Goal: Task Accomplishment & Management: Complete application form

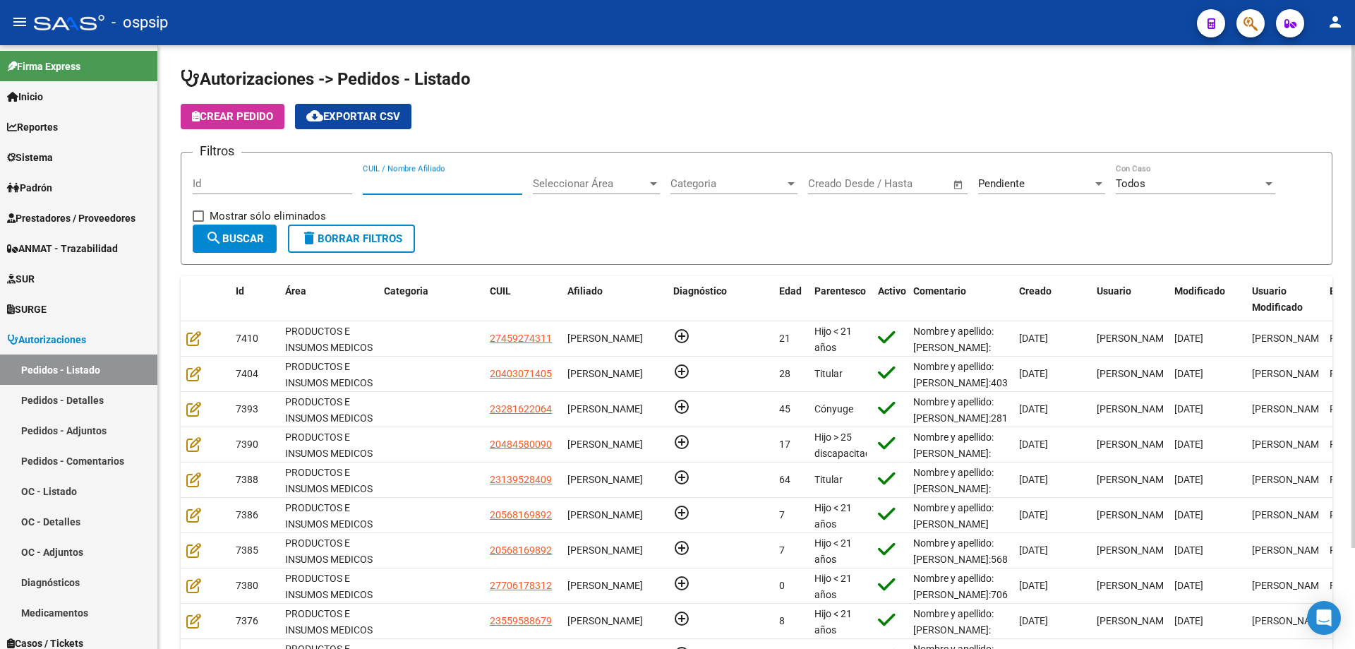
click at [417, 184] on input "CUIL / Nombre Afiliado" at bounding box center [443, 183] width 160 height 13
click at [1046, 187] on div "Pendiente" at bounding box center [1035, 183] width 114 height 13
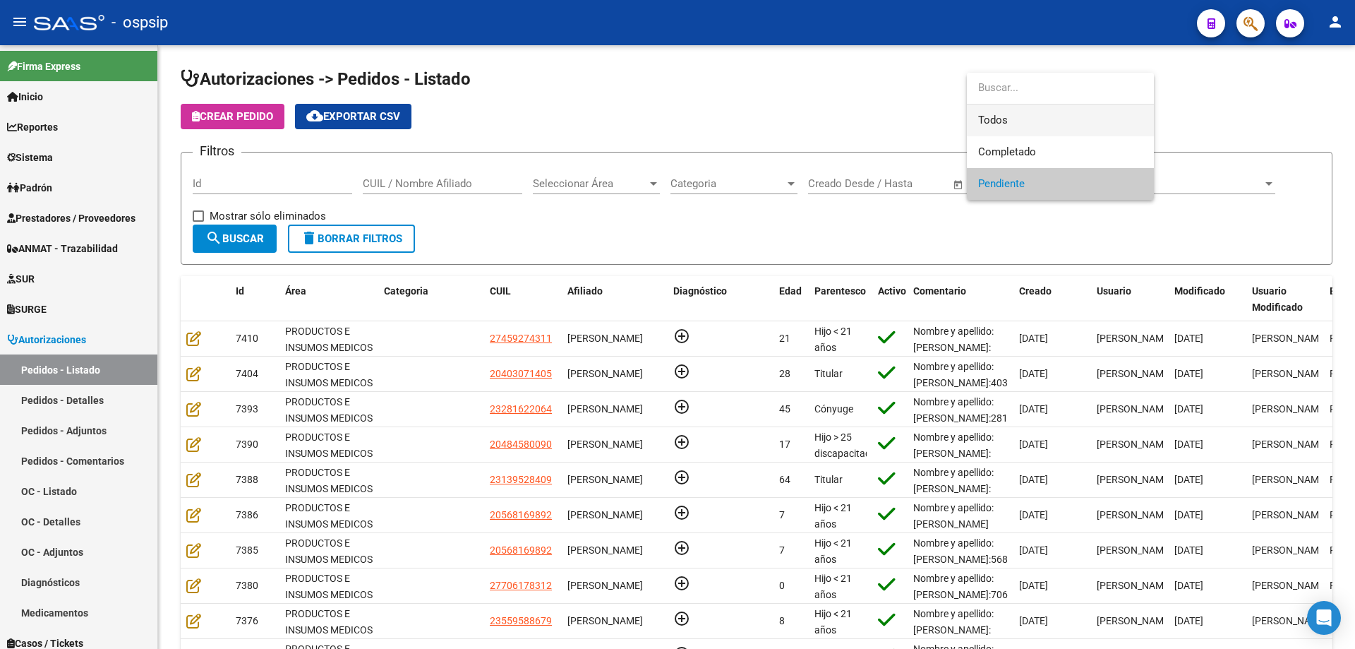
click at [1013, 122] on span "Todos" at bounding box center [1060, 120] width 164 height 32
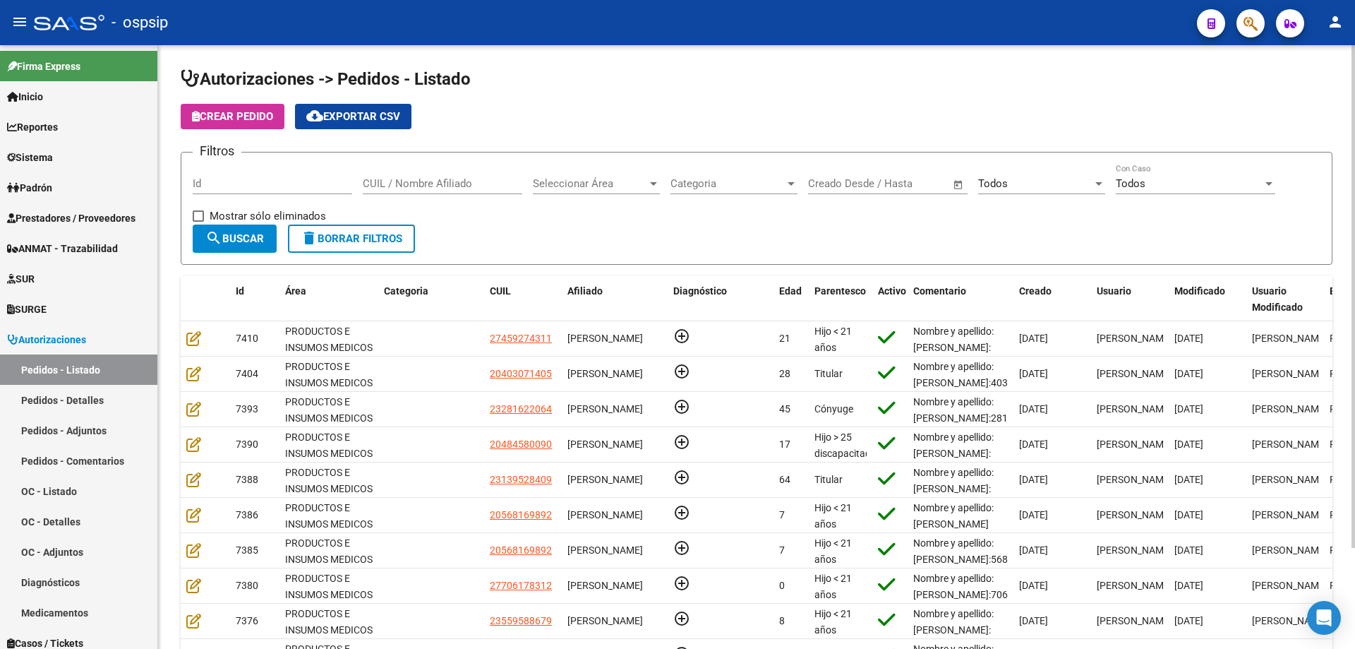
click at [549, 176] on div "Seleccionar Área Seleccionar Área" at bounding box center [596, 179] width 127 height 30
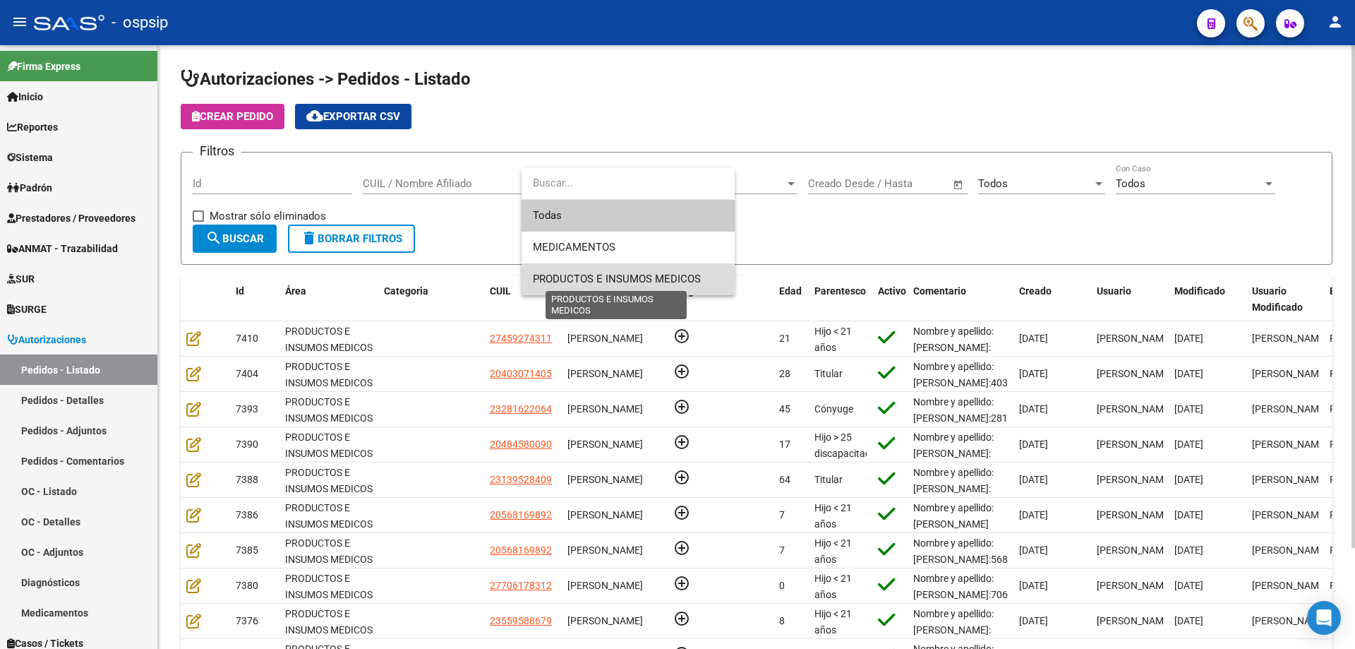
drag, startPoint x: 557, startPoint y: 276, endPoint x: 450, endPoint y: 213, distance: 124.3
click at [556, 277] on span "PRODUCTOS E INSUMOS MEDICOS" at bounding box center [617, 279] width 168 height 13
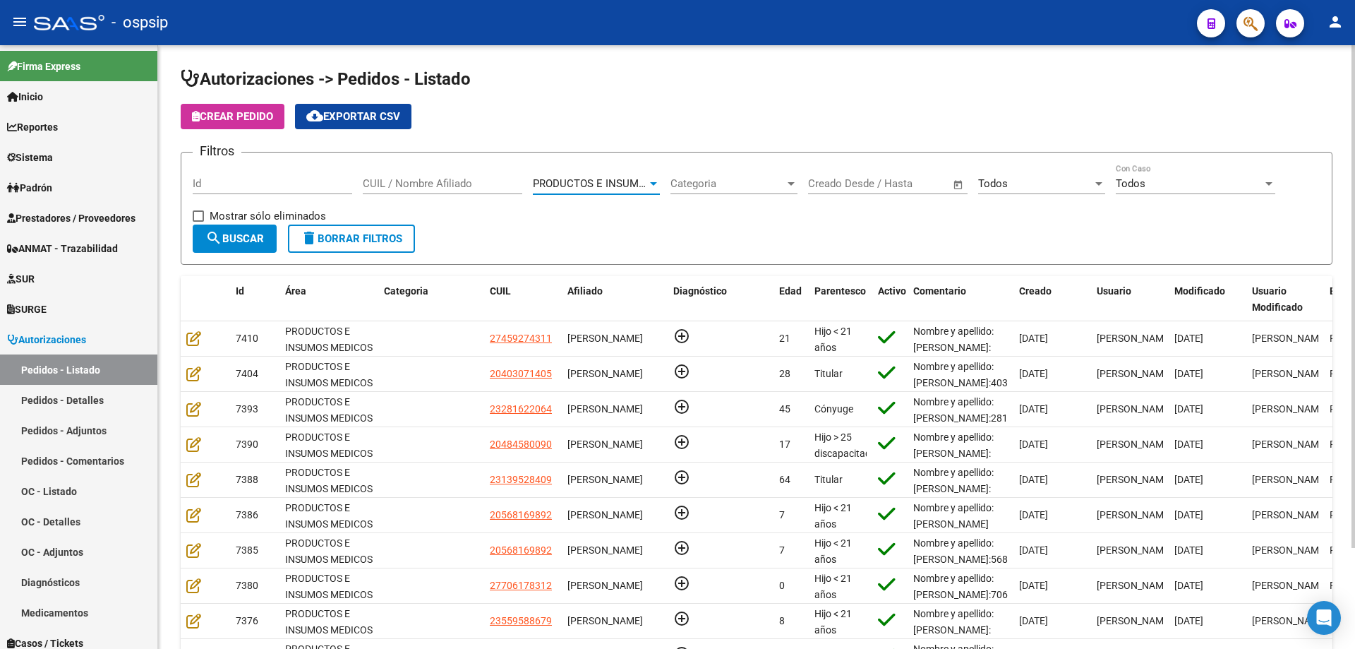
click at [440, 186] on input "CUIL / Nombre Afiliado" at bounding box center [443, 183] width 160 height 13
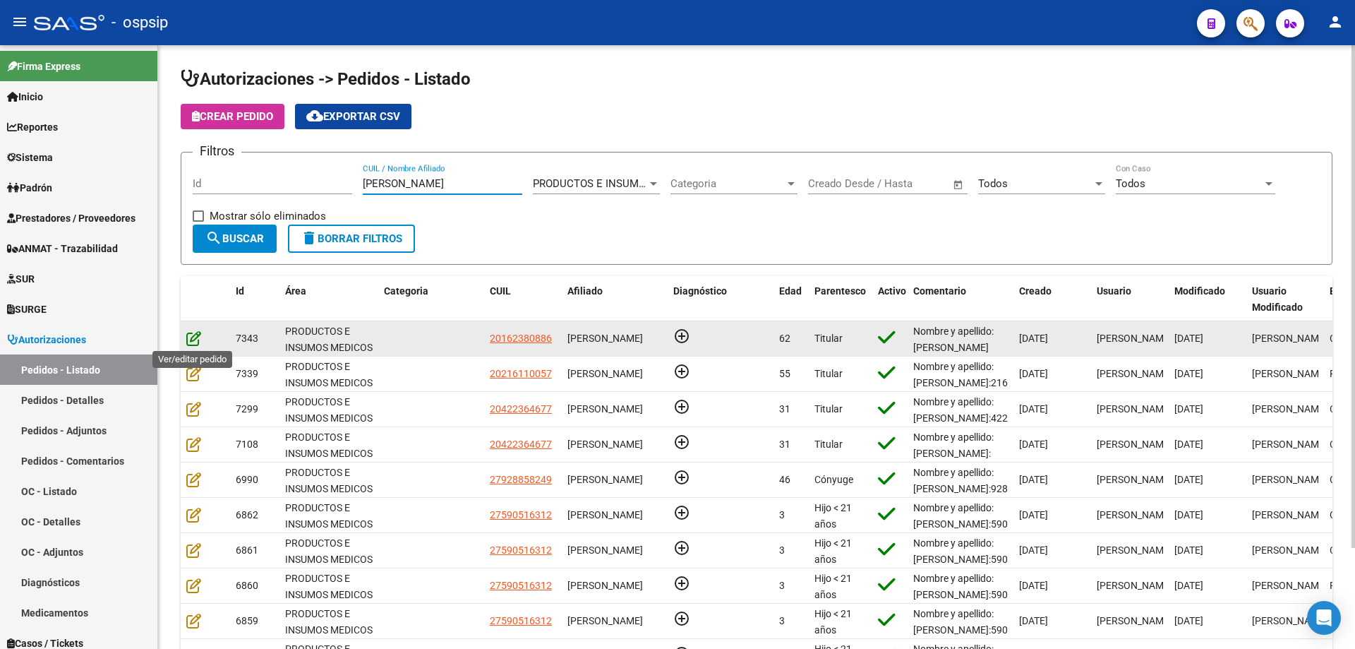
type input "[PERSON_NAME]"
click at [190, 335] on icon at bounding box center [193, 338] width 15 height 16
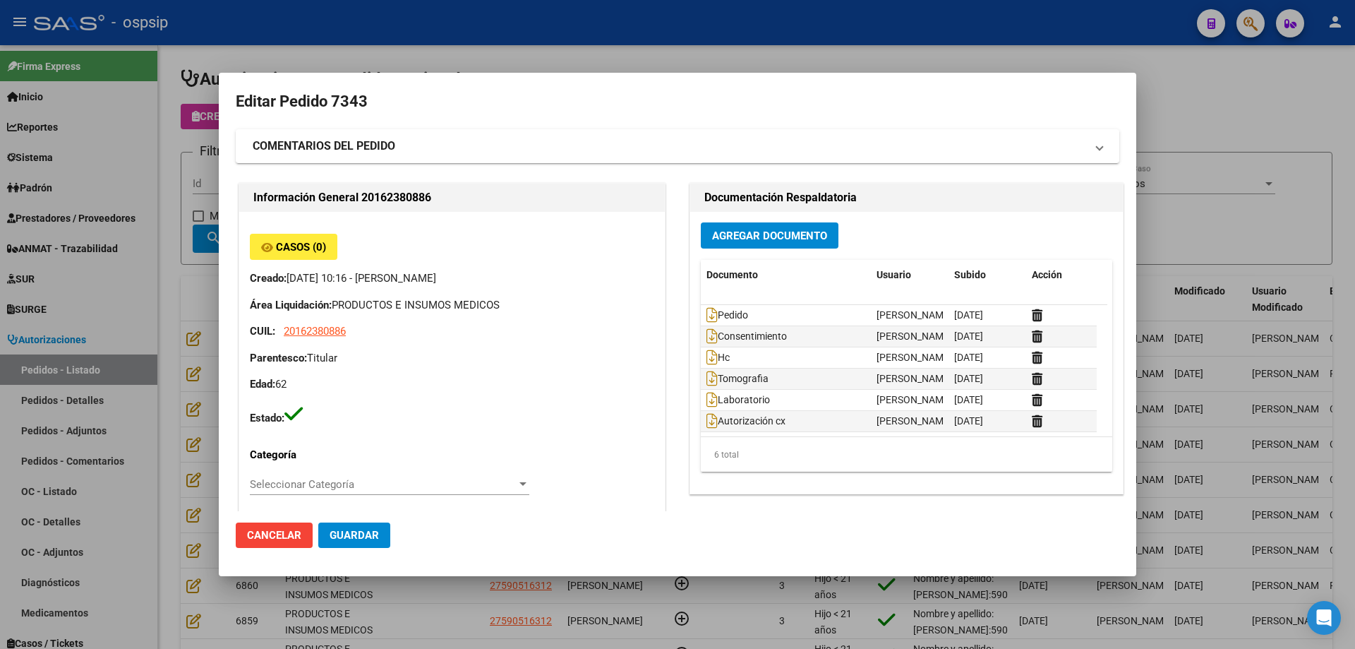
type input "[GEOGRAPHIC_DATA], INGENIERO [PERSON_NAME], ESTOMBA 1207"
click at [598, 58] on div at bounding box center [677, 324] width 1355 height 649
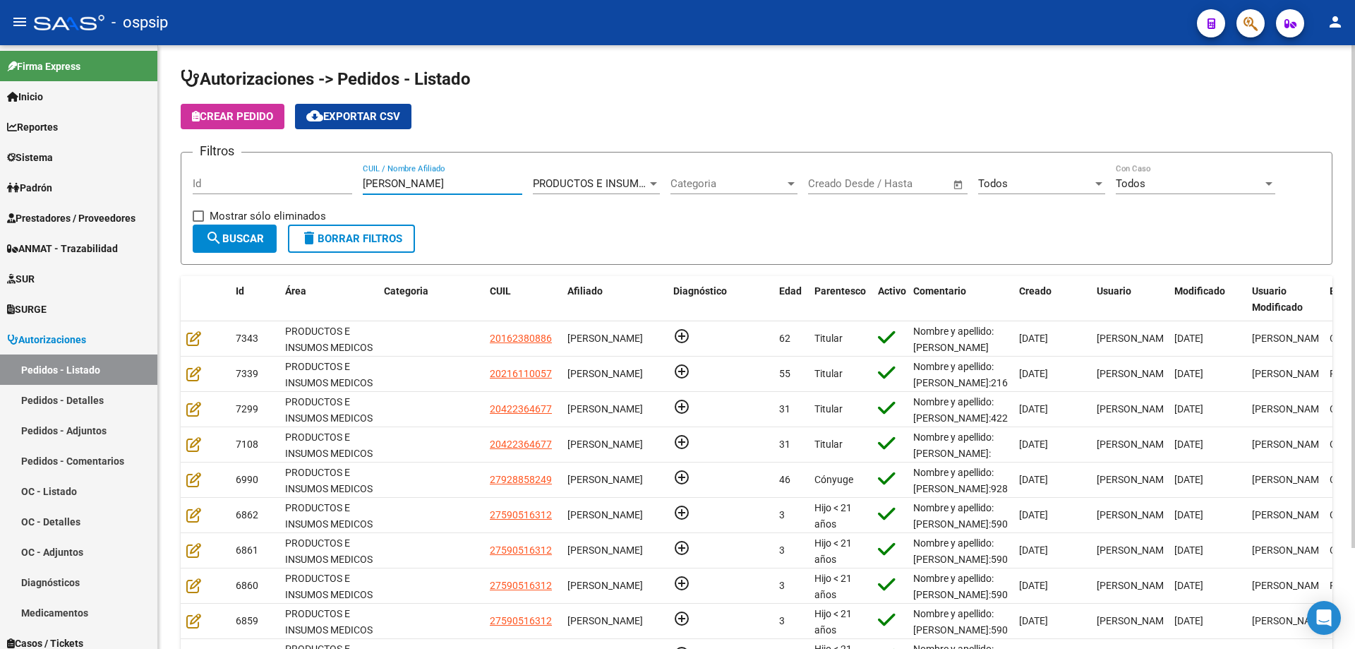
drag, startPoint x: 431, startPoint y: 181, endPoint x: 316, endPoint y: 159, distance: 118.0
click at [316, 159] on form "Filtros Id [PERSON_NAME] CUIL / Nombre Afiliado PRODUCTOS E INSUMOS MEDICOS Sel…" at bounding box center [757, 208] width 1152 height 113
click at [413, 186] on input "[PERSON_NAME]" at bounding box center [443, 183] width 160 height 13
drag, startPoint x: 434, startPoint y: 182, endPoint x: 268, endPoint y: 152, distance: 169.2
click at [269, 154] on form "Filtros Id [PERSON_NAME] CUIL / Nombre Afiliado PRODUCTOS E INSUMOS MEDICOS Sel…" at bounding box center [757, 208] width 1152 height 113
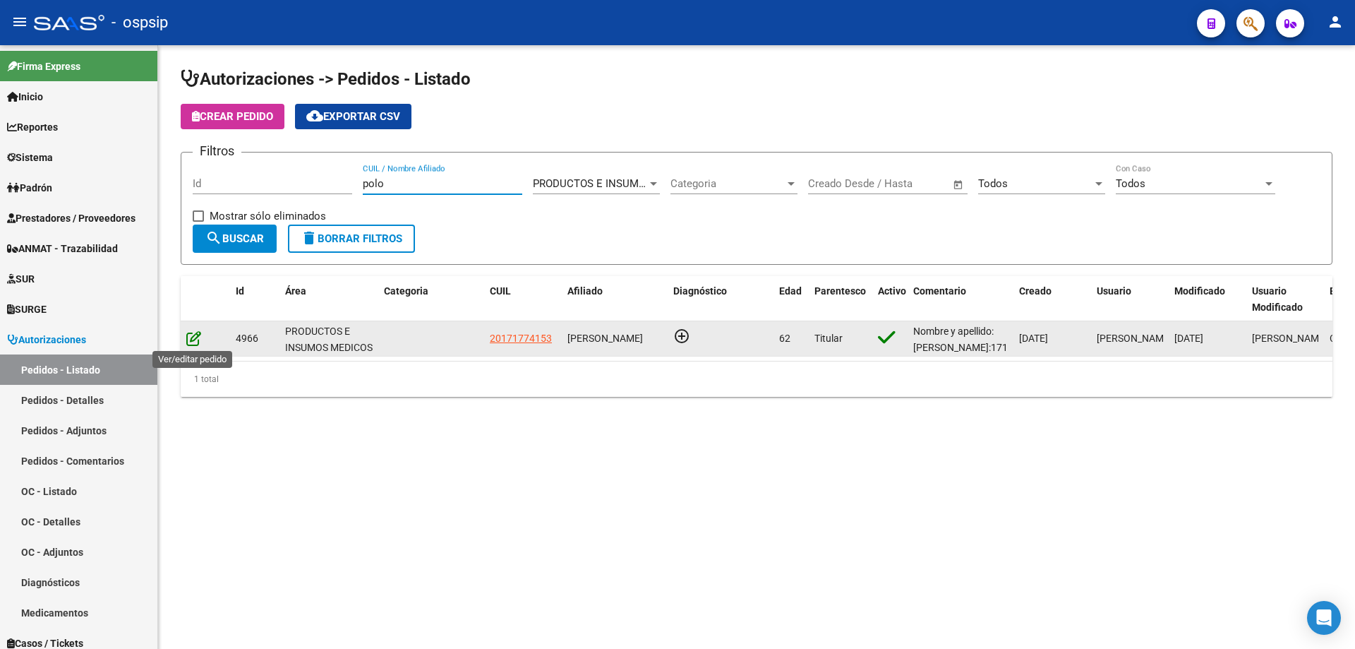
type input "polo"
click at [186, 339] on icon at bounding box center [193, 338] width 15 height 16
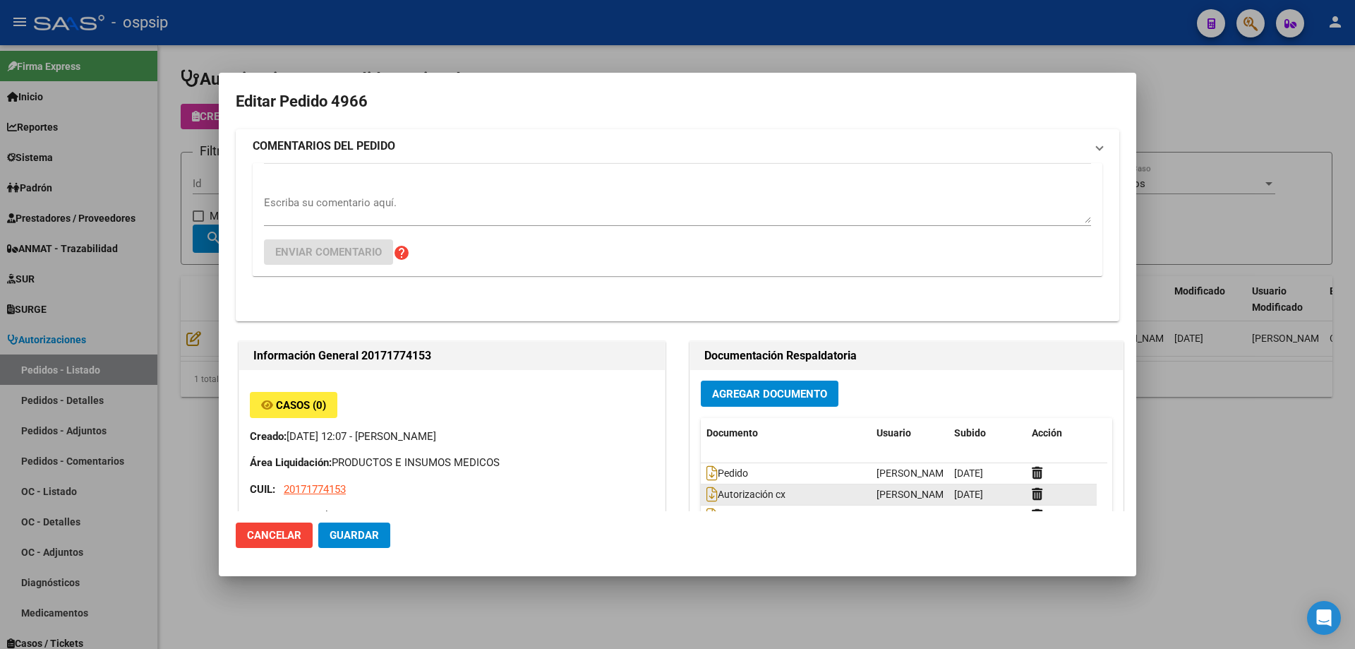
type input "[GEOGRAPHIC_DATA], [STREET_ADDRESS][PERSON_NAME][PERSON_NAME]"
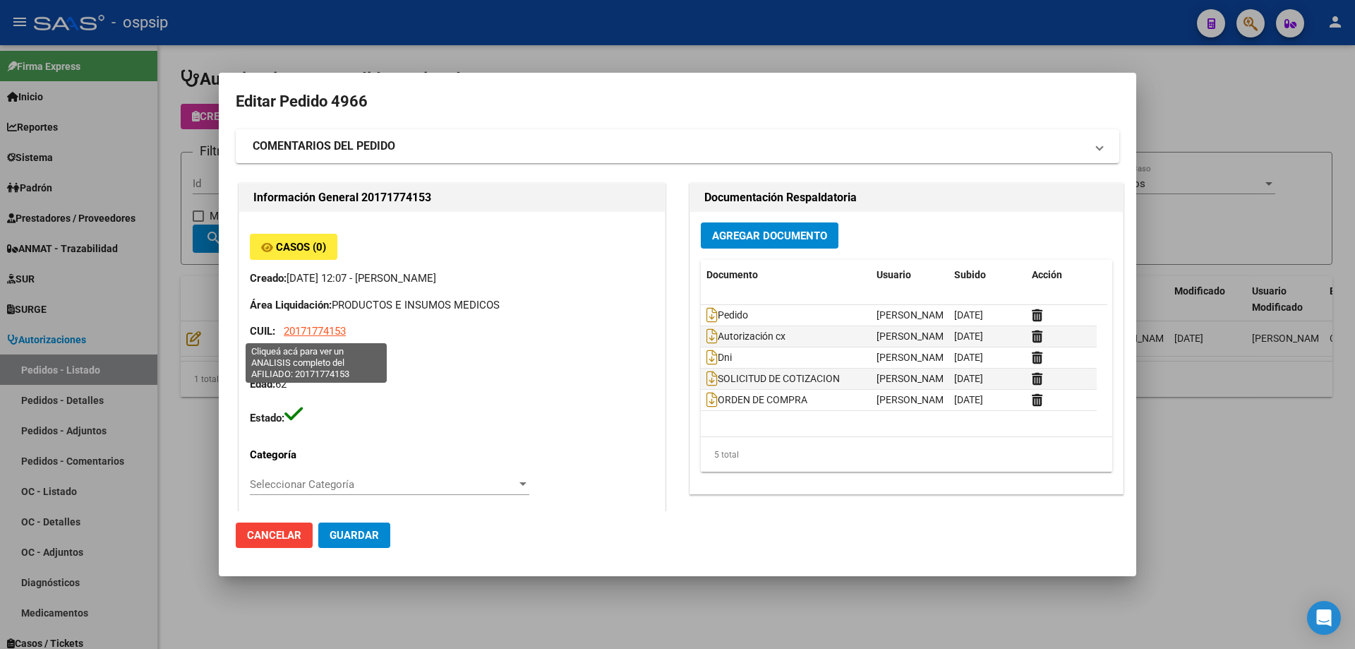
click at [325, 334] on span "20171774153" at bounding box center [315, 331] width 62 height 13
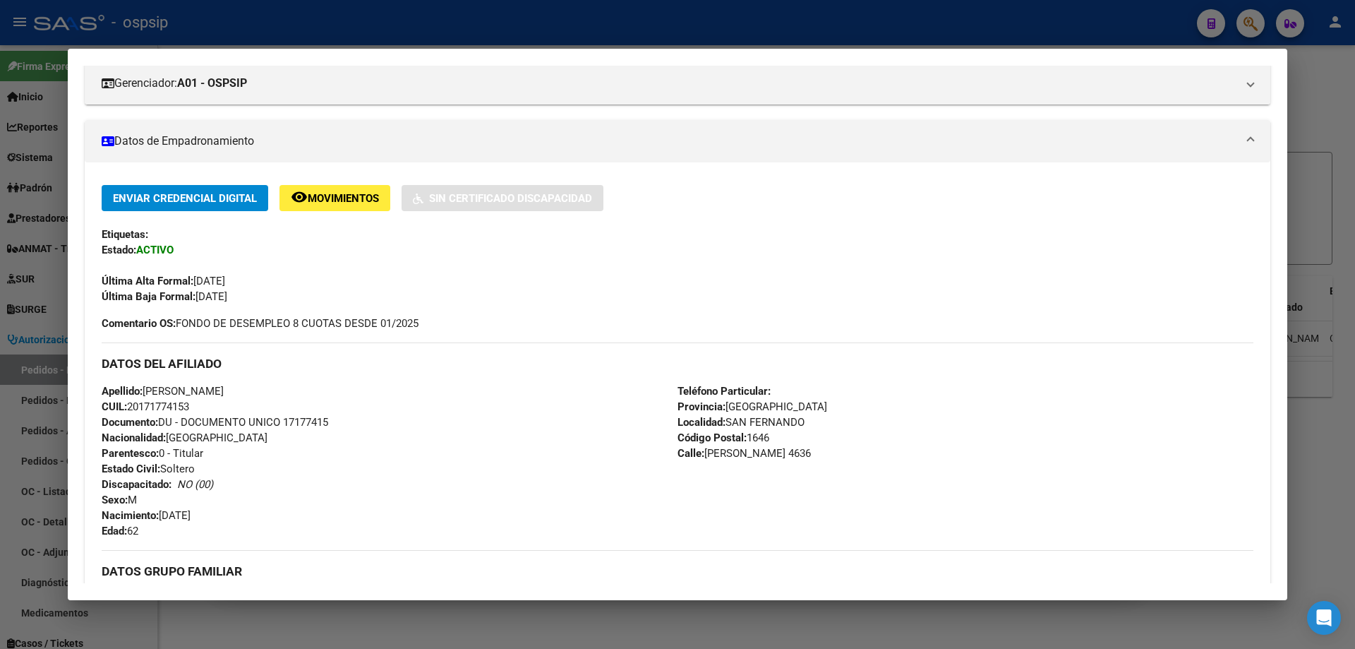
scroll to position [212, 0]
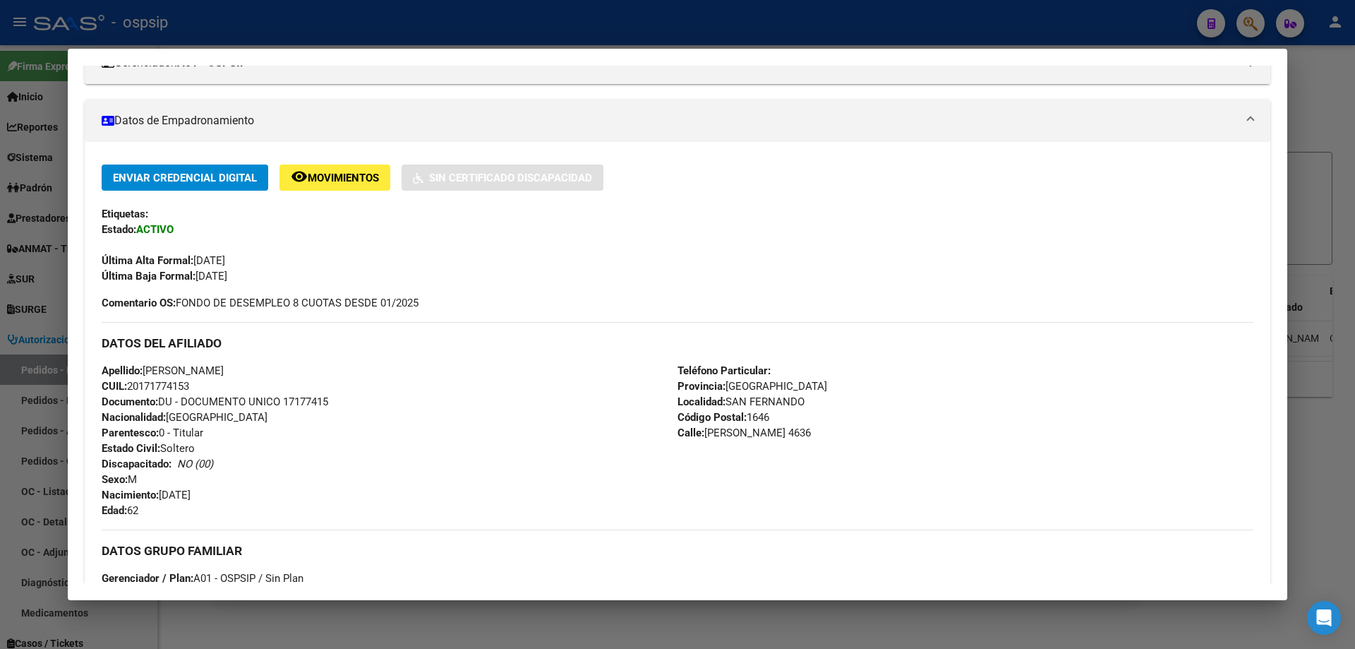
click at [45, 269] on div at bounding box center [677, 324] width 1355 height 649
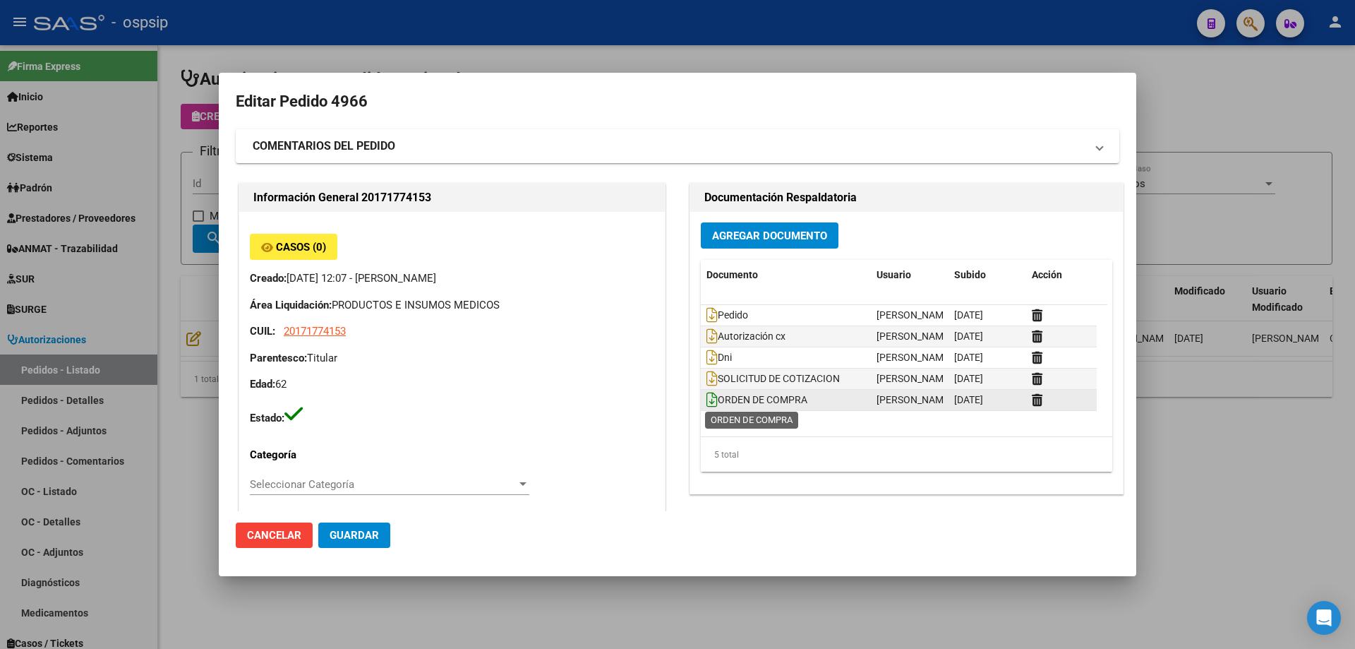
click at [710, 403] on icon at bounding box center [712, 400] width 11 height 16
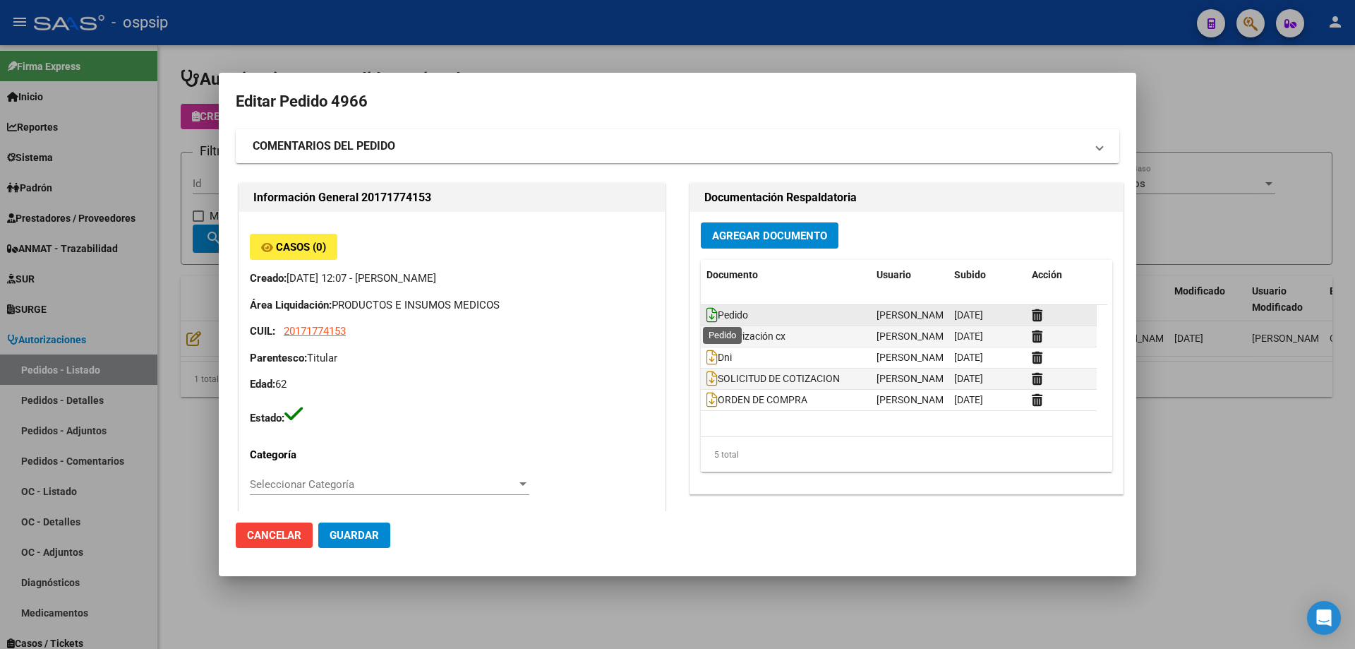
click at [710, 317] on icon at bounding box center [712, 315] width 11 height 16
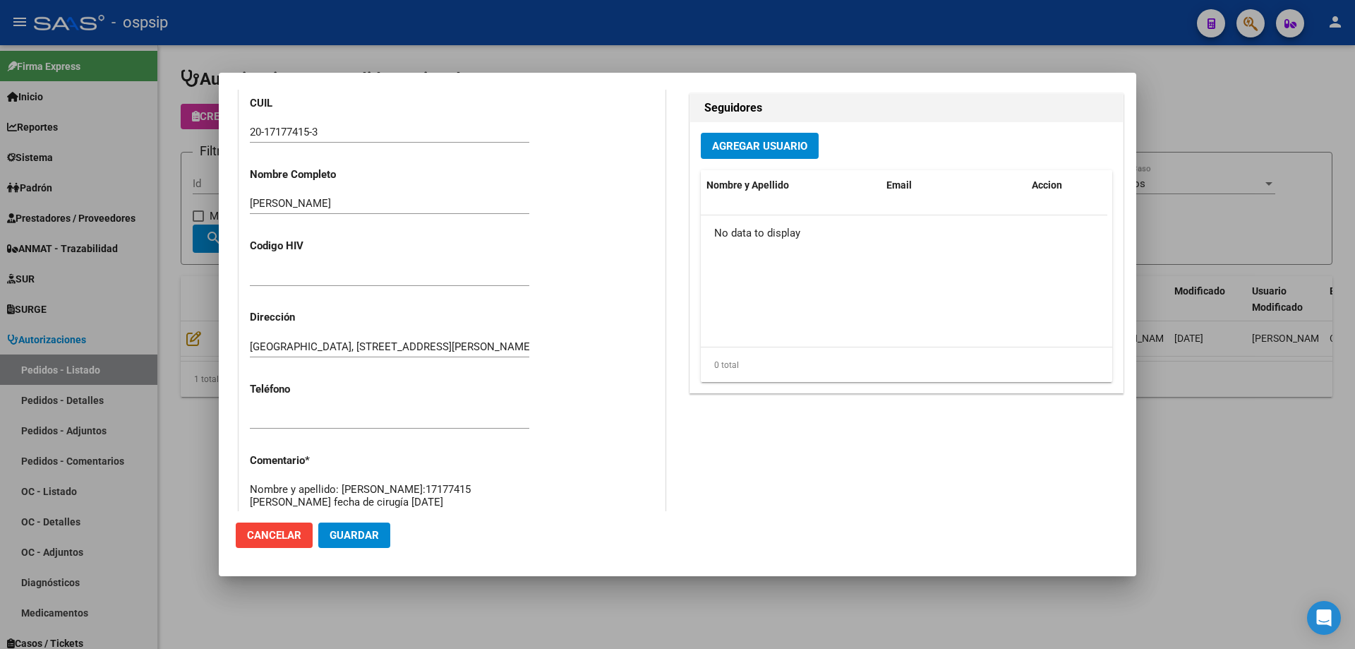
scroll to position [846, 0]
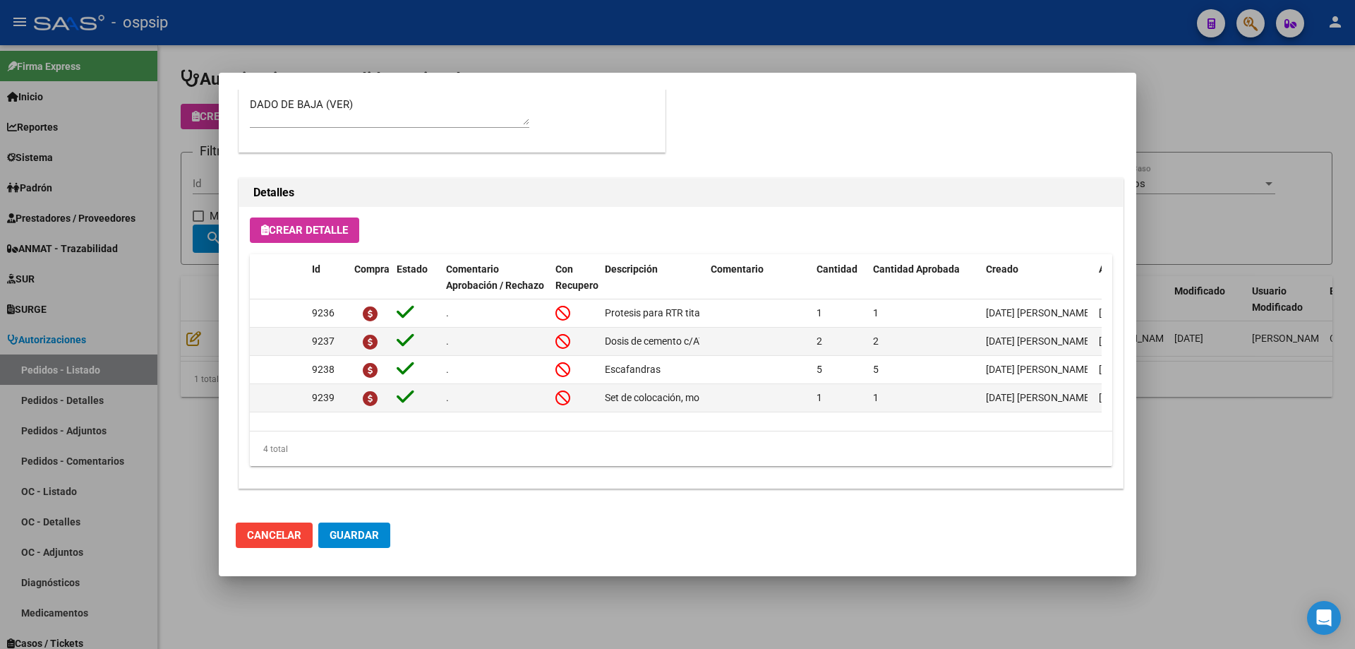
click at [373, 534] on span "Guardar" at bounding box center [354, 535] width 49 height 13
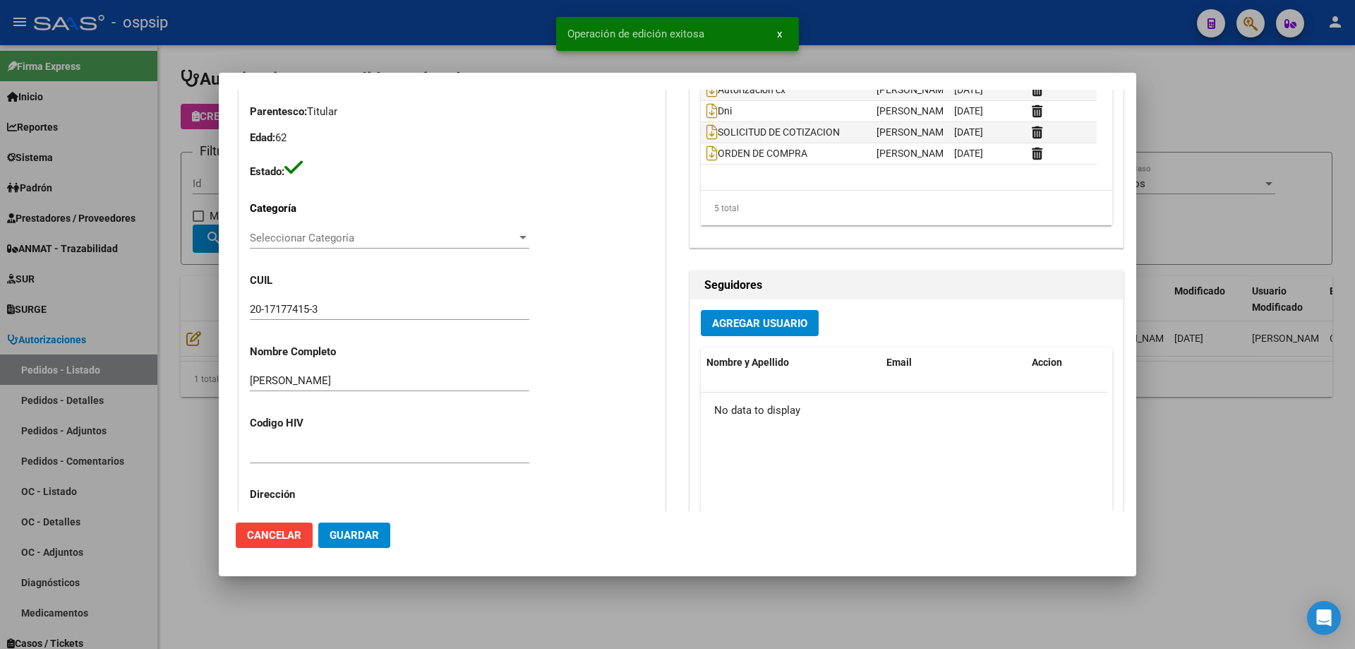
scroll to position [0, 0]
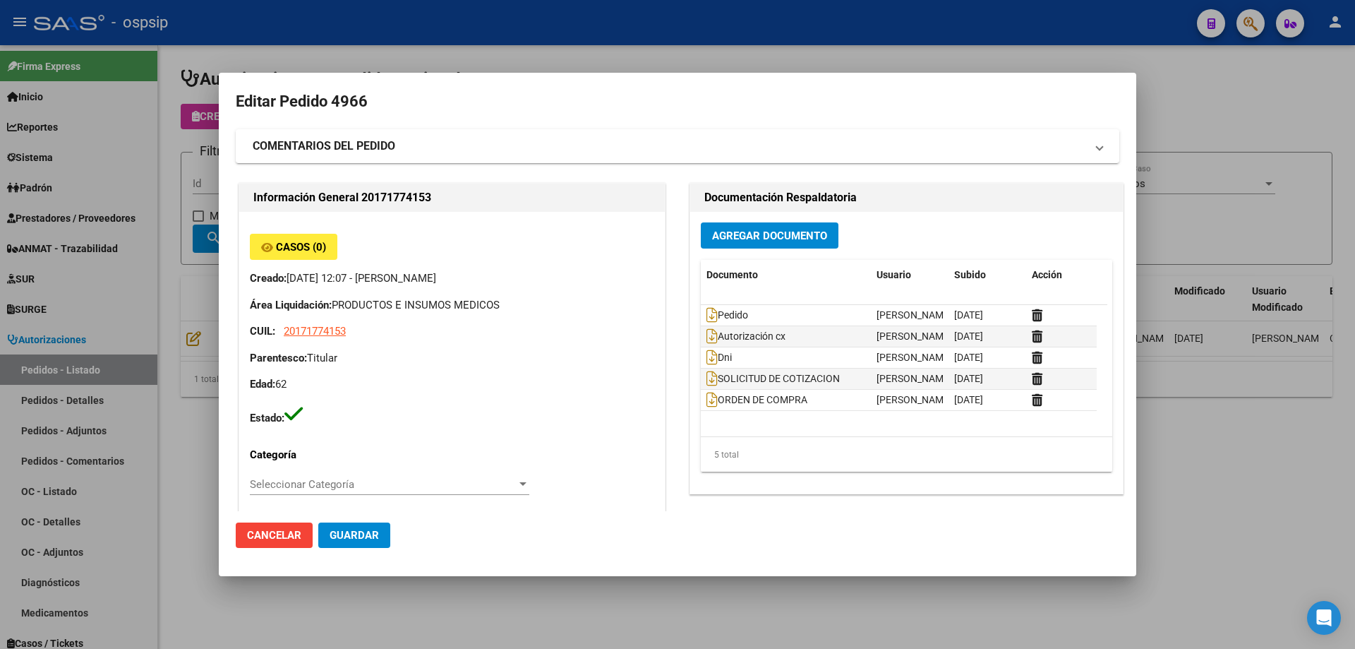
click at [132, 193] on div at bounding box center [677, 324] width 1355 height 649
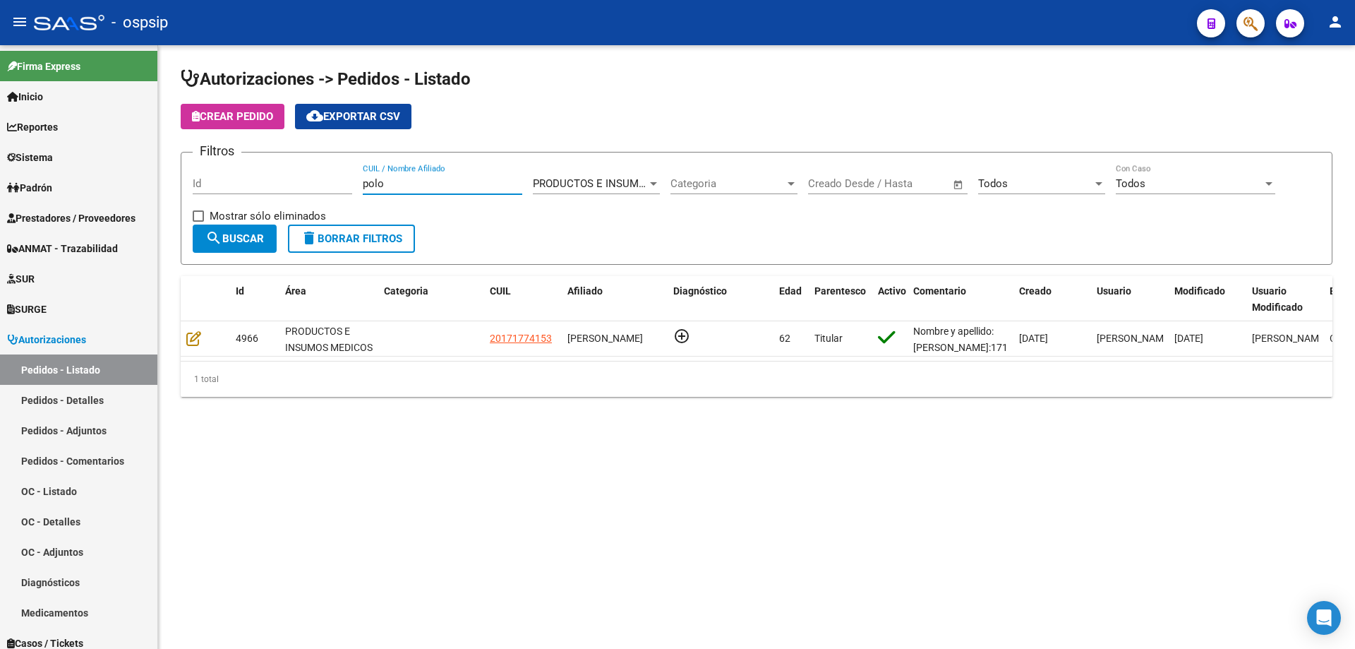
click at [388, 189] on input "polo" at bounding box center [443, 183] width 160 height 13
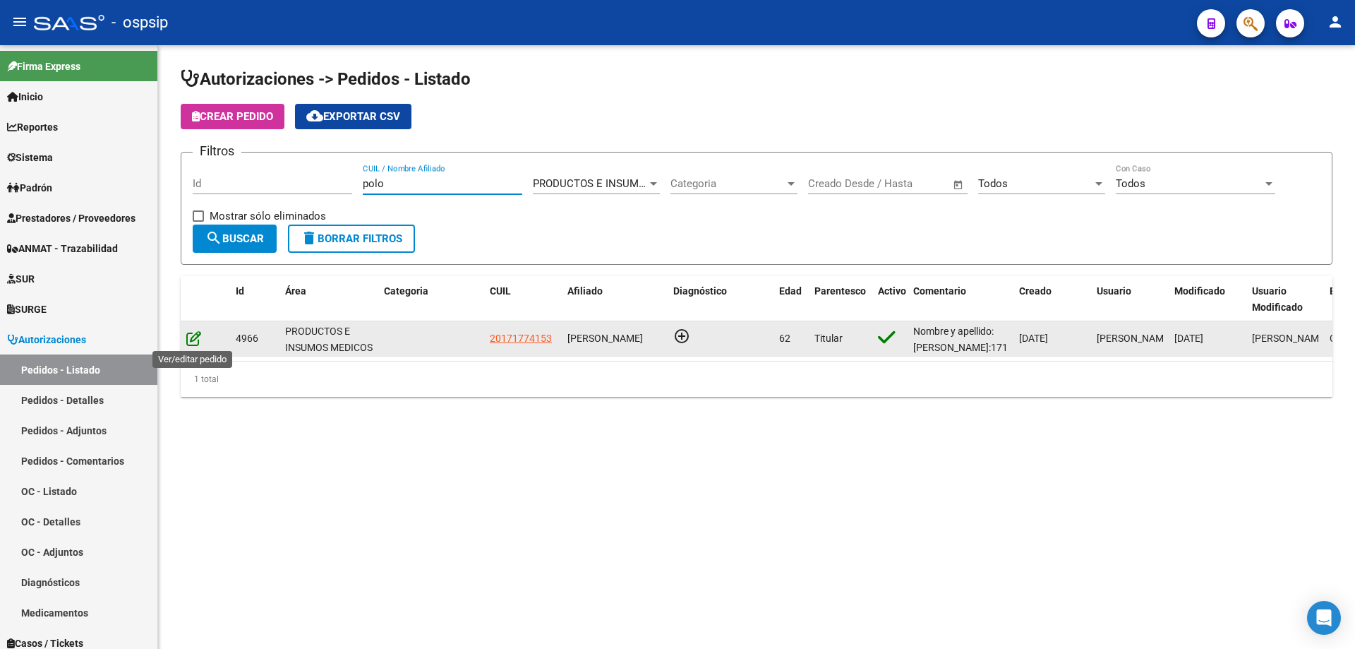
click at [187, 337] on icon at bounding box center [193, 338] width 15 height 16
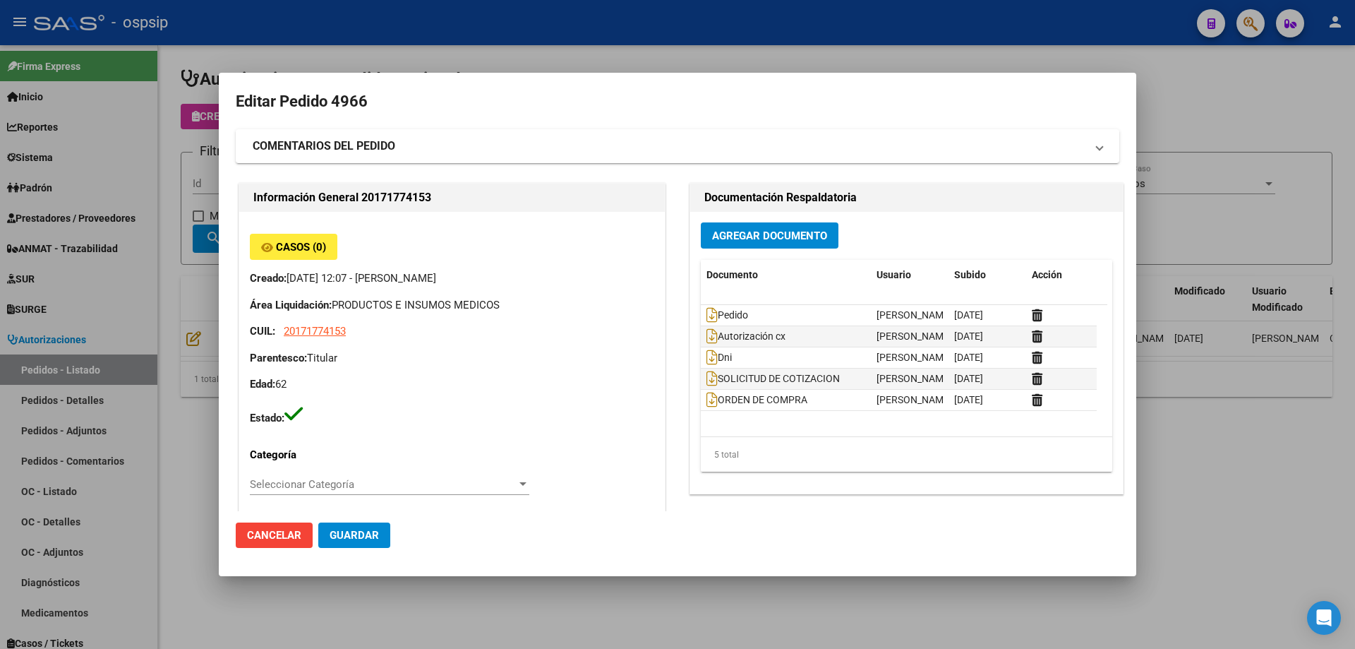
type input "[GEOGRAPHIC_DATA], [STREET_ADDRESS][PERSON_NAME][PERSON_NAME]"
click at [711, 405] on icon at bounding box center [712, 400] width 11 height 16
click at [145, 341] on div at bounding box center [677, 324] width 1355 height 649
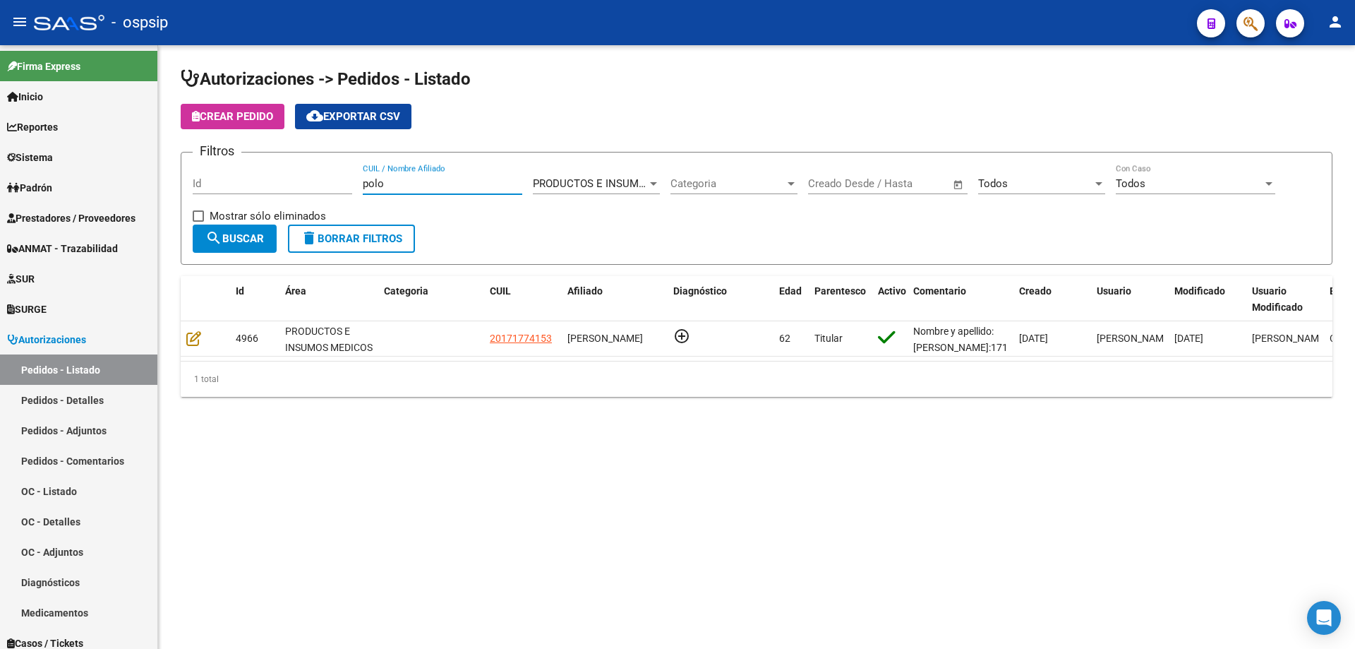
drag, startPoint x: 393, startPoint y: 181, endPoint x: 272, endPoint y: 162, distance: 122.2
click at [272, 162] on form "Filtros Id polo CUIL / Nombre Afiliado PRODUCTOS E INSUMOS MEDICOS Seleccionar …" at bounding box center [757, 208] width 1152 height 113
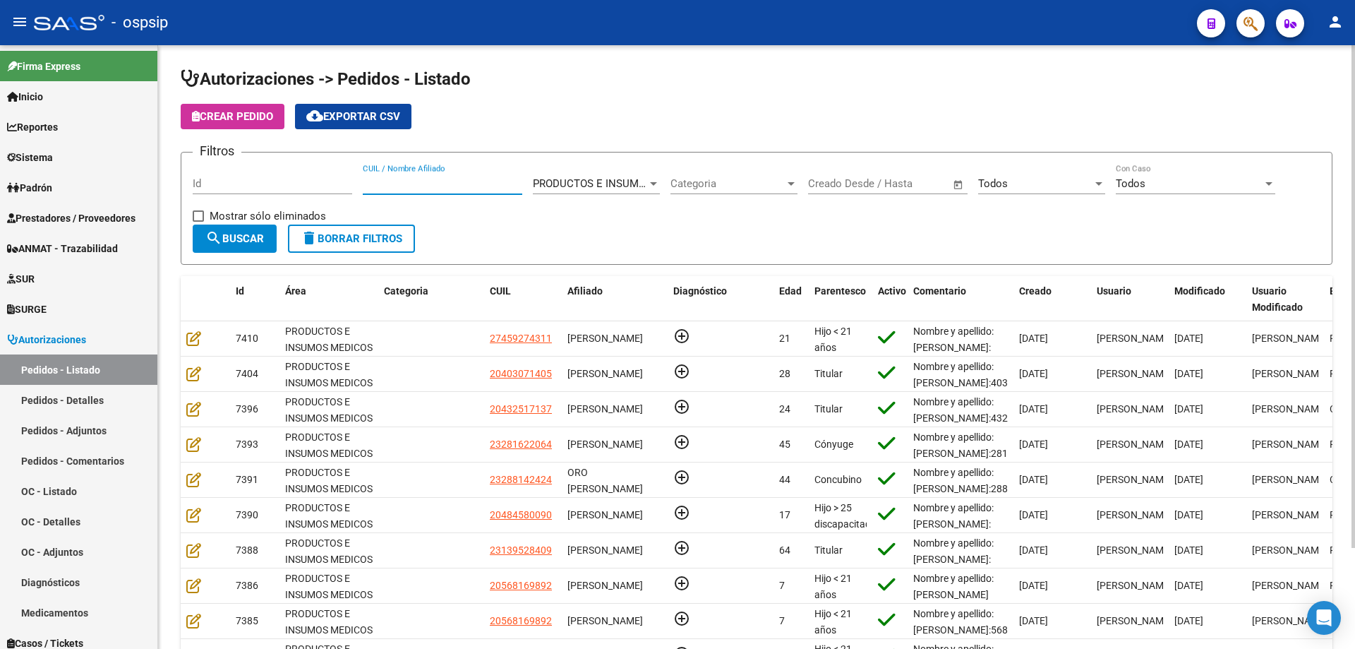
click at [389, 179] on input "CUIL / Nombre Afiliado" at bounding box center [443, 183] width 160 height 13
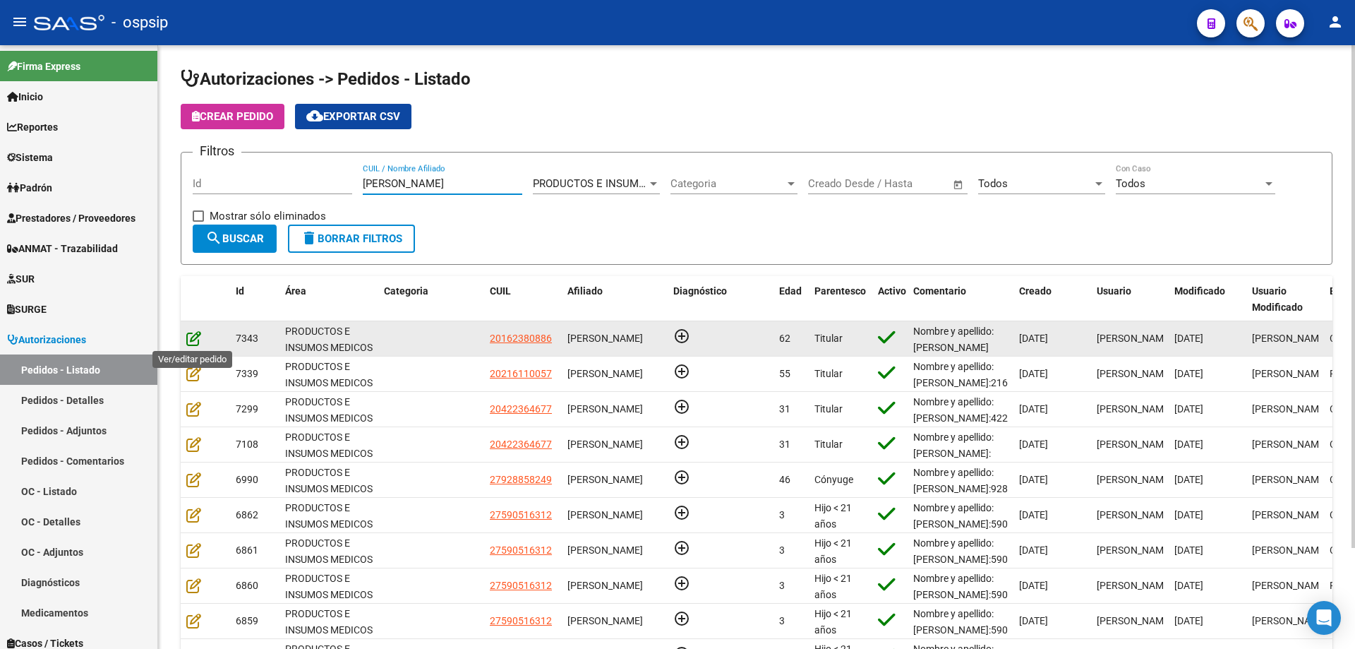
type input "[PERSON_NAME]"
click at [193, 334] on icon at bounding box center [193, 338] width 15 height 16
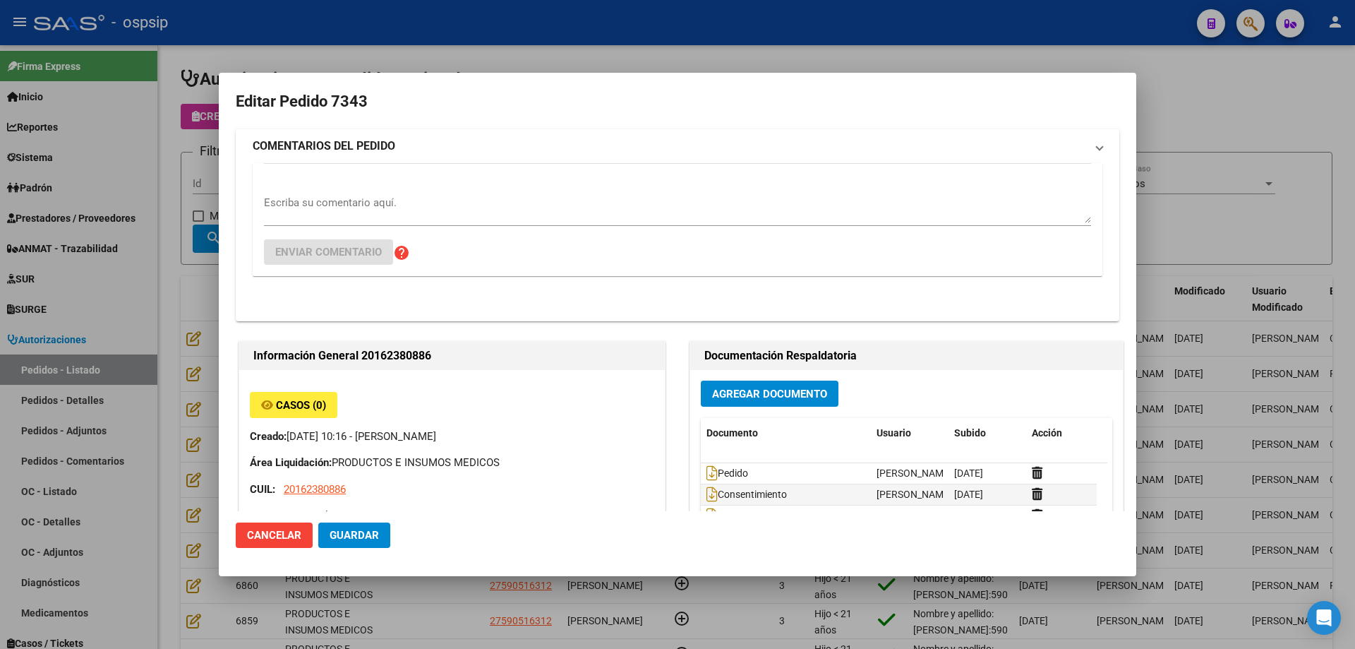
type input "[GEOGRAPHIC_DATA], INGENIERO [PERSON_NAME], ESTOMBA 1207"
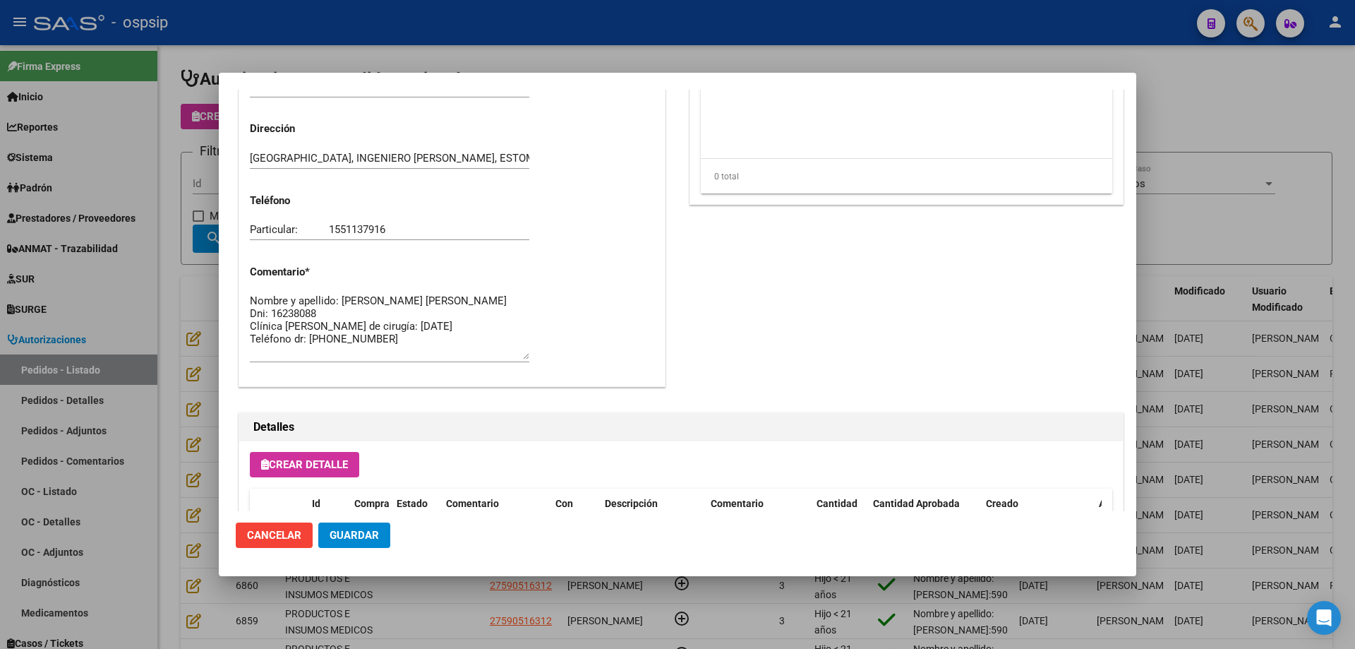
scroll to position [564, 0]
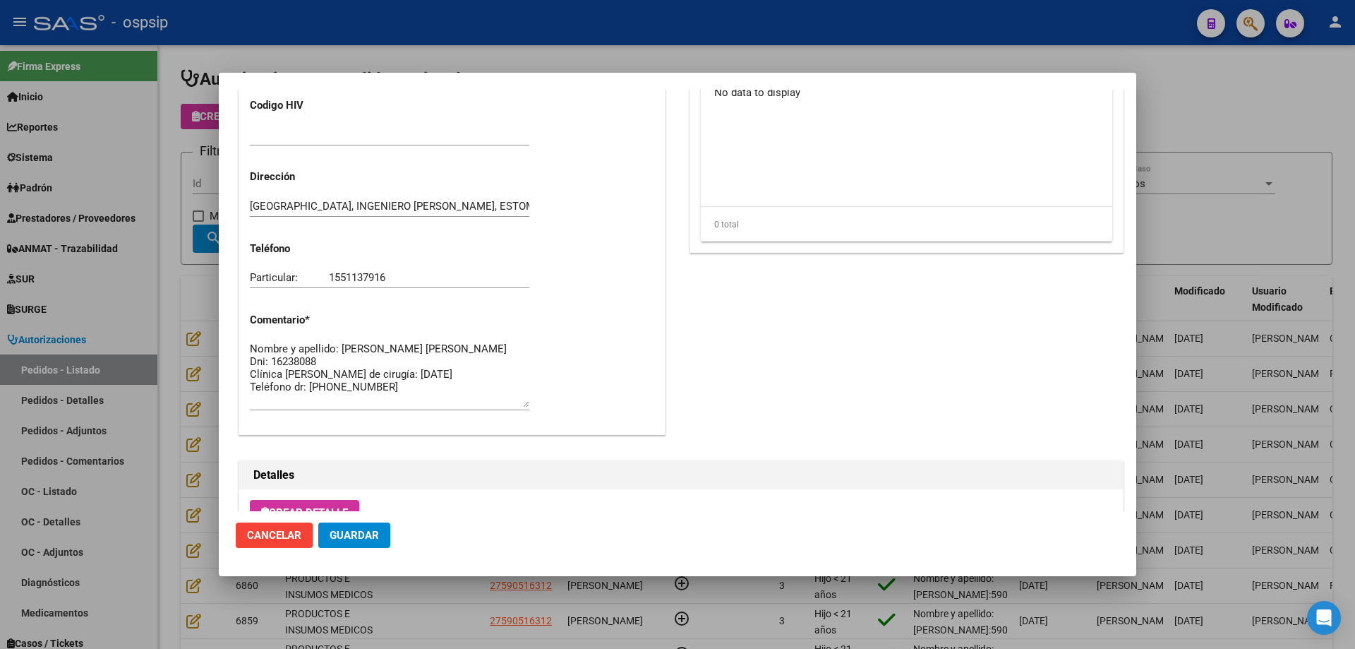
click at [159, 221] on div at bounding box center [677, 324] width 1355 height 649
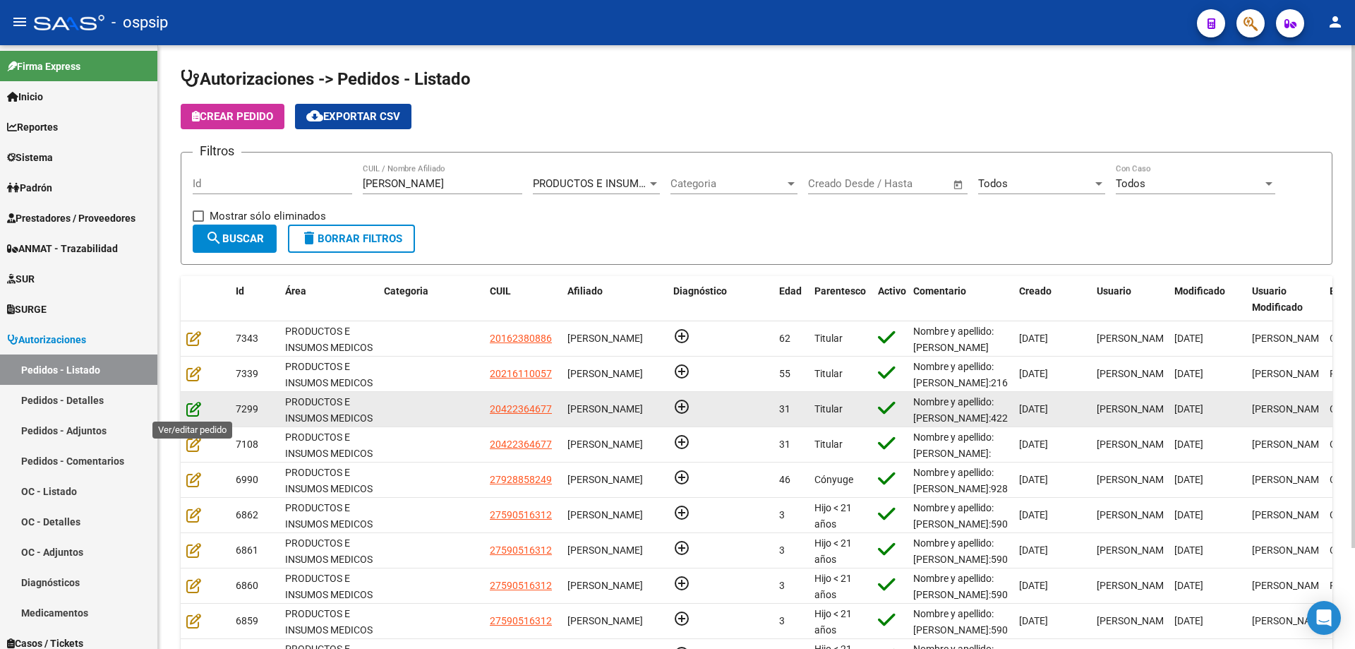
click at [196, 407] on icon at bounding box center [193, 409] width 15 height 16
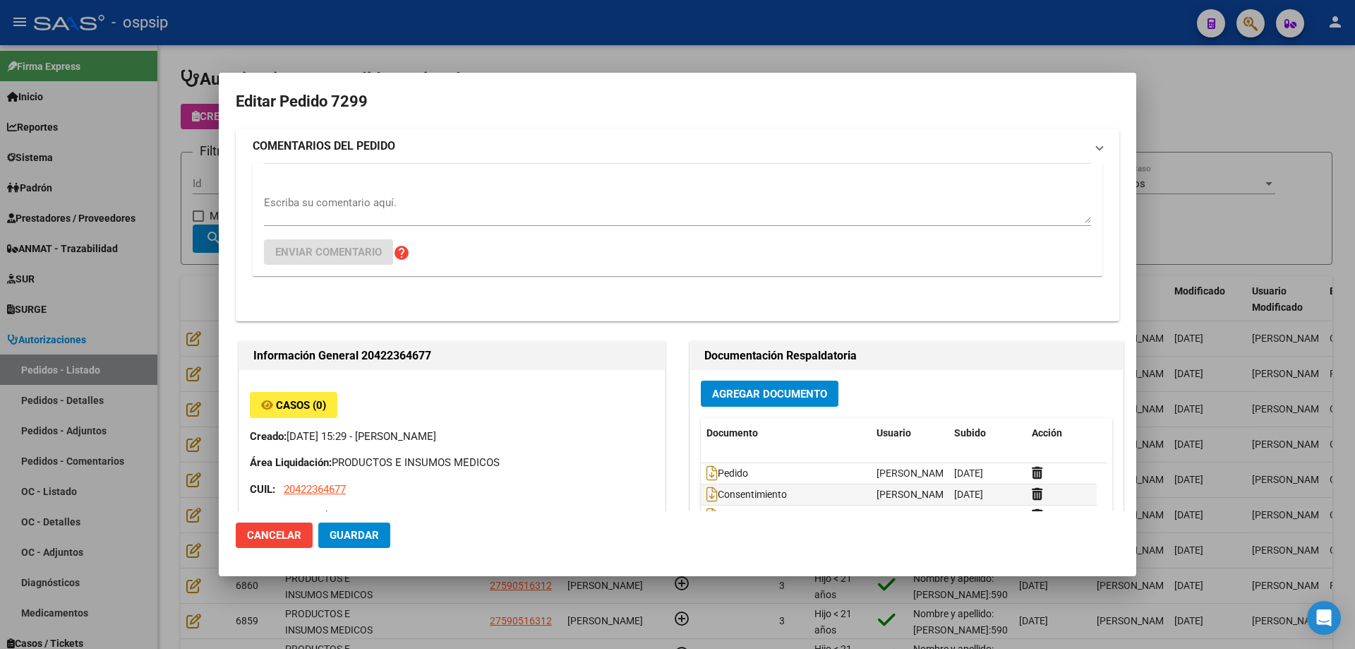
type input "Chubut, [PERSON_NAME], CBO [PERSON_NAME] 3412"
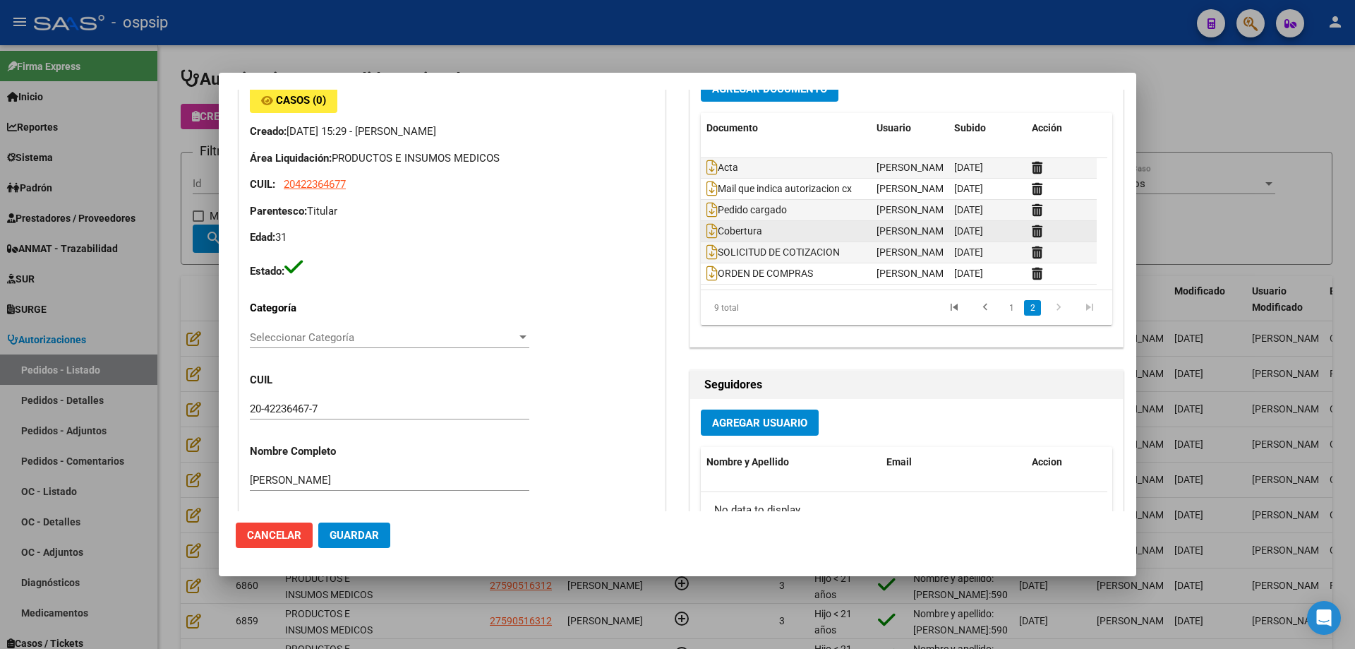
scroll to position [71, 0]
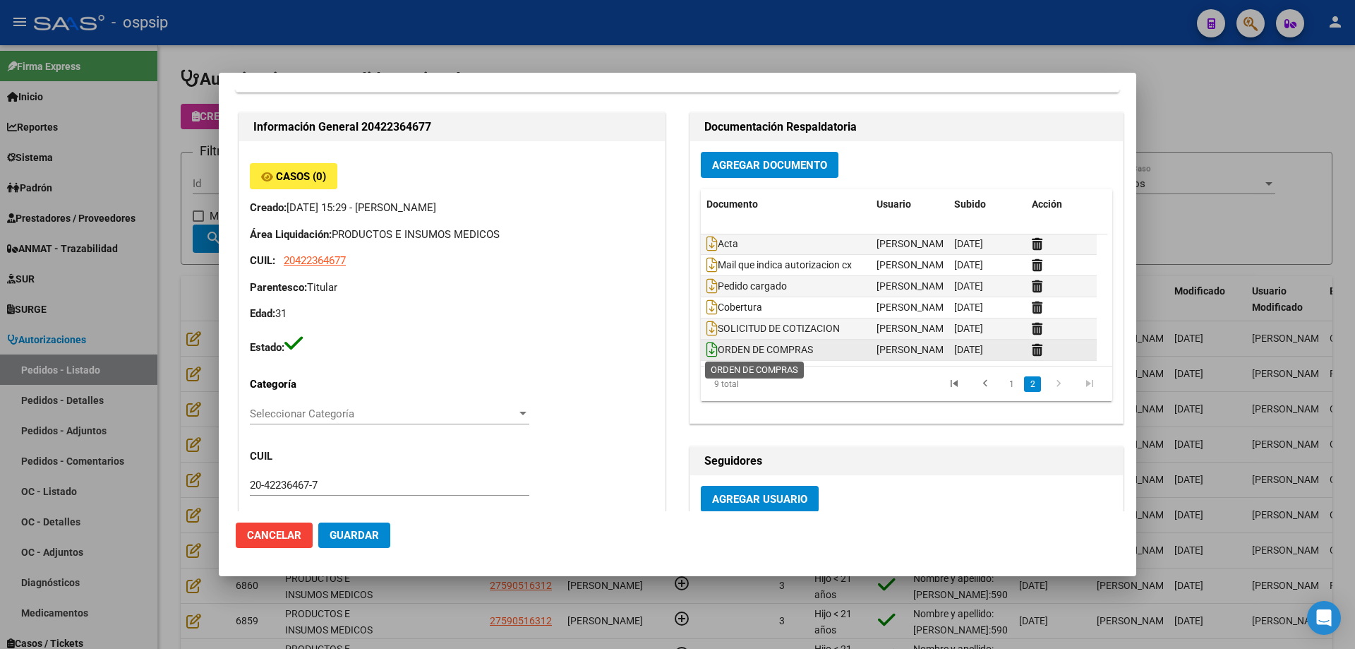
click at [707, 355] on icon at bounding box center [712, 350] width 11 height 16
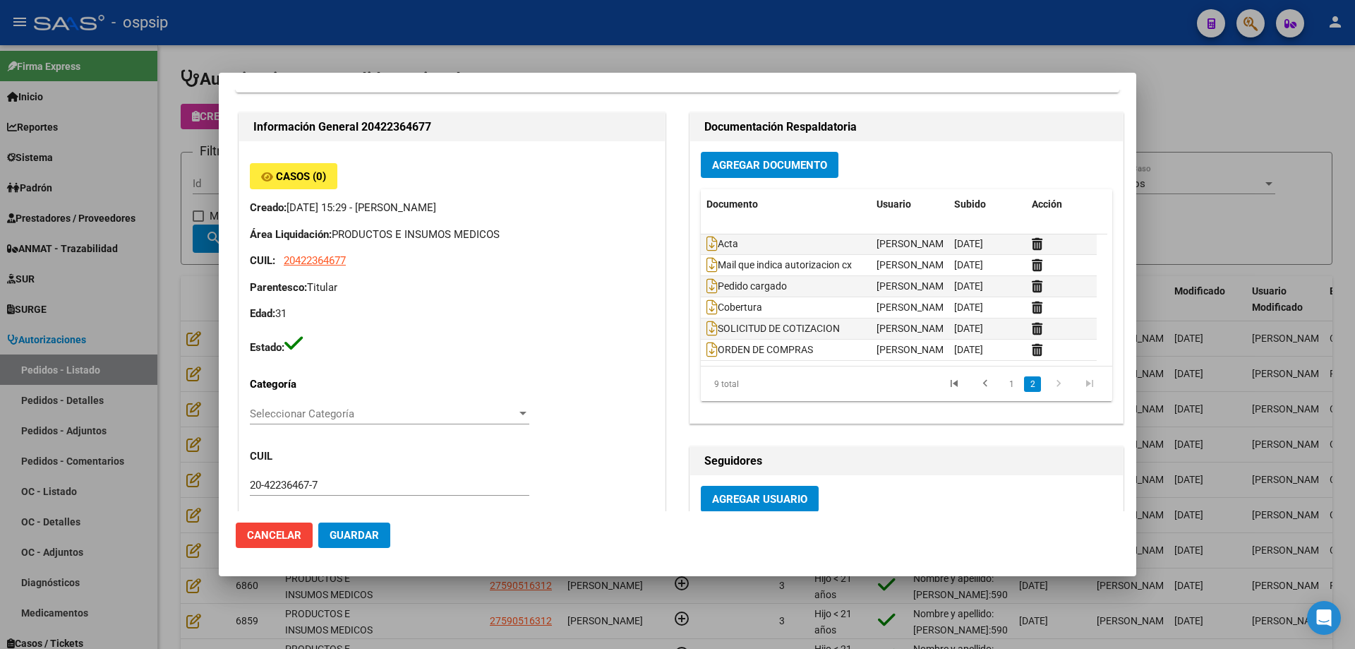
click at [145, 253] on div at bounding box center [677, 324] width 1355 height 649
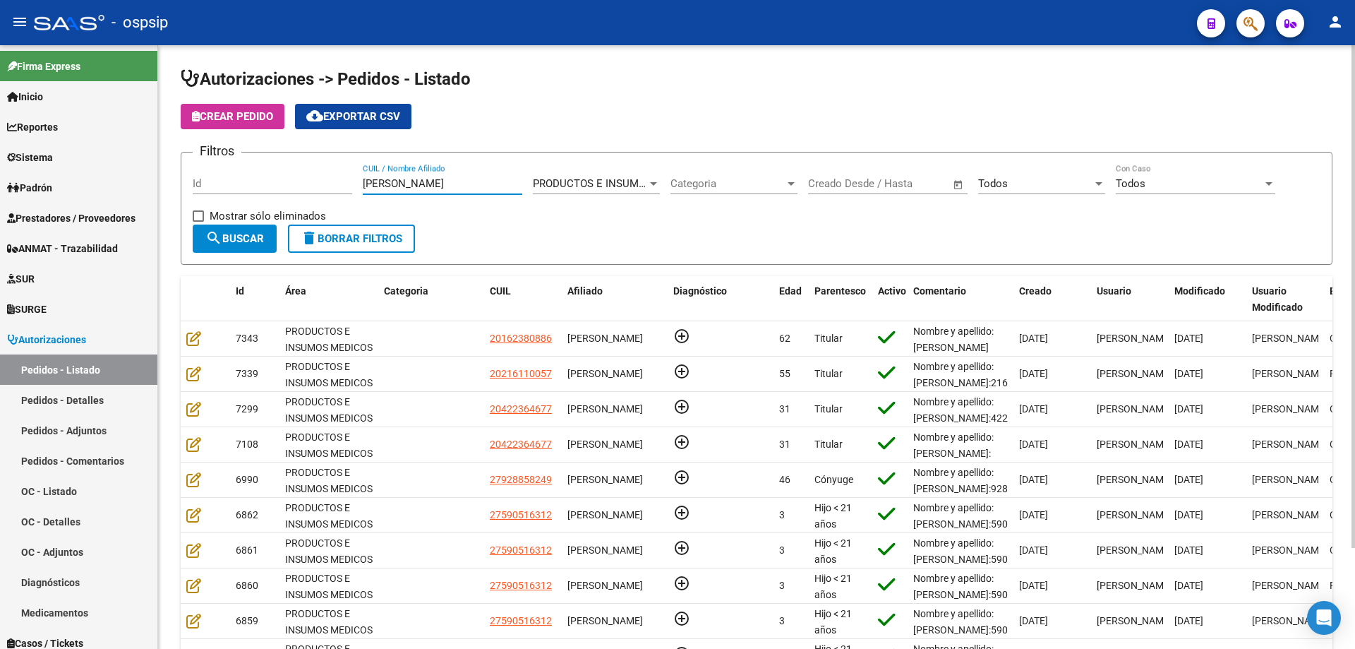
drag, startPoint x: 412, startPoint y: 182, endPoint x: 232, endPoint y: 160, distance: 180.7
click at [232, 164] on div "Filtros Id [PERSON_NAME] CUIL / Nombre Afiliado PRODUCTOS E INSUMOS MEDICOS Sel…" at bounding box center [757, 194] width 1128 height 61
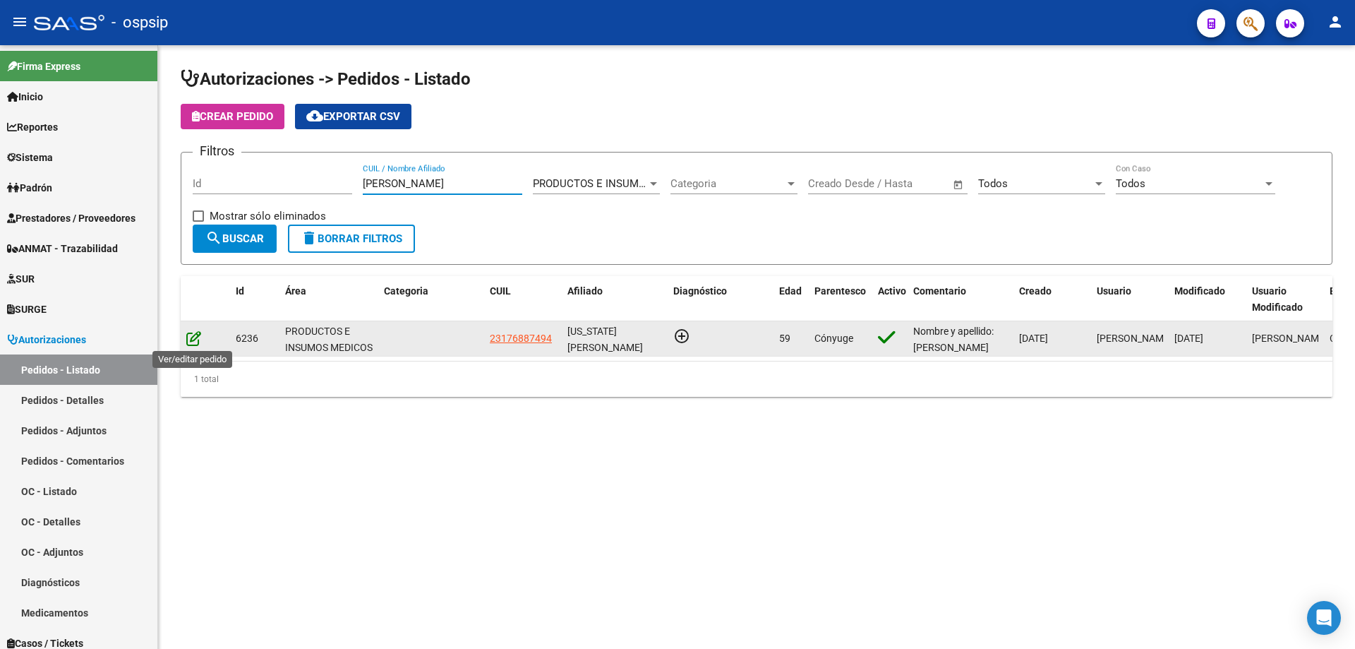
type input "[PERSON_NAME]"
click at [196, 333] on icon at bounding box center [193, 338] width 15 height 16
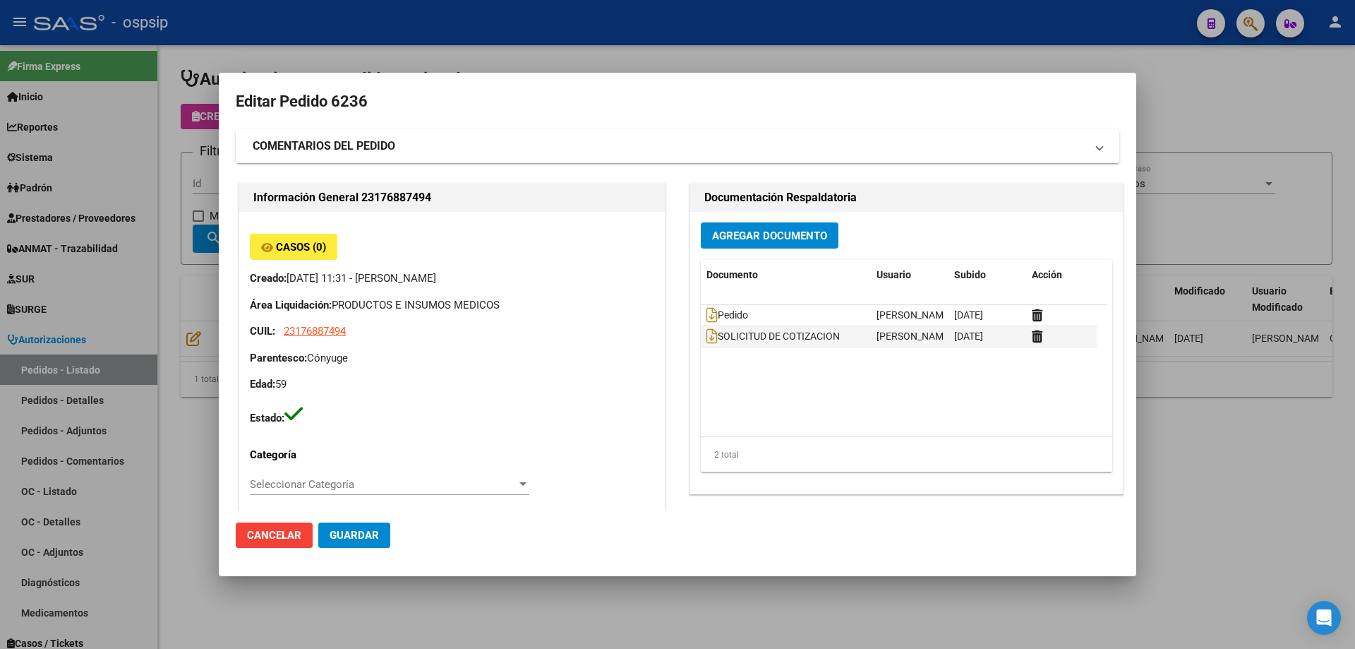
type input "Capital Federal, CABA, CNEL [PERSON_NAME] 2254"
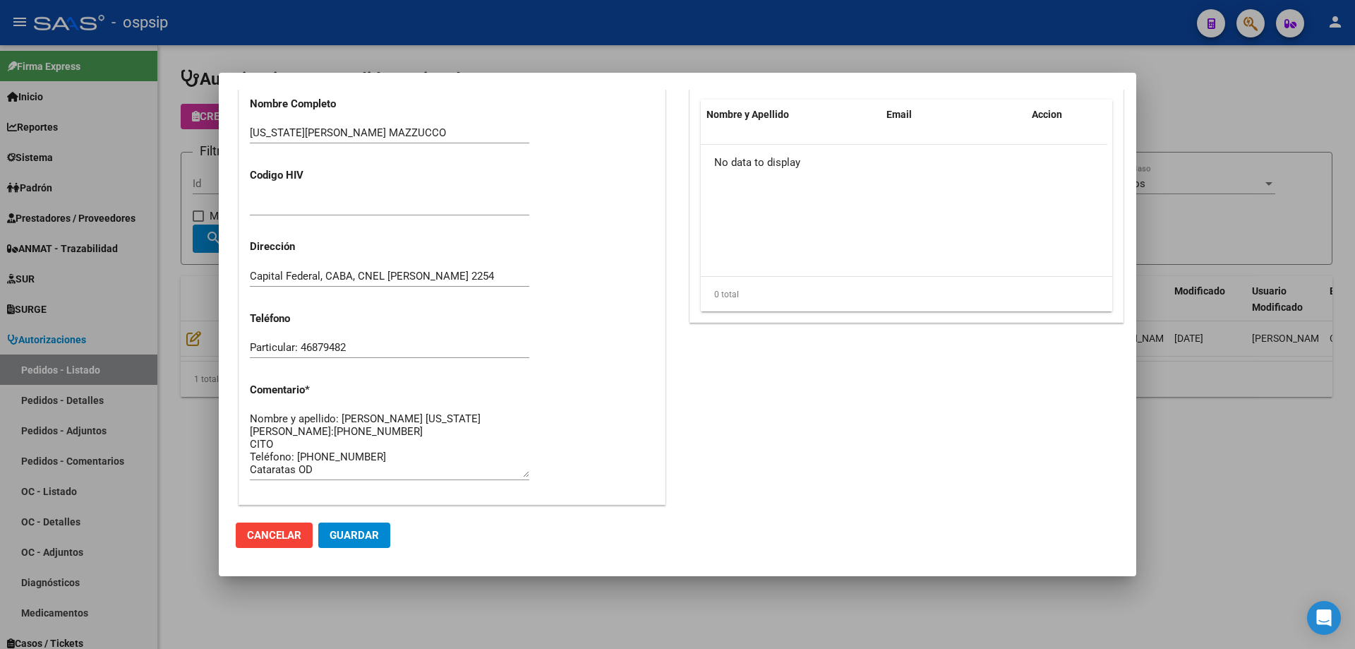
scroll to position [846, 0]
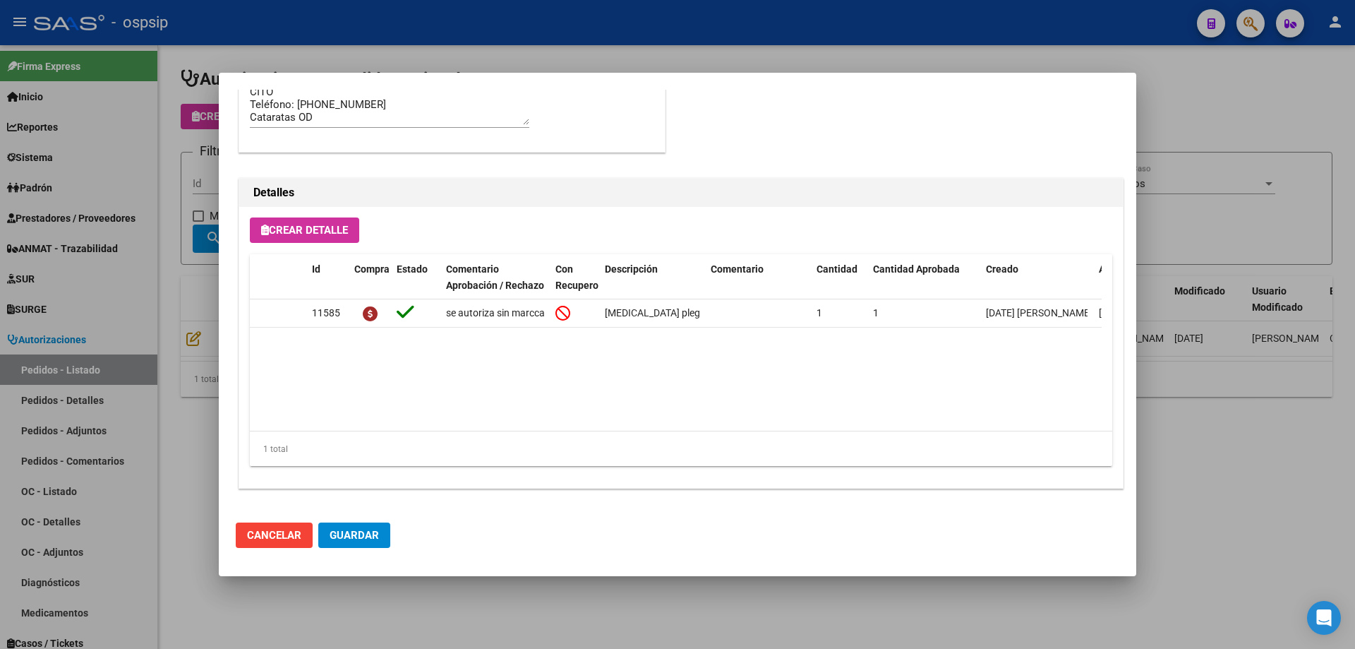
click at [215, 220] on div at bounding box center [677, 324] width 1355 height 649
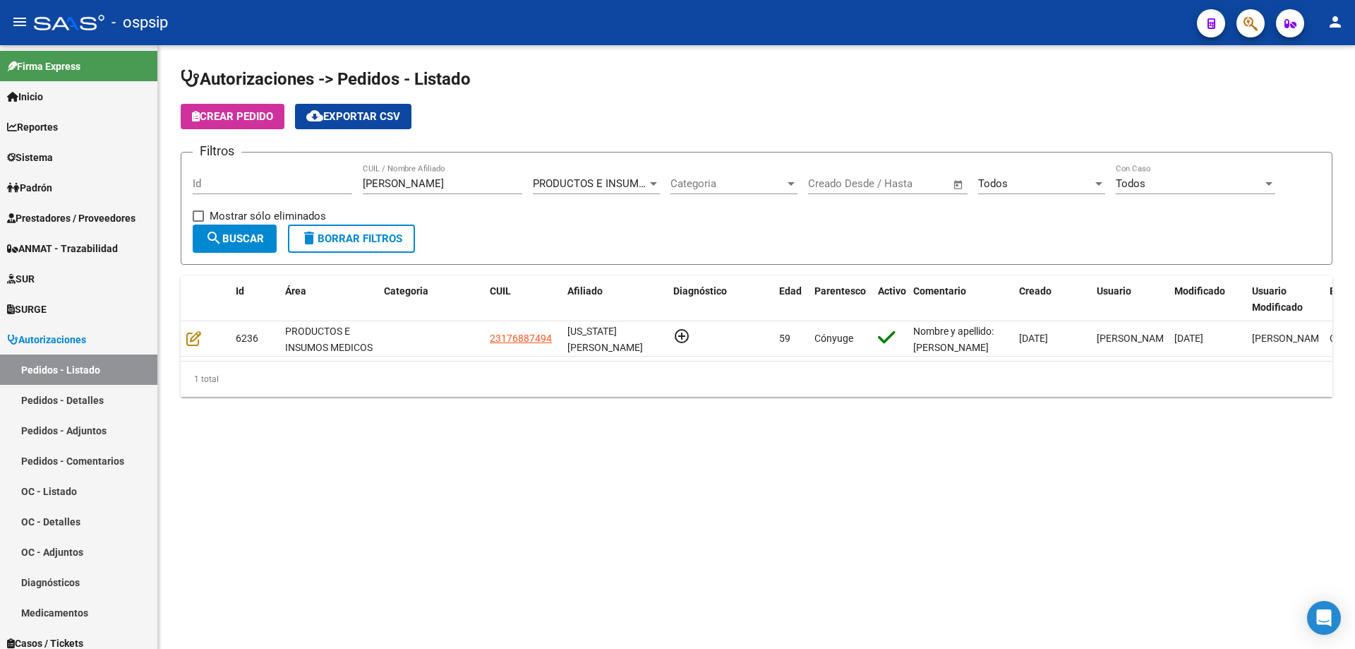
click at [393, 190] on div "[PERSON_NAME] CUIL / Nombre Afiliado" at bounding box center [443, 179] width 160 height 30
drag, startPoint x: 406, startPoint y: 186, endPoint x: 185, endPoint y: 148, distance: 224.1
click at [185, 148] on app-list-header "Autorizaciones -> Pedidos - Listado Crear Pedido cloud_download Exportar CSV Fi…" at bounding box center [757, 166] width 1152 height 197
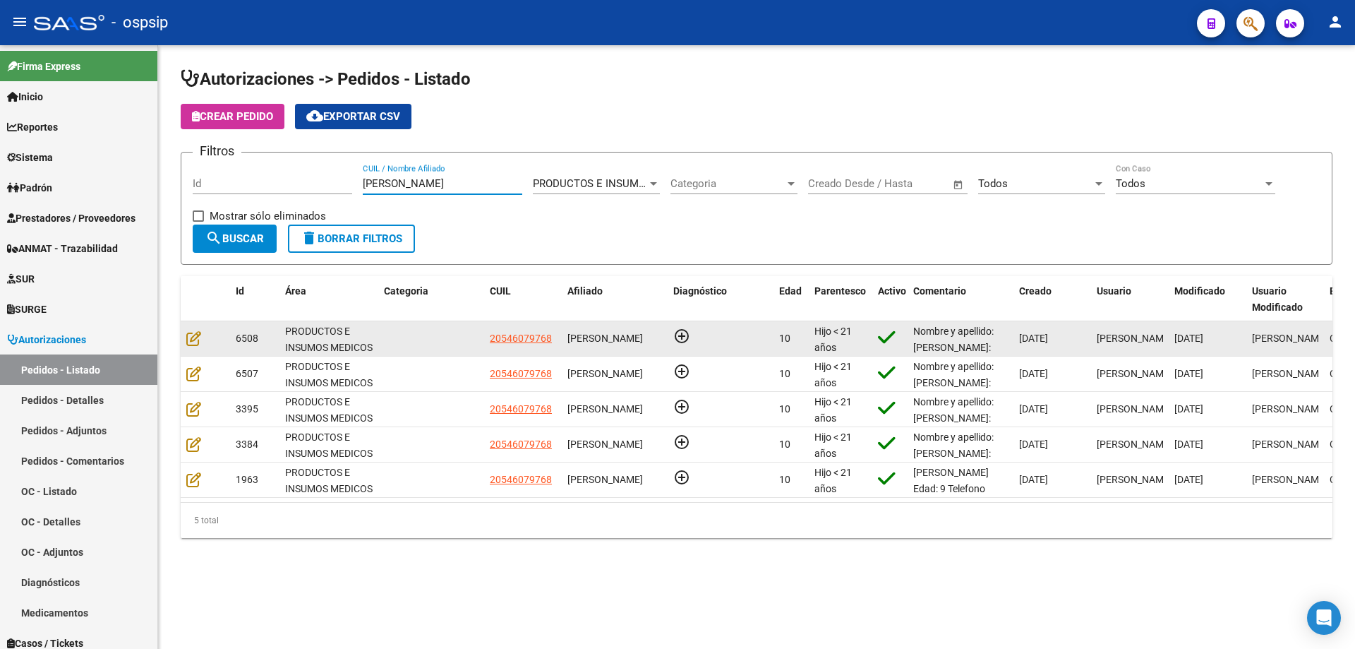
type input "[PERSON_NAME]"
click at [186, 339] on datatable-body-cell at bounding box center [205, 338] width 49 height 35
click at [188, 337] on icon at bounding box center [193, 338] width 15 height 16
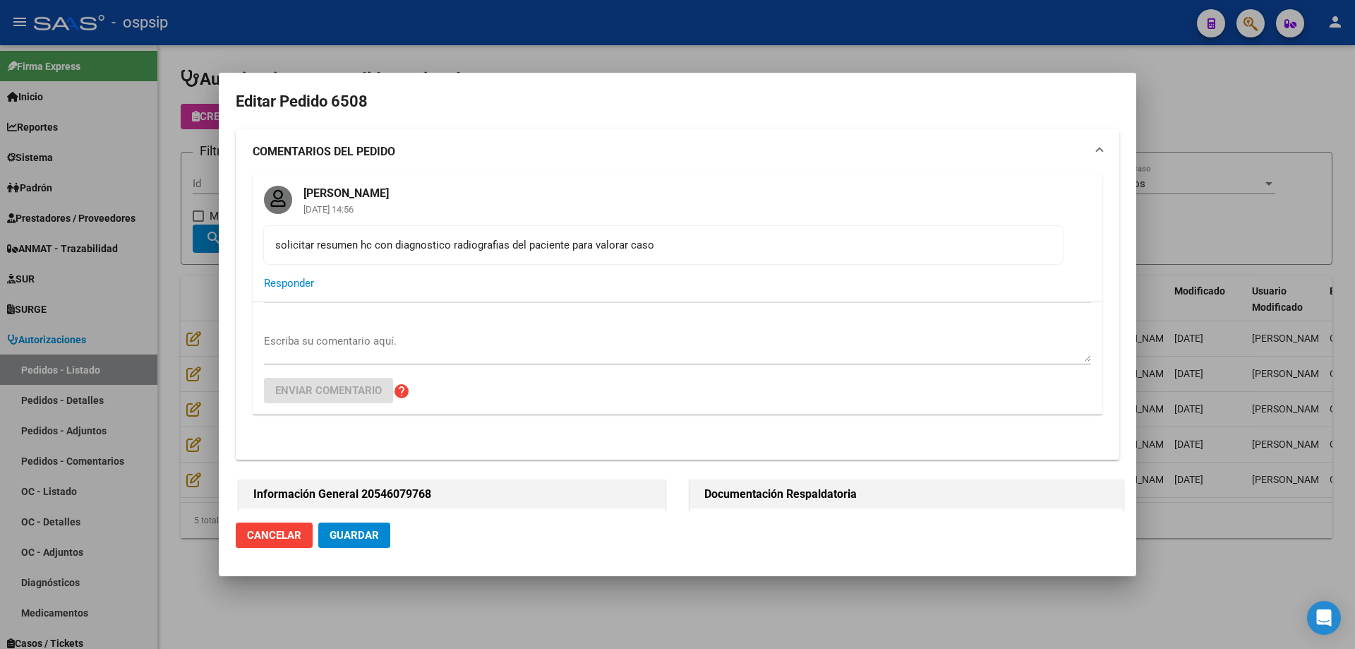
type input "[GEOGRAPHIC_DATA], [GEOGRAPHIC_DATA], GRAL [PERSON_NAME] 1479"
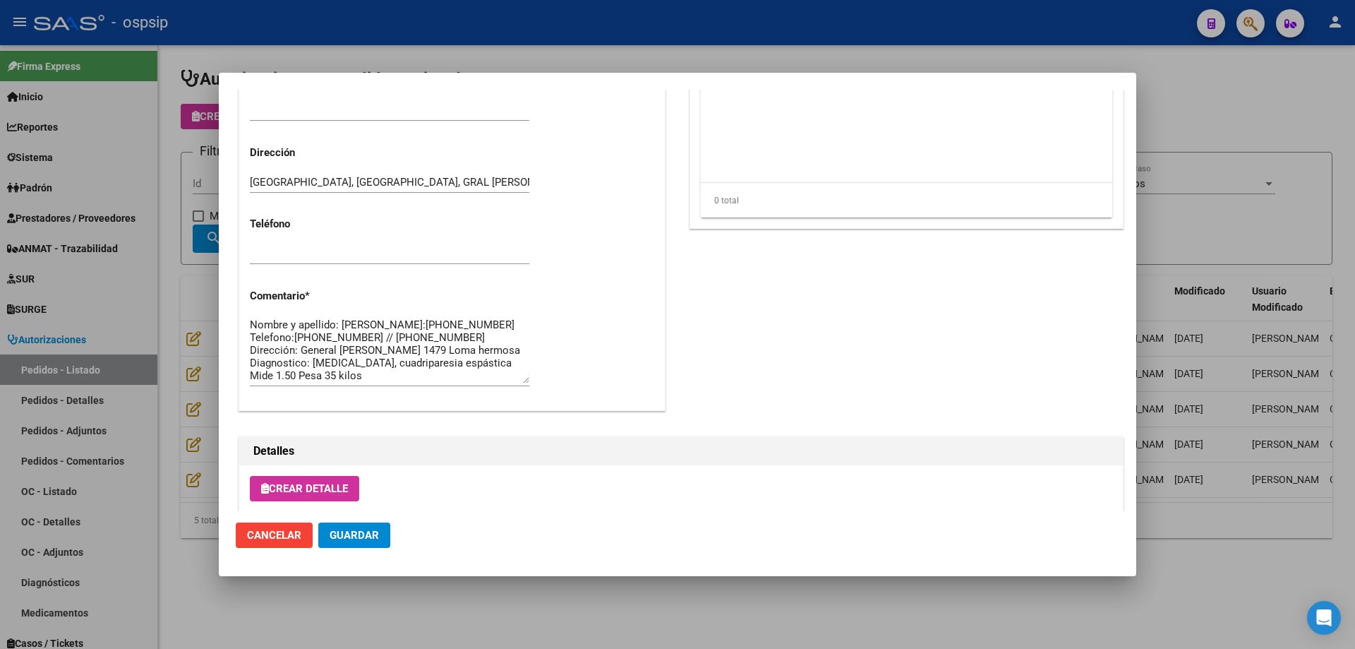
scroll to position [777, 0]
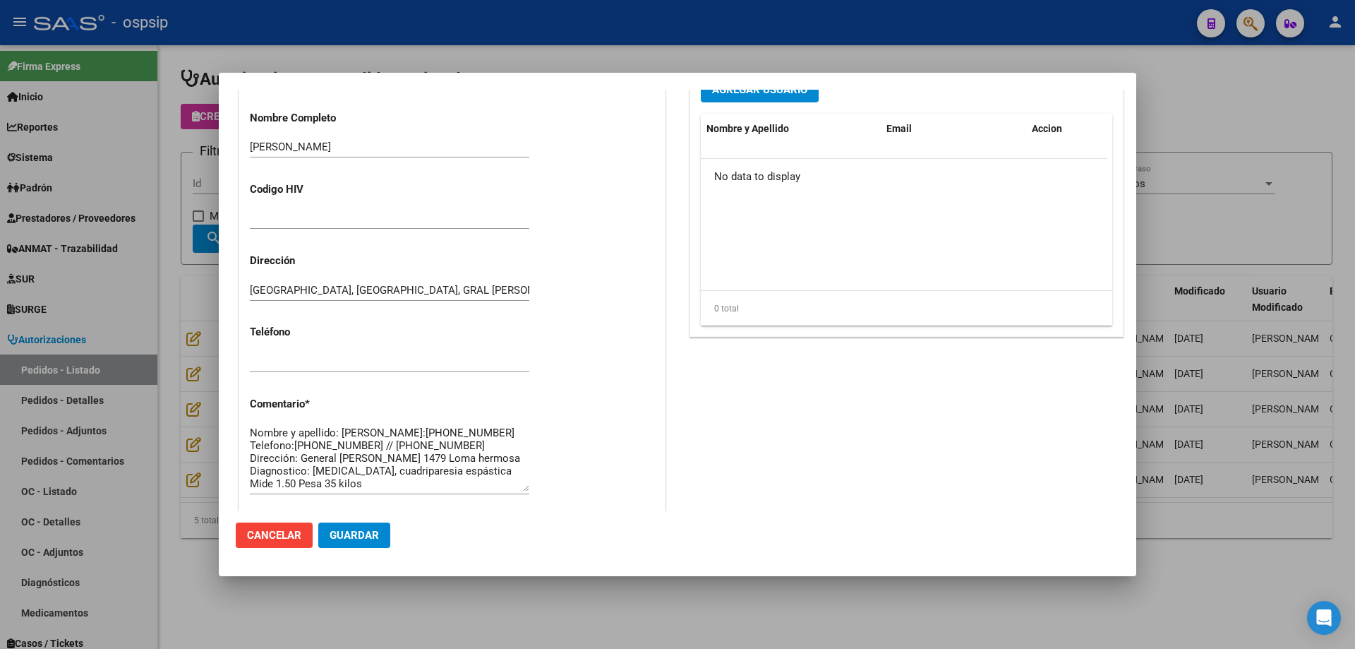
click at [164, 317] on div at bounding box center [677, 324] width 1355 height 649
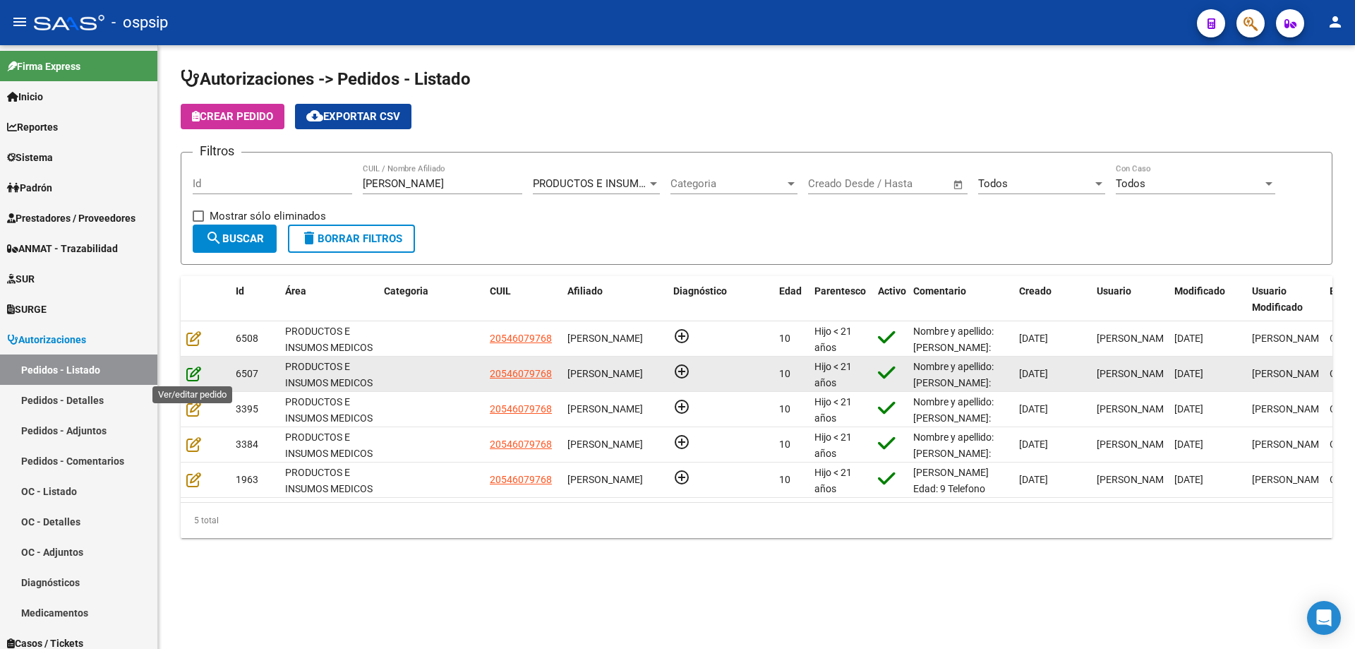
click at [196, 369] on icon at bounding box center [193, 374] width 15 height 16
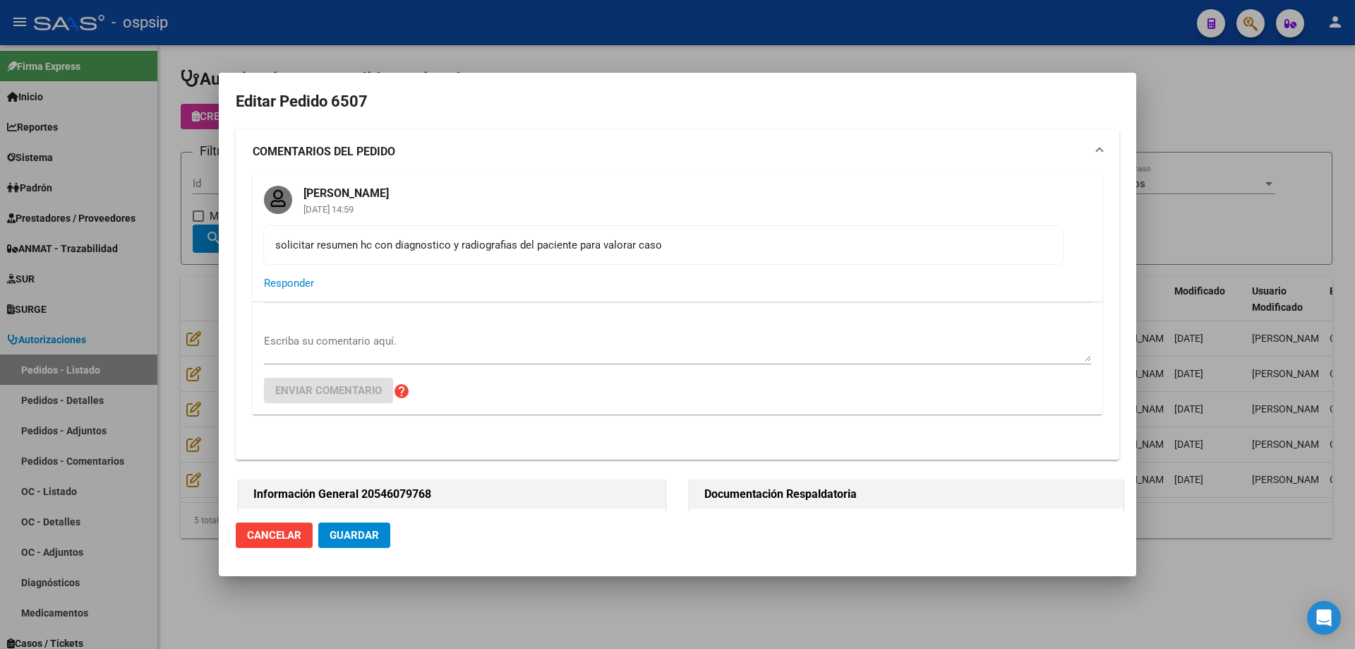
type input "[GEOGRAPHIC_DATA], [GEOGRAPHIC_DATA], GRAL [PERSON_NAME] 1479"
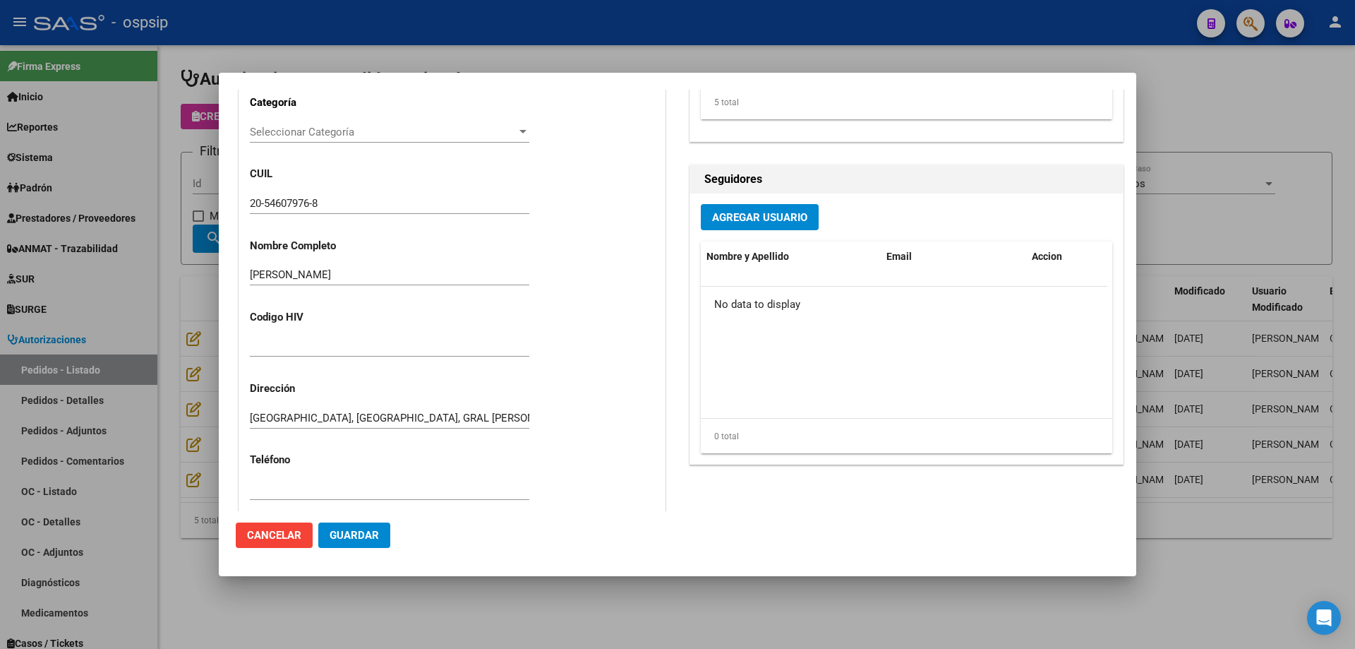
scroll to position [296, 0]
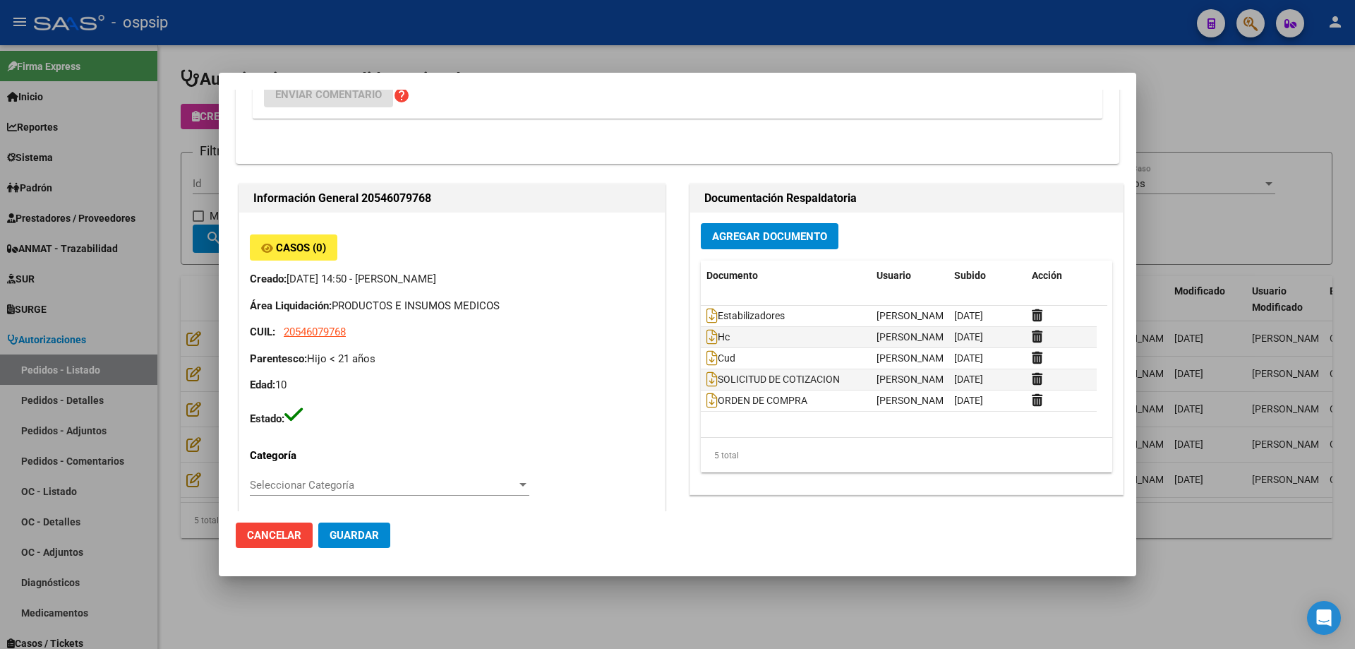
click at [125, 311] on div at bounding box center [677, 324] width 1355 height 649
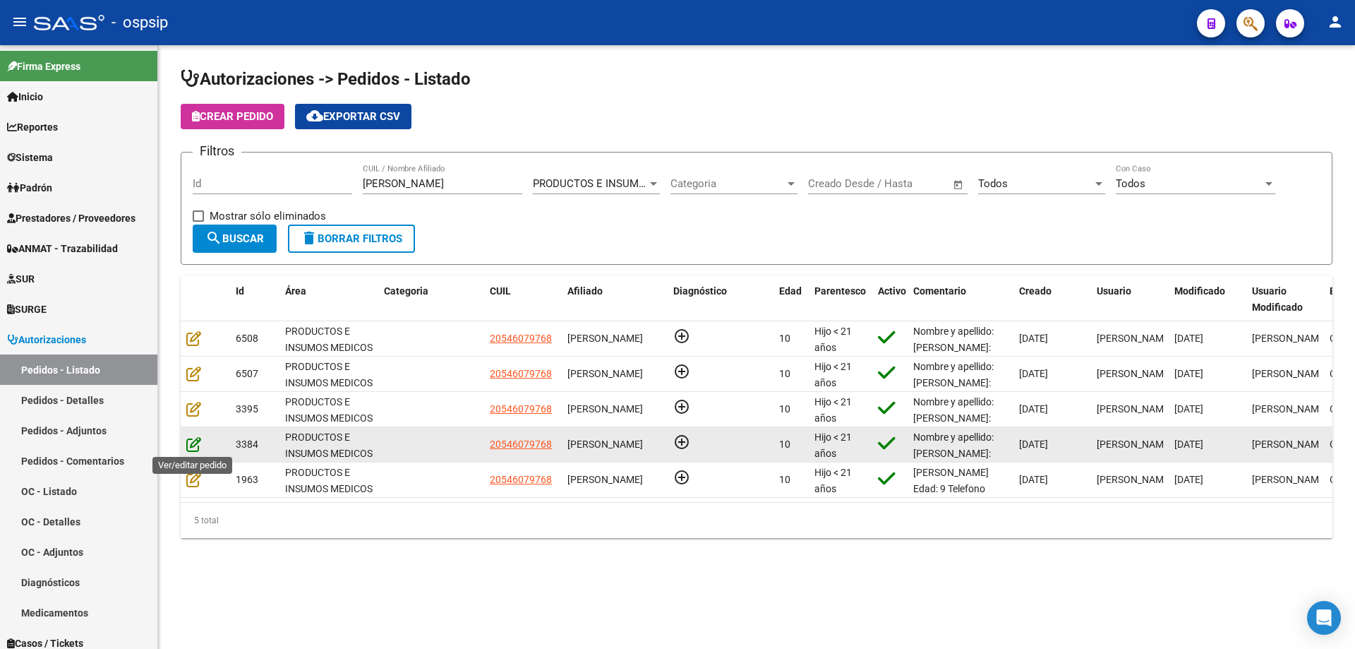
click at [194, 439] on icon at bounding box center [193, 444] width 15 height 16
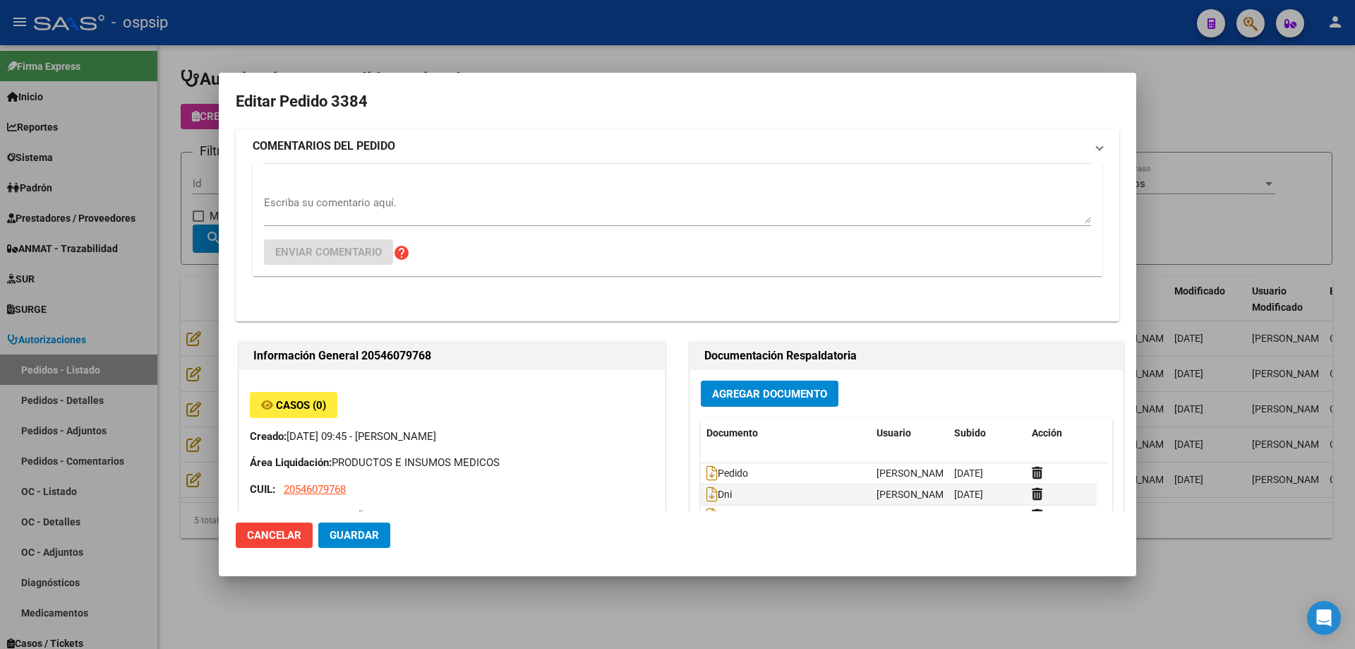
type input "[GEOGRAPHIC_DATA], [GEOGRAPHIC_DATA], GRAL [PERSON_NAME] 1479"
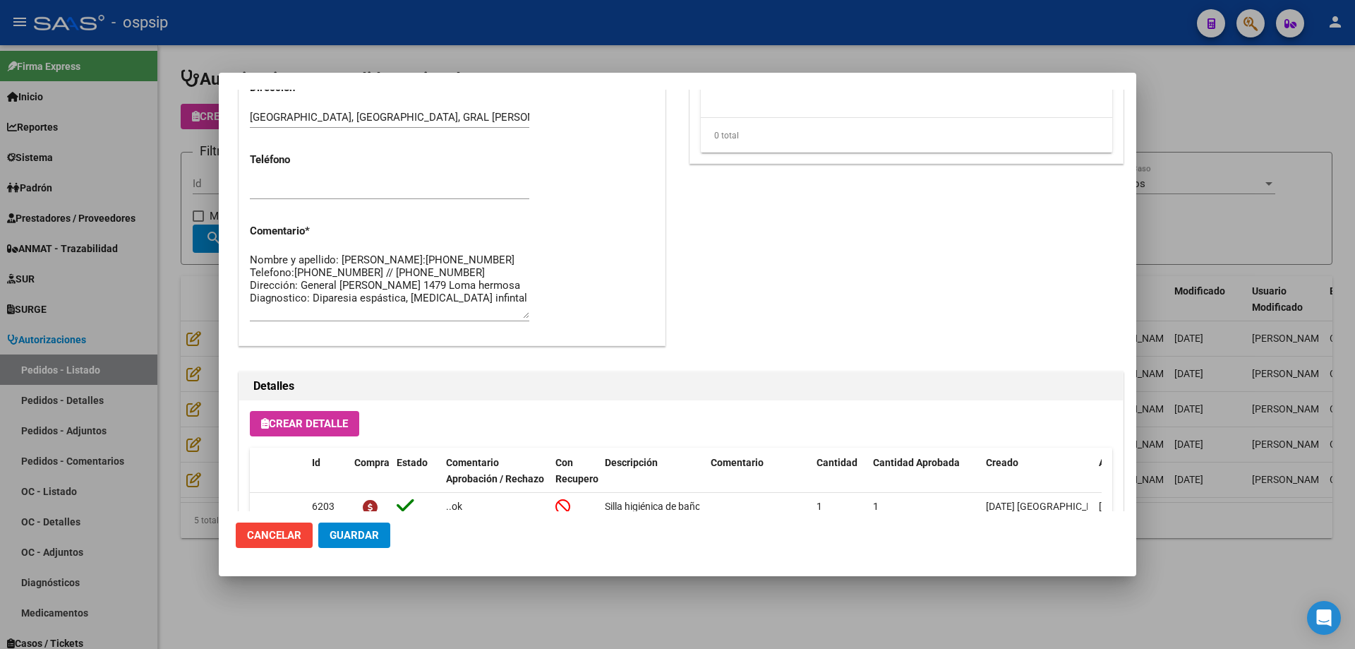
scroll to position [846, 0]
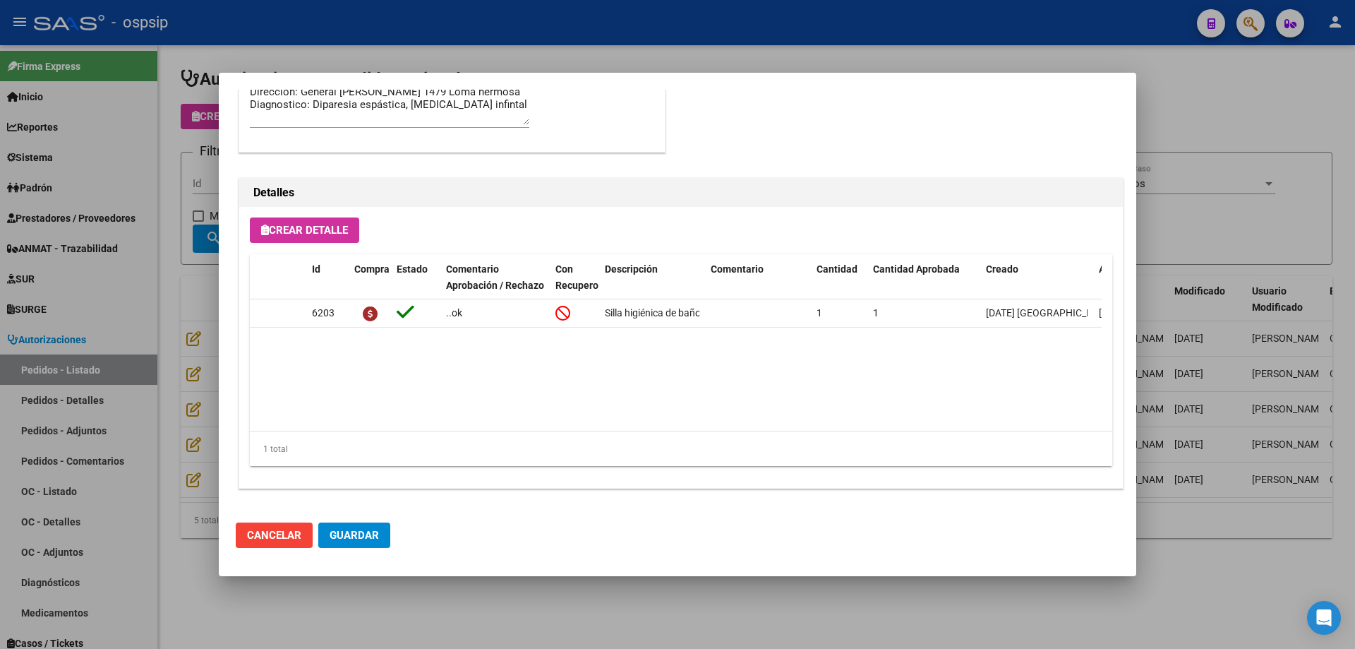
click at [120, 364] on div at bounding box center [677, 324] width 1355 height 649
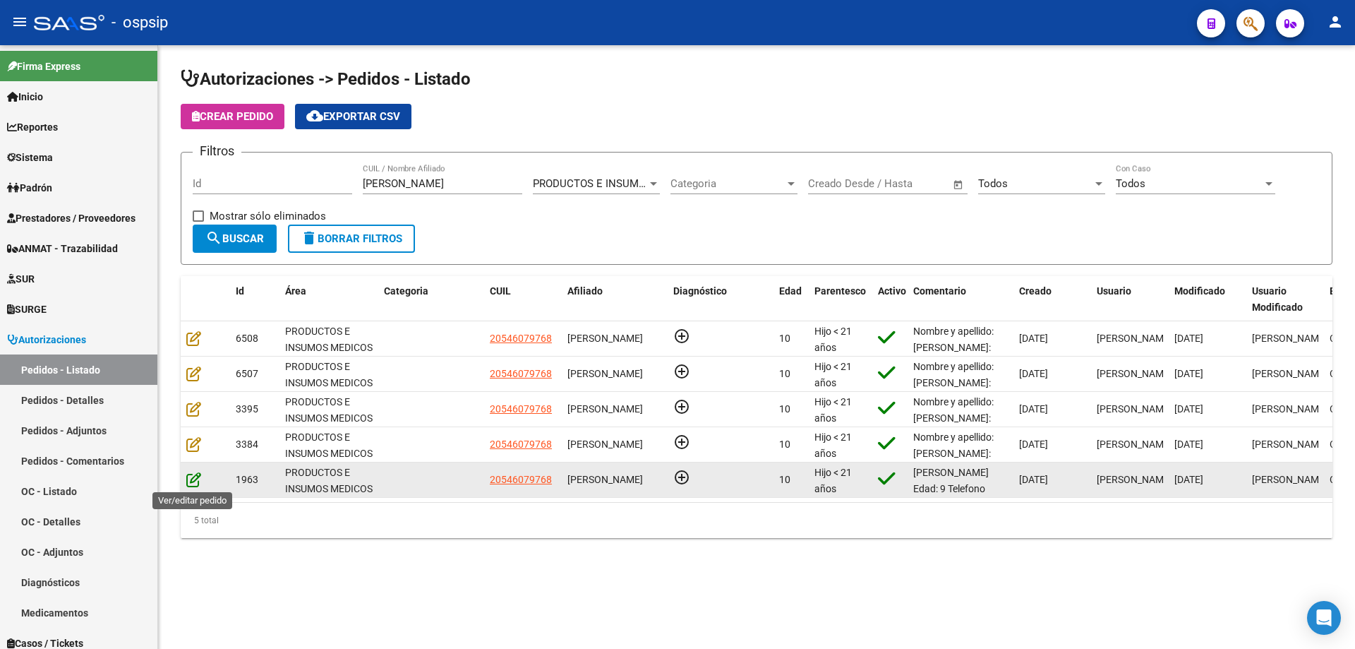
click at [198, 479] on icon at bounding box center [193, 480] width 15 height 16
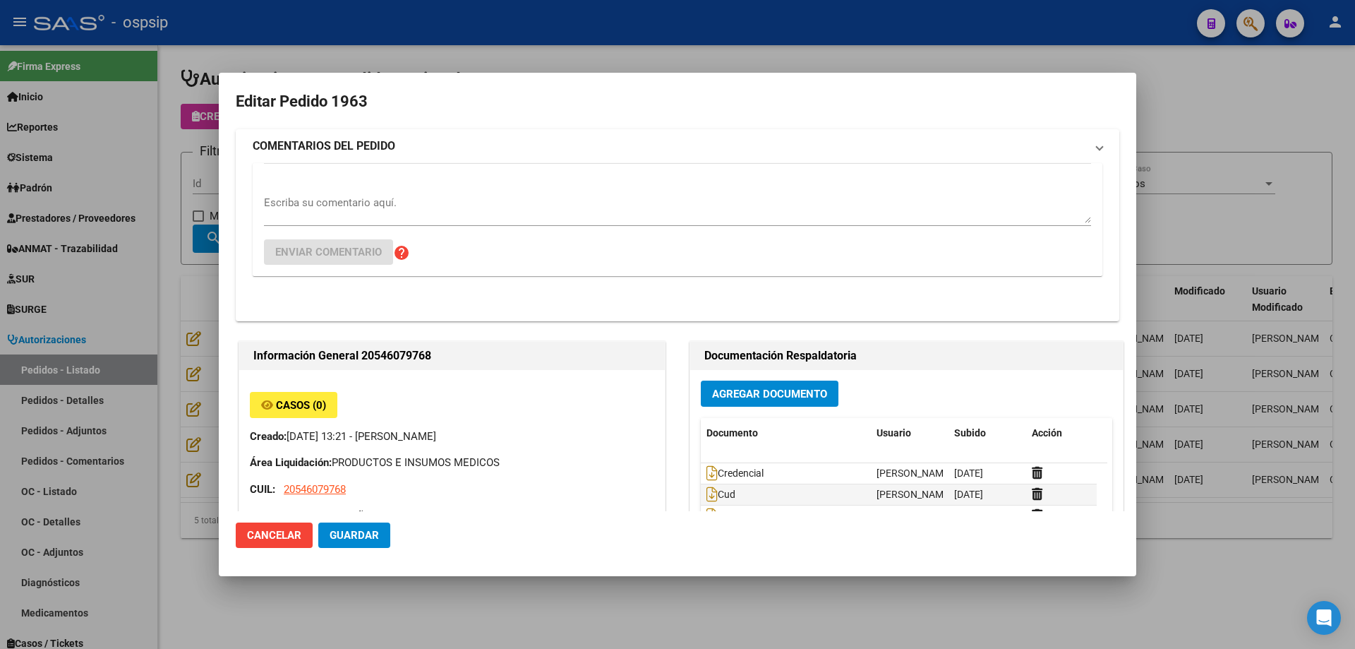
type input "[GEOGRAPHIC_DATA], [GEOGRAPHIC_DATA], GRAL [PERSON_NAME] 1479"
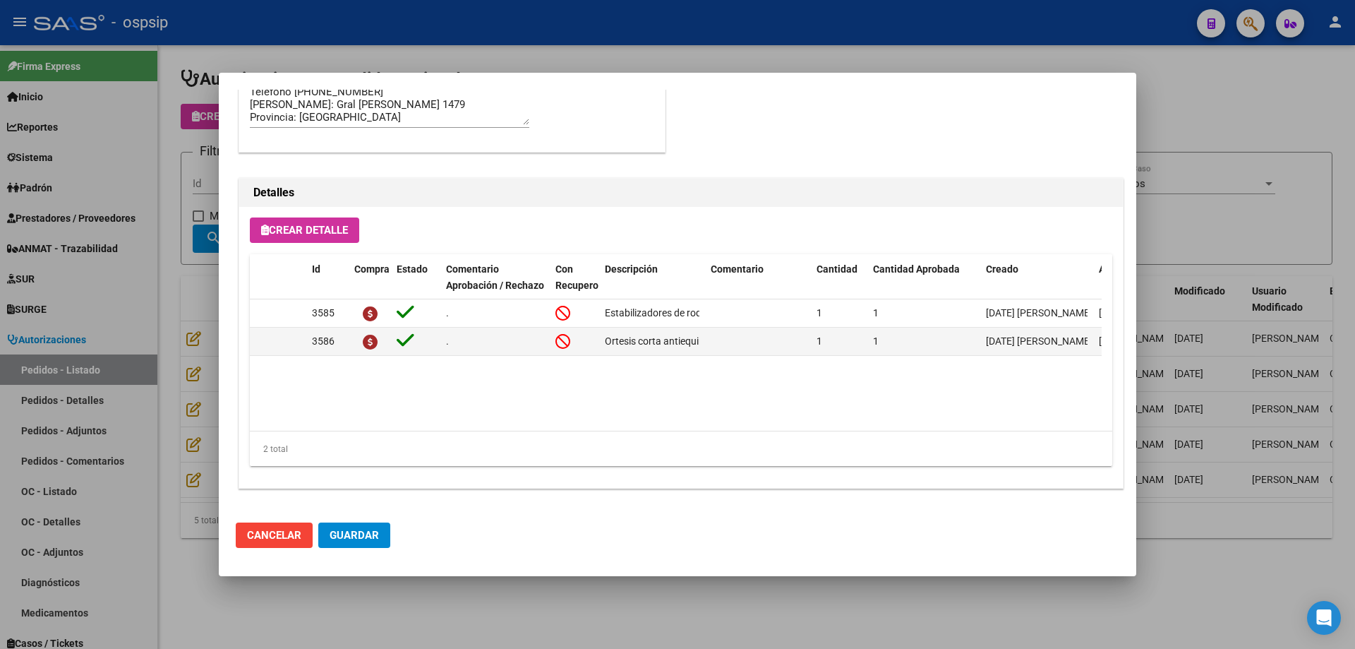
click at [202, 409] on div at bounding box center [677, 324] width 1355 height 649
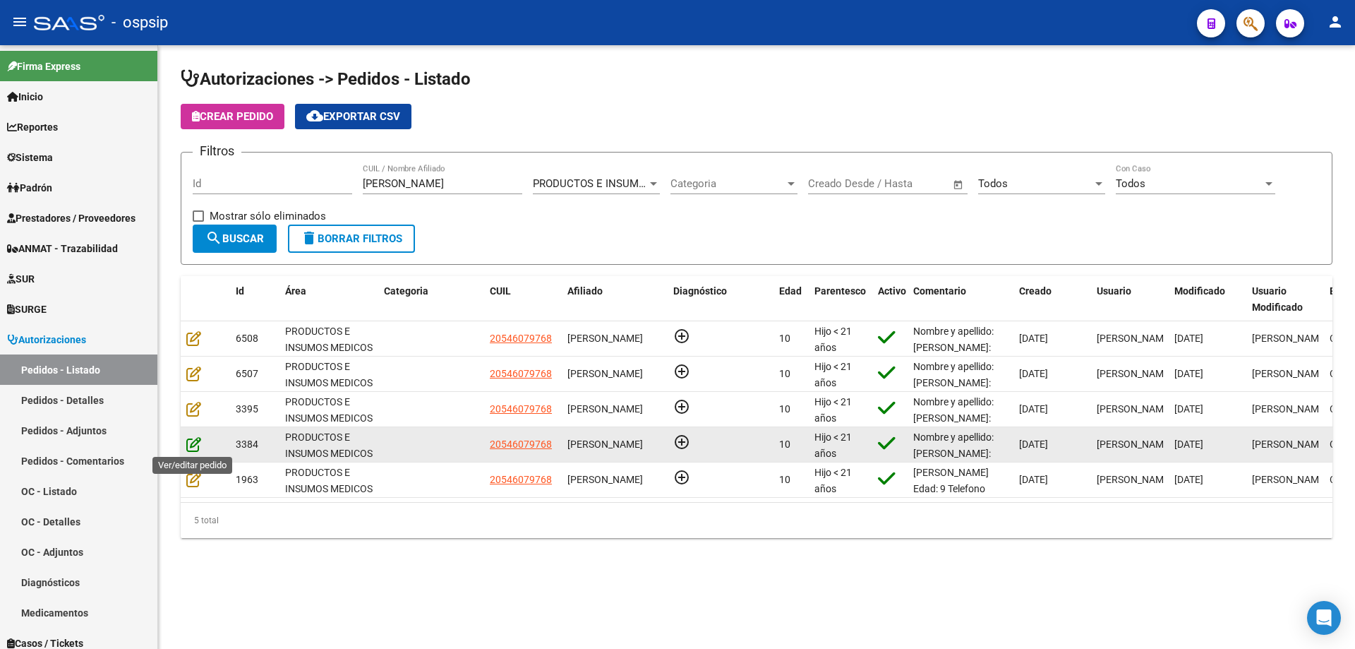
click at [199, 441] on icon at bounding box center [193, 444] width 15 height 16
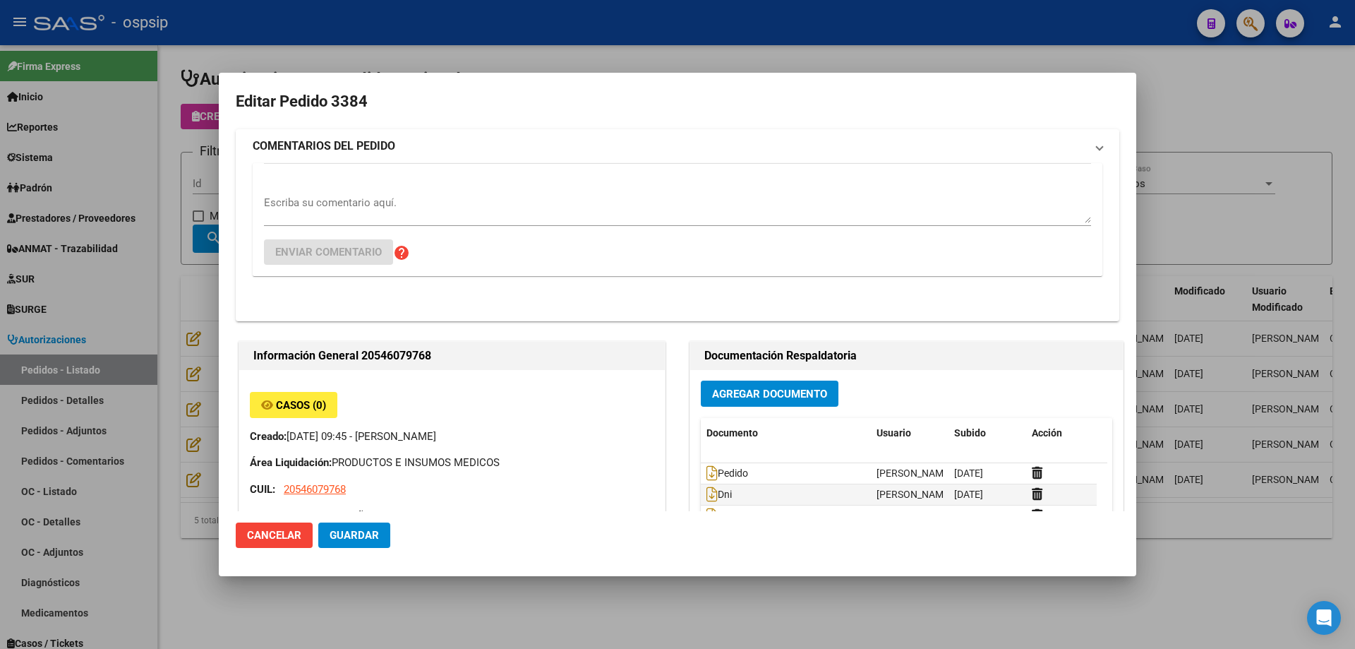
type input "[GEOGRAPHIC_DATA], [GEOGRAPHIC_DATA], GRAL [PERSON_NAME] 1479"
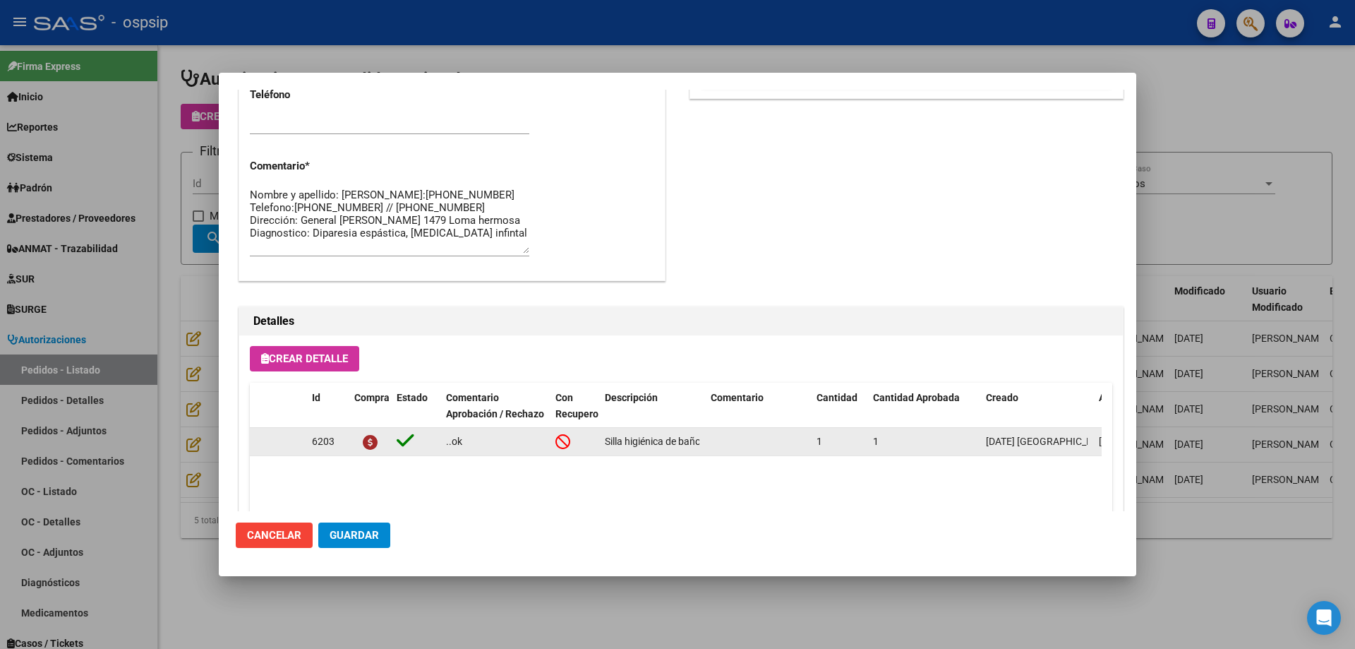
scroll to position [493, 0]
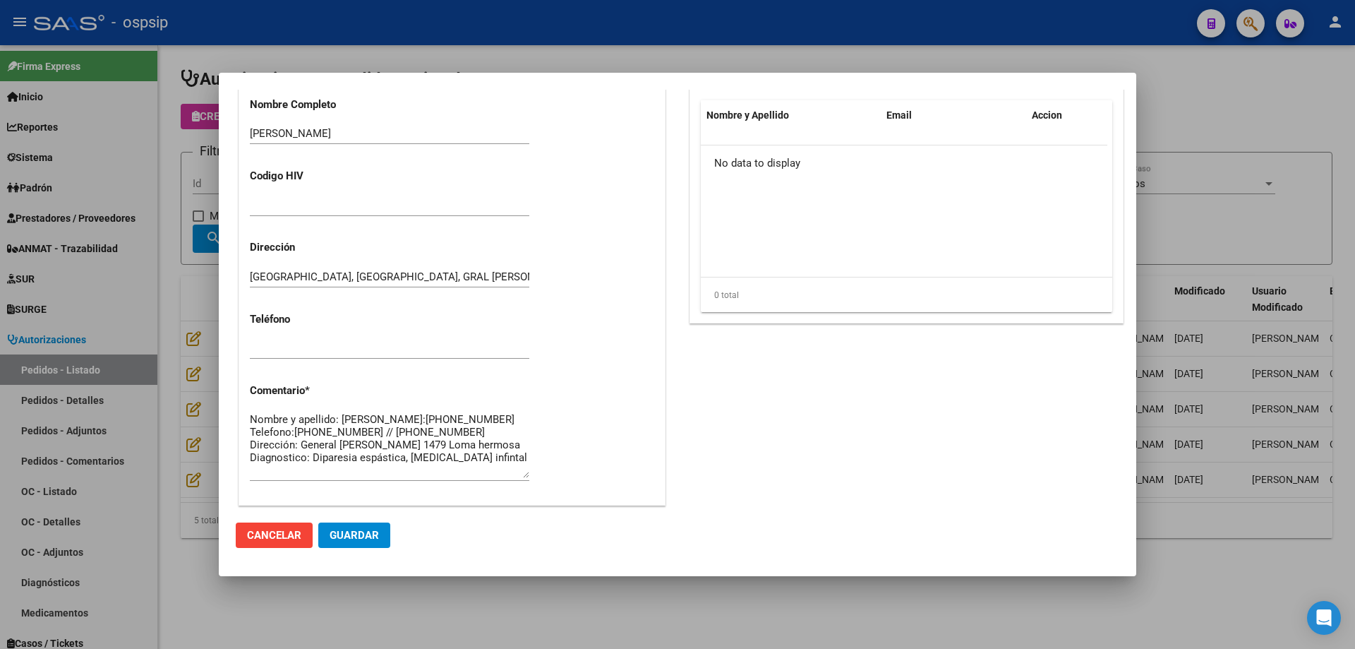
click at [178, 301] on div at bounding box center [677, 324] width 1355 height 649
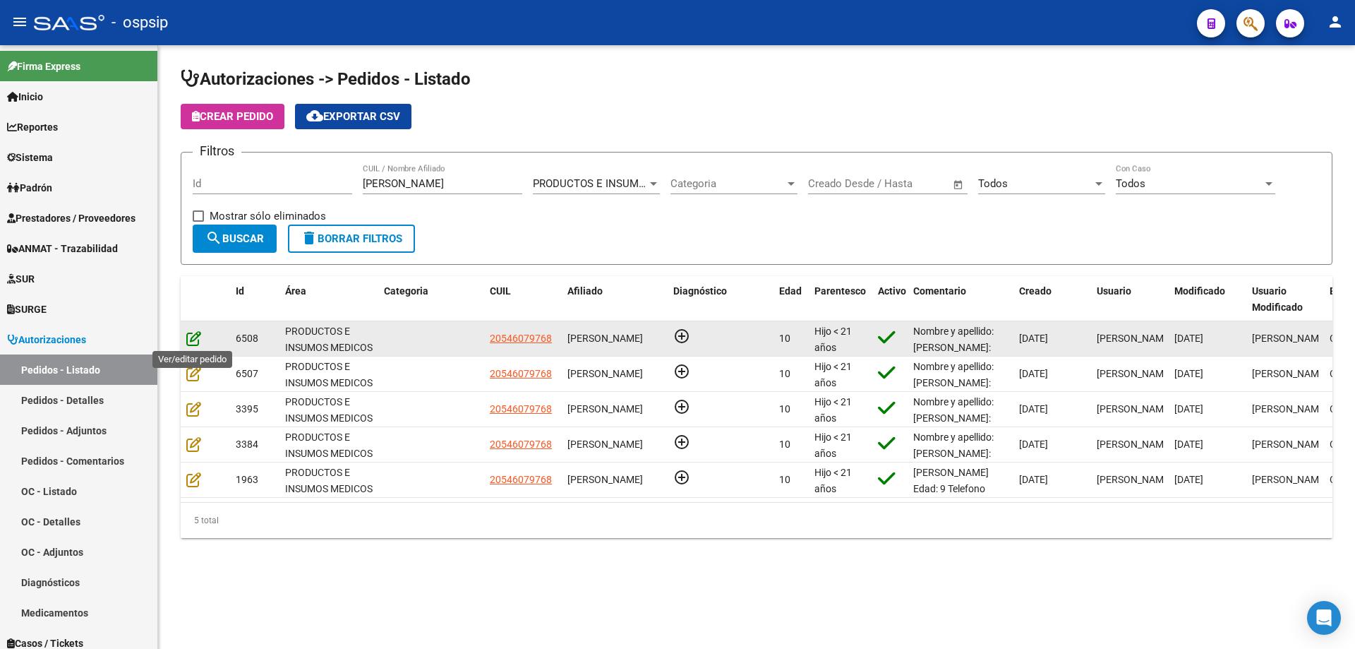
click at [197, 336] on icon at bounding box center [193, 338] width 15 height 16
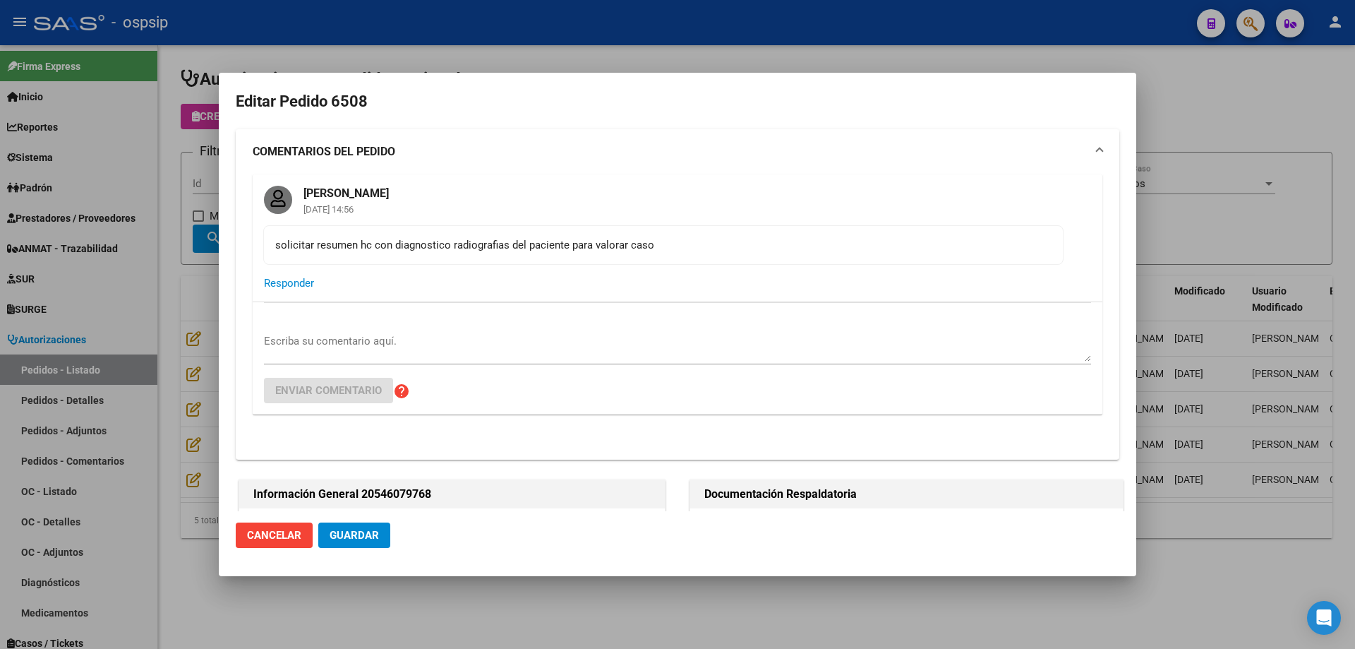
type input "[GEOGRAPHIC_DATA], [GEOGRAPHIC_DATA], GRAL [PERSON_NAME] 1479"
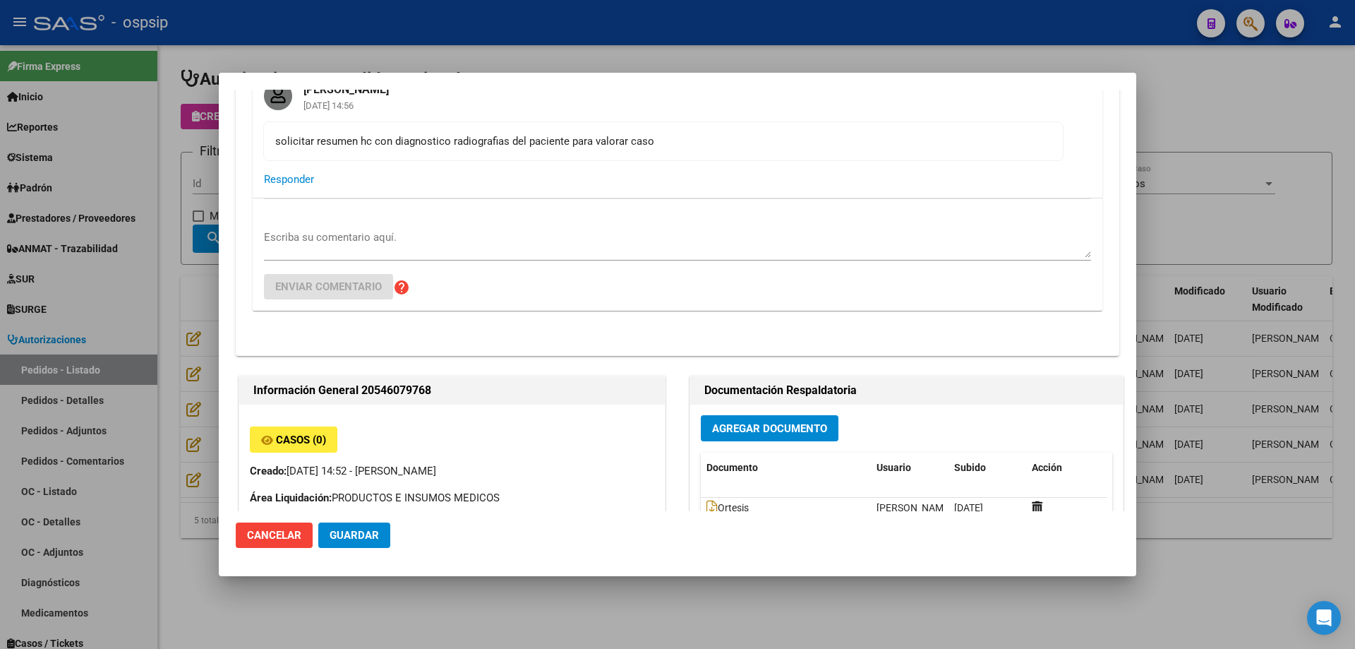
scroll to position [353, 0]
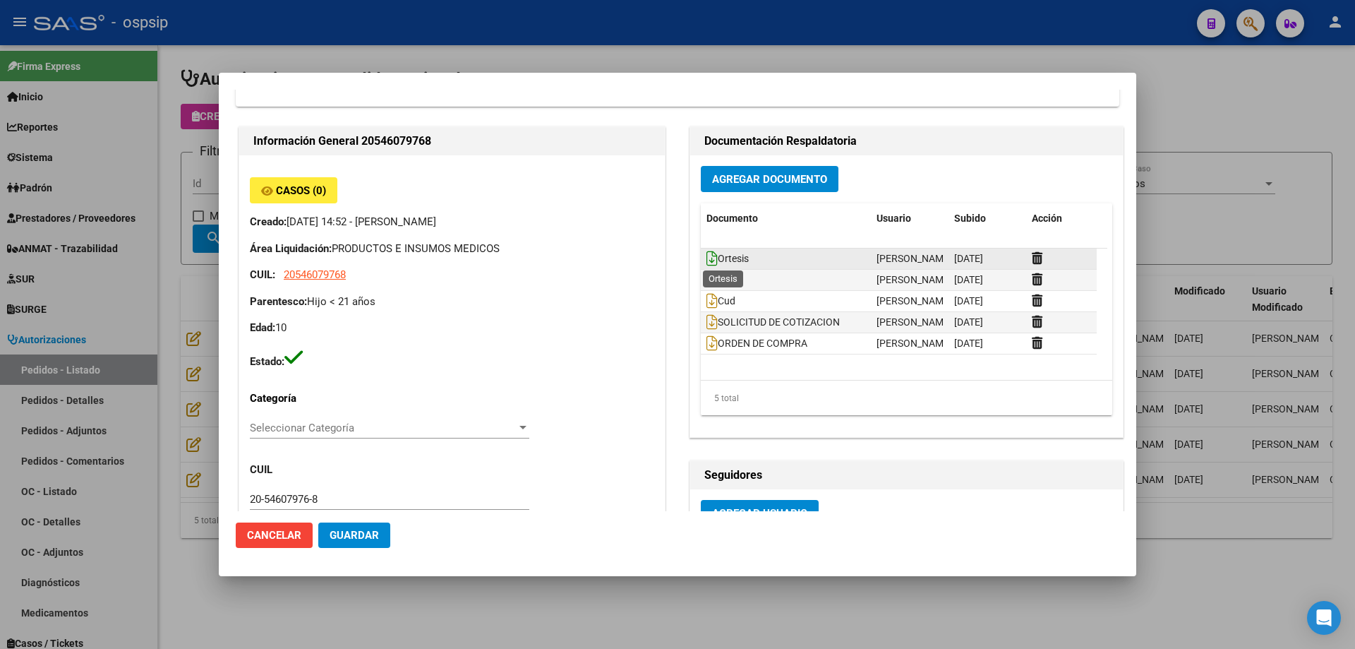
click at [707, 255] on icon at bounding box center [712, 259] width 11 height 16
click at [206, 200] on div at bounding box center [677, 324] width 1355 height 649
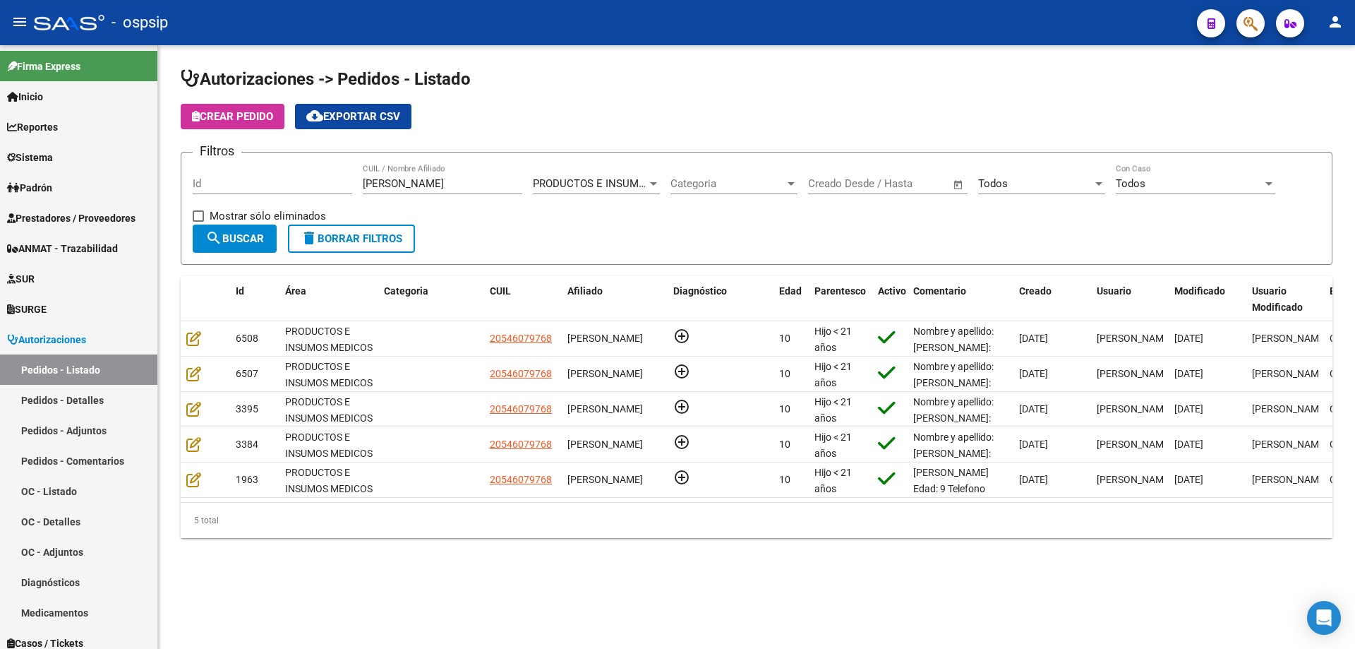
drag, startPoint x: 426, startPoint y: 190, endPoint x: 417, endPoint y: 186, distance: 9.8
click at [417, 186] on div "[PERSON_NAME] CUIL / Nombre Afiliado" at bounding box center [443, 179] width 160 height 30
drag, startPoint x: 417, startPoint y: 184, endPoint x: 244, endPoint y: 203, distance: 173.2
click at [244, 203] on div "Filtros Id [PERSON_NAME] CUIL / Nombre Afiliado PRODUCTOS E INSUMOS MEDICOS Sel…" at bounding box center [757, 194] width 1128 height 61
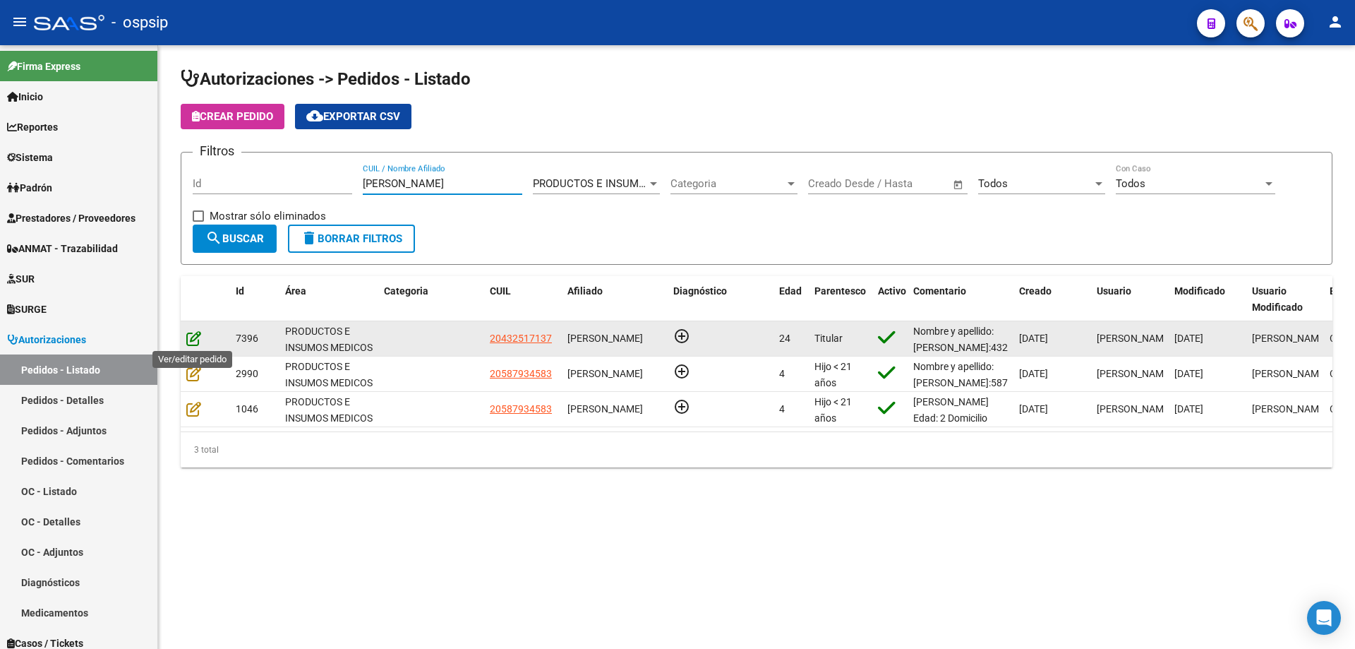
type input "[PERSON_NAME]"
click at [197, 333] on icon at bounding box center [193, 338] width 15 height 16
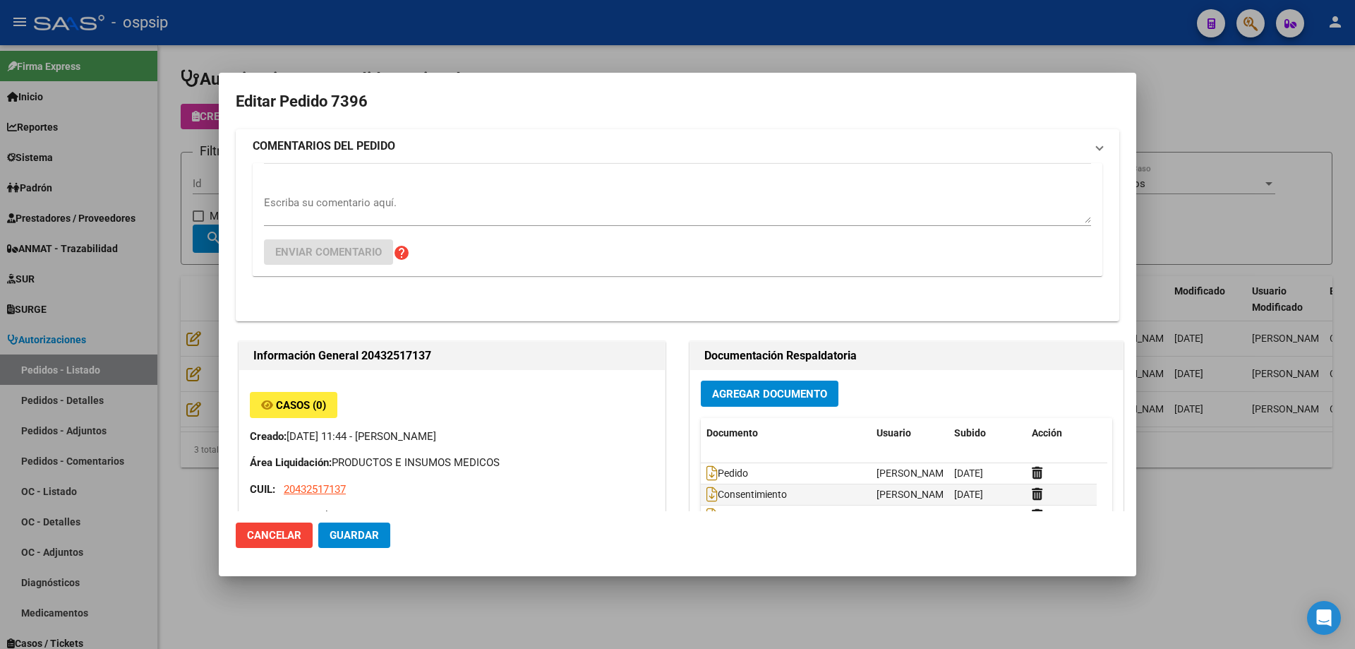
type input "[GEOGRAPHIC_DATA], PLATANOS, 37 3722, Piso: 0"
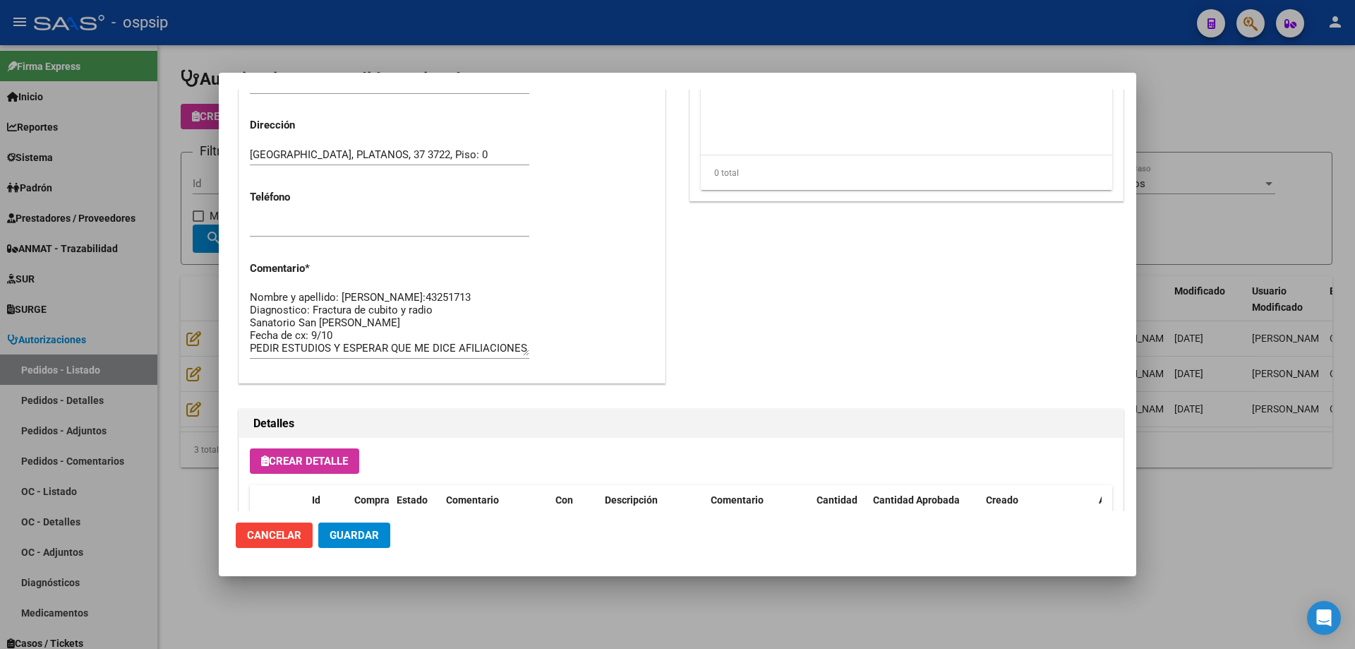
scroll to position [777, 0]
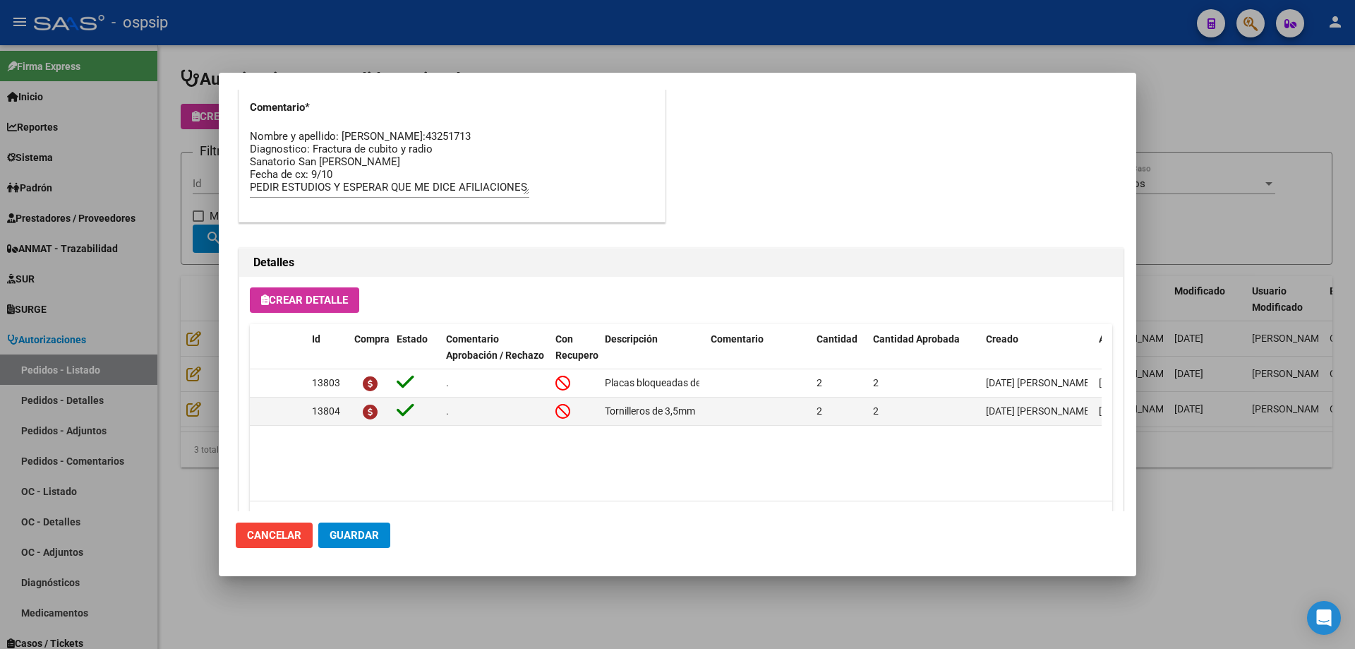
click at [207, 153] on div at bounding box center [677, 324] width 1355 height 649
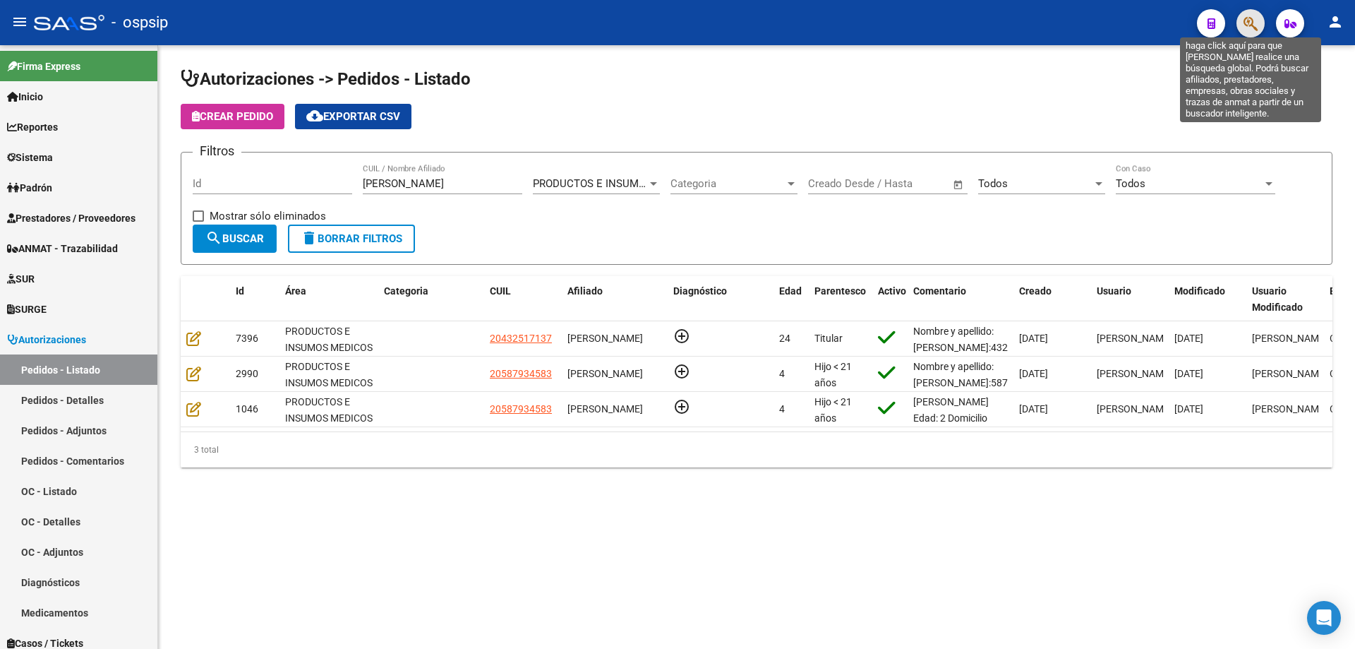
click at [1248, 18] on icon "button" at bounding box center [1251, 24] width 14 height 16
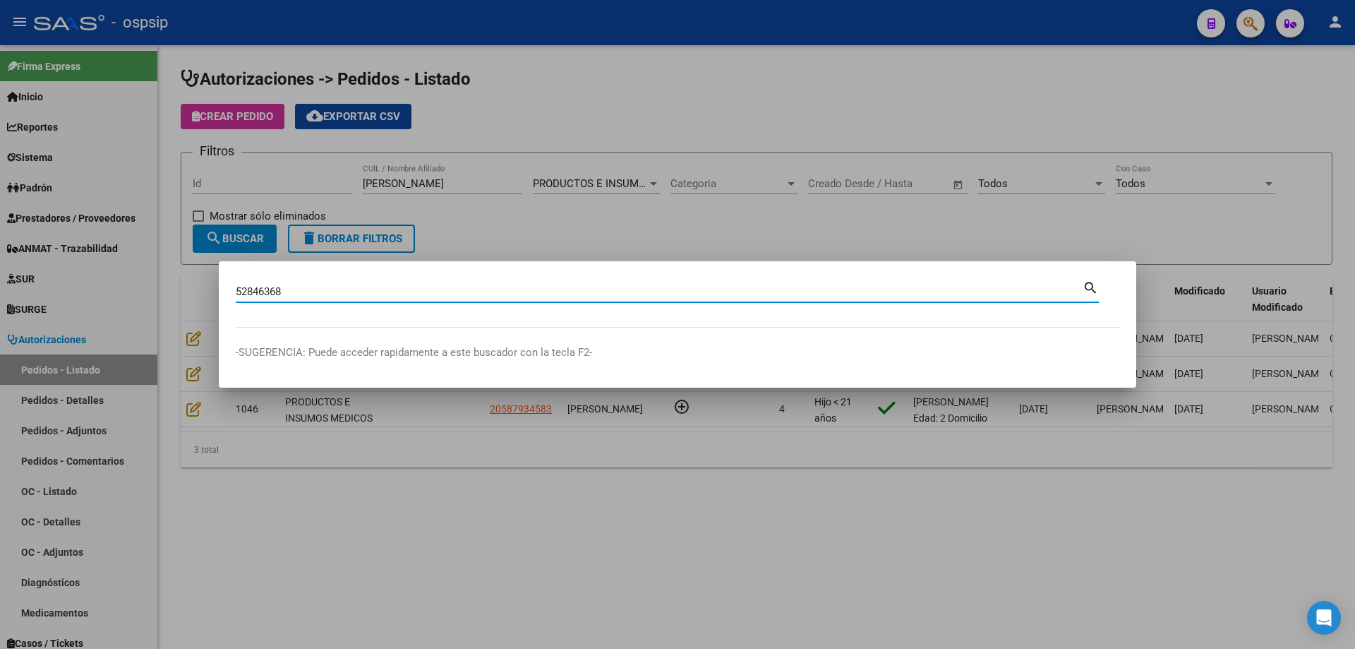
type input "52846368"
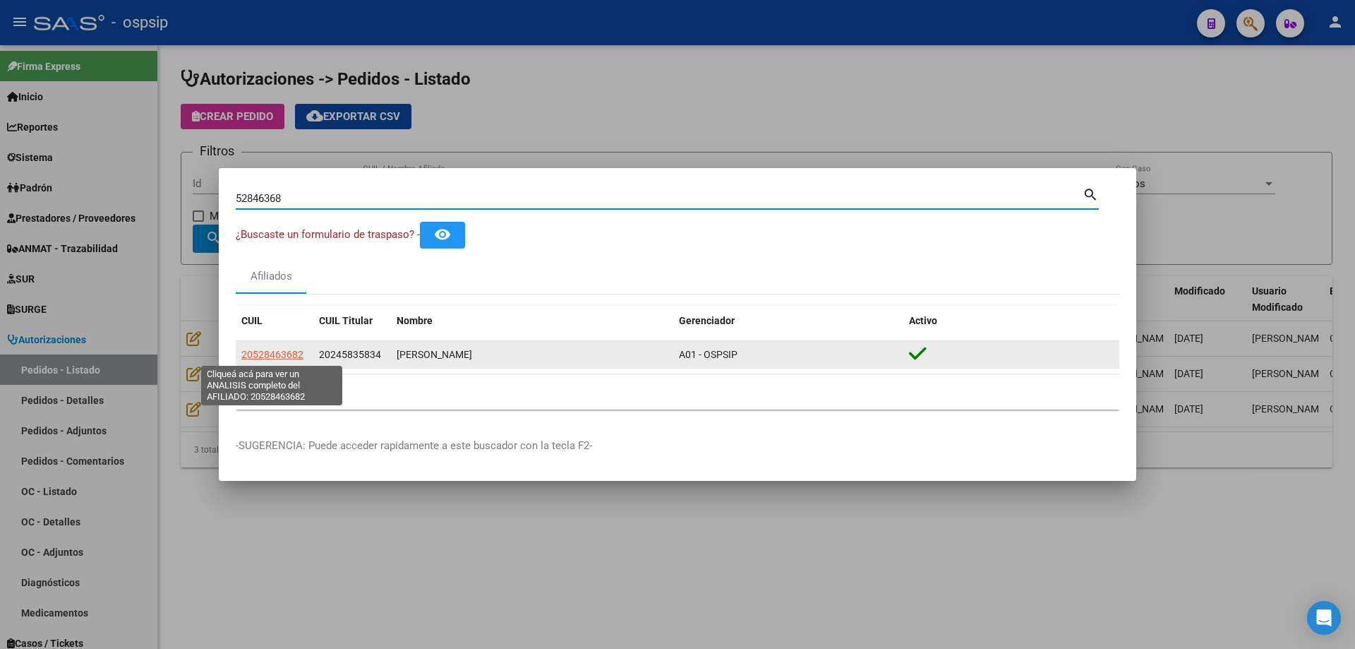
click at [287, 358] on span "20528463682" at bounding box center [272, 354] width 62 height 11
type textarea "20528463682"
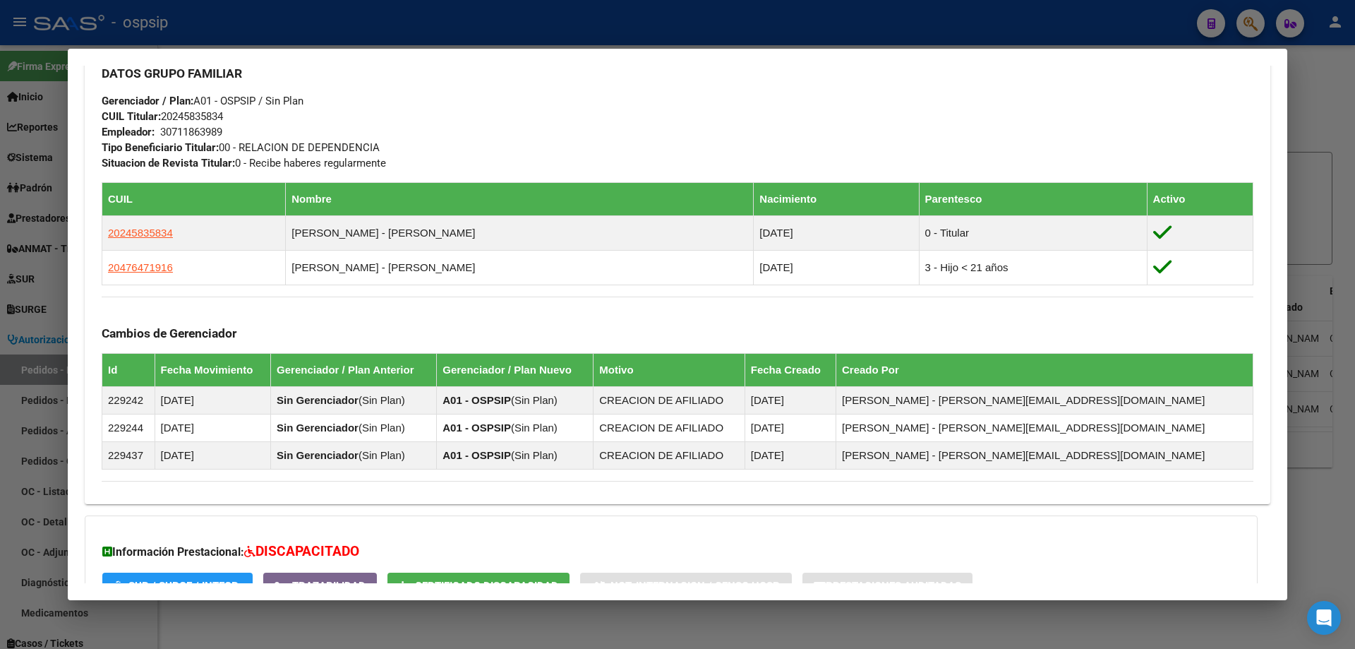
scroll to position [791, 0]
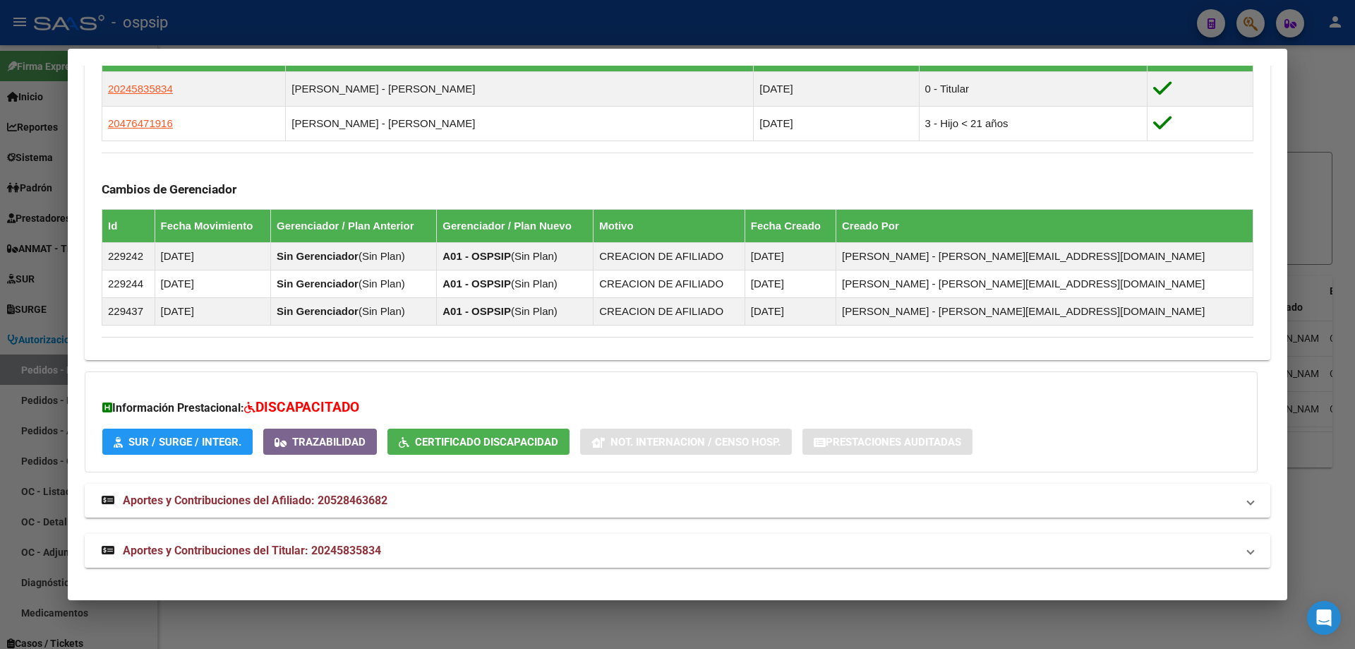
click at [276, 556] on span "Aportes y Contribuciones del Titular: 20245835834" at bounding box center [252, 550] width 258 height 13
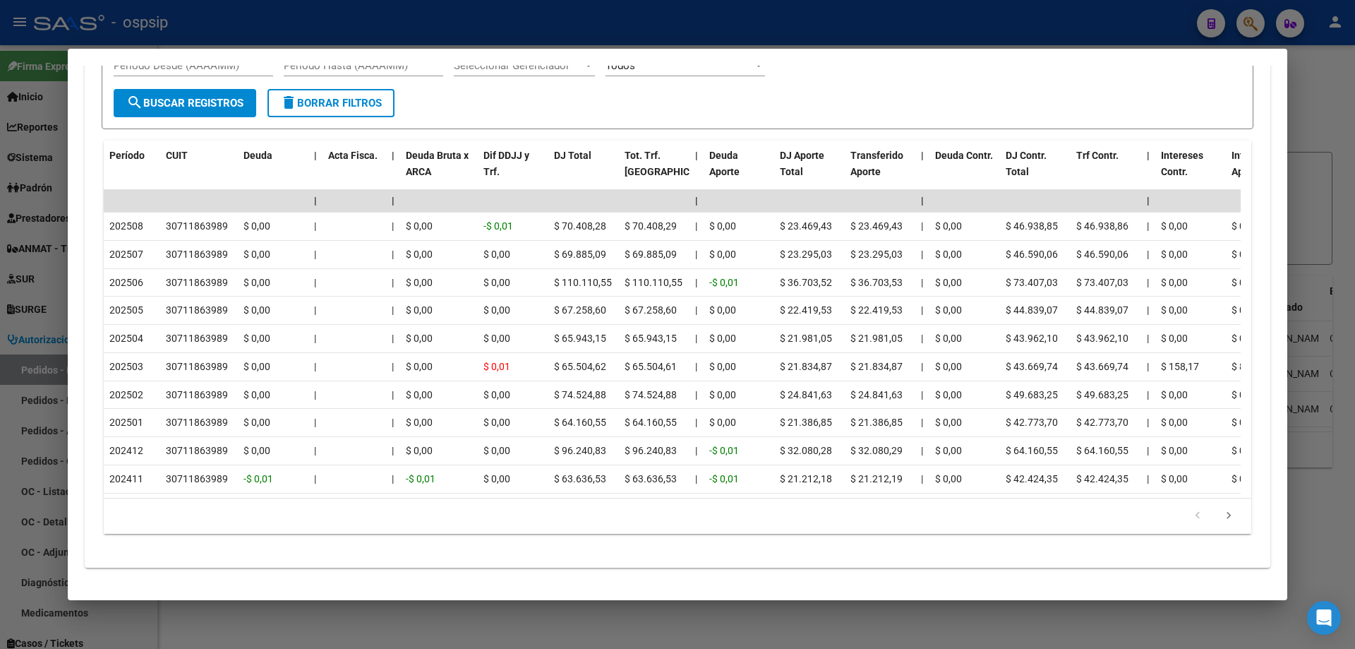
scroll to position [1489, 0]
click at [4, 267] on div at bounding box center [677, 324] width 1355 height 649
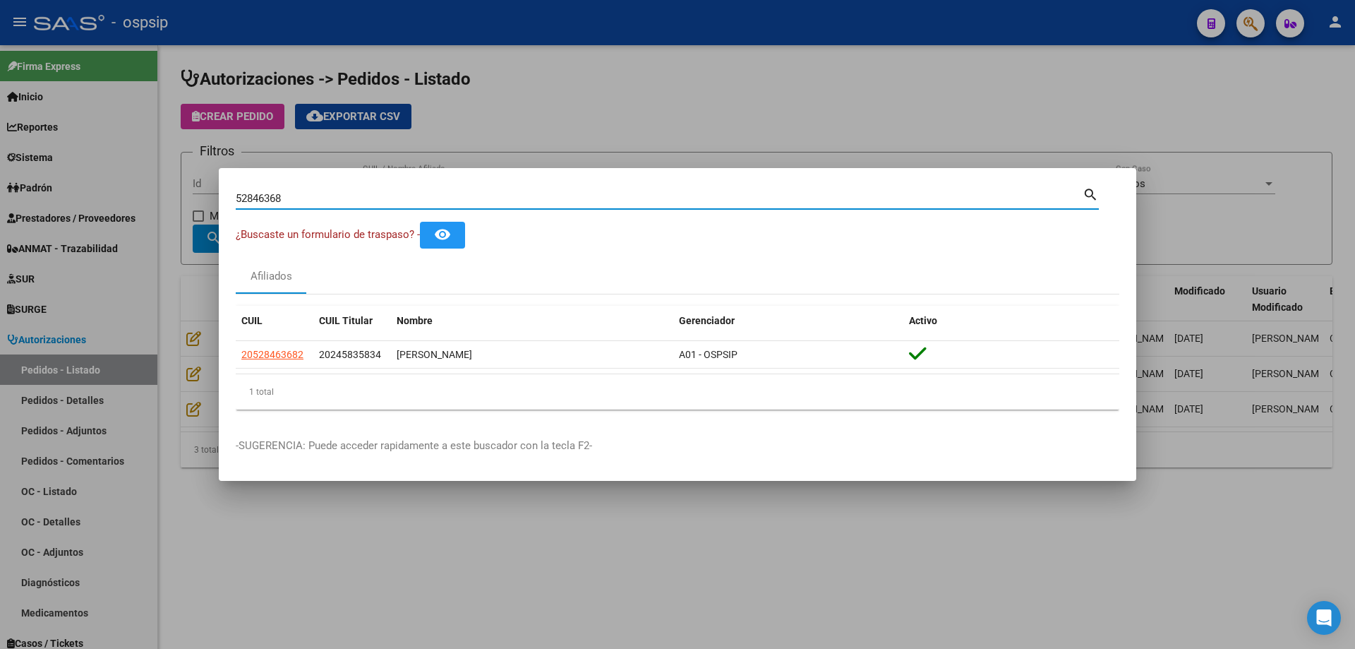
click at [269, 196] on input "52846368" at bounding box center [659, 198] width 847 height 13
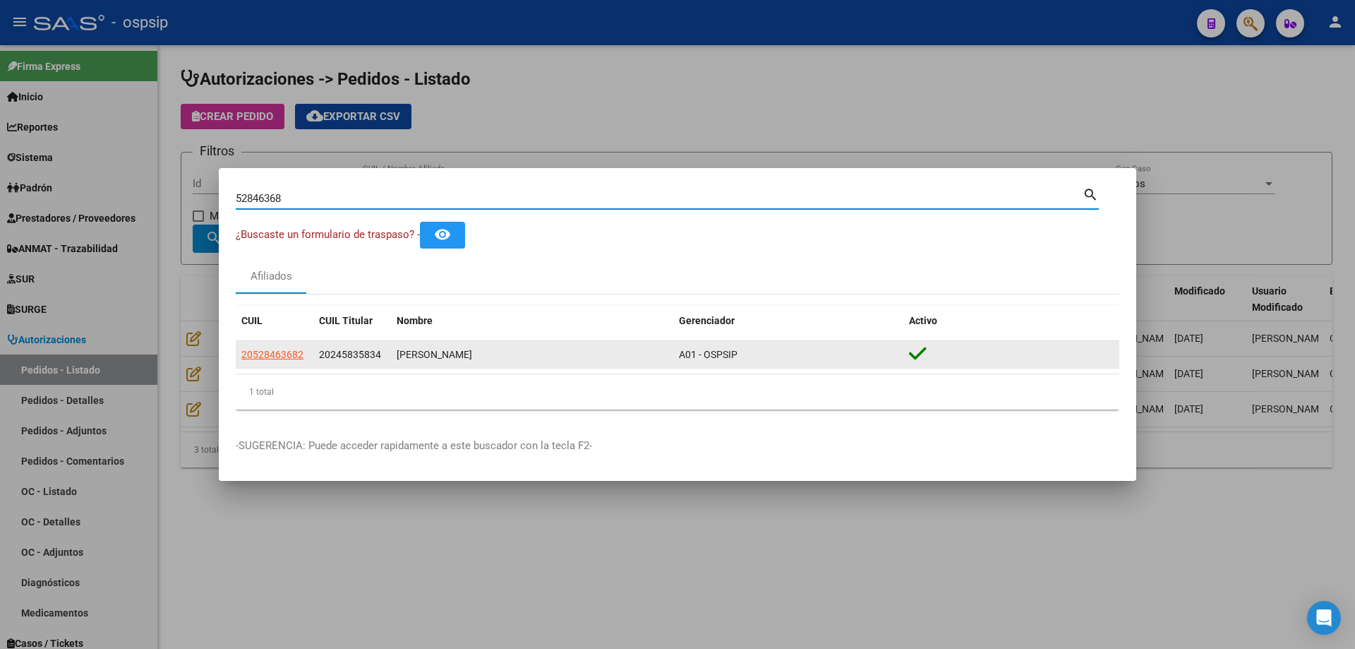
click at [282, 345] on datatable-body-cell "20528463682" at bounding box center [275, 355] width 78 height 28
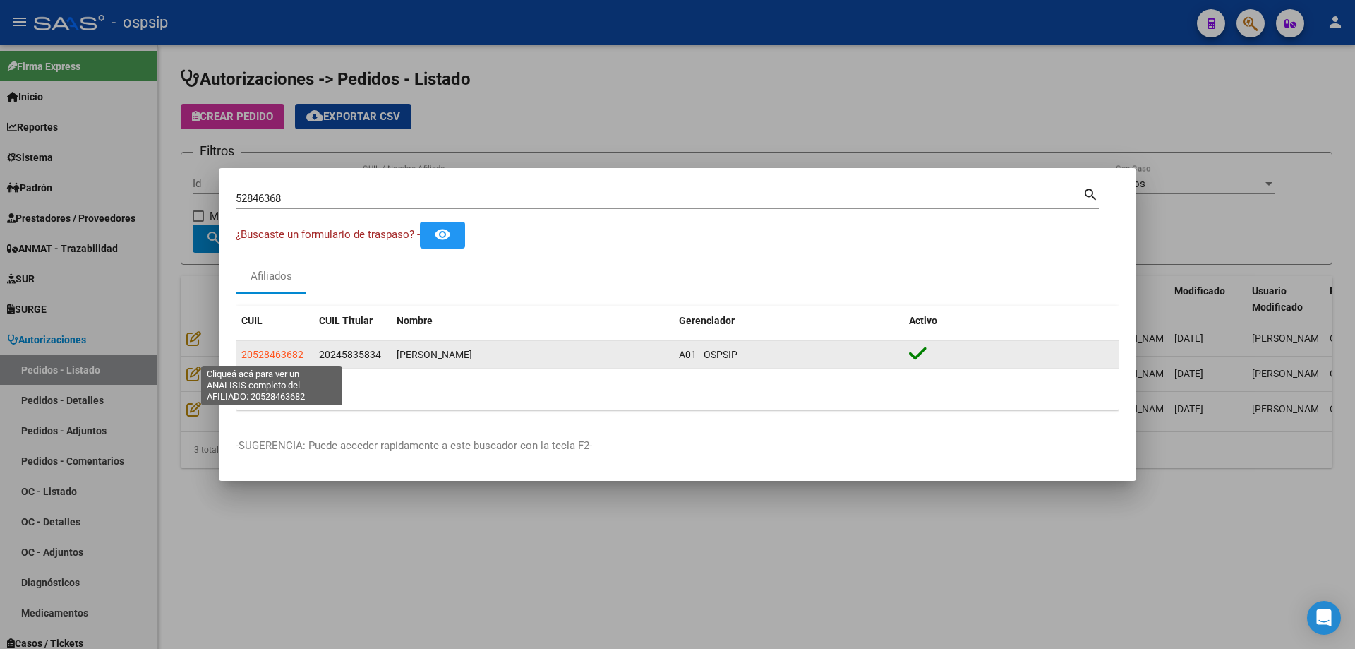
click at [277, 354] on span "20528463682" at bounding box center [272, 354] width 62 height 11
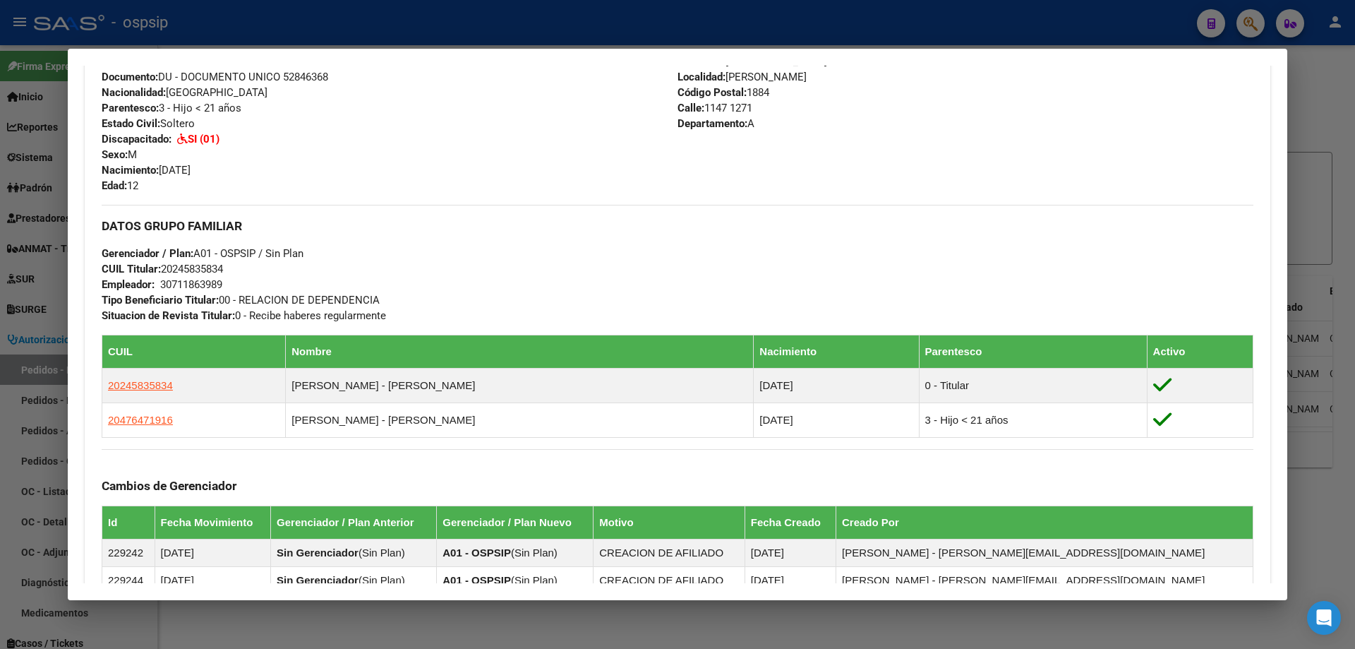
scroll to position [791, 0]
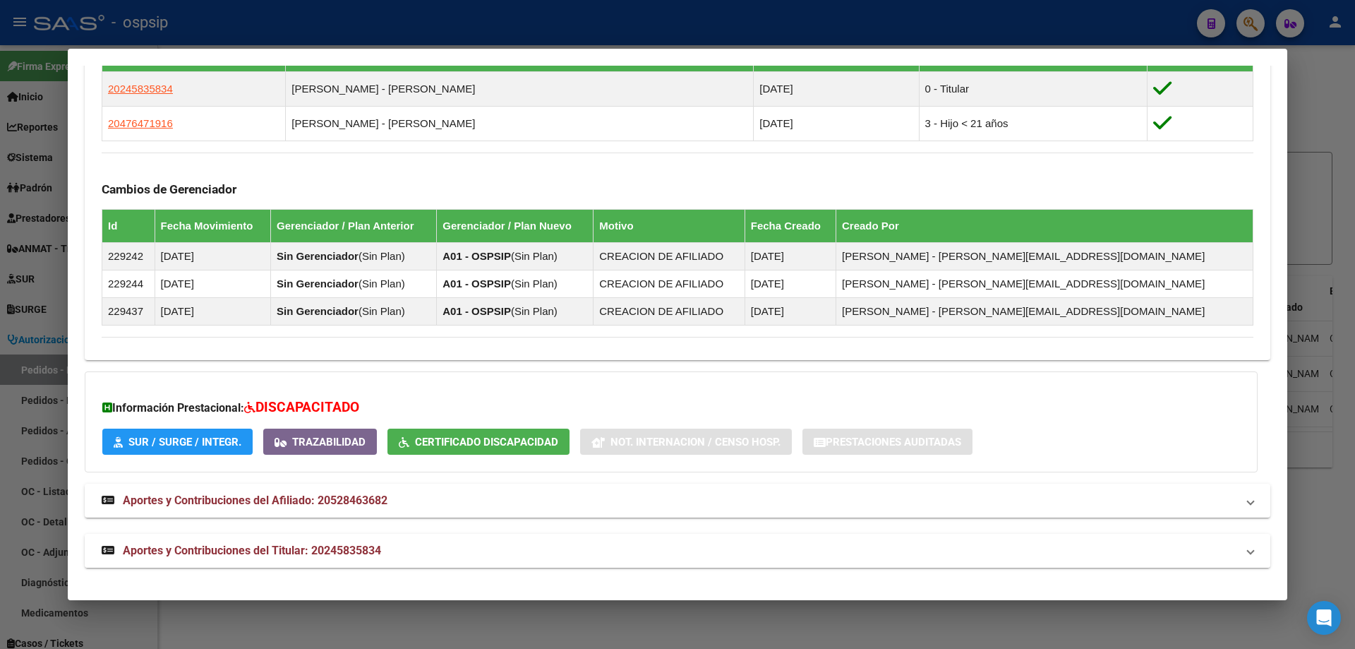
click at [253, 549] on span "Aportes y Contribuciones del Titular: 20245835834" at bounding box center [252, 550] width 258 height 13
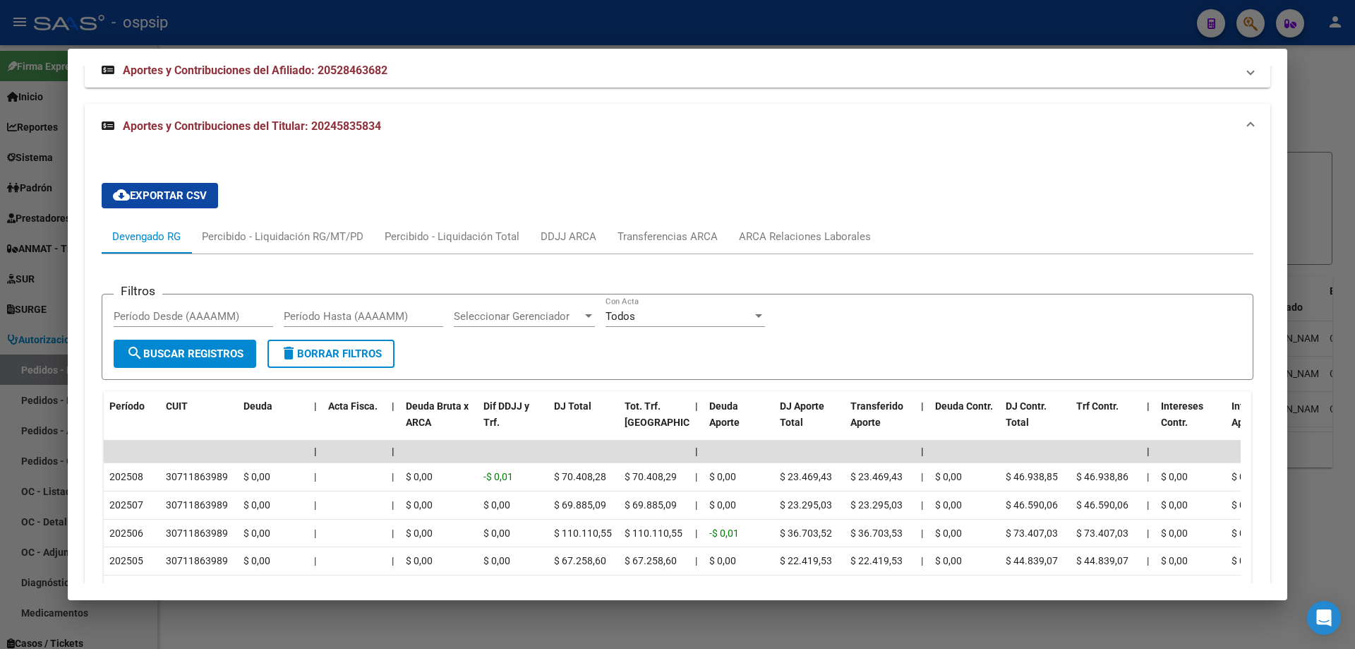
scroll to position [1427, 0]
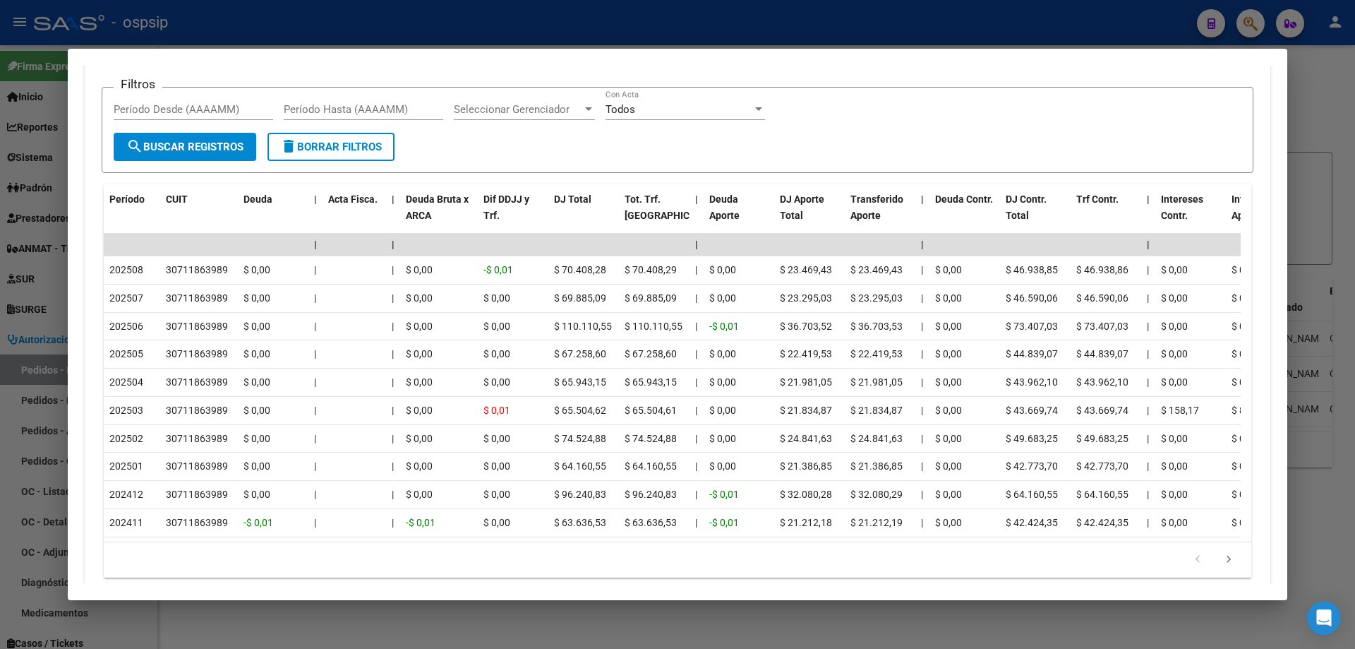
click at [0, 340] on div at bounding box center [677, 324] width 1355 height 649
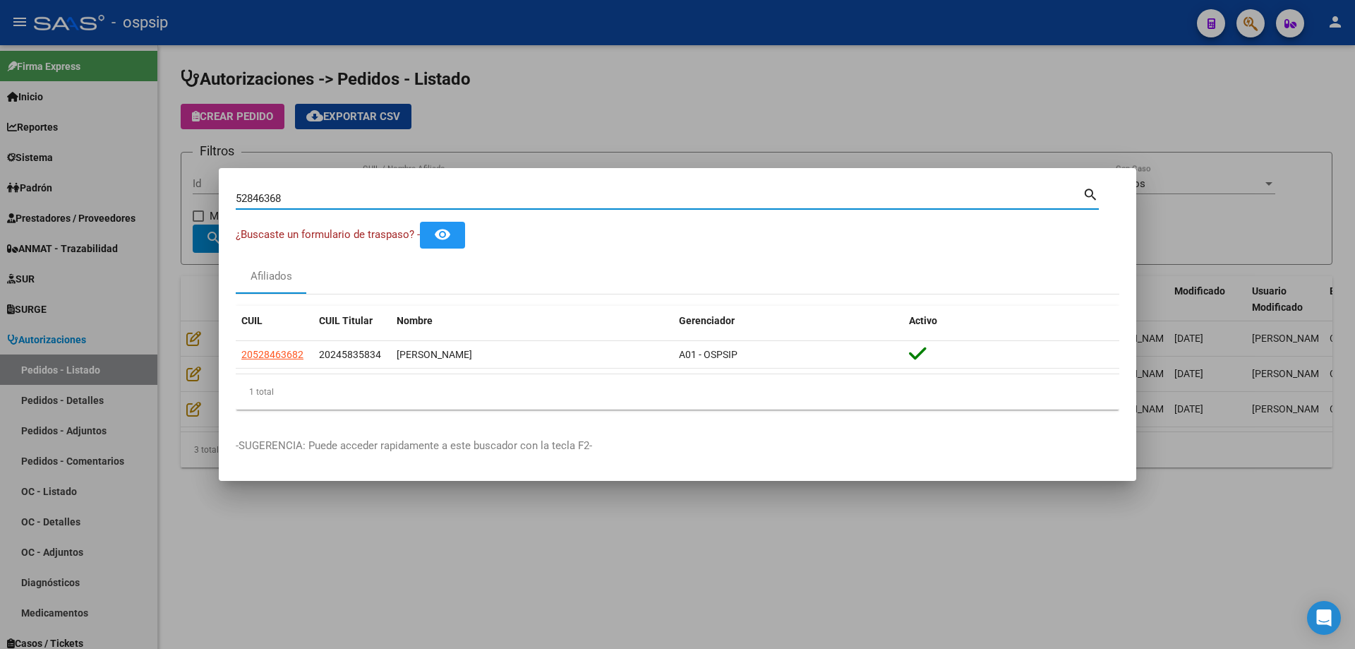
click at [268, 196] on input "52846368" at bounding box center [659, 198] width 847 height 13
drag, startPoint x: 268, startPoint y: 196, endPoint x: 277, endPoint y: 196, distance: 9.2
click at [268, 196] on input "52846368" at bounding box center [659, 198] width 847 height 13
paste input "28611748"
type input "28611748"
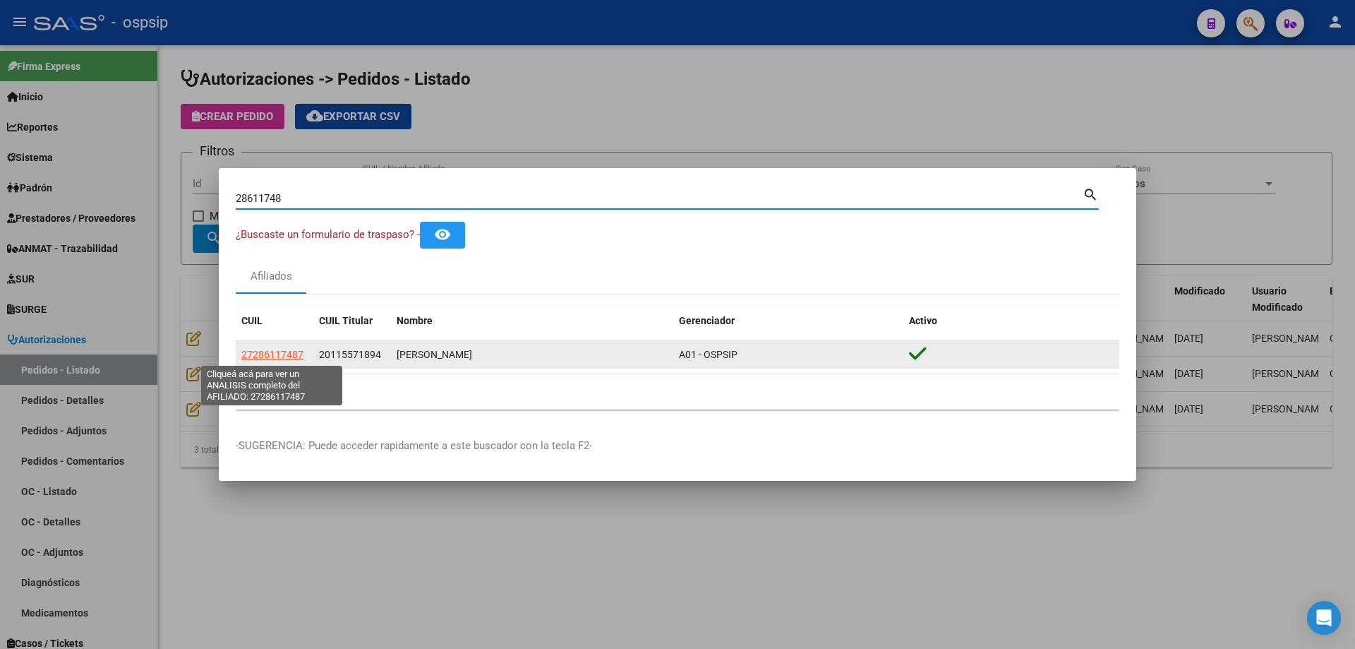
click at [265, 349] on span "27286117487" at bounding box center [272, 354] width 62 height 11
type textarea "27286117487"
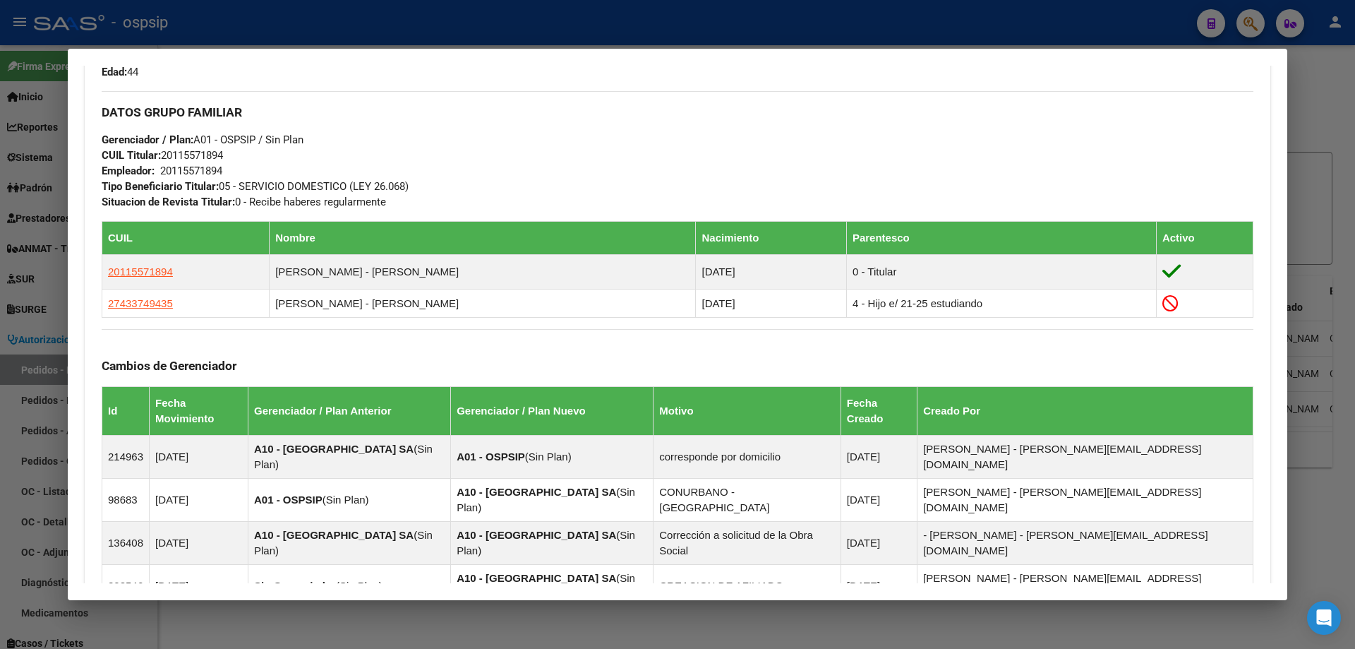
scroll to position [839, 0]
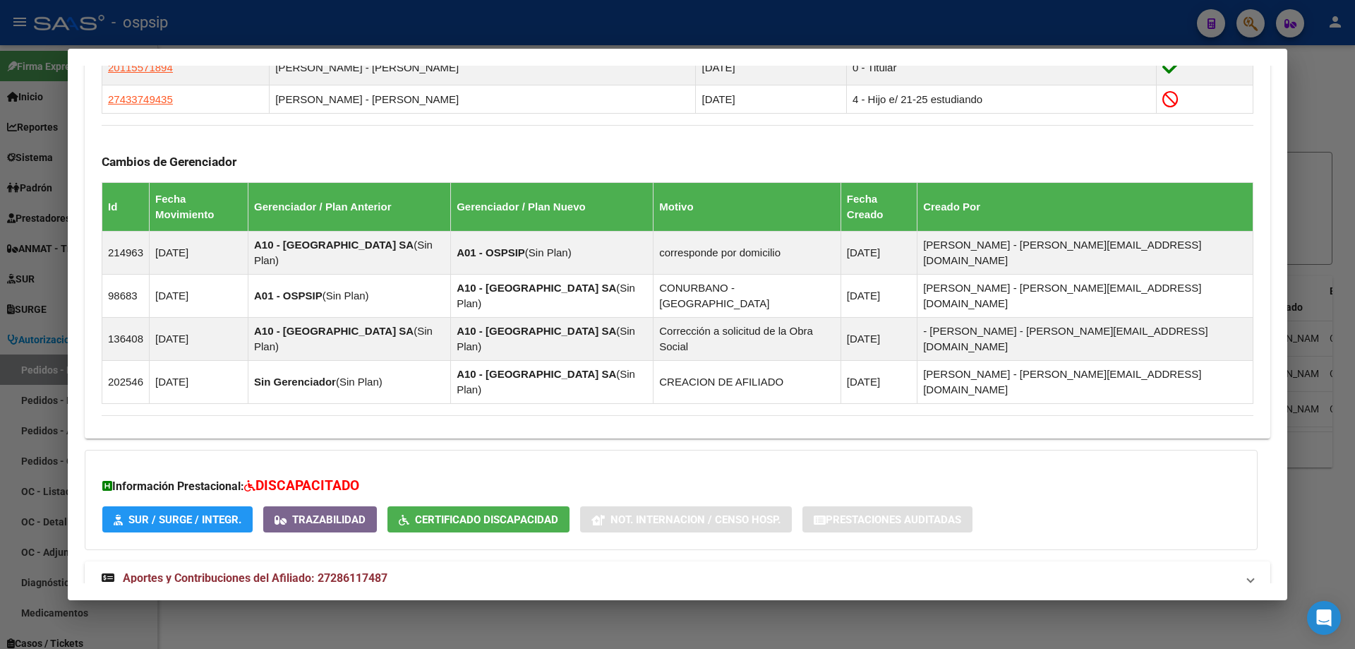
click at [262, 611] on mat-expansion-panel-header "Aportes y Contribuciones del Titular: 20115571894" at bounding box center [678, 628] width 1186 height 34
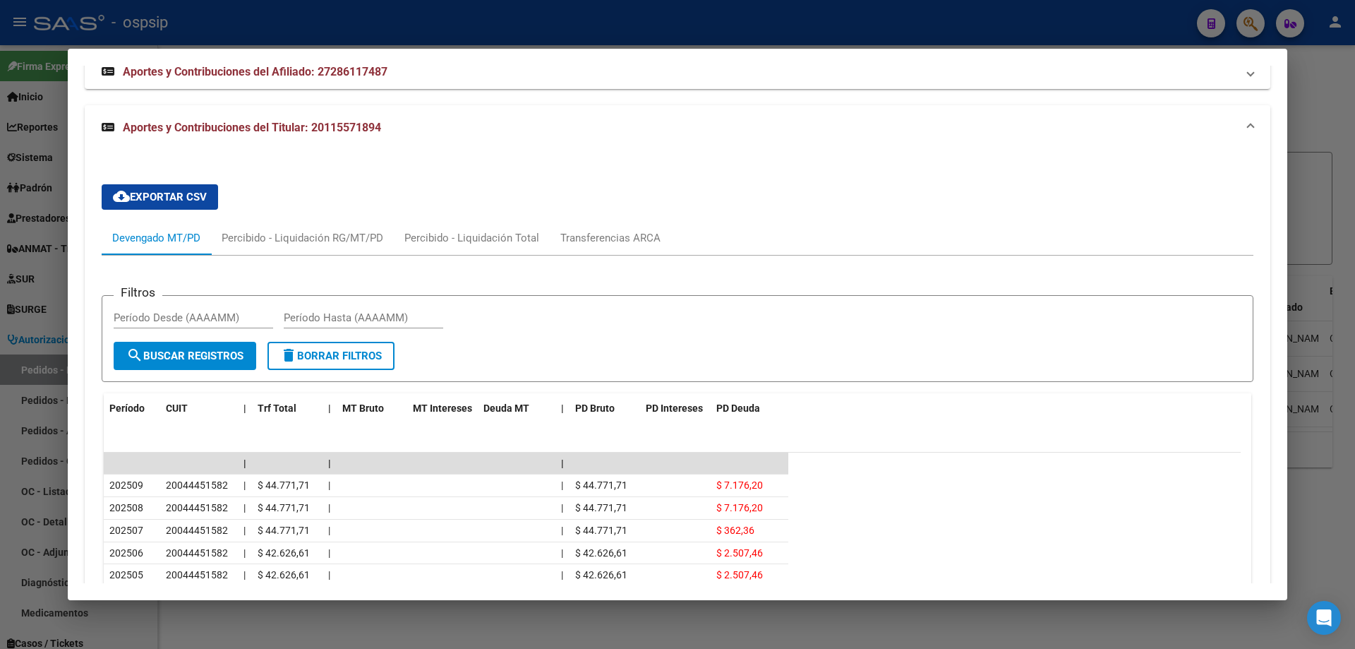
scroll to position [1344, 0]
click at [56, 313] on div at bounding box center [677, 324] width 1355 height 649
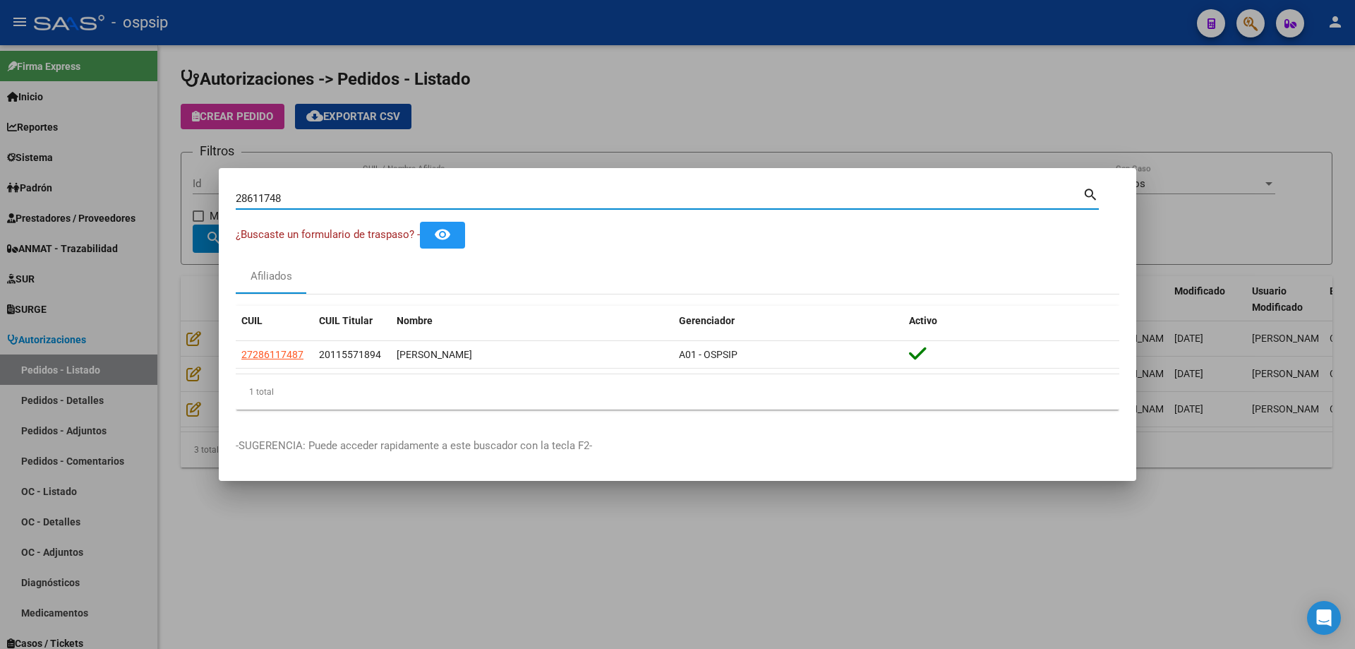
click at [277, 200] on input "28611748" at bounding box center [659, 198] width 847 height 13
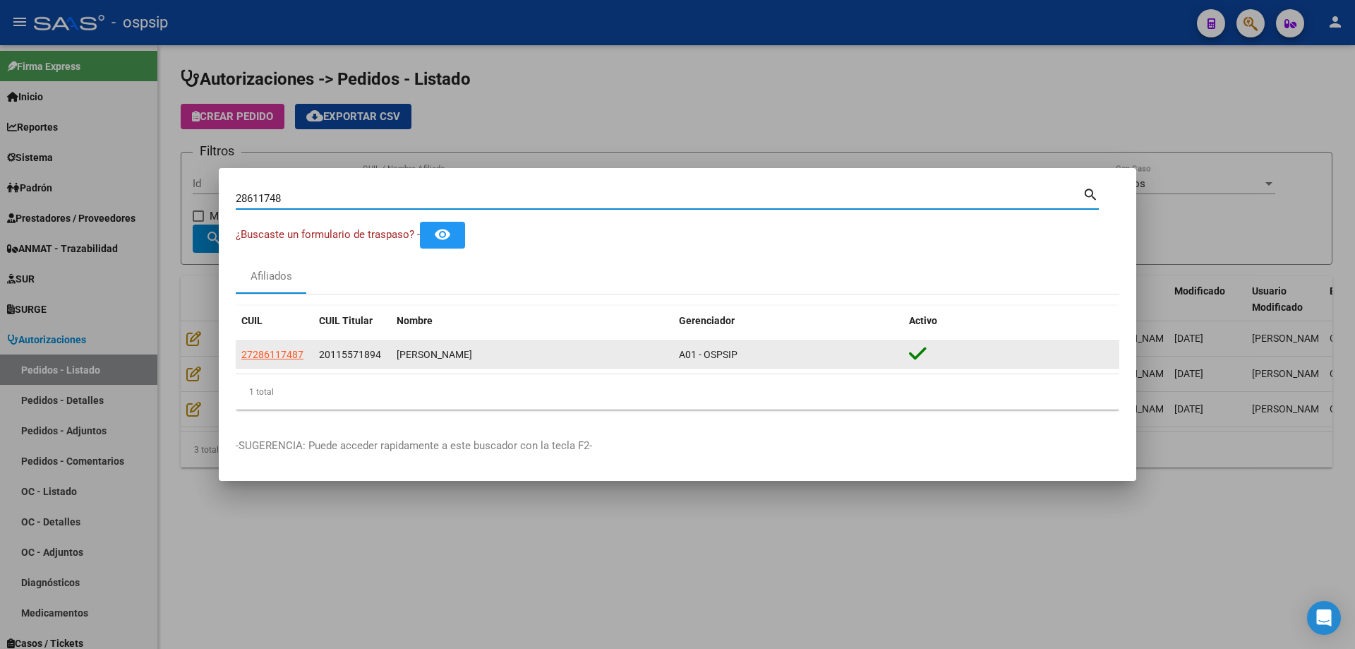
click at [284, 345] on datatable-body-cell "27286117487" at bounding box center [275, 355] width 78 height 28
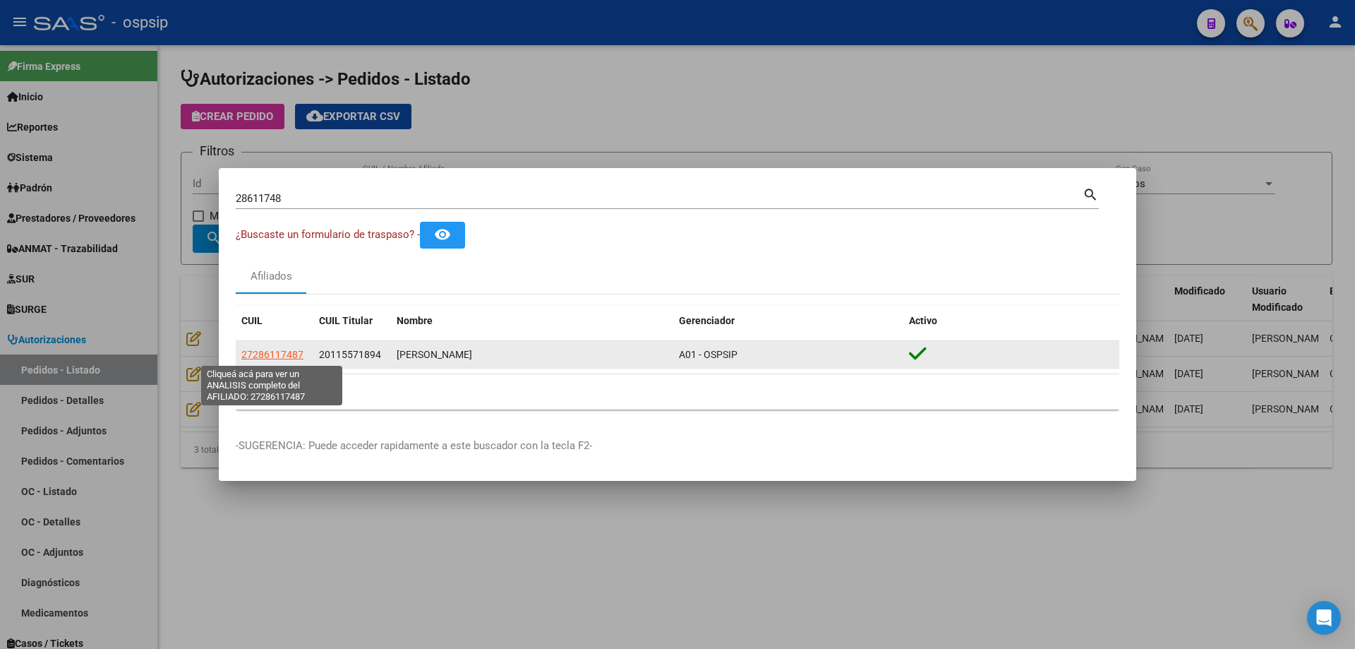
click at [280, 354] on span "27286117487" at bounding box center [272, 354] width 62 height 11
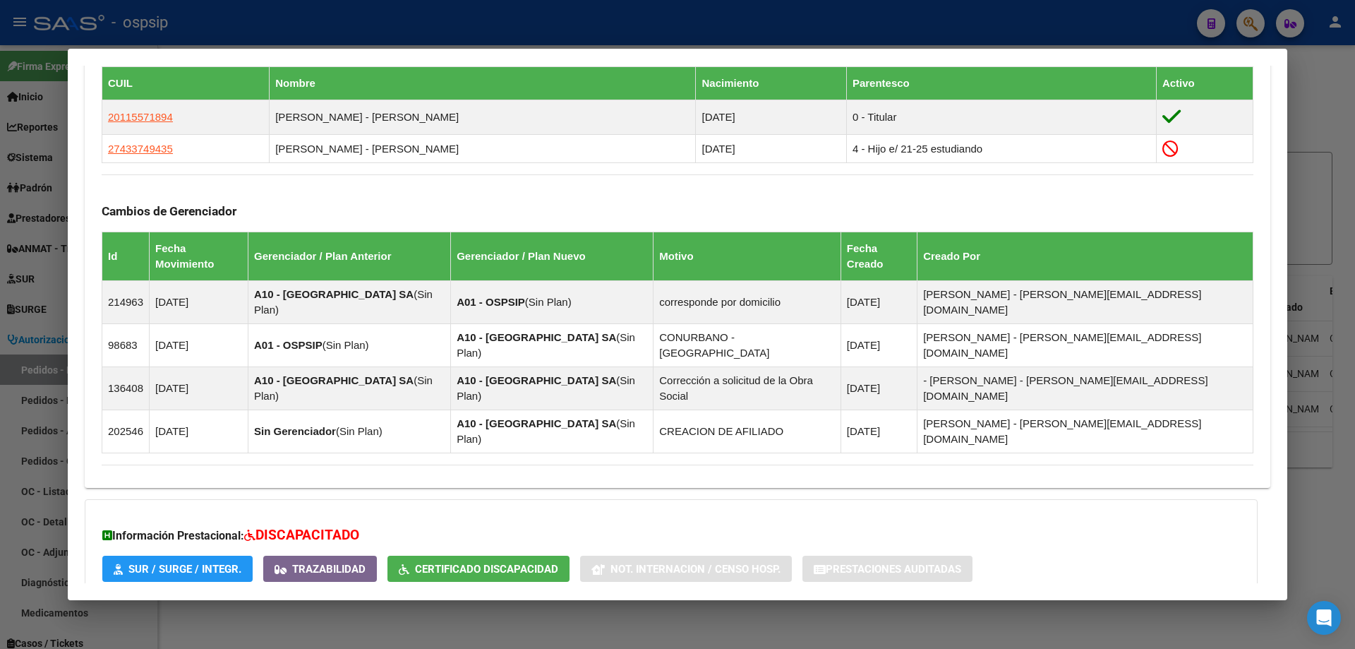
scroll to position [839, 0]
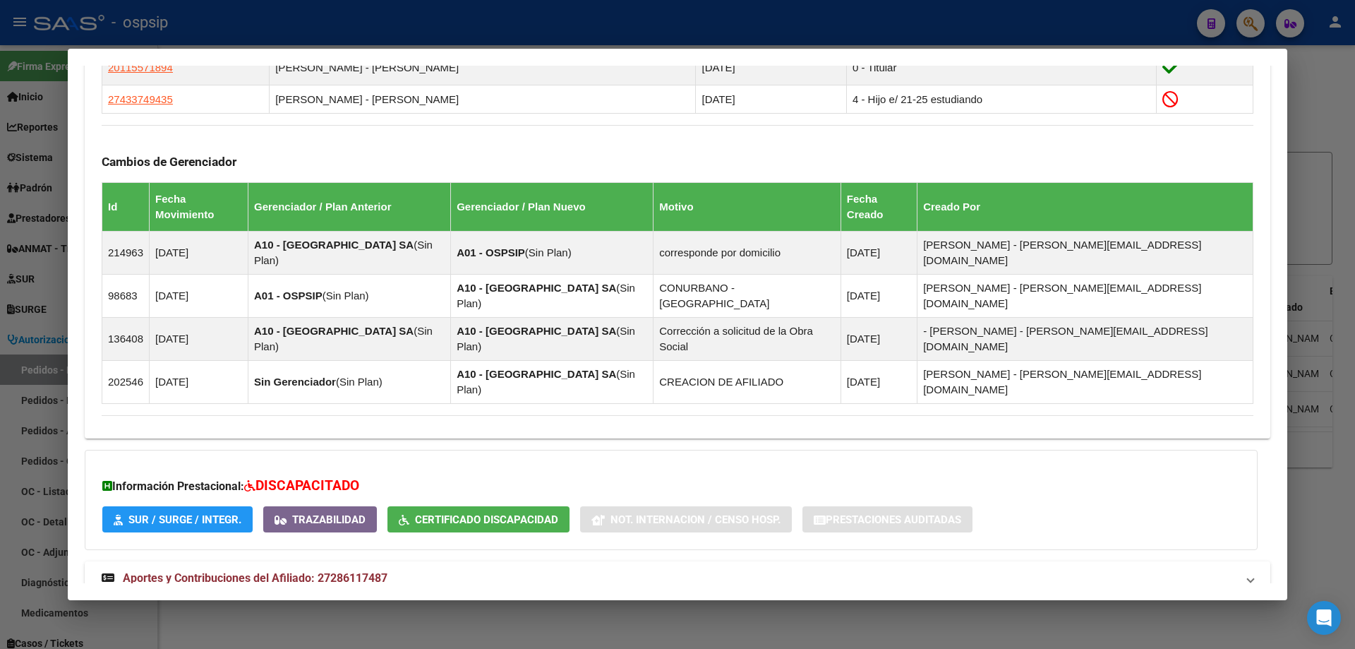
click at [225, 611] on mat-expansion-panel-header "Aportes y Contribuciones del Titular: 20115571894" at bounding box center [678, 628] width 1186 height 34
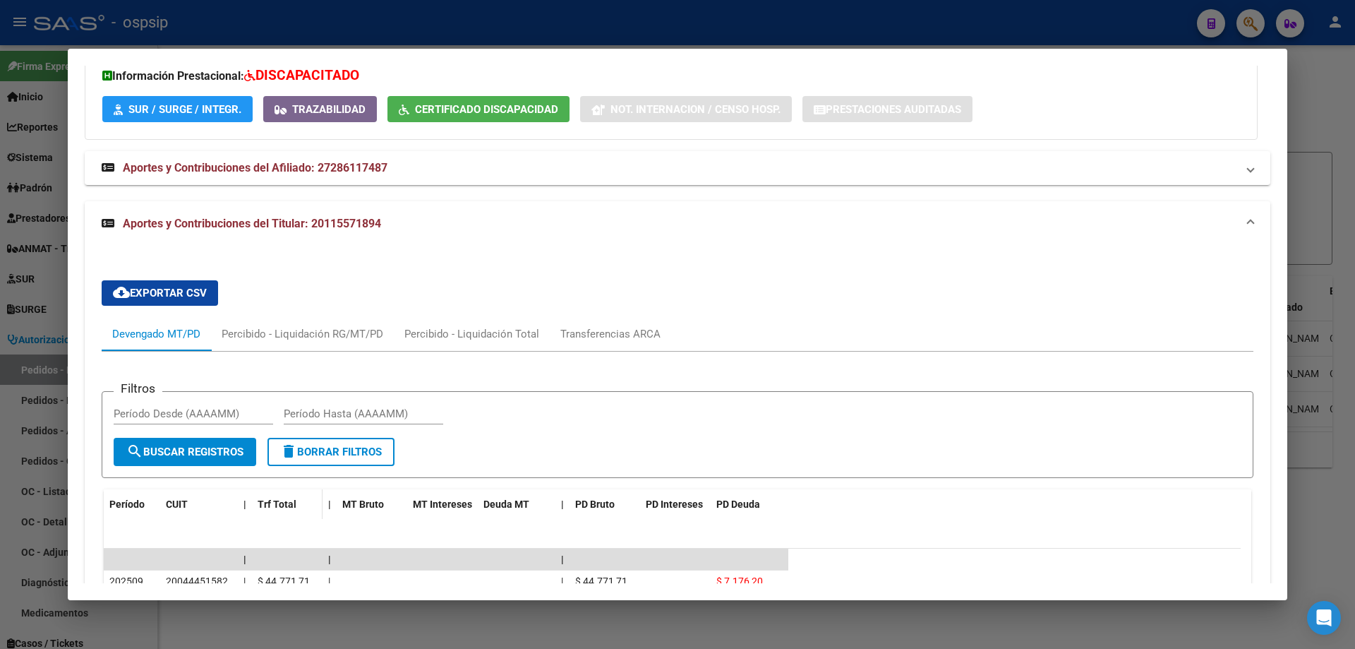
scroll to position [1274, 0]
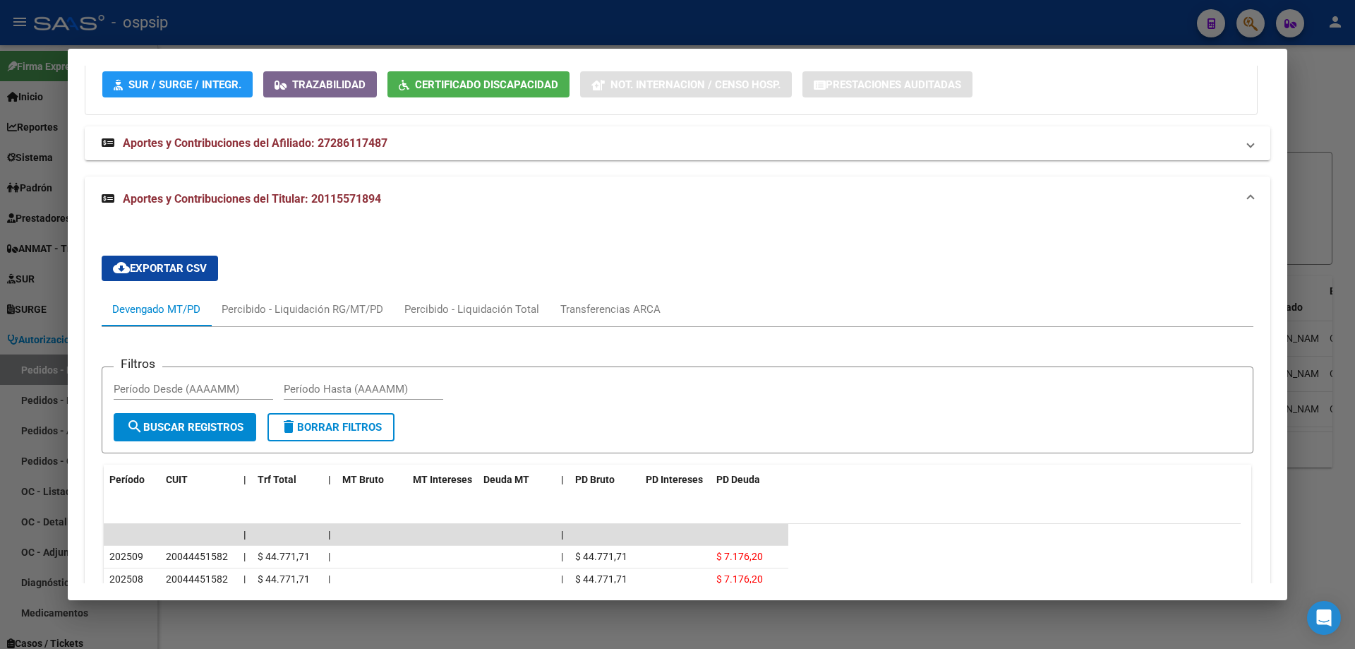
click at [44, 329] on div at bounding box center [677, 324] width 1355 height 649
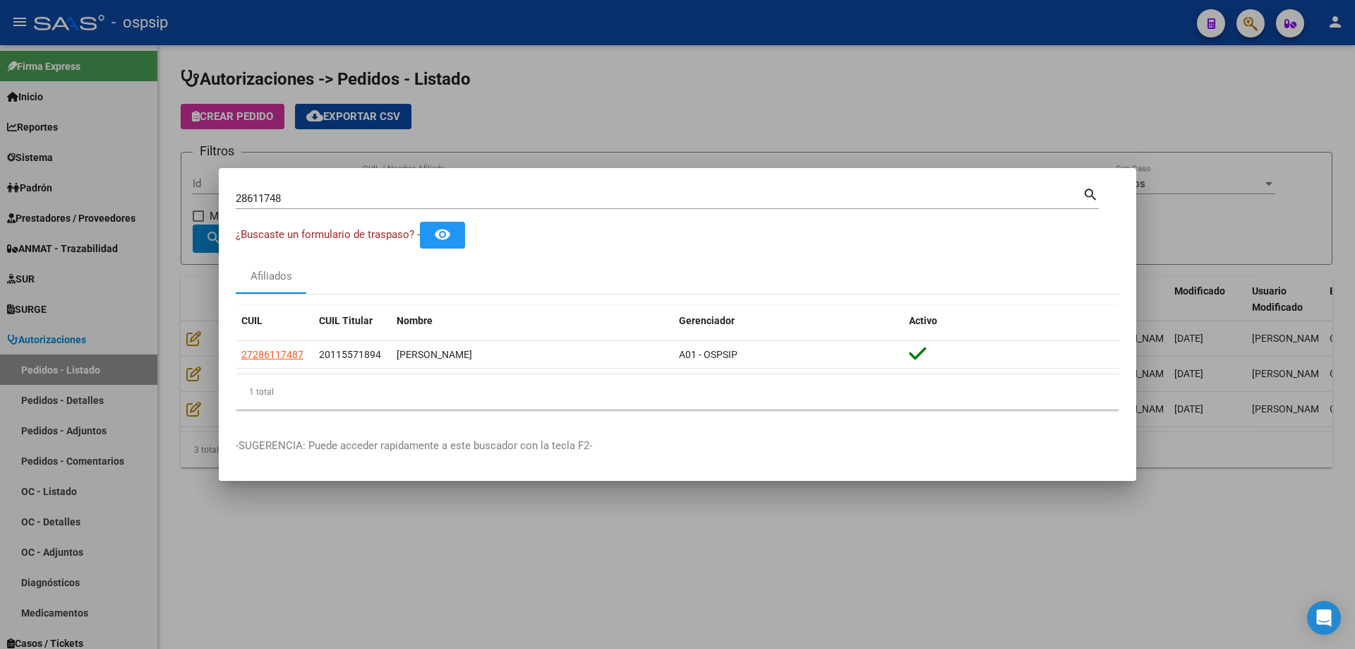
click at [269, 193] on input "28611748" at bounding box center [659, 198] width 847 height 13
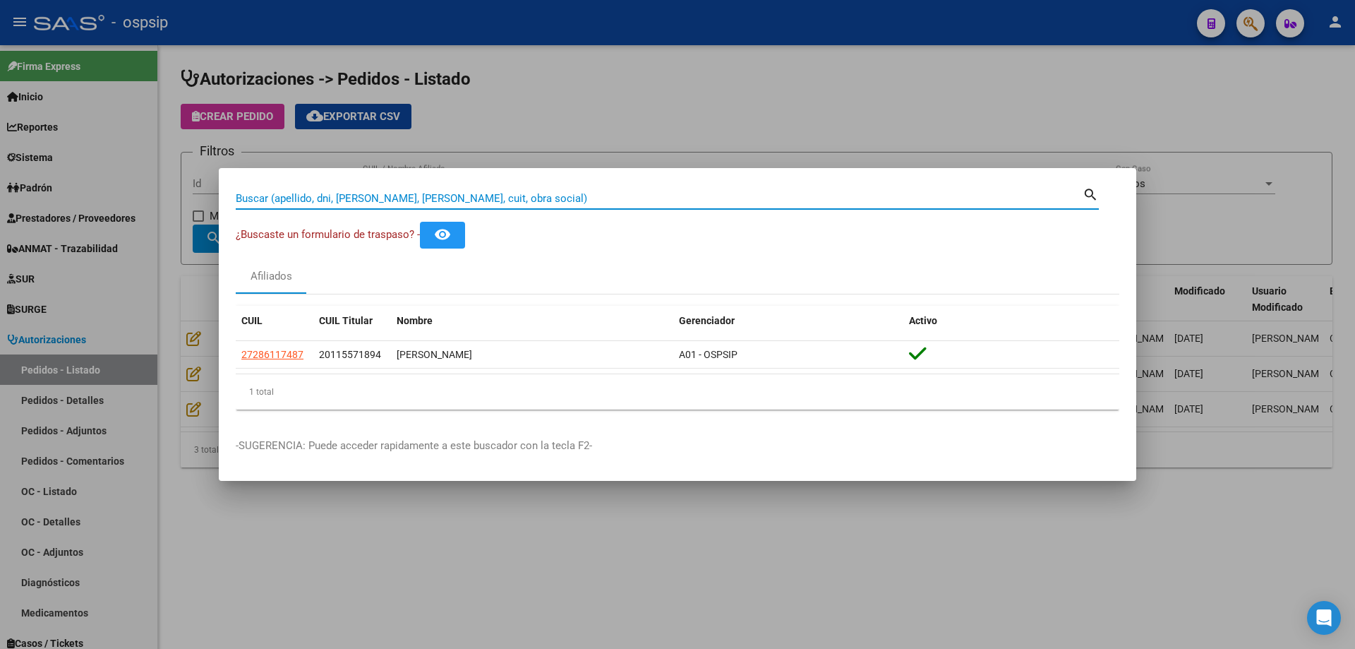
paste input "55354010"
type input "55354010"
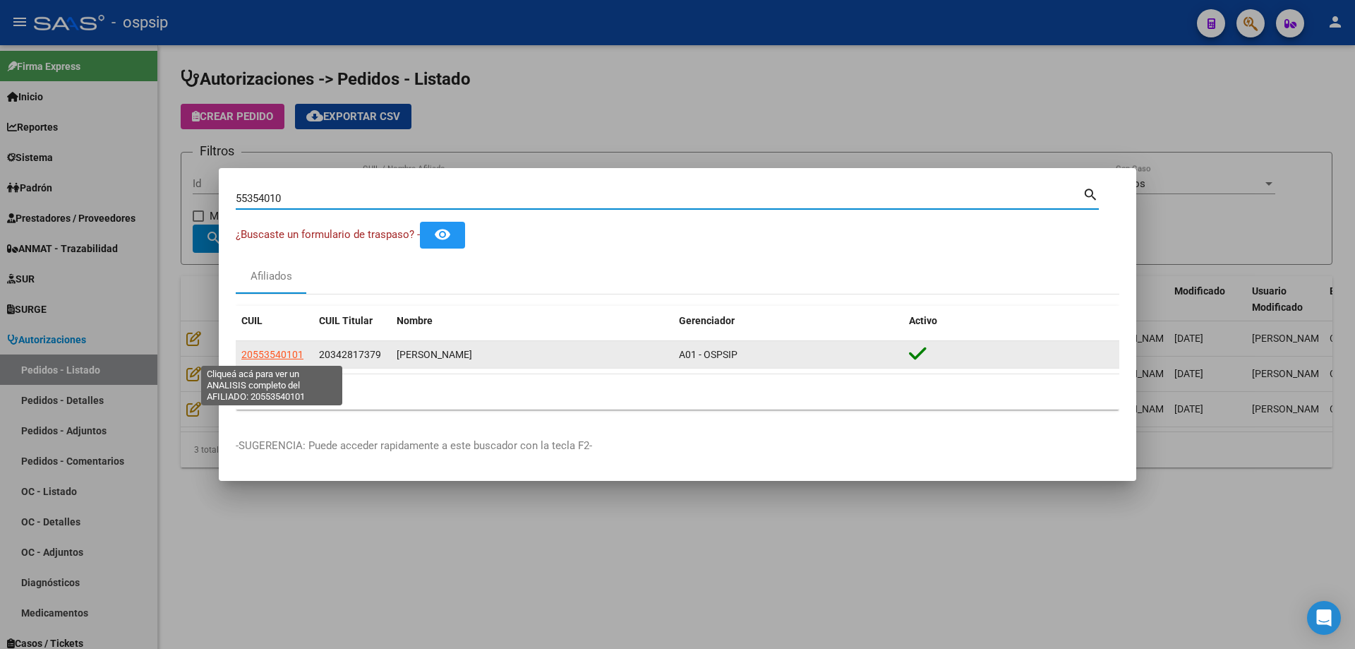
click at [282, 358] on span "20553540101" at bounding box center [272, 354] width 62 height 11
type textarea "20553540101"
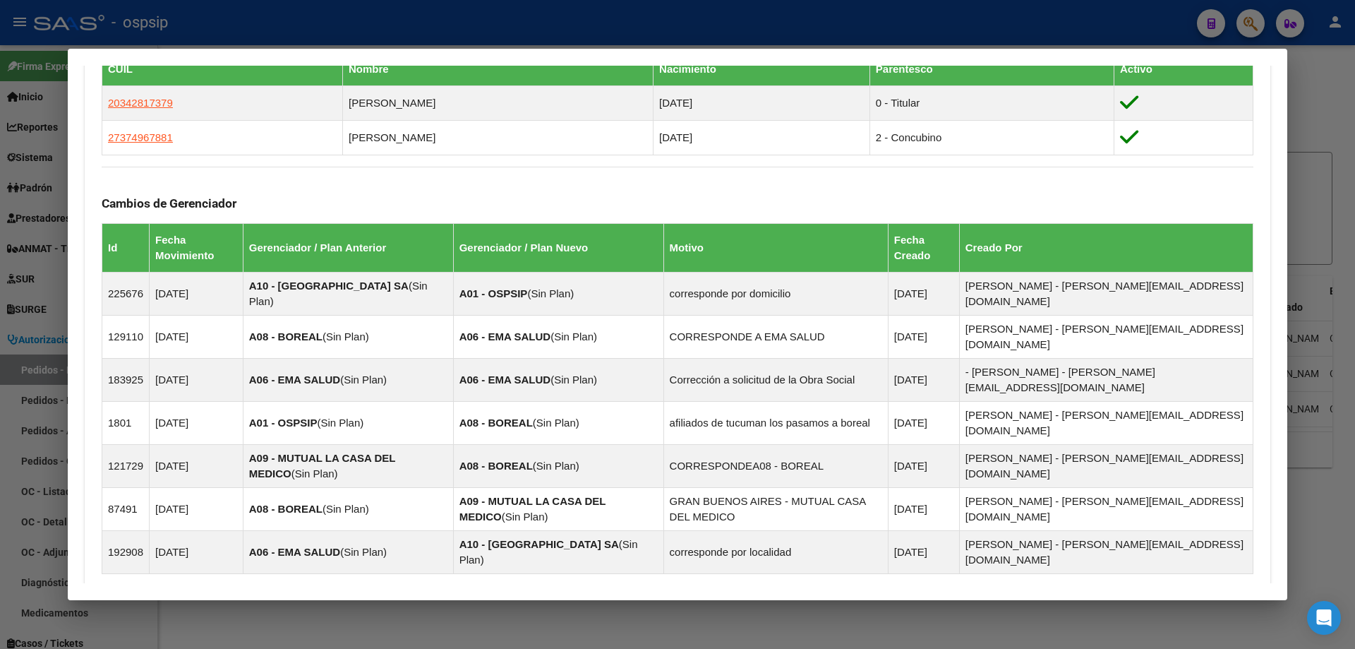
scroll to position [963, 0]
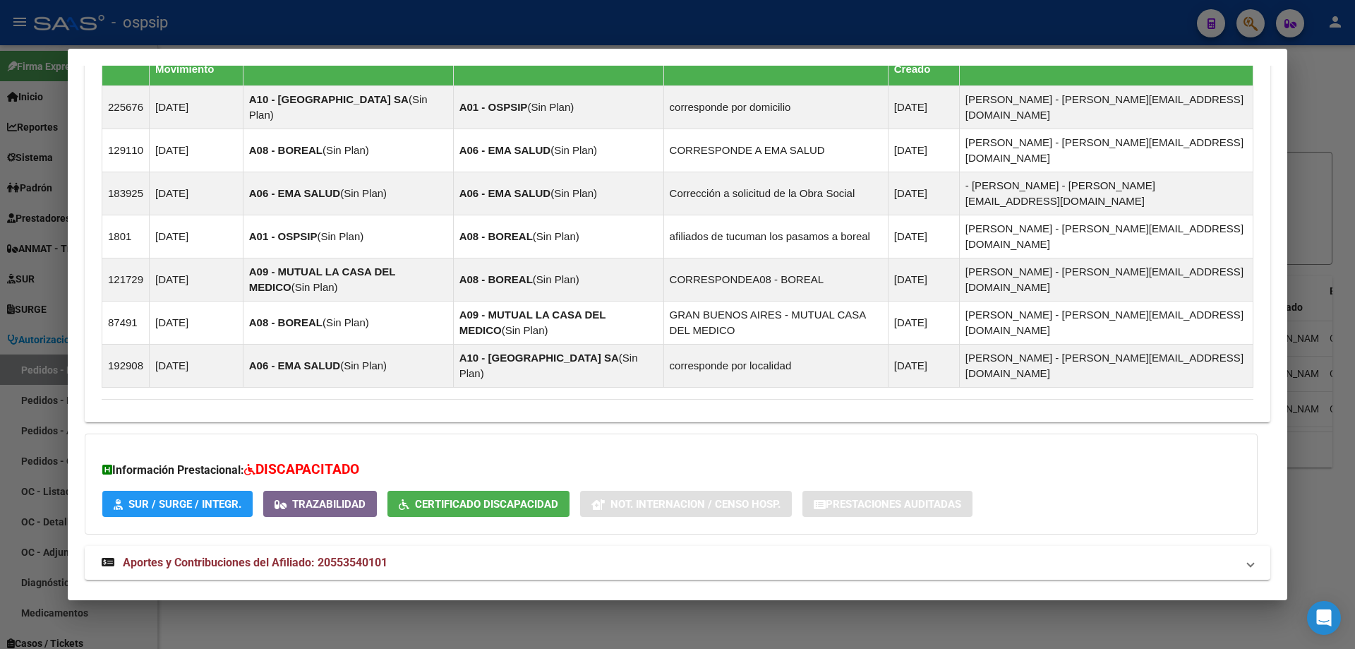
click at [176, 604] on strong "Aportes y Contribuciones del Titular: 20342817379" at bounding box center [242, 612] width 280 height 17
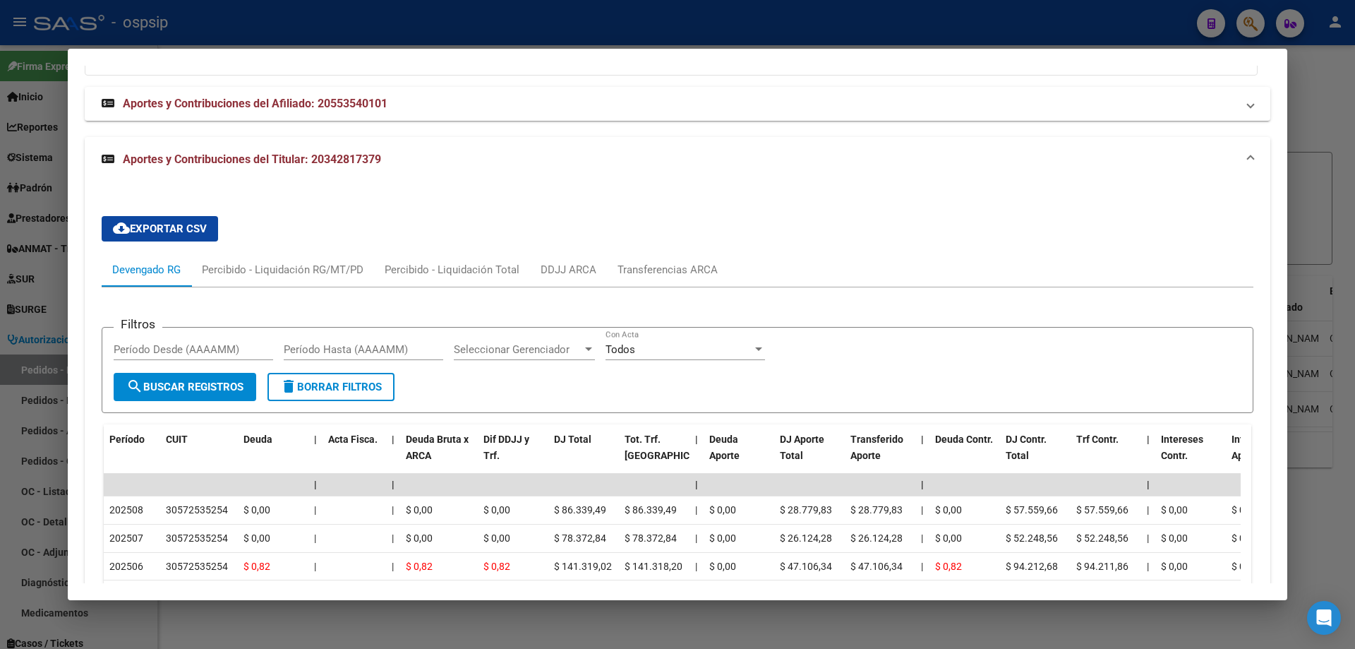
scroll to position [1529, 0]
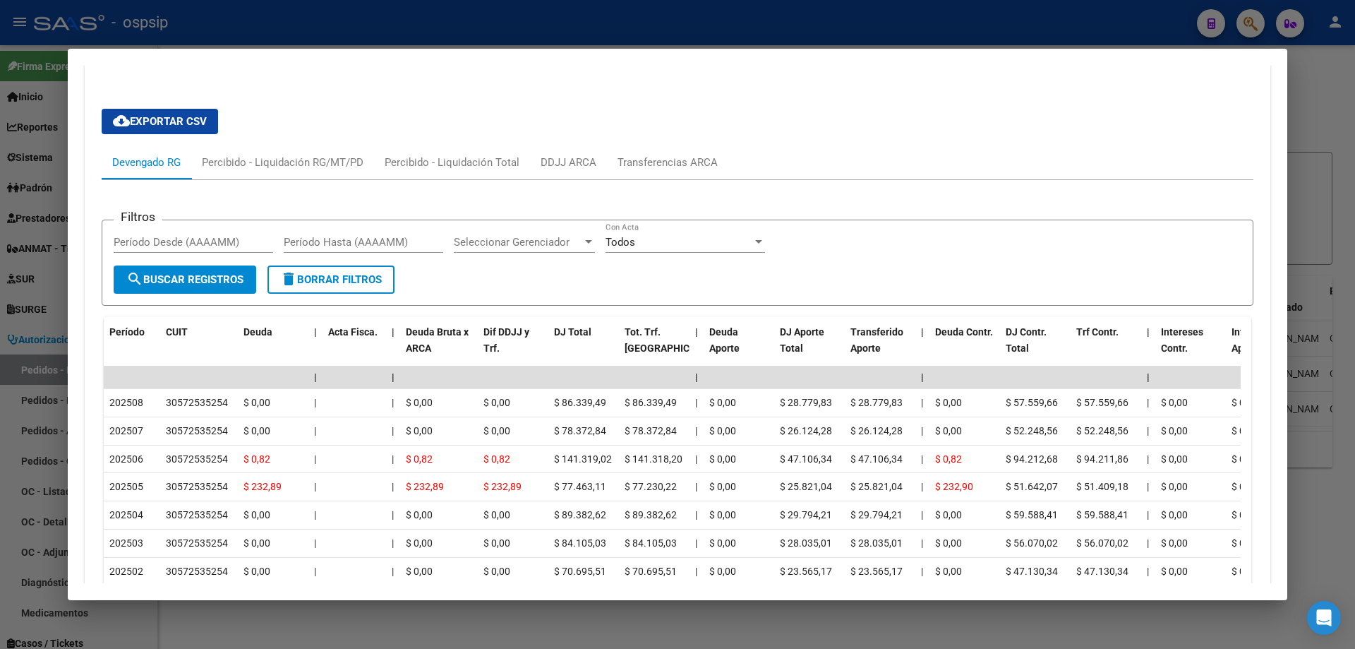
click at [75, 285] on mat-dialog-content "Análisis Afiliado - CUIL: 20553540101 DATOS PADRÓN ÁGIL: [PERSON_NAME] | ACTIVO…" at bounding box center [678, 324] width 1220 height 517
click at [58, 277] on div at bounding box center [677, 324] width 1355 height 649
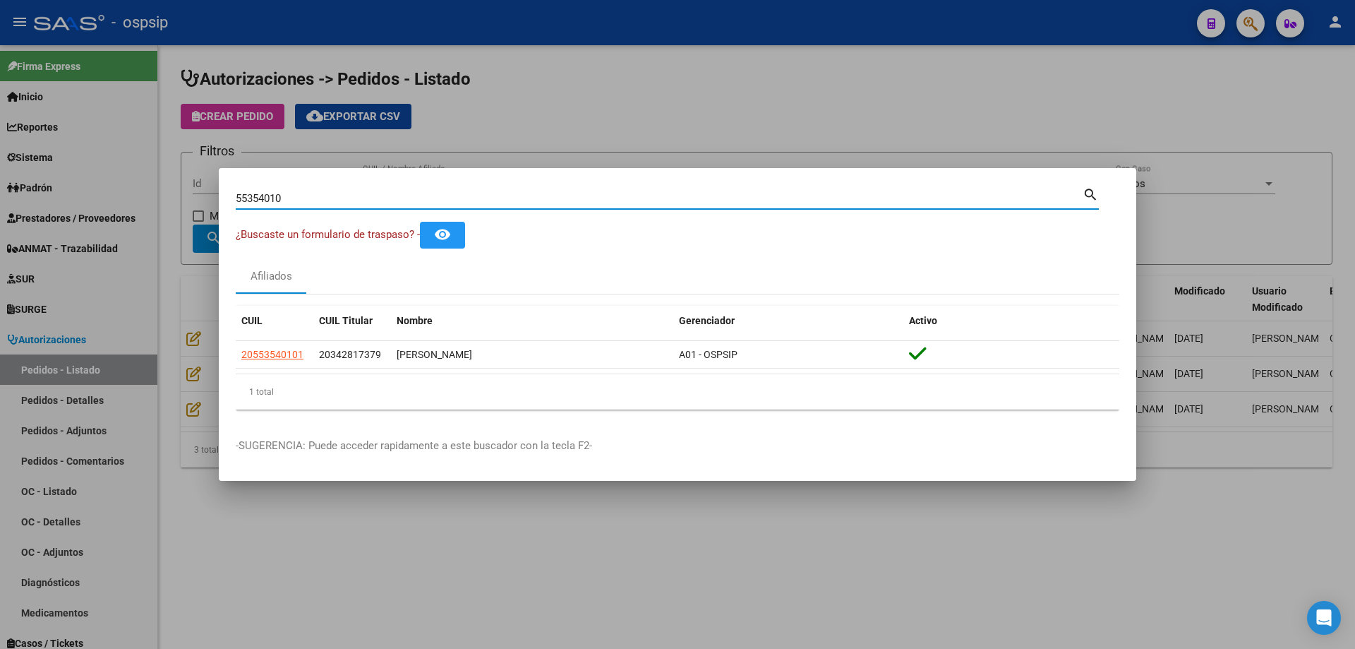
click at [249, 193] on input "55354010" at bounding box center [659, 198] width 847 height 13
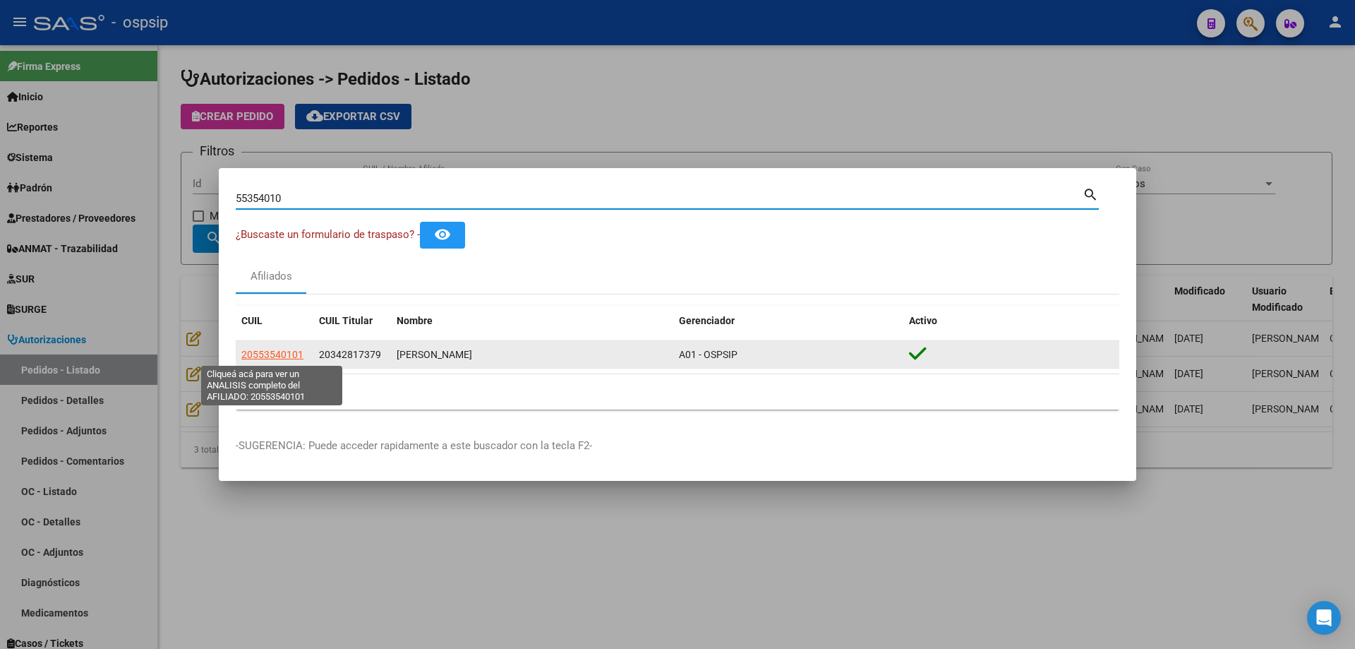
click at [256, 349] on span "20553540101" at bounding box center [272, 354] width 62 height 11
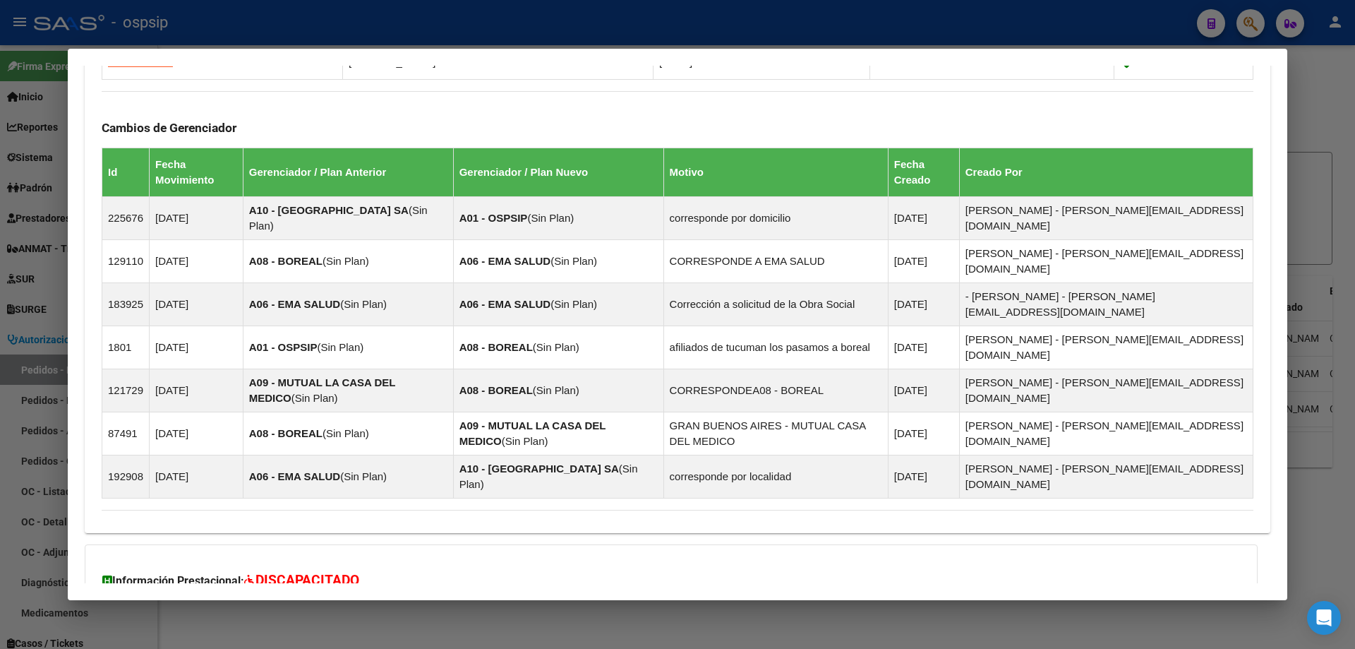
scroll to position [963, 0]
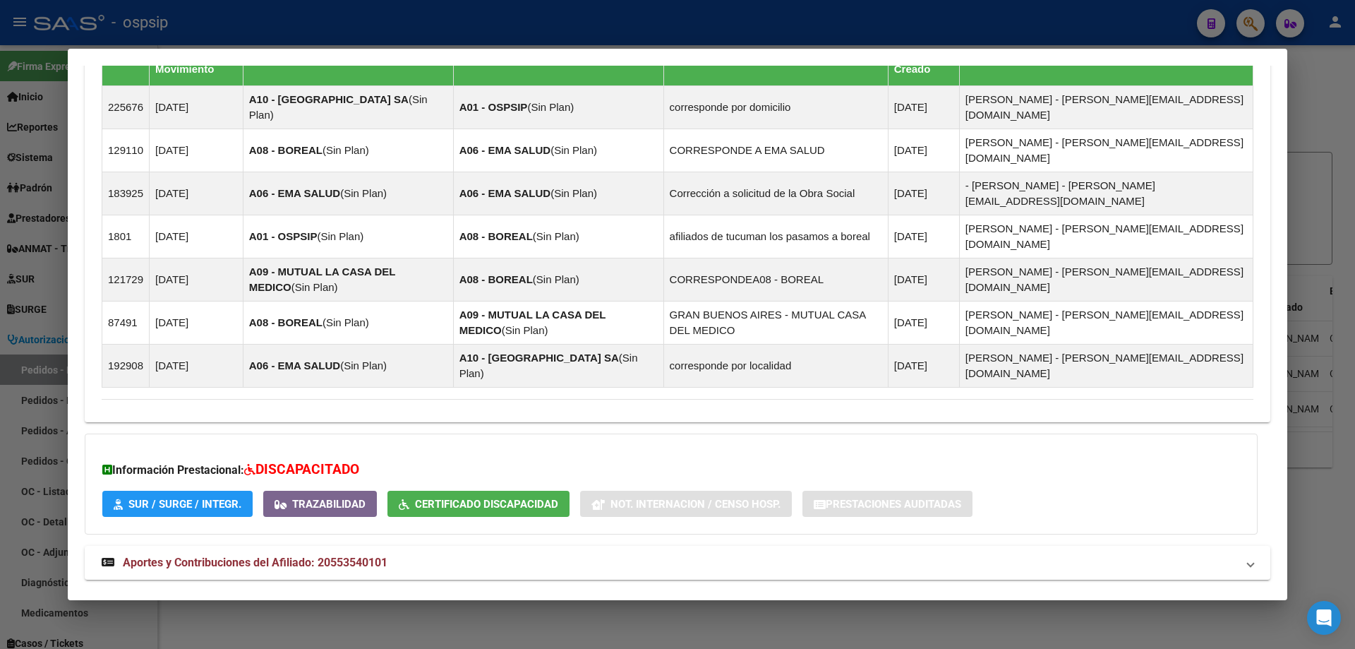
click at [236, 604] on strong "Aportes y Contribuciones del Titular: 20342817379" at bounding box center [242, 612] width 280 height 17
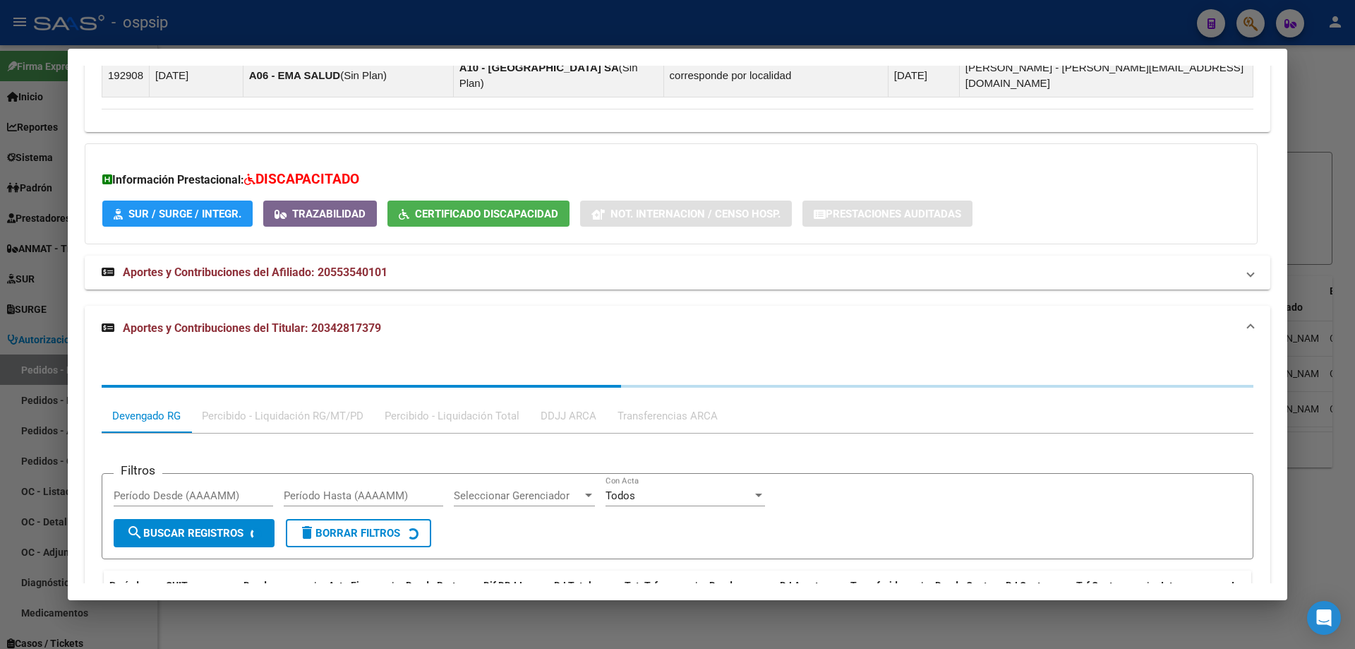
scroll to position [1317, 0]
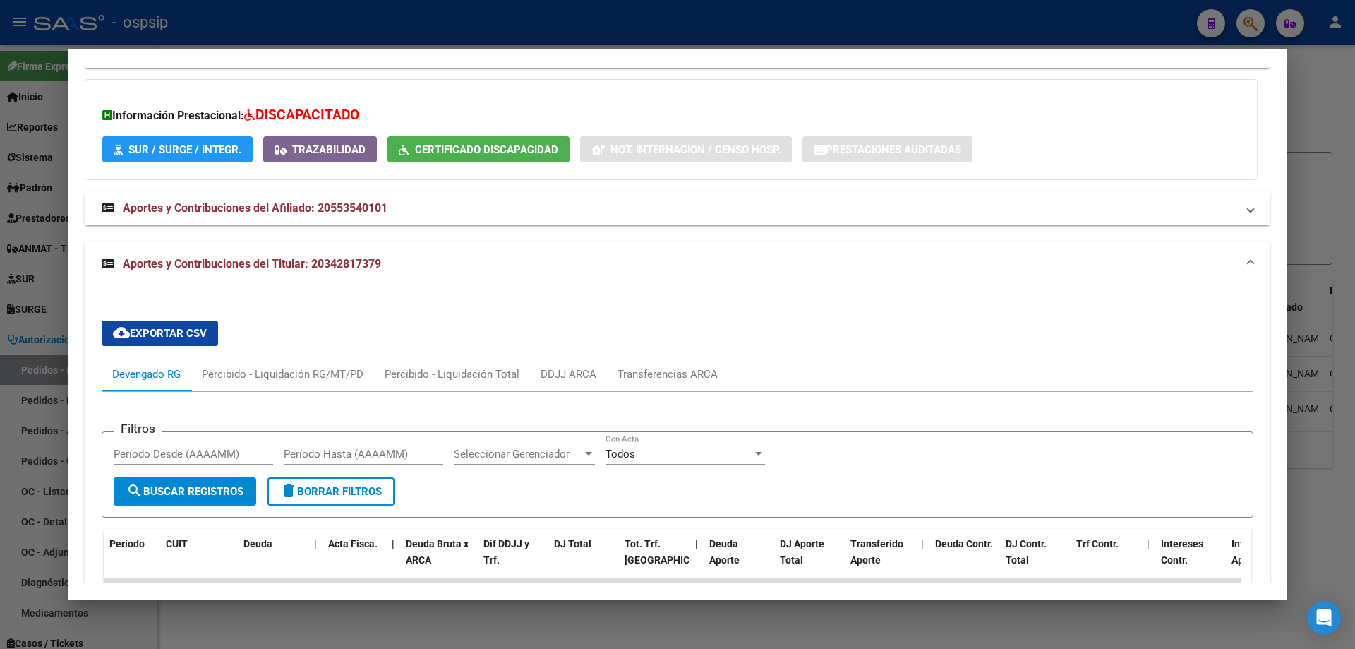
click at [72, 322] on mat-dialog-content "Análisis Afiliado - CUIL: 20553540101 DATOS PADRÓN ÁGIL: [PERSON_NAME] | ACTIVO…" at bounding box center [678, 324] width 1220 height 517
click at [22, 304] on div at bounding box center [677, 324] width 1355 height 649
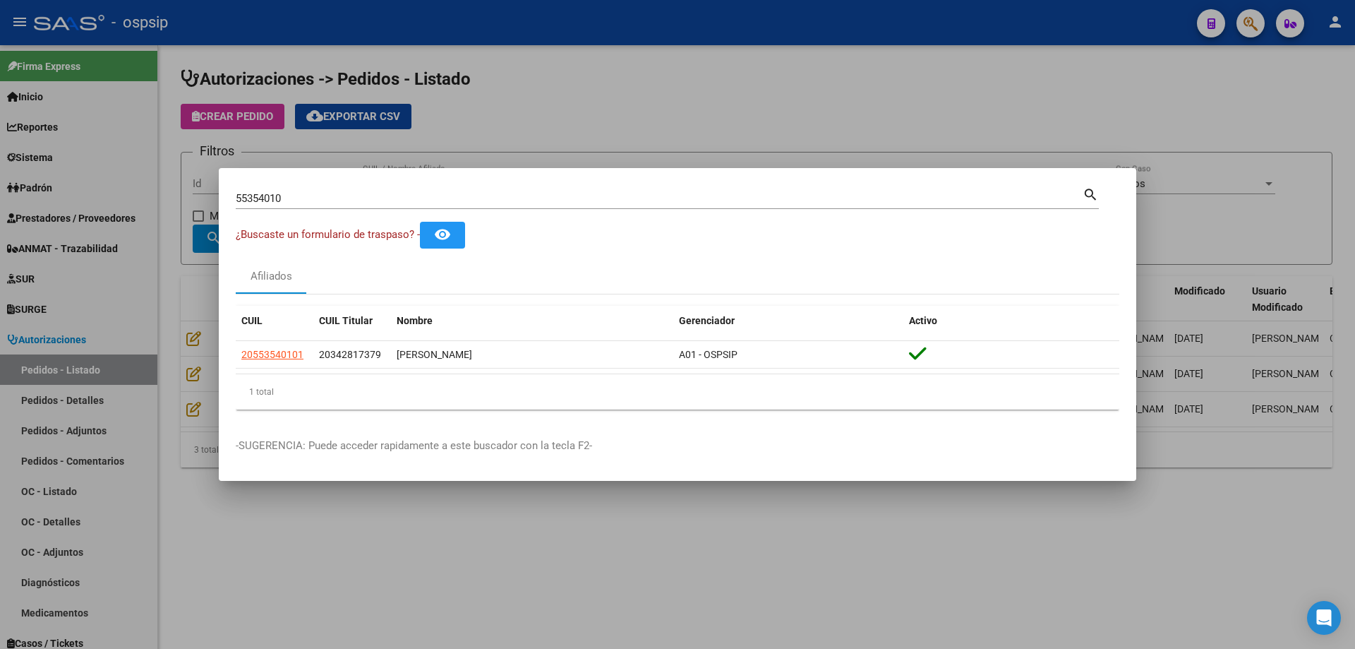
drag, startPoint x: 102, startPoint y: 316, endPoint x: 229, endPoint y: 281, distance: 131.7
click at [102, 313] on div at bounding box center [677, 324] width 1355 height 649
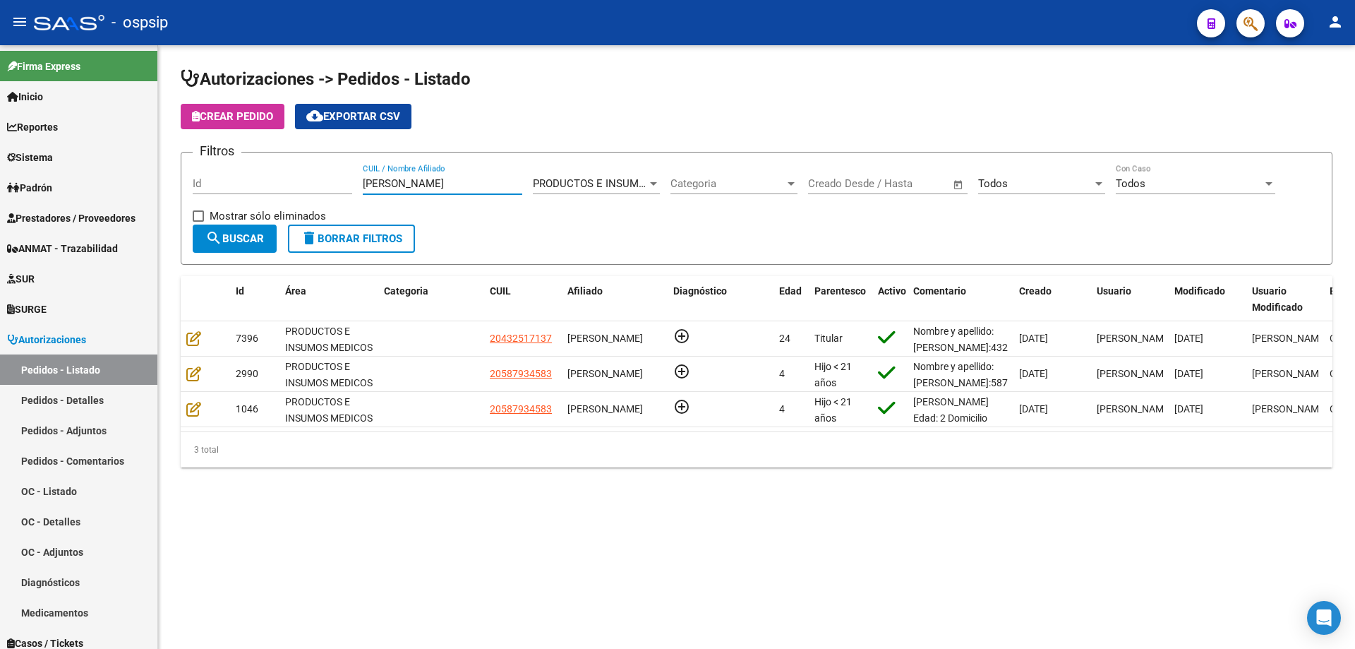
drag, startPoint x: 455, startPoint y: 184, endPoint x: 329, endPoint y: 177, distance: 126.5
click at [329, 177] on div "Filtros Id [PERSON_NAME] CUIL / Nombre Afiliado PRODUCTOS E INSUMOS MEDICOS Sel…" at bounding box center [757, 194] width 1128 height 61
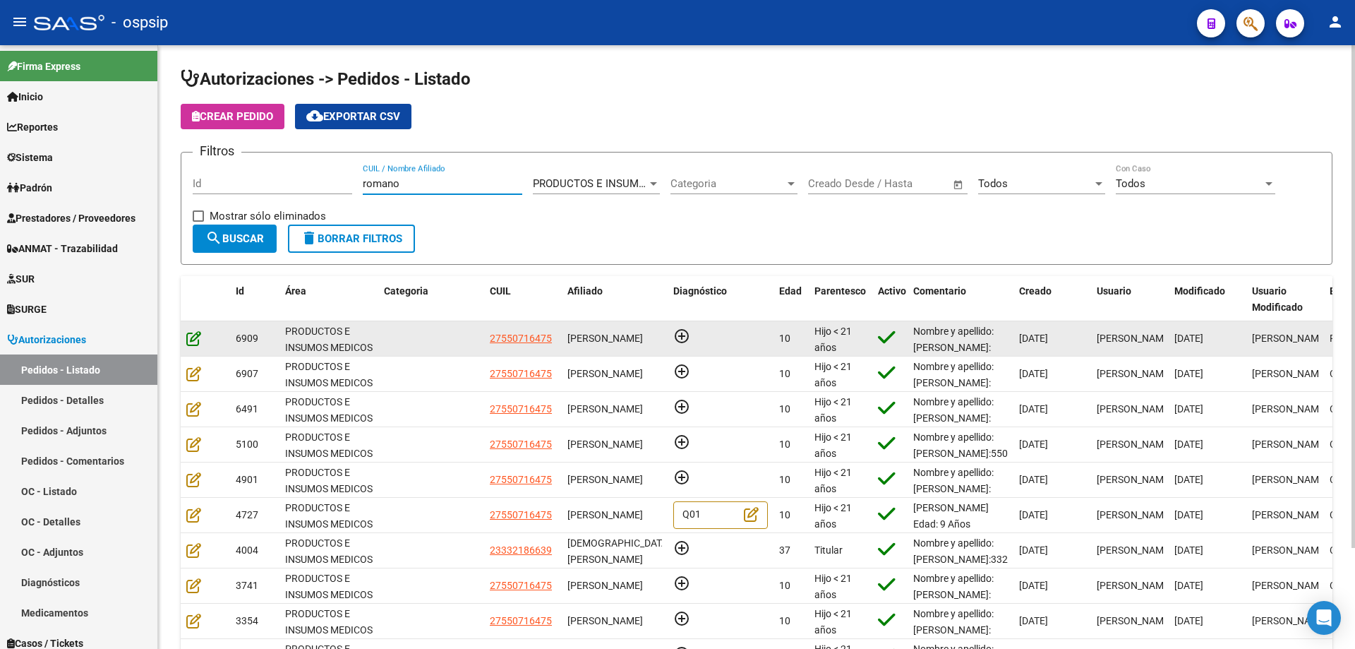
type input "romano"
click at [199, 341] on icon at bounding box center [193, 338] width 15 height 16
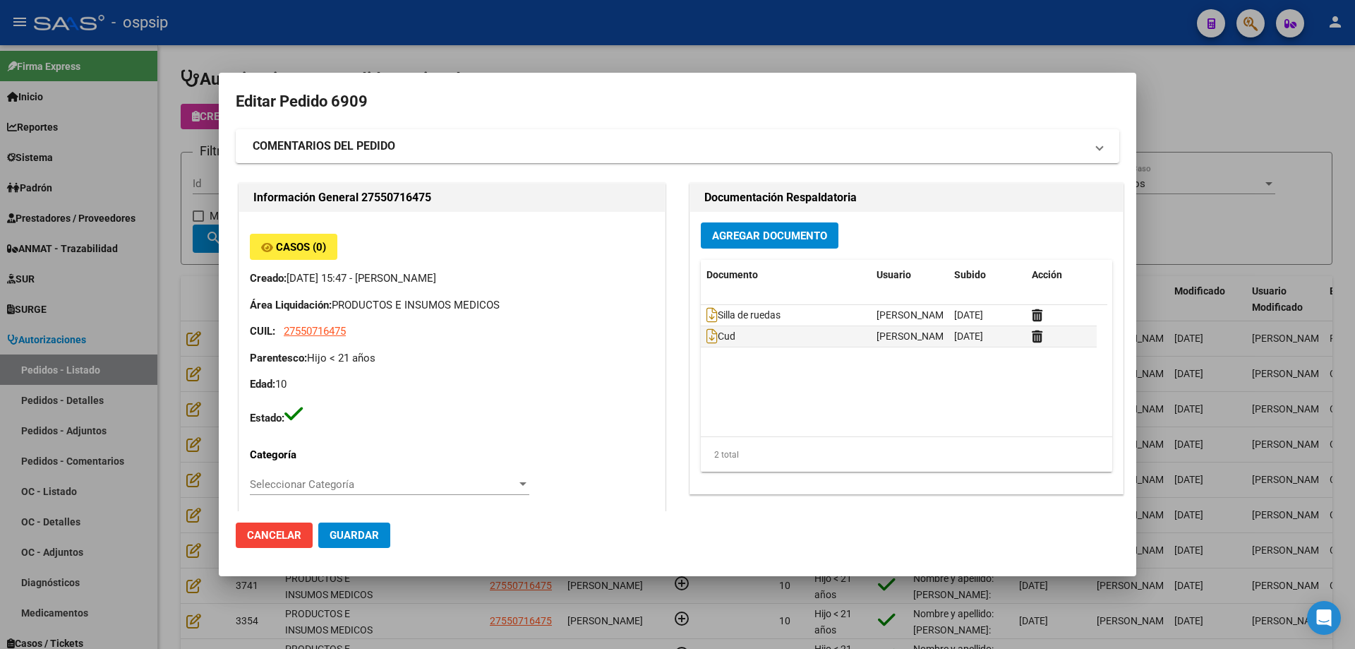
type input "[PERSON_NAME]"
type input "[GEOGRAPHIC_DATA], INGENIERO [PERSON_NAME], [PERSON_NAME] 4986"
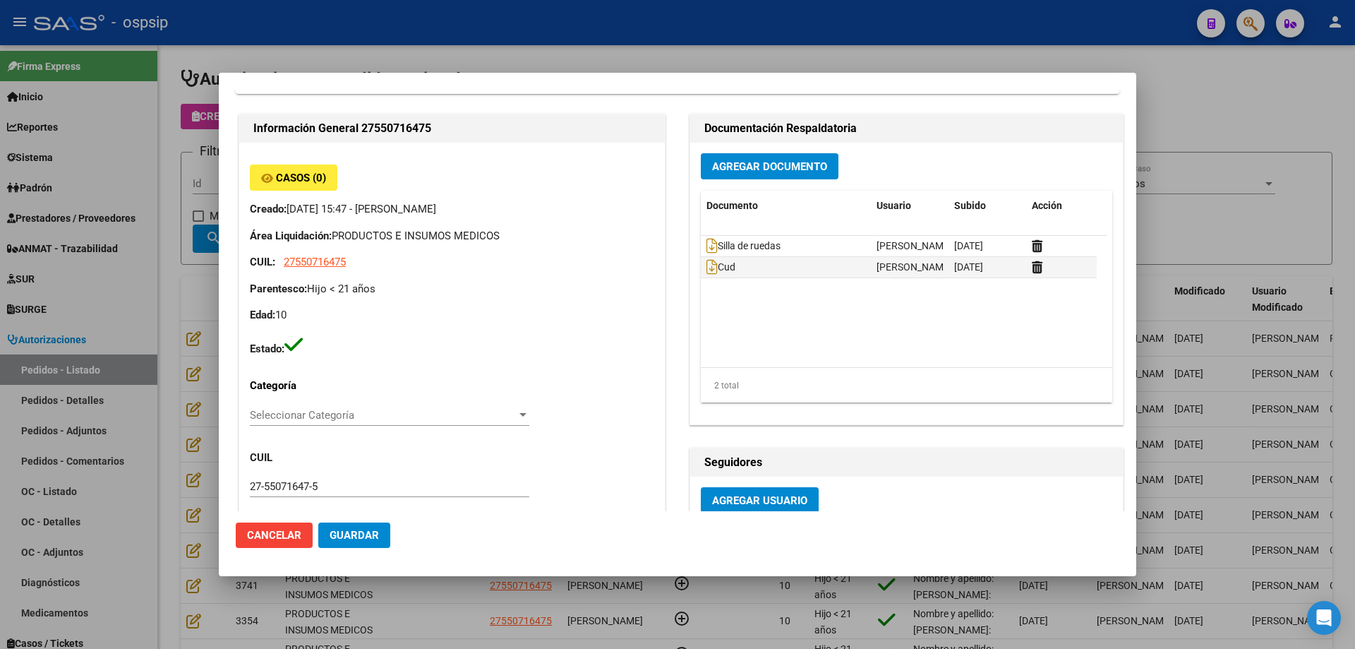
scroll to position [71, 0]
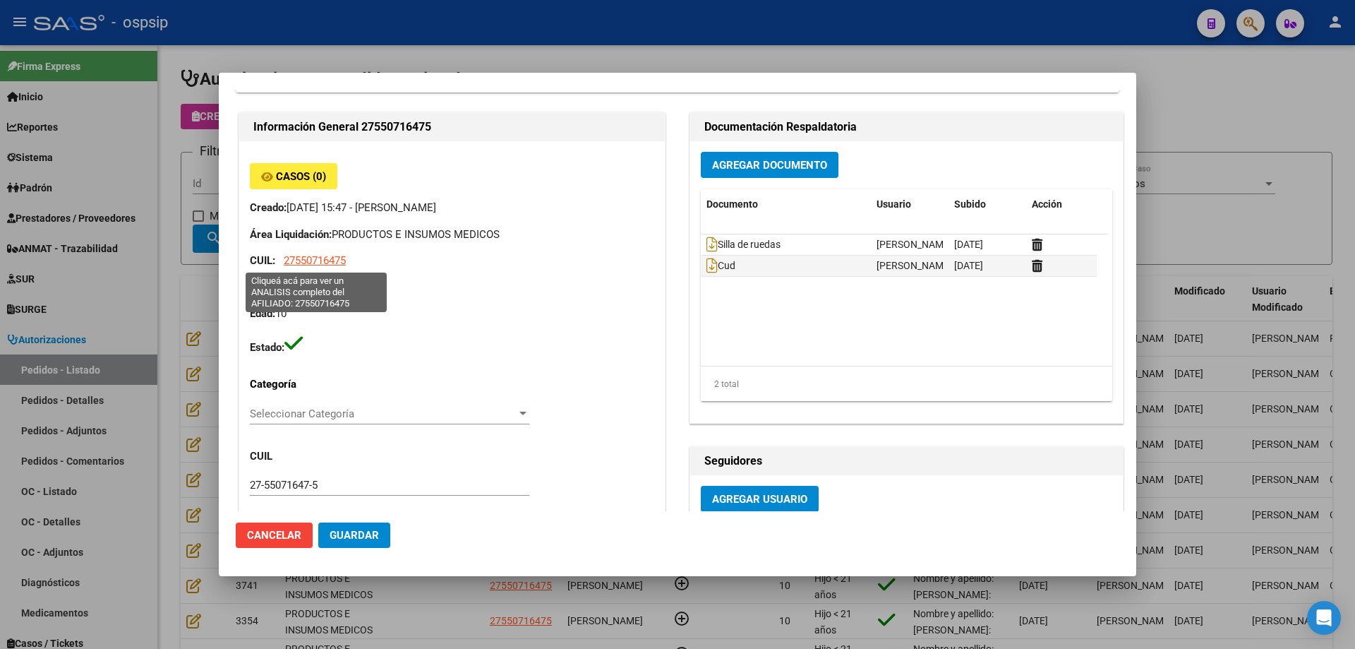
click at [325, 261] on span "27550716475" at bounding box center [315, 260] width 62 height 13
type textarea "27550716475"
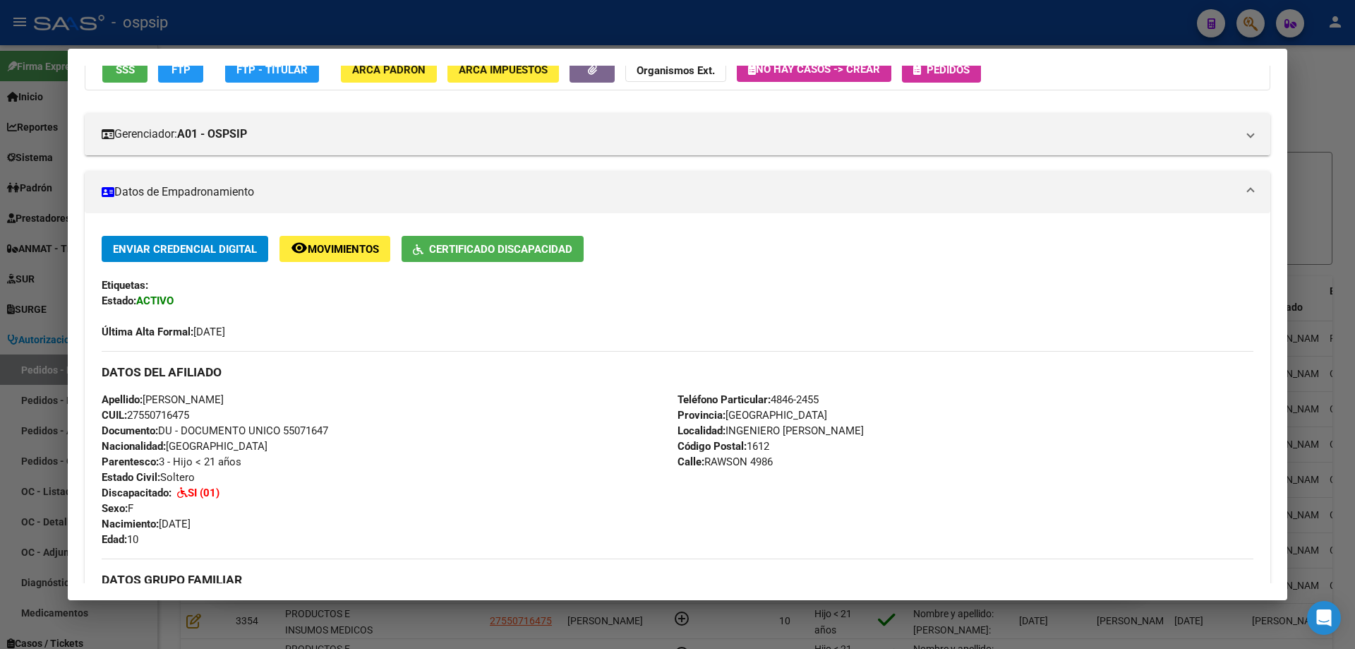
scroll to position [141, 0]
click at [0, 215] on div at bounding box center [677, 324] width 1355 height 649
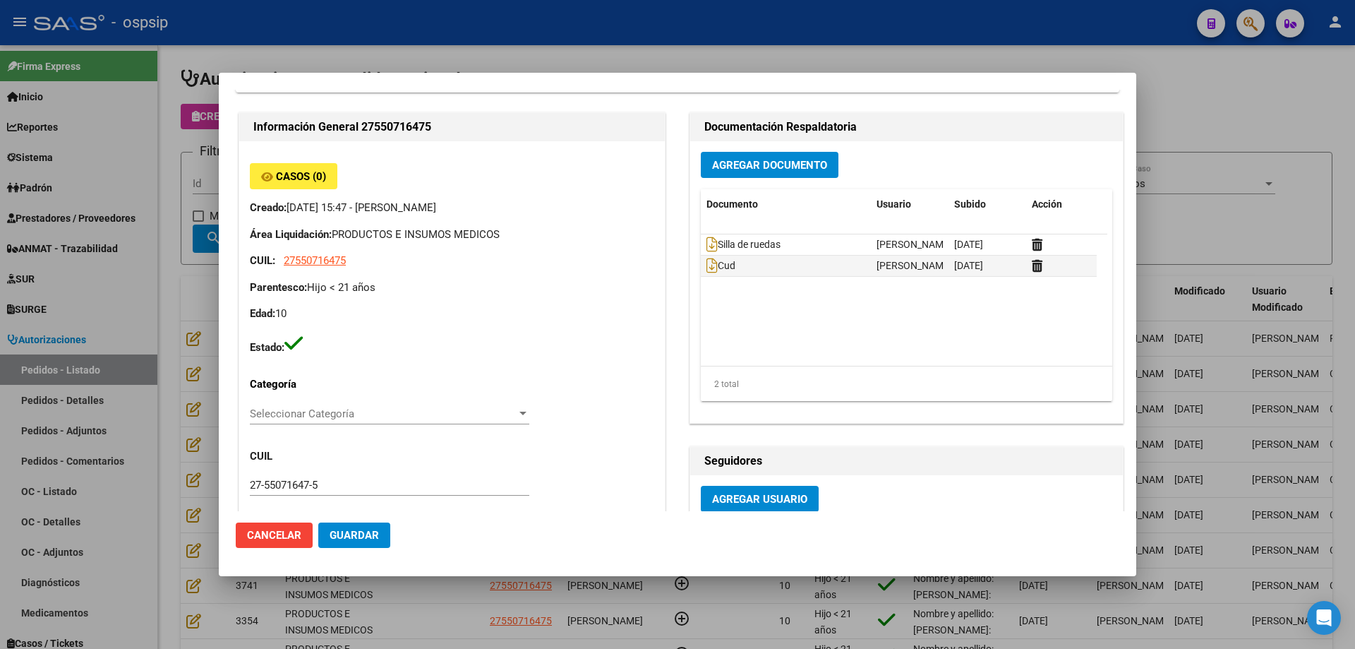
click at [37, 212] on div at bounding box center [677, 324] width 1355 height 649
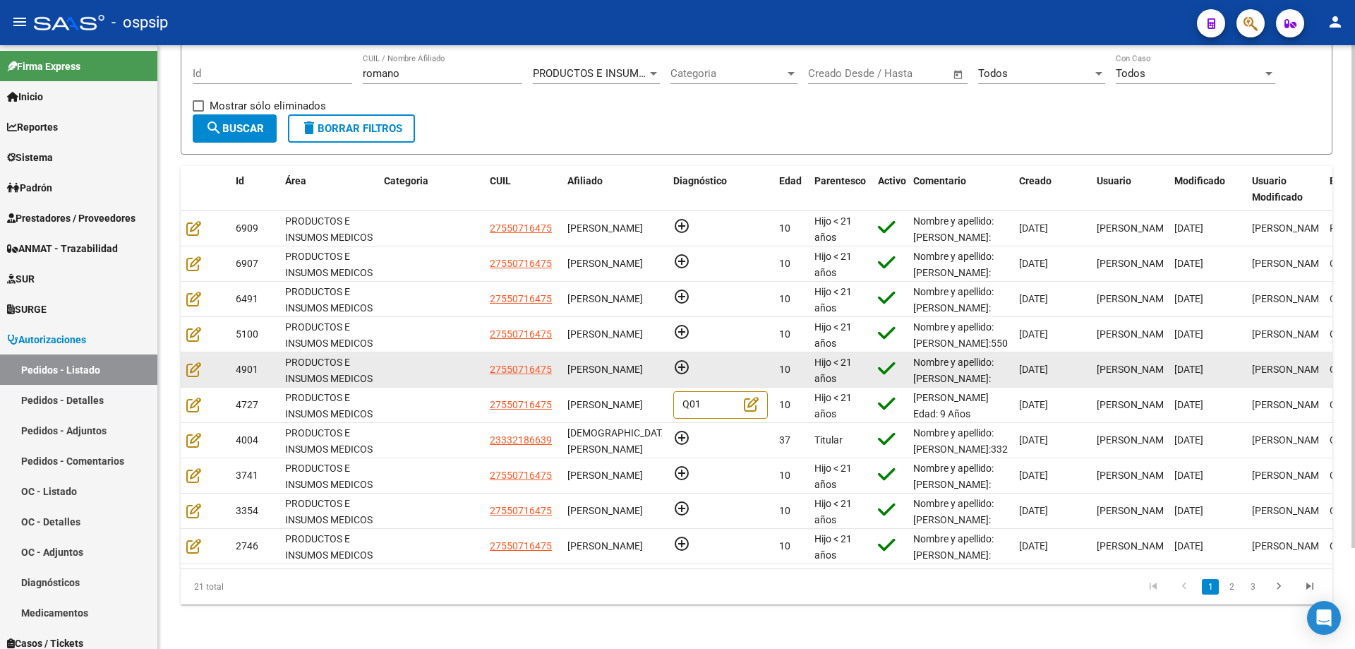
scroll to position [121, 0]
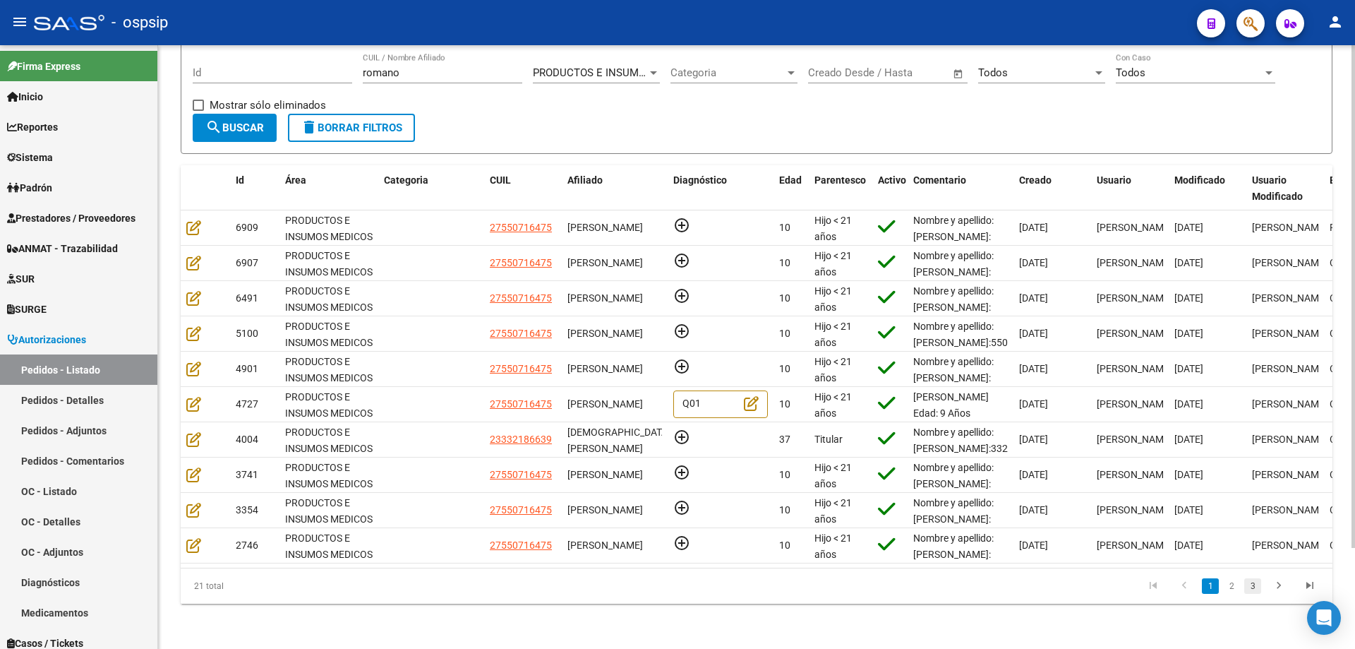
click at [1245, 586] on link "3" at bounding box center [1253, 586] width 17 height 16
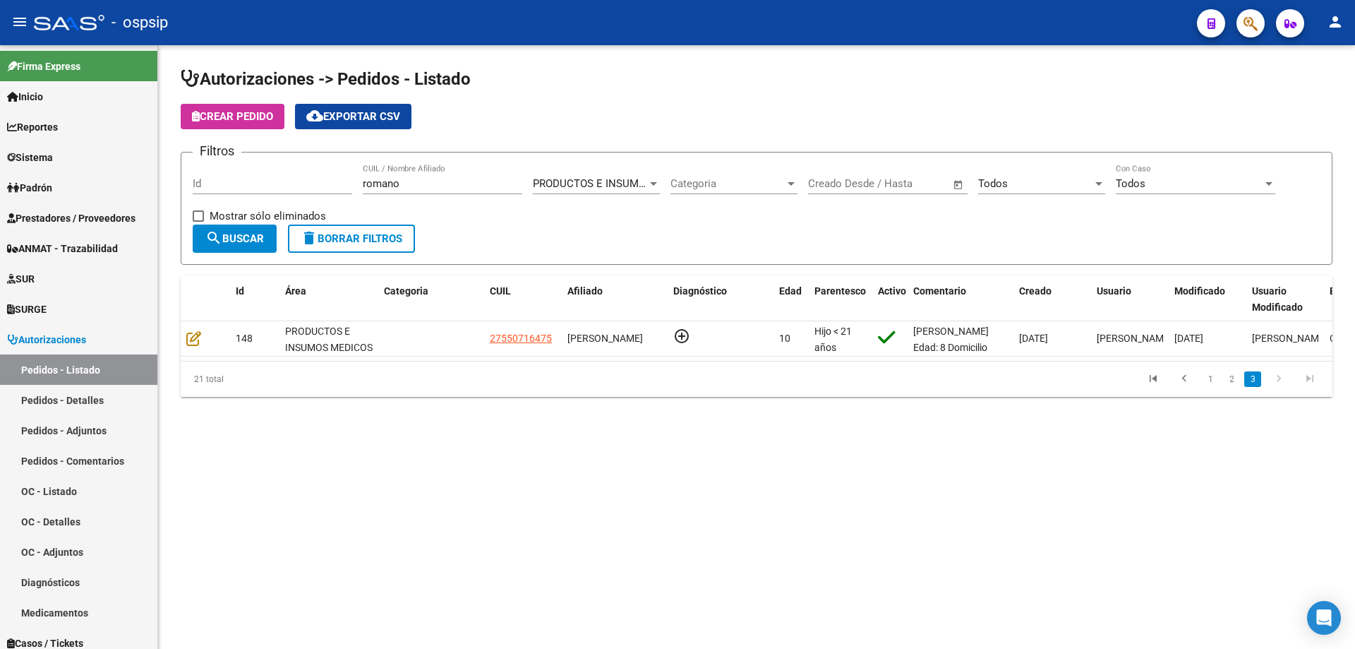
scroll to position [0, 0]
click at [1236, 387] on link "2" at bounding box center [1231, 379] width 17 height 16
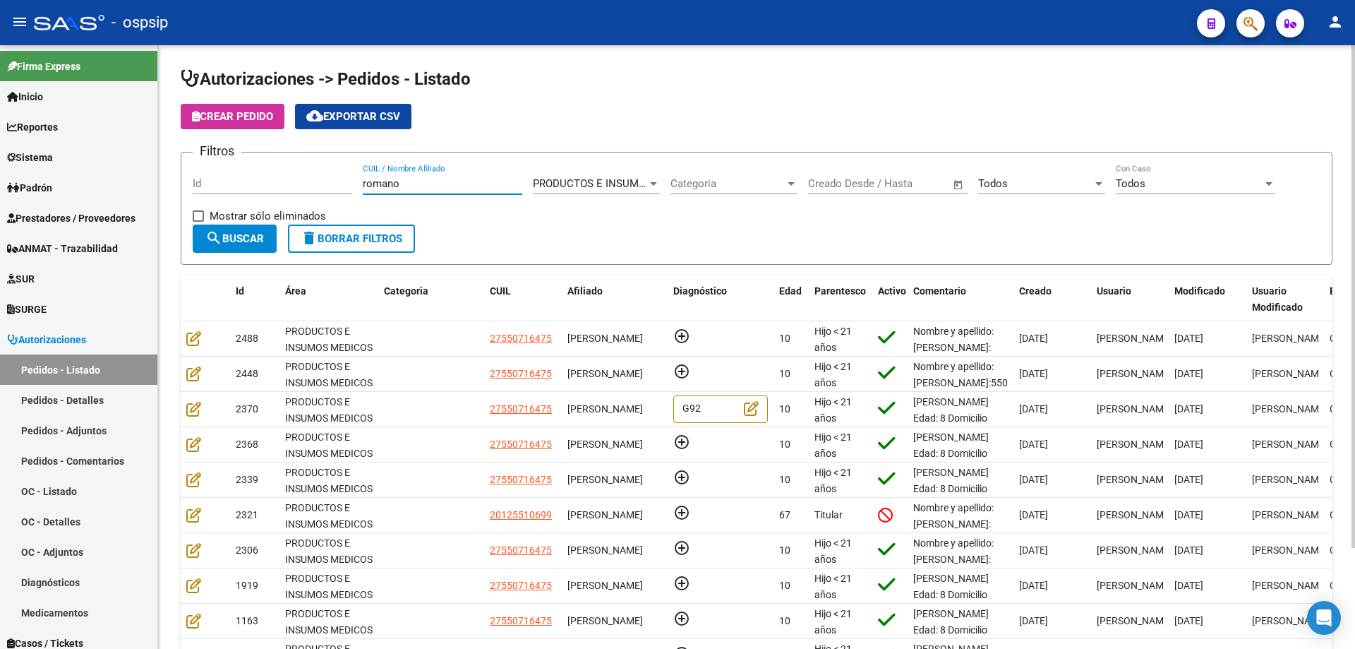
click at [406, 180] on input "romano" at bounding box center [443, 183] width 160 height 13
drag, startPoint x: 397, startPoint y: 54, endPoint x: 275, endPoint y: 56, distance: 121.4
click at [259, 53] on div "Autorizaciones -> Pedidos - Listado Crear Pedido cloud_download Exportar CSV Fi…" at bounding box center [756, 402] width 1197 height 714
click at [412, 197] on div "romano CUIL / Nombre Afiliado" at bounding box center [443, 186] width 160 height 44
drag, startPoint x: 424, startPoint y: 185, endPoint x: 109, endPoint y: 151, distance: 316.7
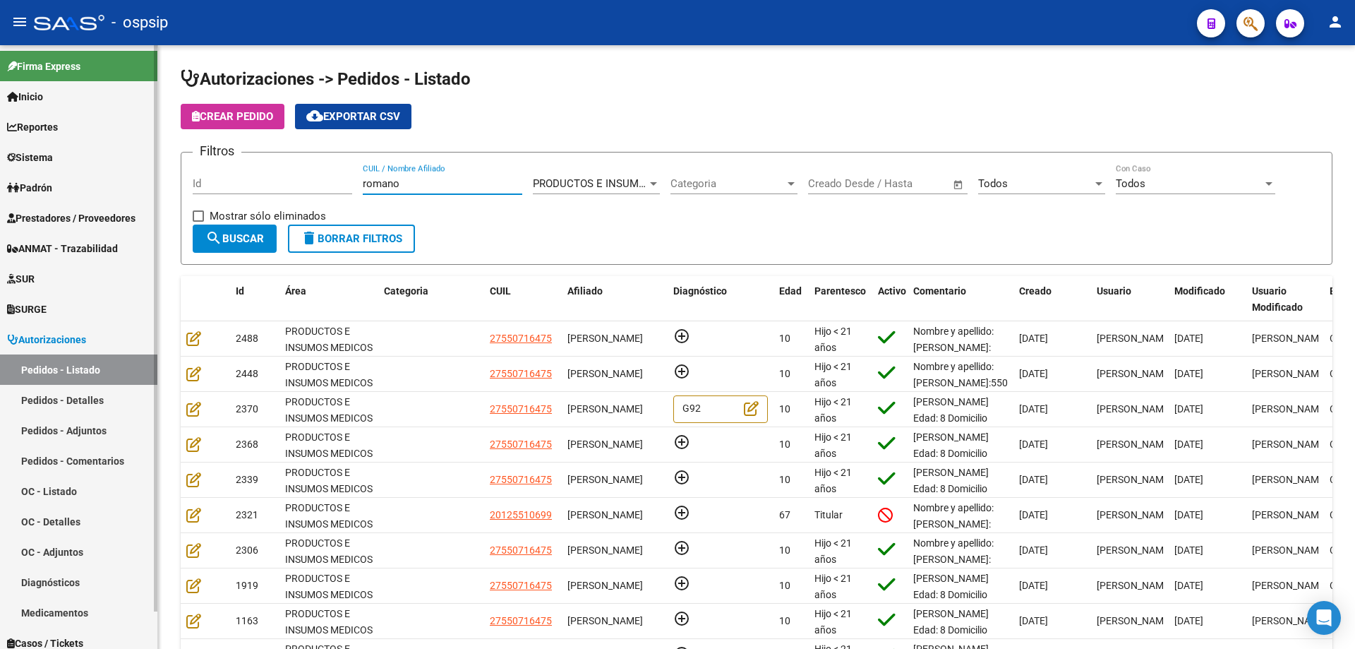
click at [109, 151] on mat-sidenav-container "Firma Express Inicio Calendario SSS Instructivos Contacto OS Reportes Egresos D…" at bounding box center [677, 347] width 1355 height 604
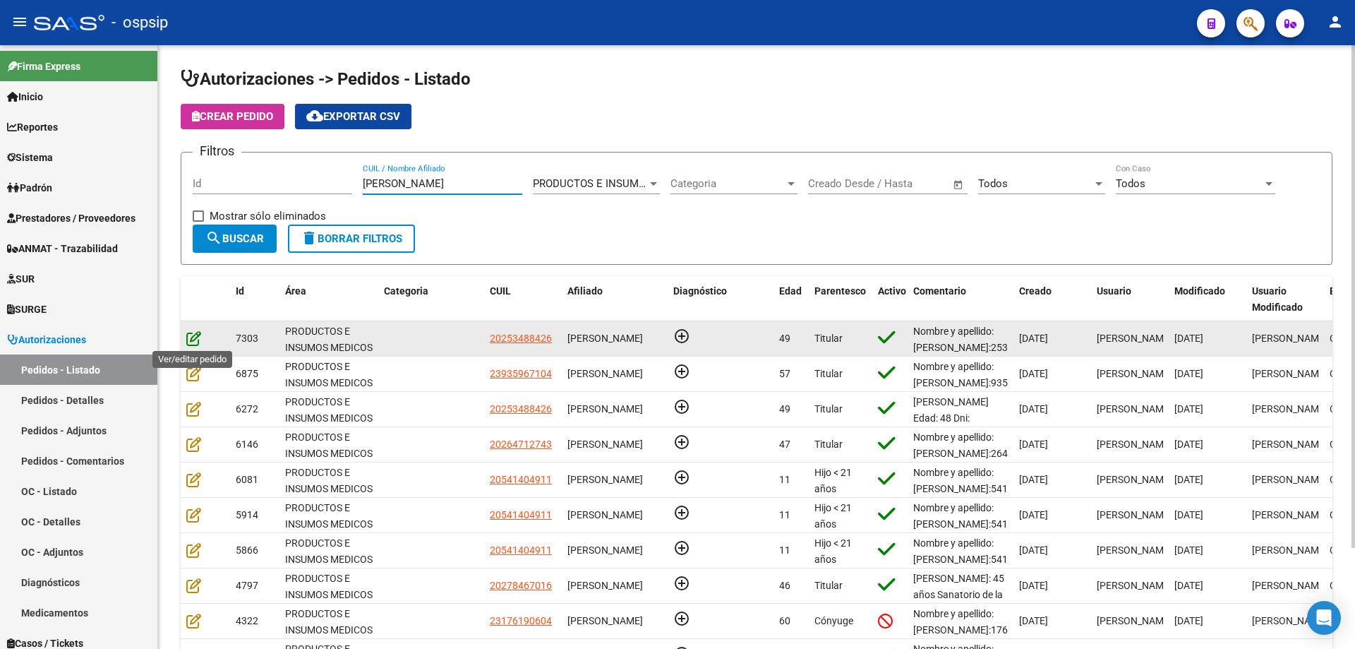
type input "[PERSON_NAME]"
click at [193, 330] on icon at bounding box center [193, 338] width 15 height 16
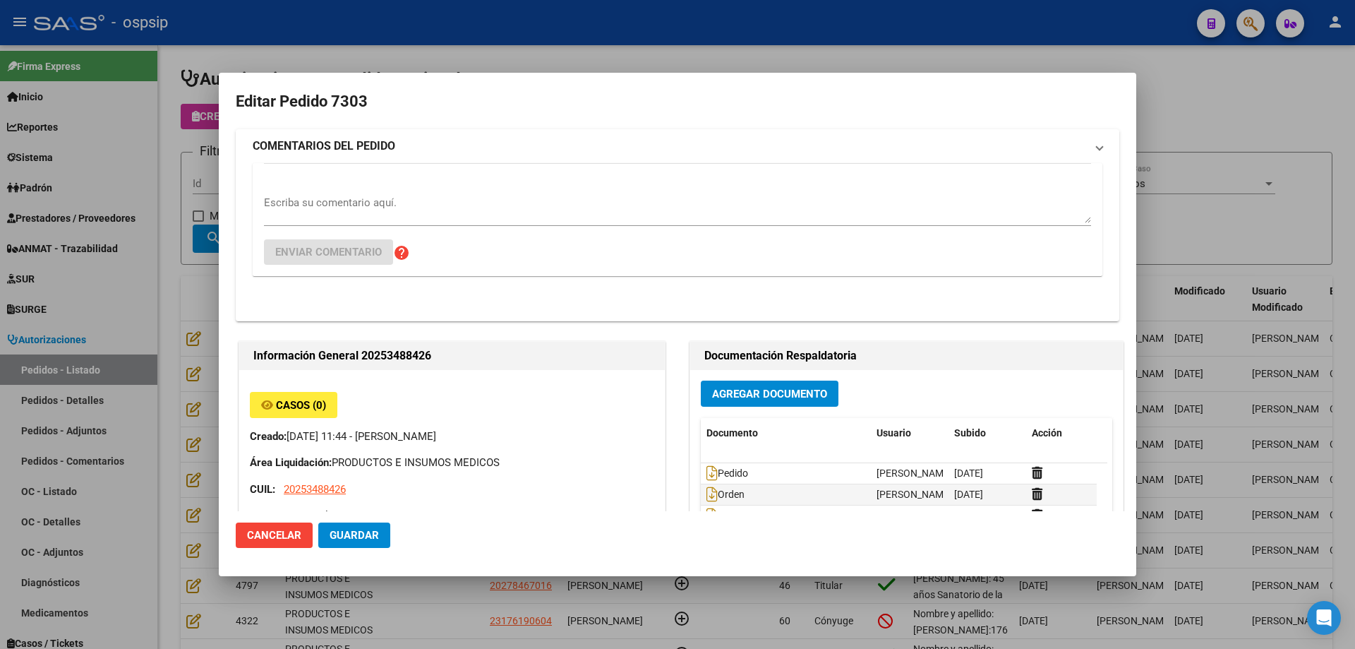
type input "[GEOGRAPHIC_DATA], [PERSON_NAME], [PERSON_NAME] 5037"
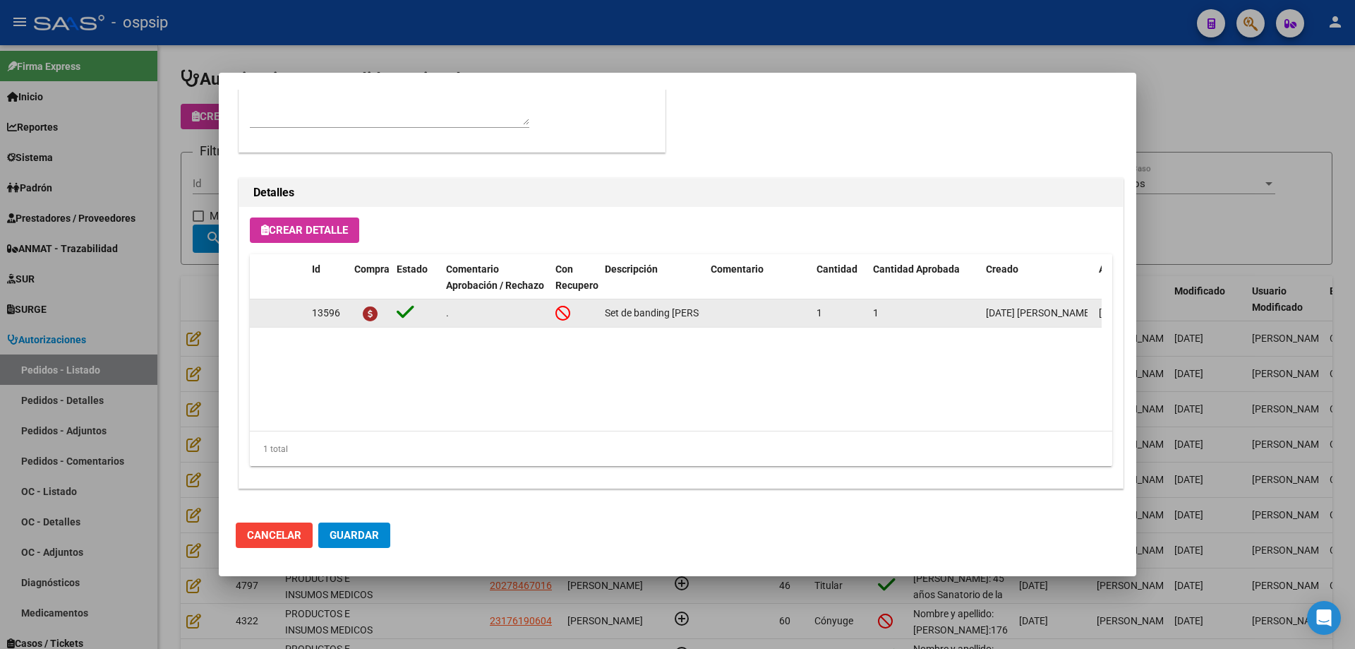
scroll to position [564, 0]
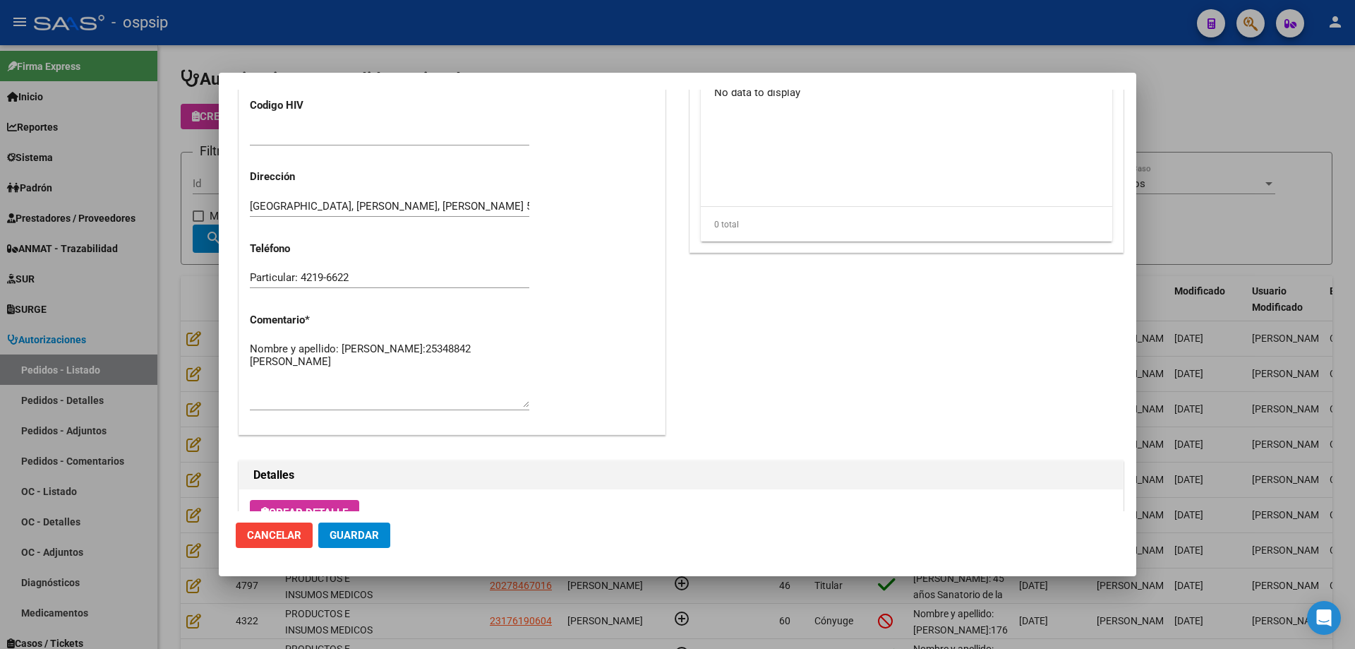
click at [402, 369] on textarea "Nombre y apellido: [PERSON_NAME]:25348842 [PERSON_NAME]" at bounding box center [390, 374] width 280 height 66
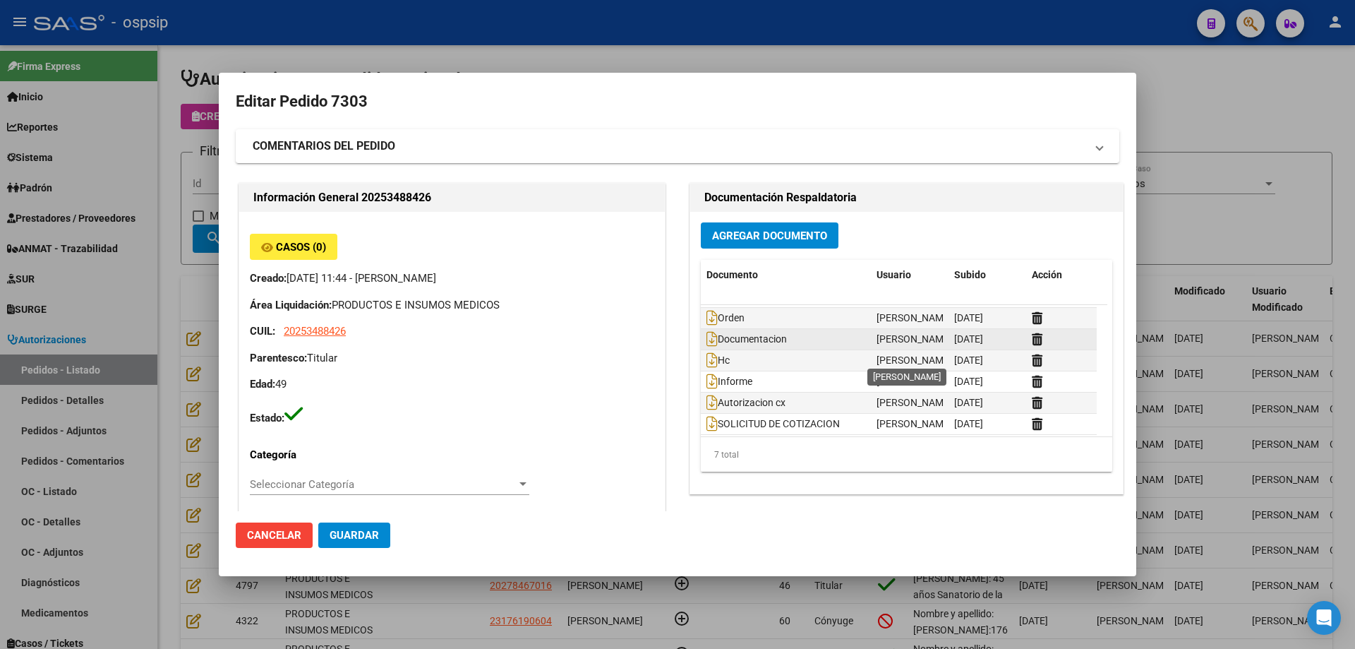
scroll to position [22, 0]
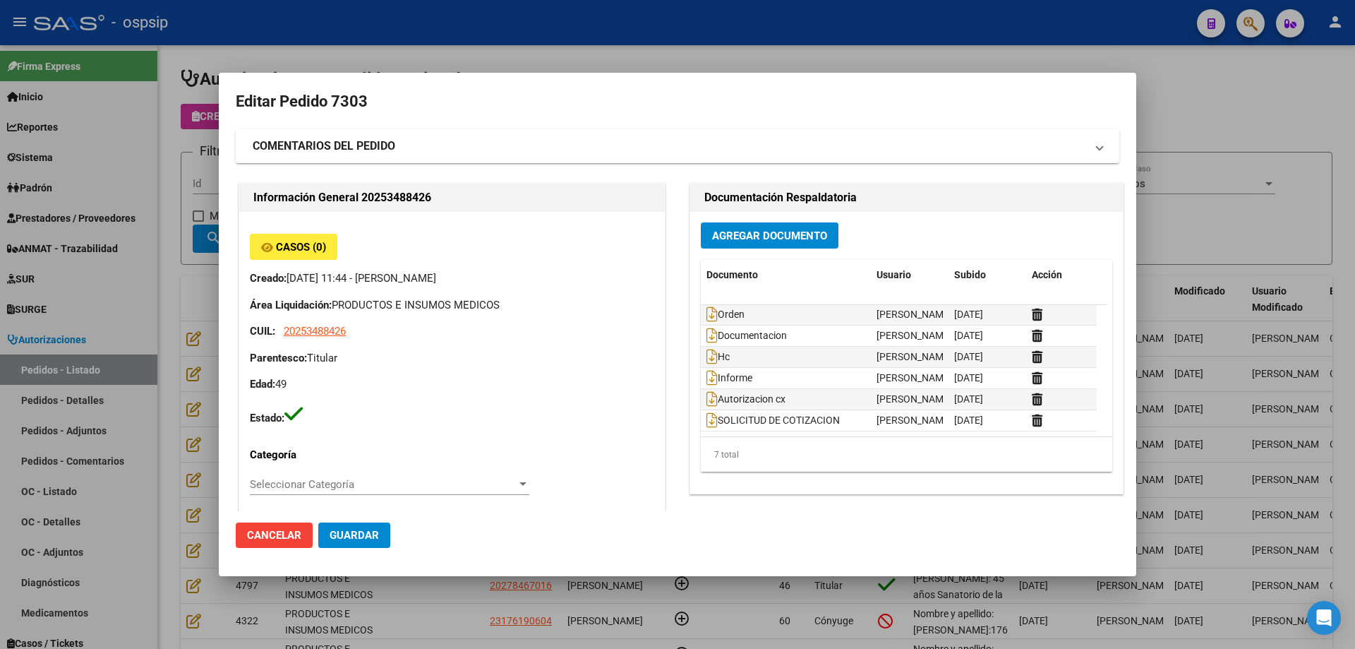
click at [40, 175] on div at bounding box center [677, 324] width 1355 height 649
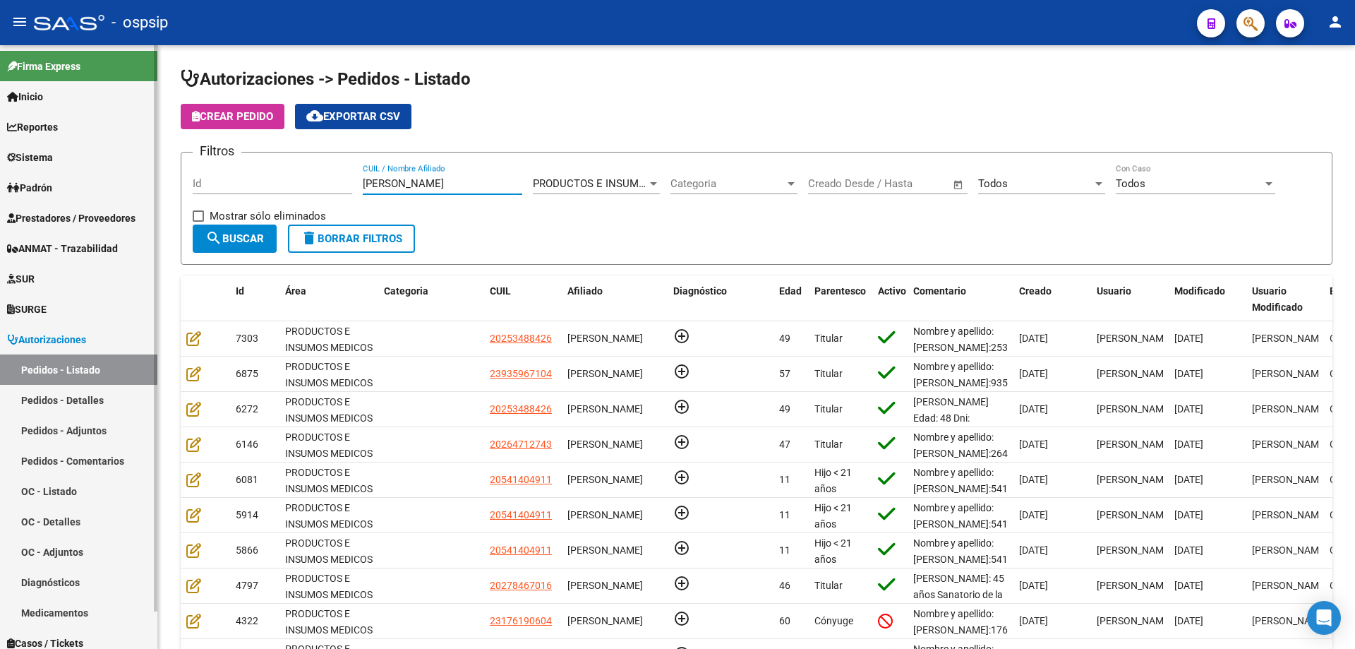
drag, startPoint x: 443, startPoint y: 185, endPoint x: 154, endPoint y: 163, distance: 289.6
click at [154, 163] on mat-sidenav-container "Firma Express Inicio Calendario SSS Instructivos Contacto OS Reportes Egresos D…" at bounding box center [677, 347] width 1355 height 604
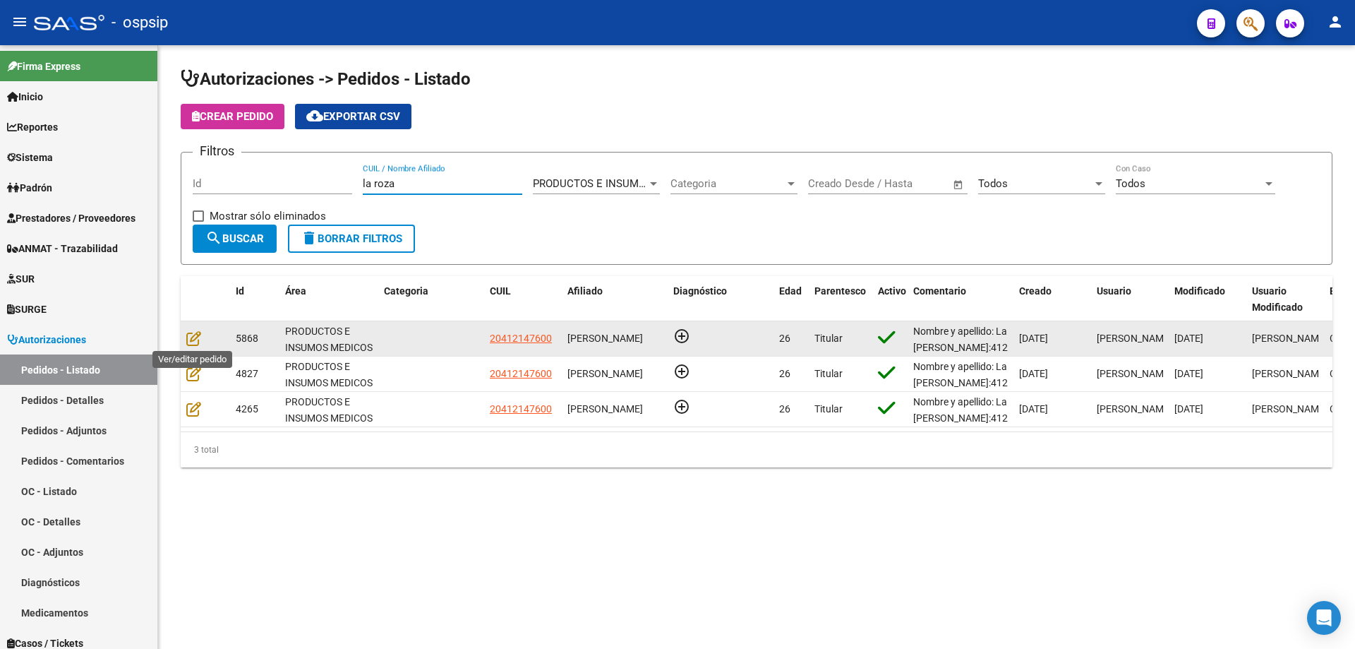
type input "la roza"
click at [201, 335] on div at bounding box center [205, 338] width 38 height 16
click at [200, 336] on icon at bounding box center [193, 338] width 15 height 16
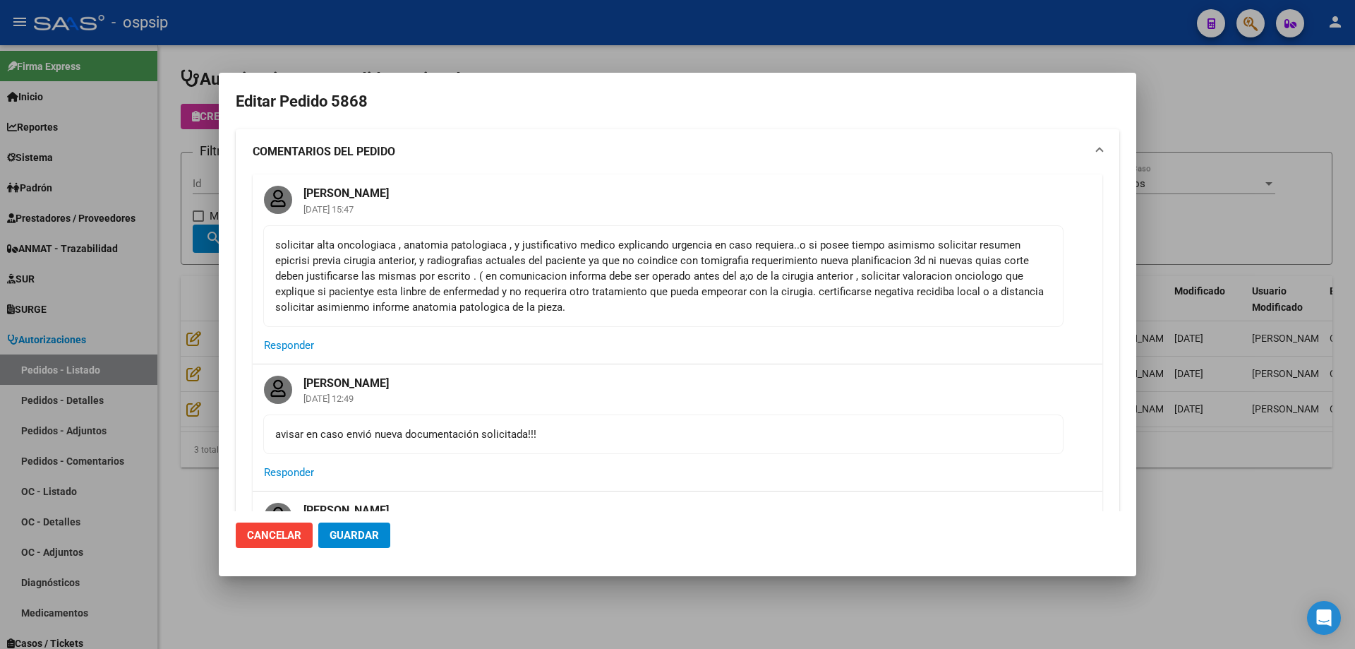
type input "[GEOGRAPHIC_DATA], [PERSON_NAME] S, [PERSON_NAME] 554, Piso: 0"
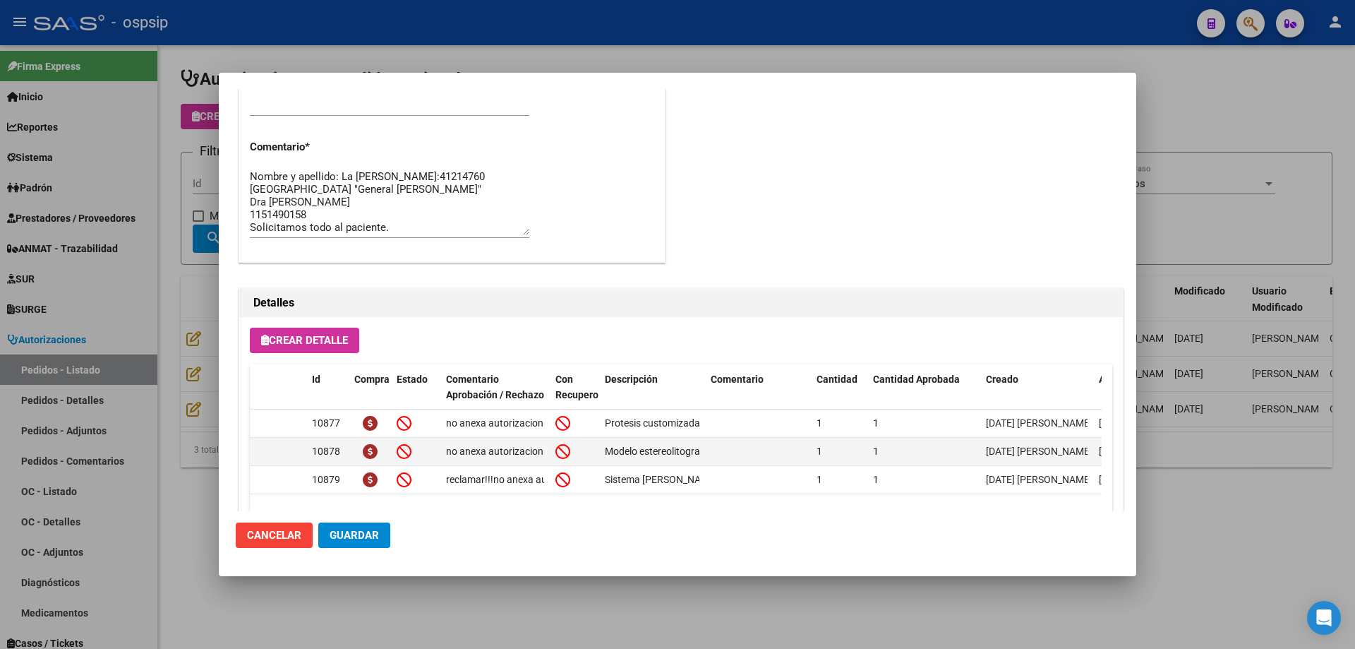
scroll to position [25, 0]
click at [175, 222] on div at bounding box center [677, 324] width 1355 height 649
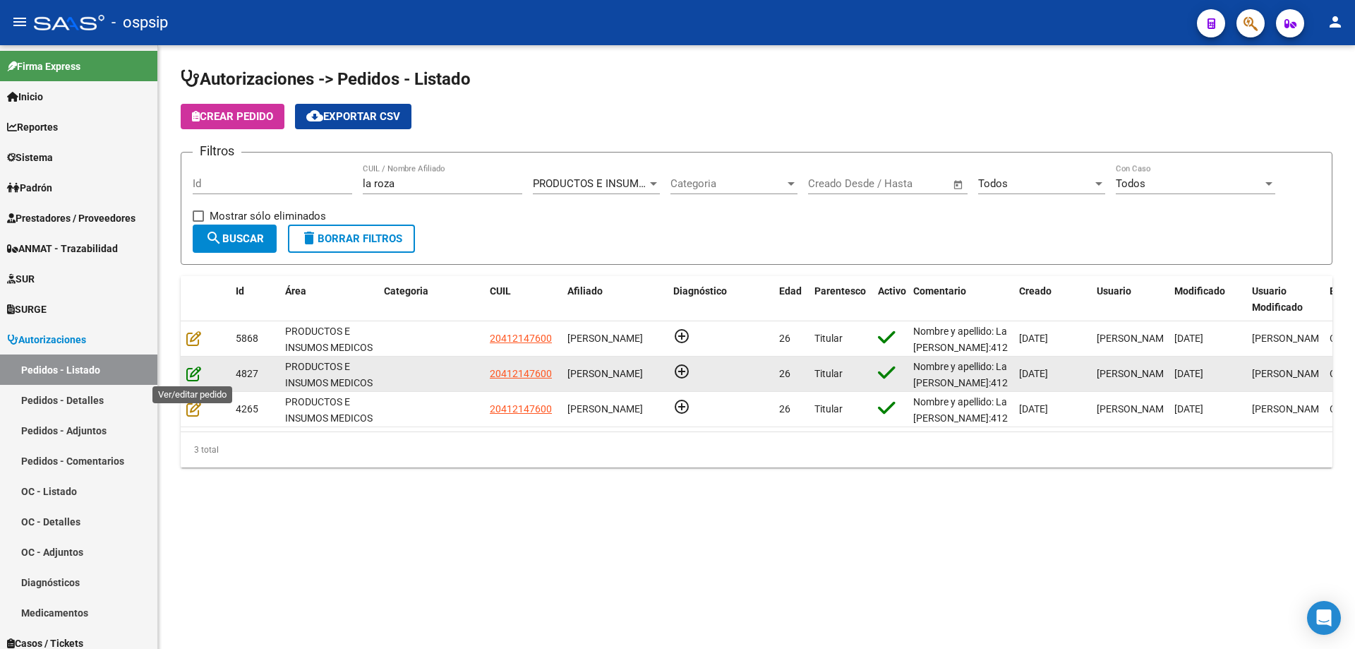
click at [198, 375] on icon at bounding box center [193, 374] width 15 height 16
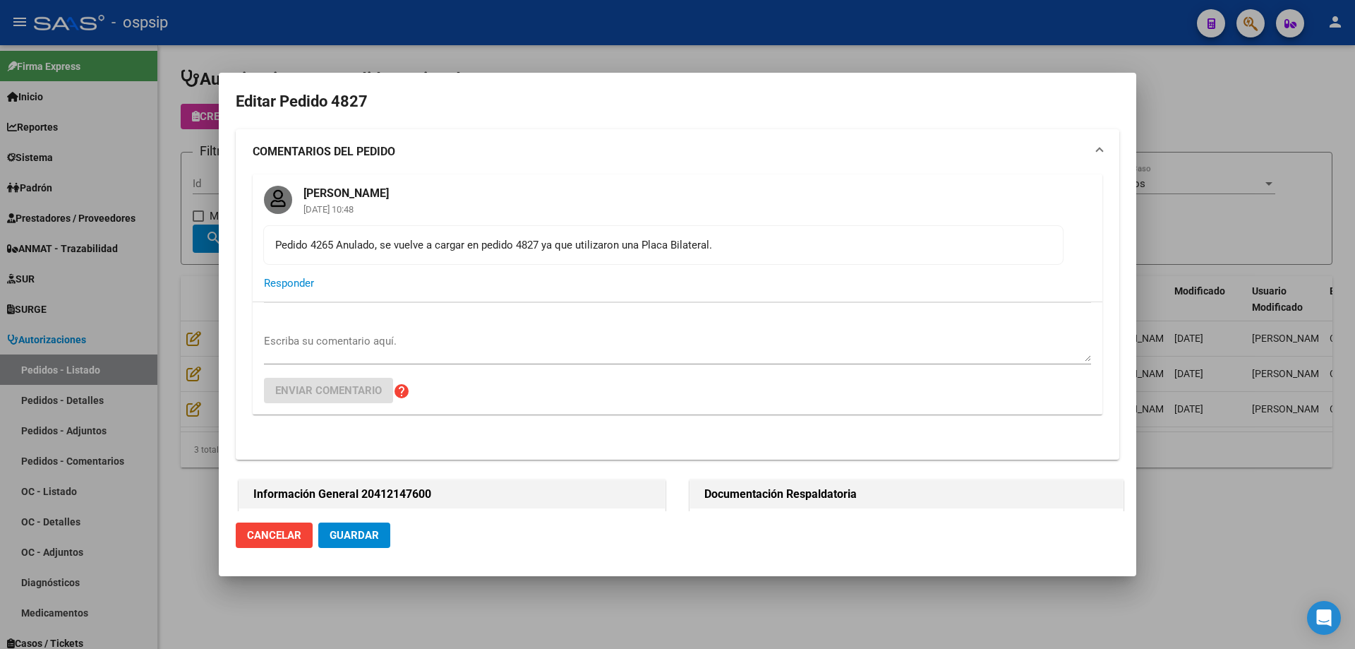
type input "[GEOGRAPHIC_DATA], [PERSON_NAME] S, [PERSON_NAME] 554, Piso: 0"
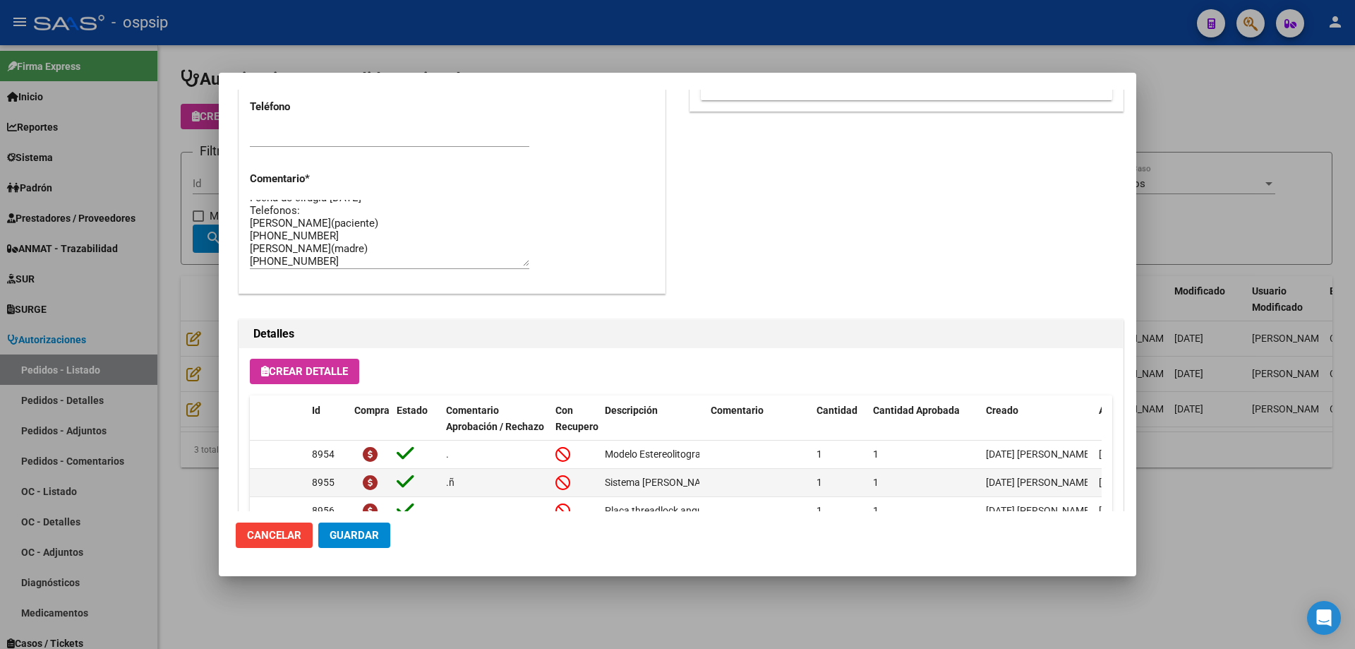
scroll to position [0, 0]
click at [173, 249] on div at bounding box center [677, 324] width 1355 height 649
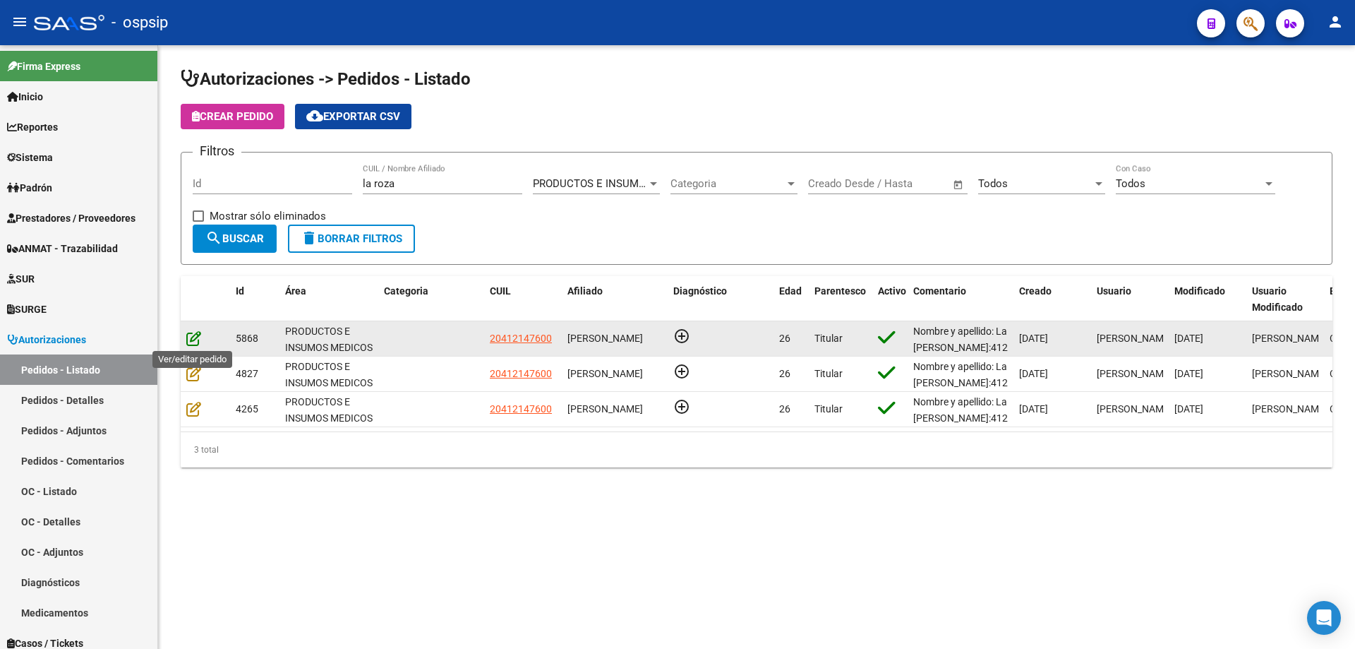
click at [194, 339] on icon at bounding box center [193, 338] width 15 height 16
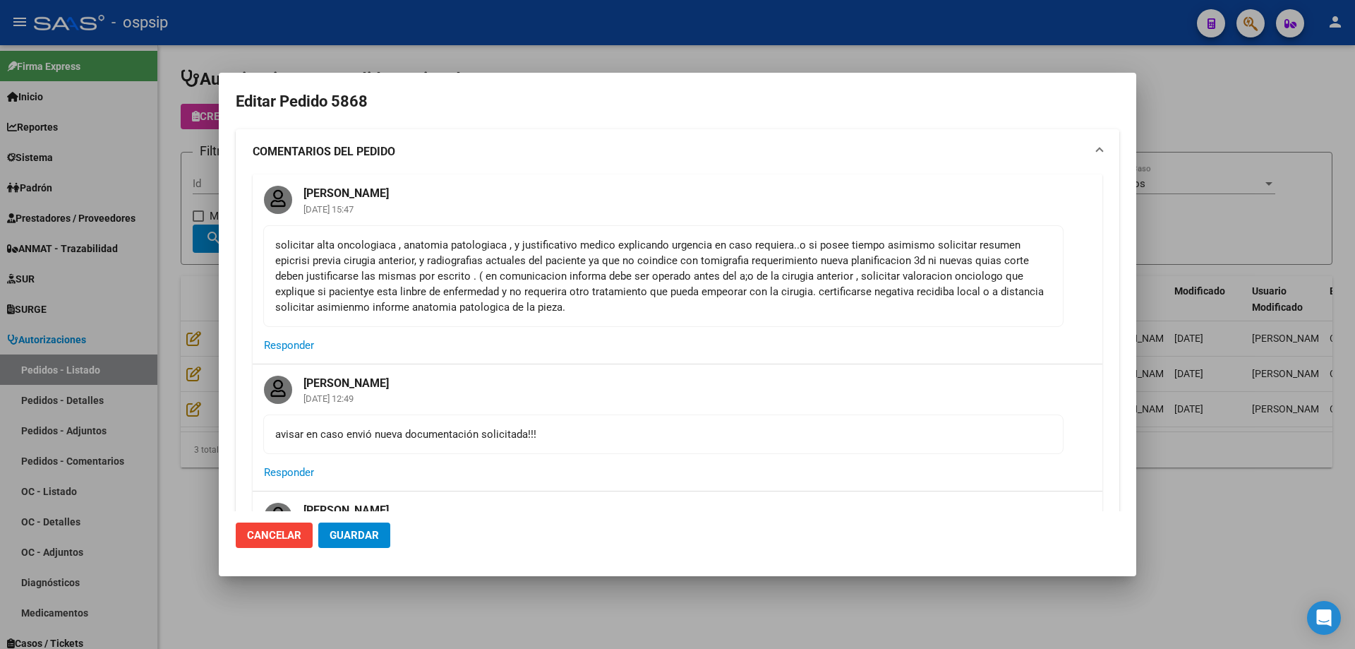
type input "[GEOGRAPHIC_DATA], [PERSON_NAME] S, [PERSON_NAME] 554, Piso: 0"
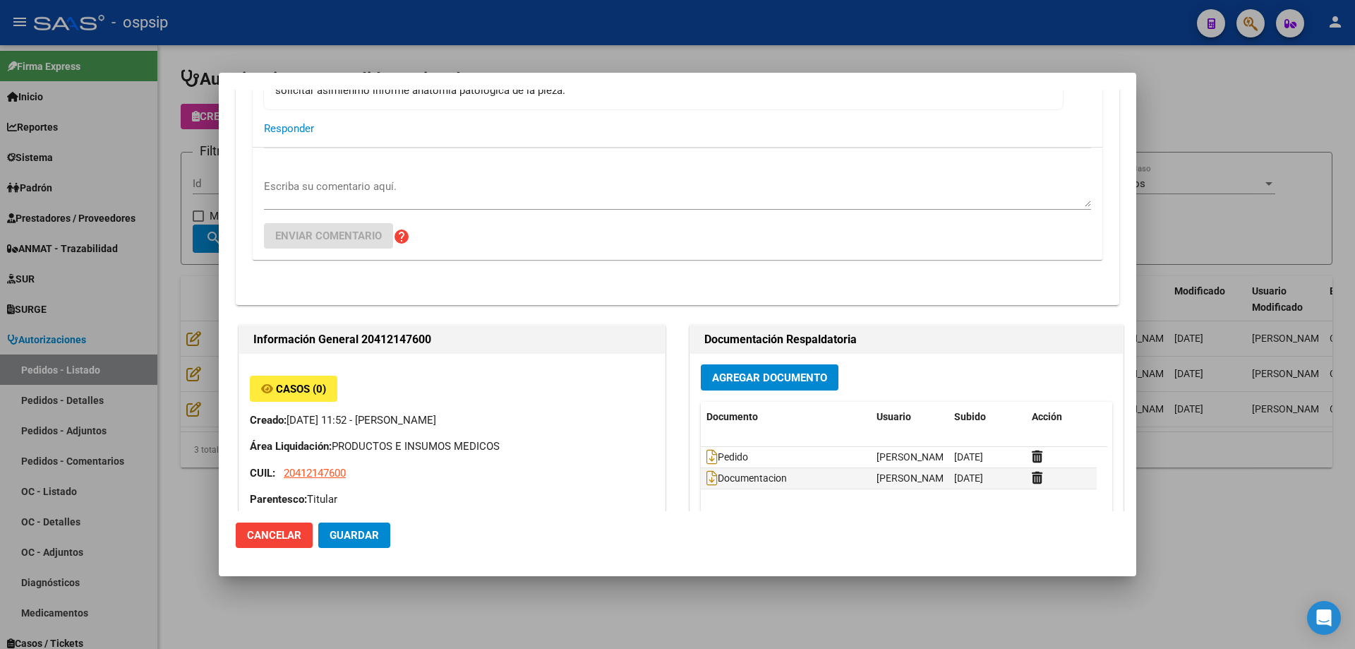
scroll to position [746, 0]
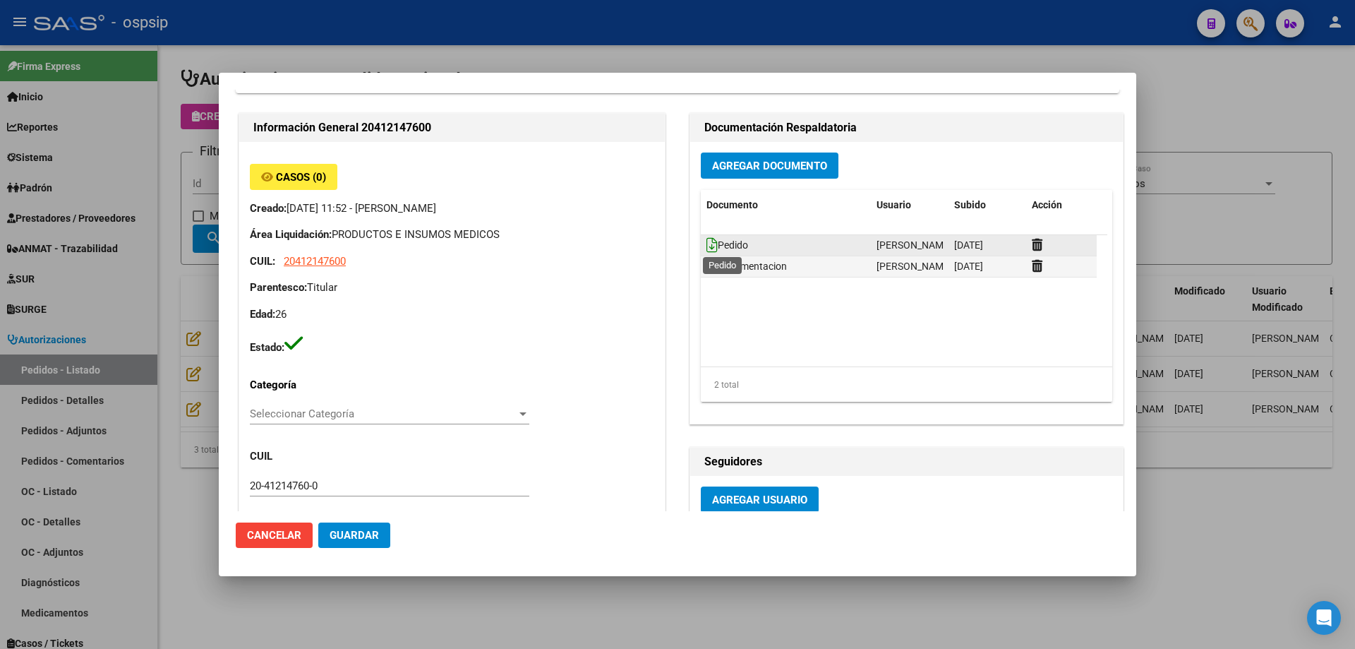
click at [707, 247] on icon at bounding box center [712, 245] width 11 height 16
click at [707, 245] on icon at bounding box center [712, 245] width 11 height 16
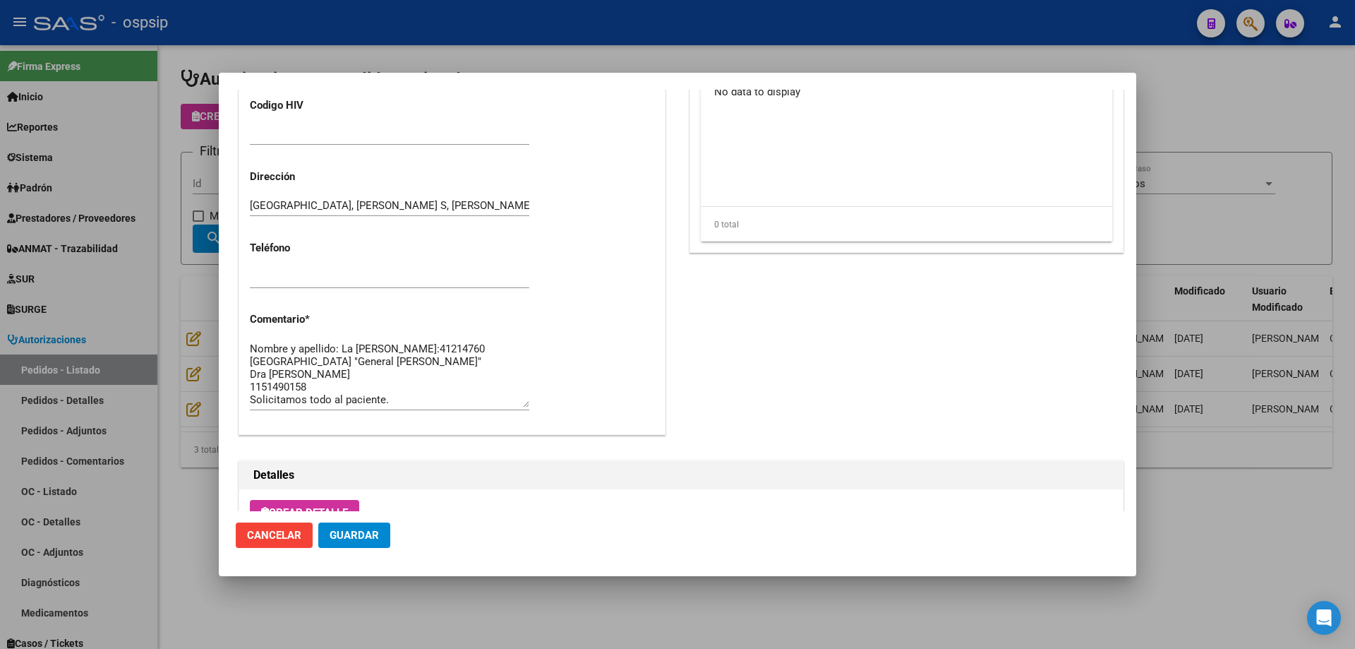
scroll to position [0, 0]
click at [371, 385] on textarea "Nombre y apellido: La [PERSON_NAME]:41214760 [GEOGRAPHIC_DATA] "General [PERSON…" at bounding box center [390, 374] width 280 height 66
click at [345, 374] on textarea "Nombre y apellido: La [PERSON_NAME]:41214760 [GEOGRAPHIC_DATA] "General [PERSON…" at bounding box center [390, 374] width 280 height 66
click at [343, 374] on textarea "Nombre y apellido: La [PERSON_NAME]:41214760 [GEOGRAPHIC_DATA] "General [PERSON…" at bounding box center [390, 374] width 280 height 66
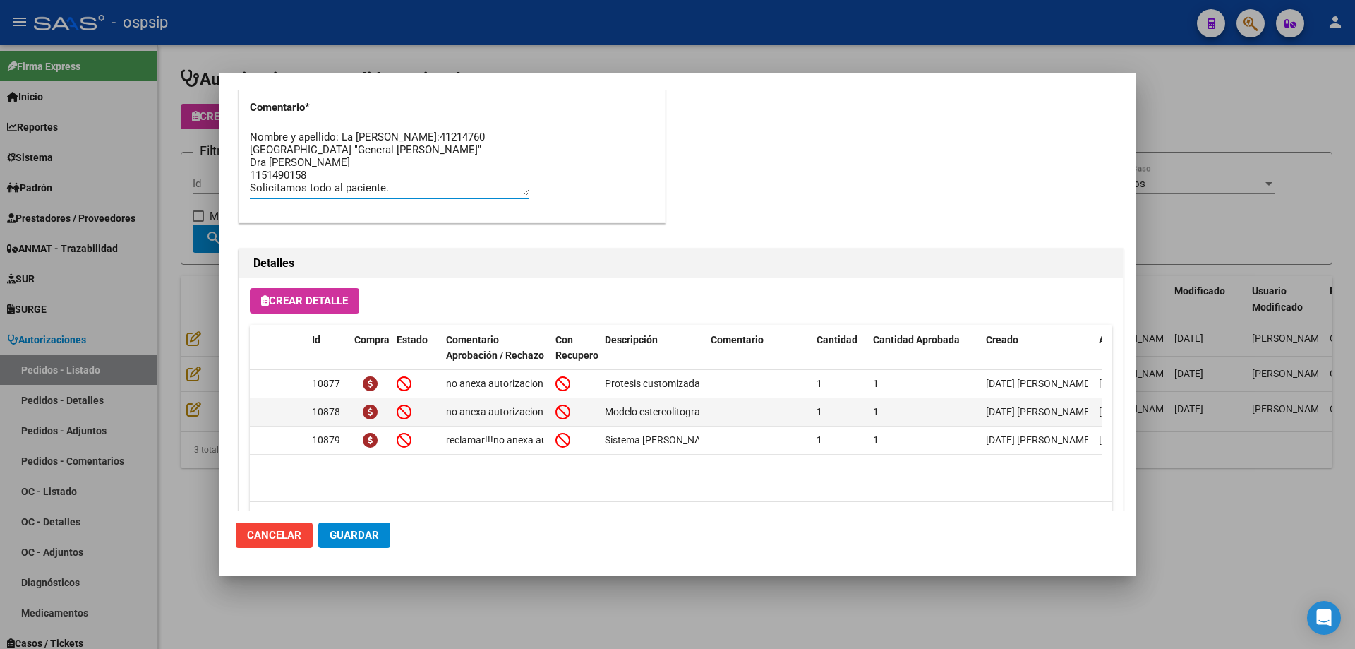
click at [427, 170] on textarea "Nombre y apellido: La [PERSON_NAME]:41214760 [GEOGRAPHIC_DATA] "General [PERSON…" at bounding box center [390, 162] width 280 height 66
click at [391, 534] on mat-dialog-actions "Cancelar Guardar" at bounding box center [678, 535] width 884 height 48
click at [373, 525] on button "Guardar" at bounding box center [354, 534] width 72 height 25
click at [172, 127] on div at bounding box center [677, 324] width 1355 height 649
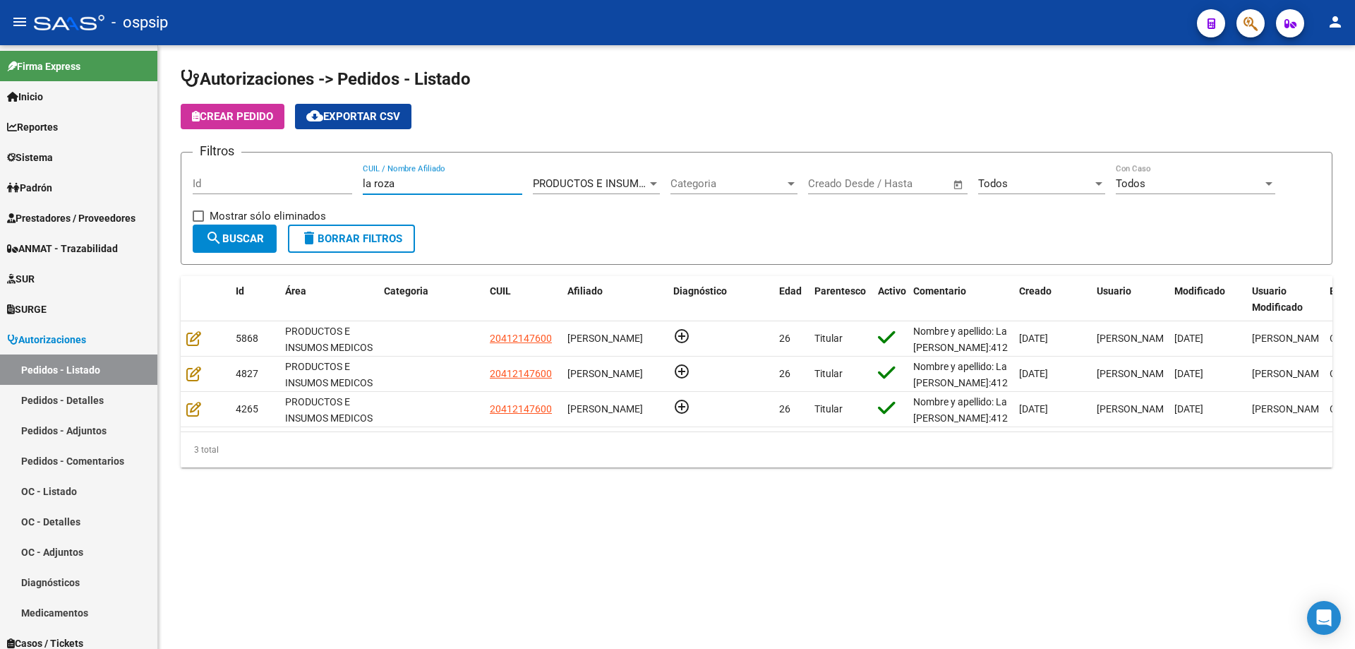
drag, startPoint x: 418, startPoint y: 186, endPoint x: 203, endPoint y: 145, distance: 218.5
click at [203, 164] on div "Filtros Id la roza CUIL / Nombre Afiliado PRODUCTOS E INSUMOS MEDICOS Seleccion…" at bounding box center [757, 194] width 1128 height 61
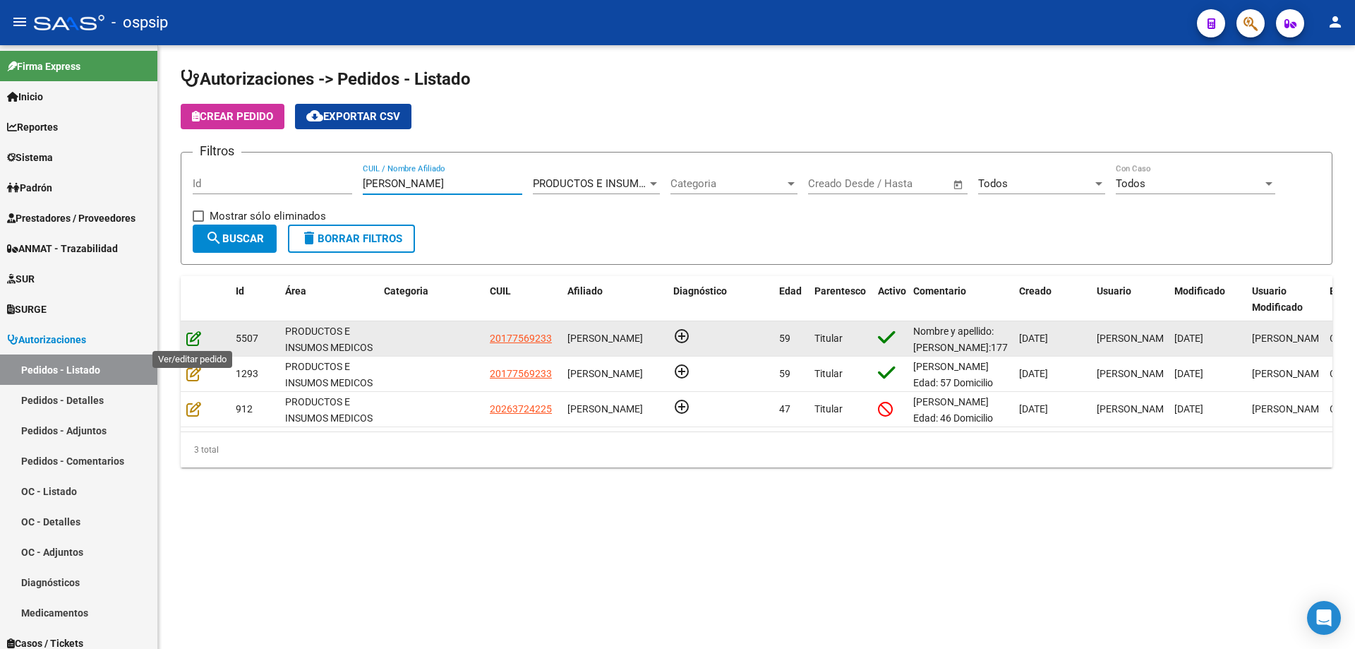
type input "[PERSON_NAME]"
click at [188, 339] on icon at bounding box center [193, 338] width 15 height 16
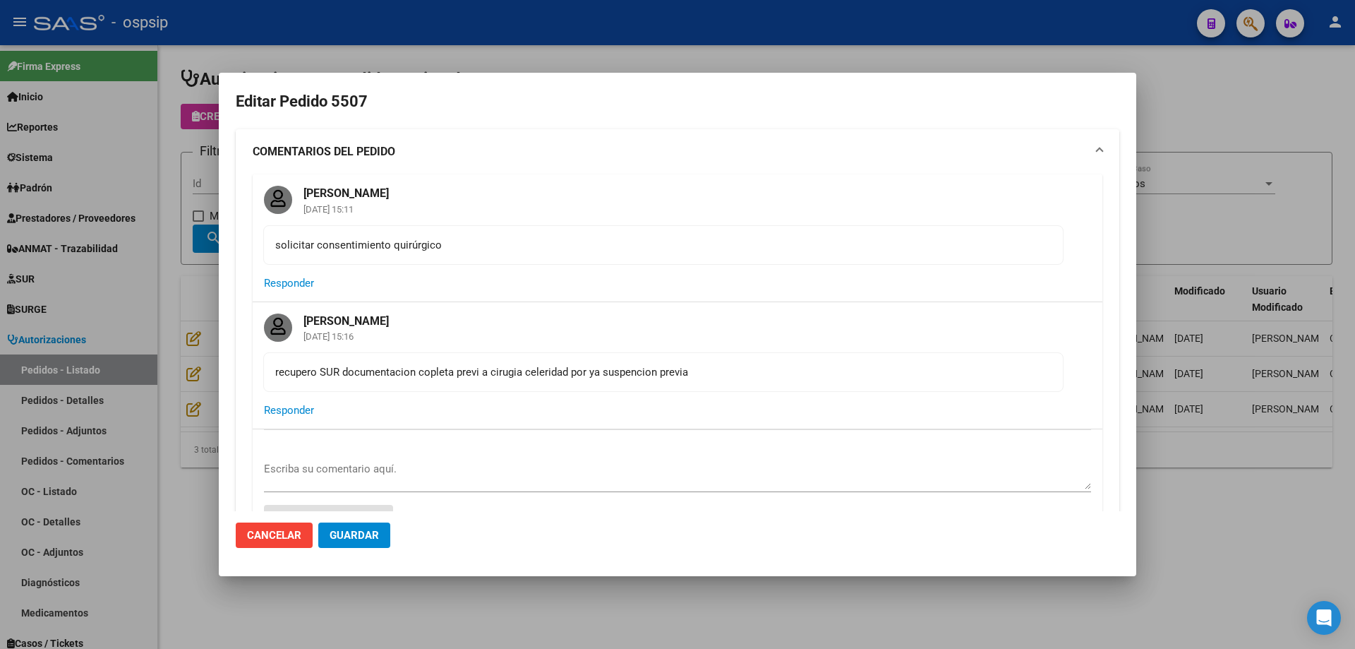
type input "[GEOGRAPHIC_DATA], [STREET_ADDRESS][PERSON_NAME]"
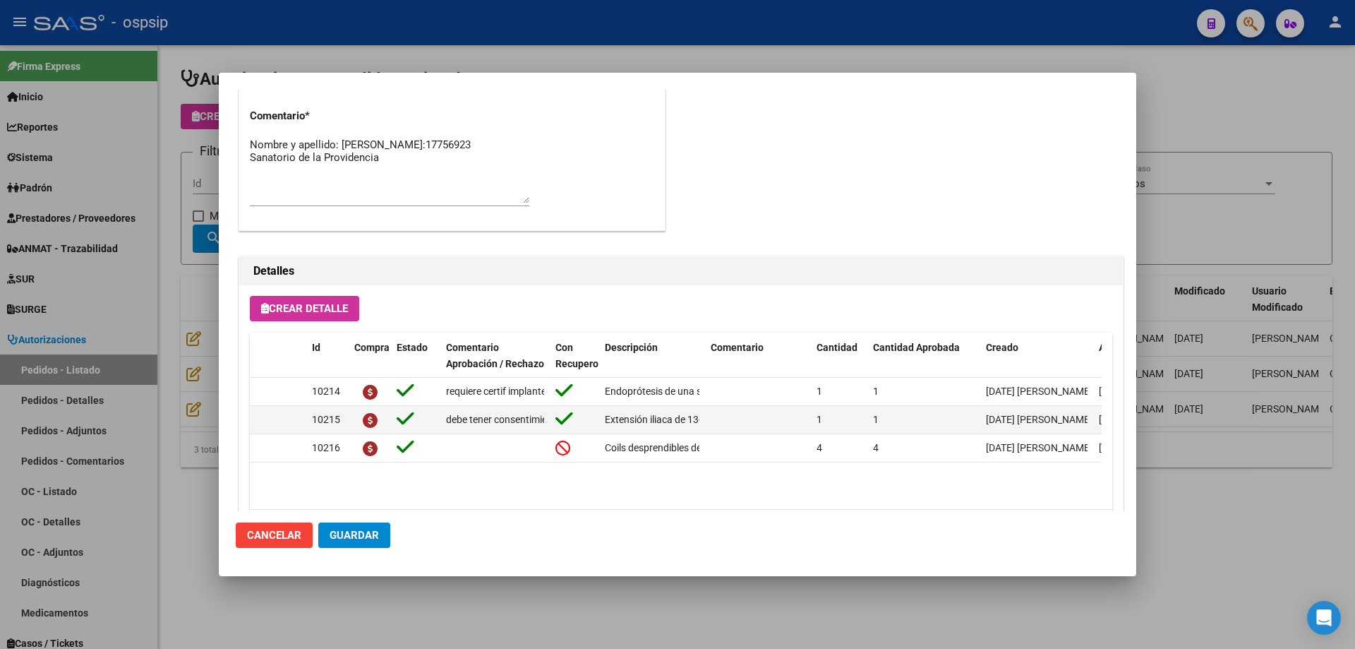
scroll to position [1058, 0]
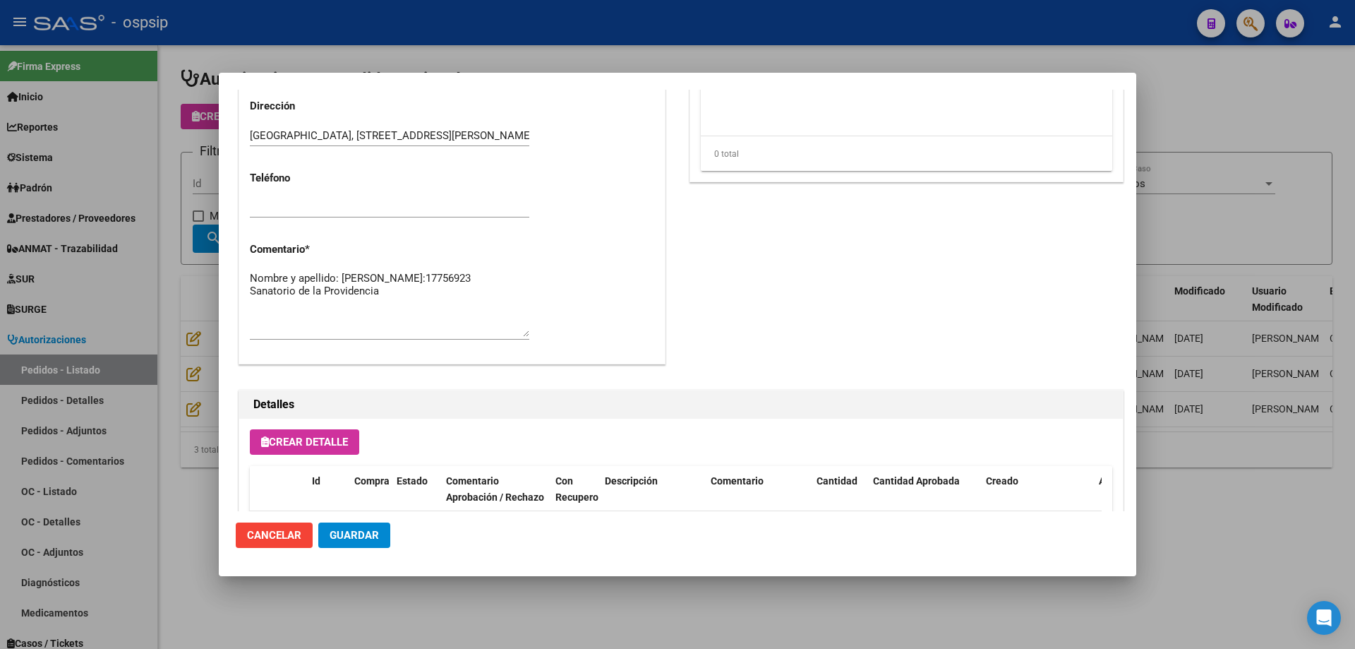
click at [280, 291] on textarea "Nombre y apellido: [PERSON_NAME]:17756923 Sanatorio de la Providencia" at bounding box center [390, 303] width 280 height 66
click at [195, 273] on div at bounding box center [677, 324] width 1355 height 649
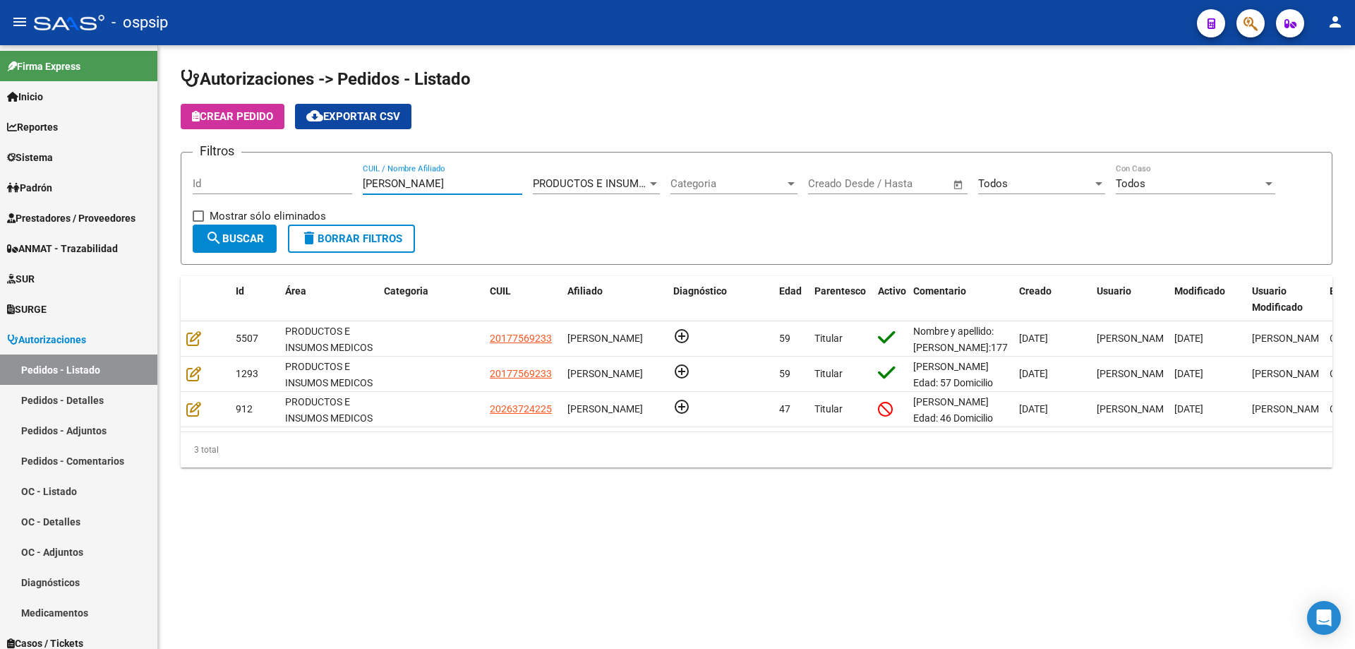
drag, startPoint x: 429, startPoint y: 181, endPoint x: 161, endPoint y: 148, distance: 270.3
click at [161, 148] on div "Autorizaciones -> Pedidos - Listado Crear Pedido cloud_download Exportar CSV Fi…" at bounding box center [756, 278] width 1197 height 467
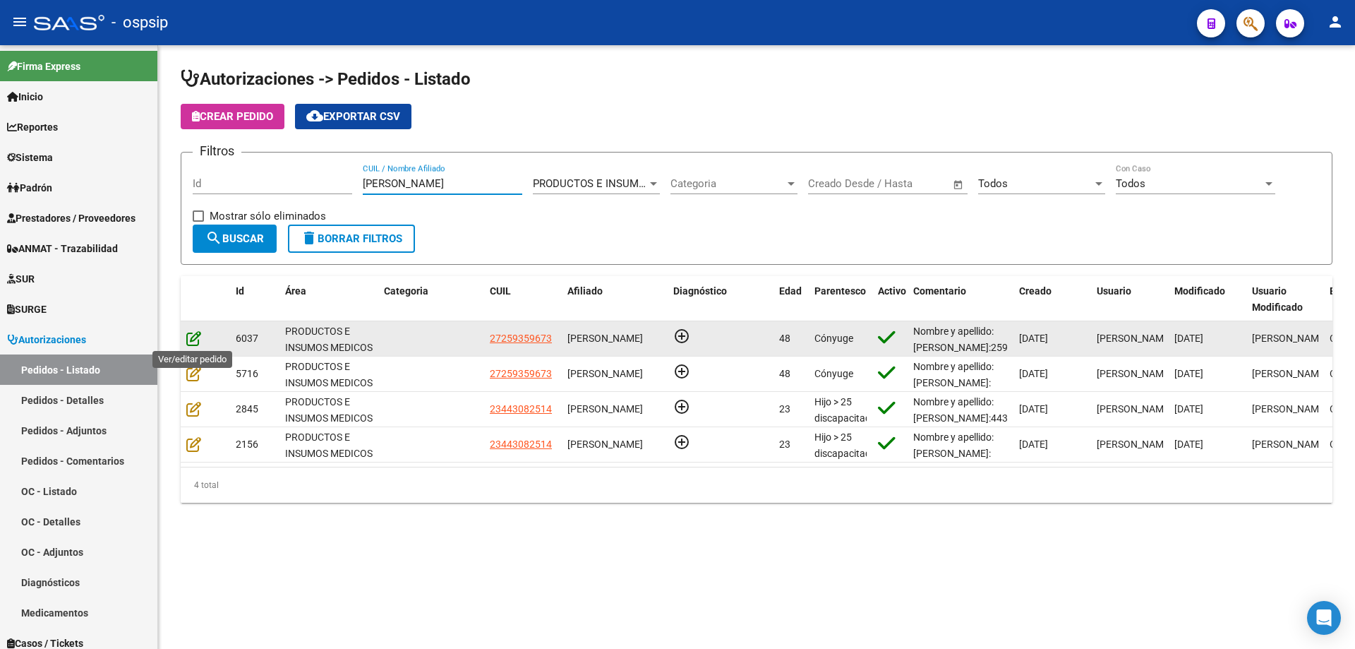
type input "[PERSON_NAME]"
click at [196, 340] on icon at bounding box center [193, 338] width 15 height 16
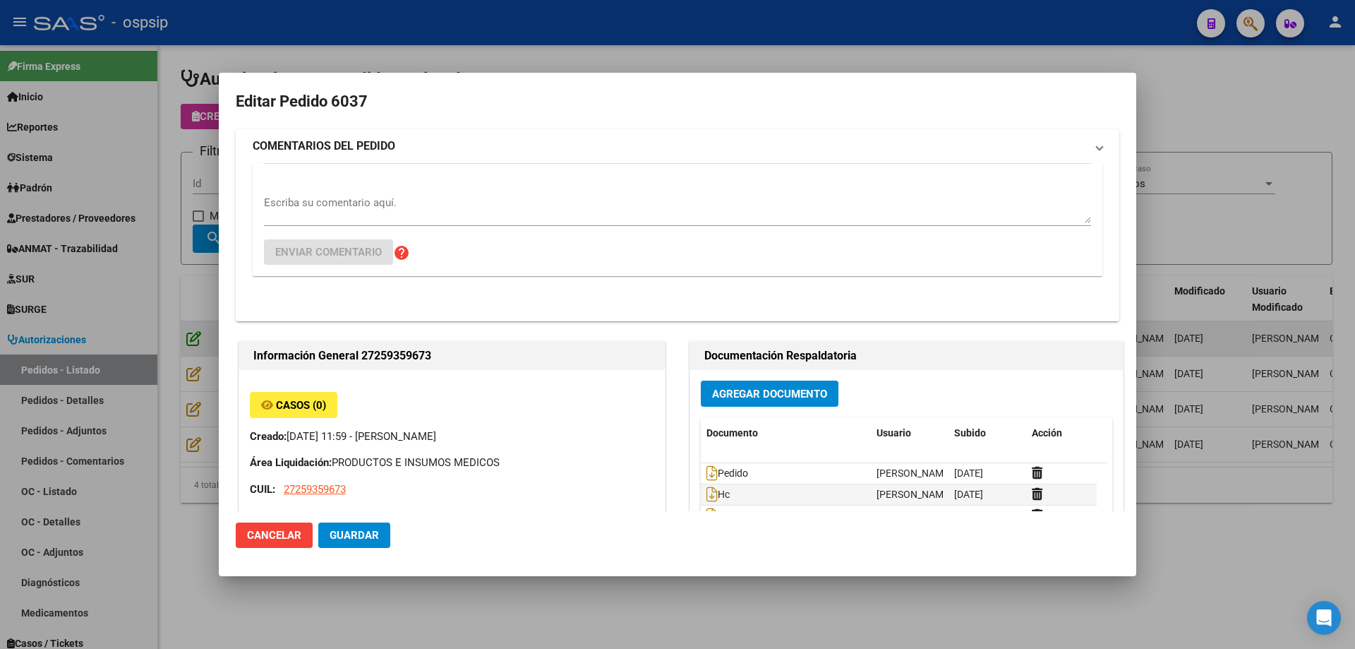
type input "[GEOGRAPHIC_DATA], [GEOGRAPHIC_DATA], FRAGATA HEROINA 1432"
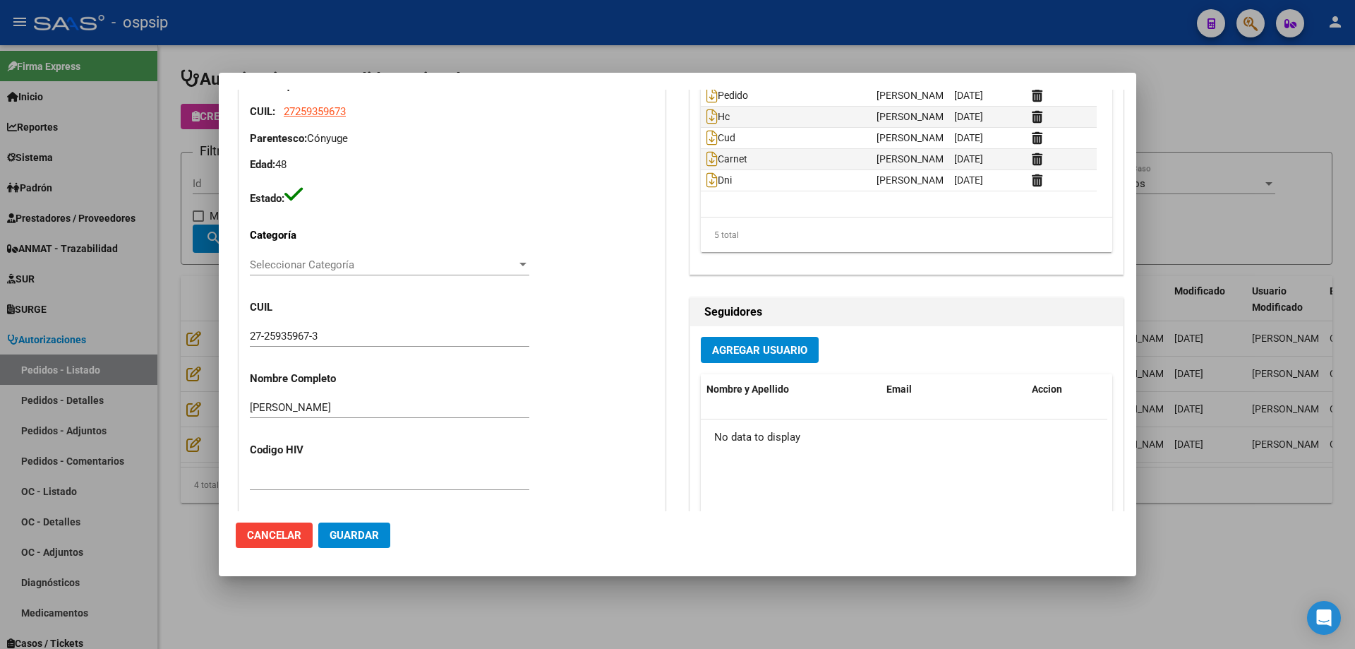
scroll to position [211, 0]
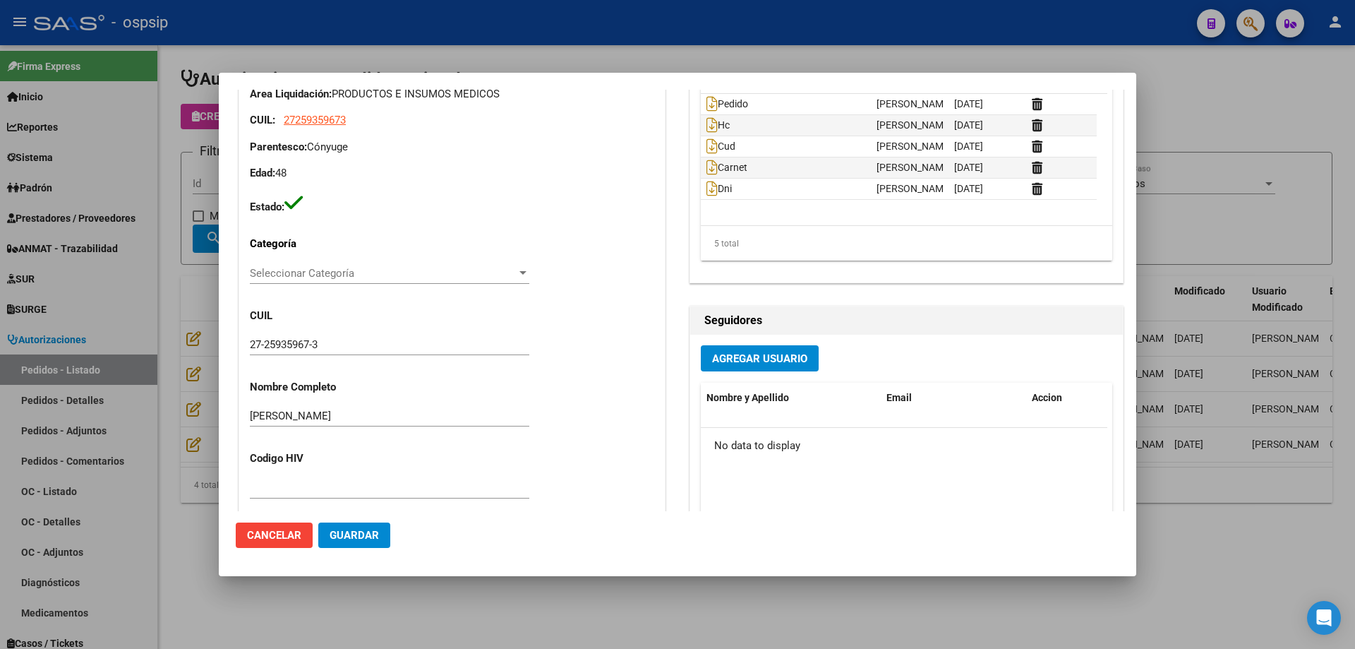
click at [317, 129] on div "Casos (0) Creado: [DATE] 11:59 - [PERSON_NAME] Área Liquidación: PRODUCTOS E IN…" at bounding box center [452, 119] width 405 height 192
click at [318, 127] on app-link-go-to "27259359673" at bounding box center [315, 120] width 62 height 16
click at [321, 125] on span "27259359673" at bounding box center [315, 120] width 62 height 13
type textarea "27259359673"
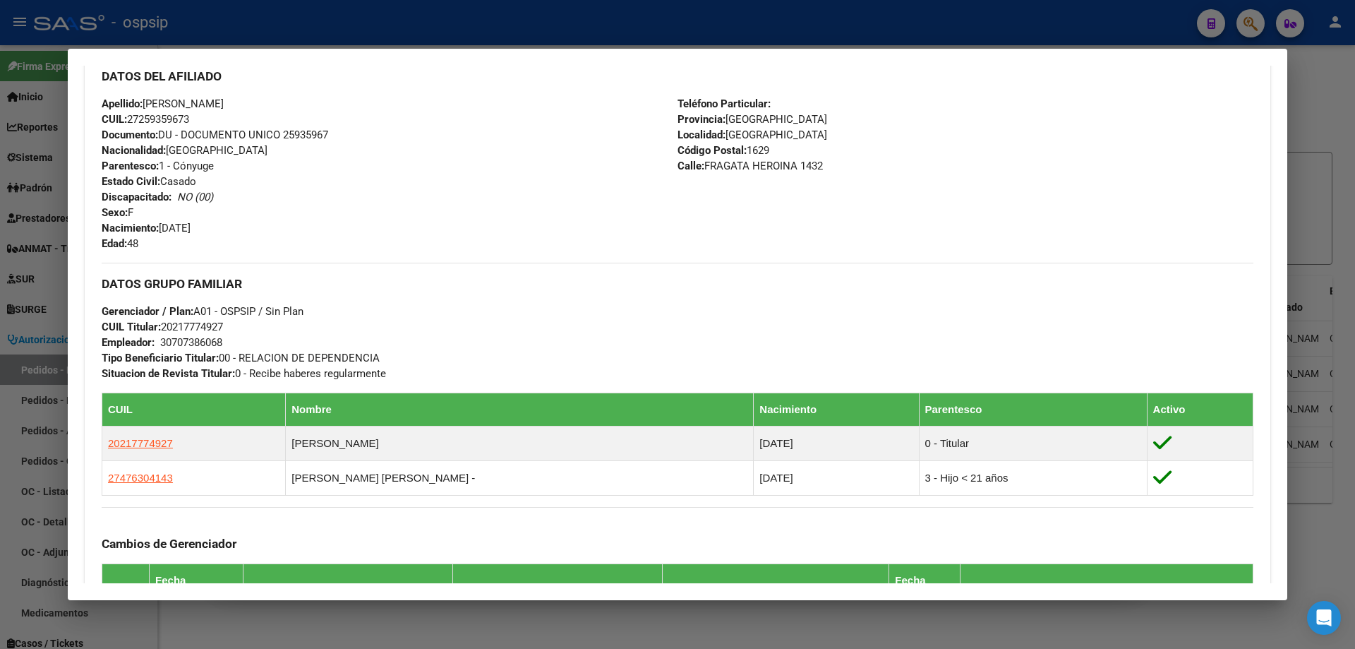
scroll to position [494, 0]
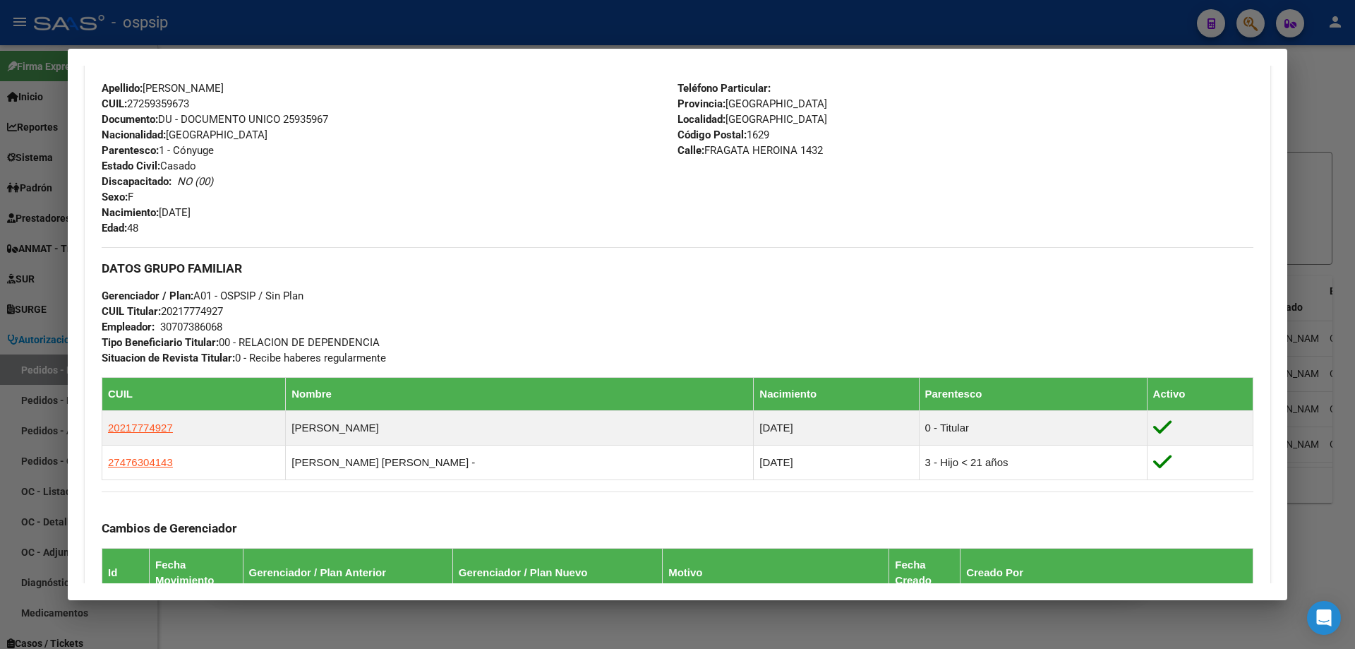
click at [69, 356] on mat-dialog-content "Análisis Afiliado - CUIL: 27259359673 DATOS PADRÓN ÁGIL: [PERSON_NAME] | ACTIVO…" at bounding box center [678, 324] width 1220 height 517
click at [66, 355] on div at bounding box center [677, 324] width 1355 height 649
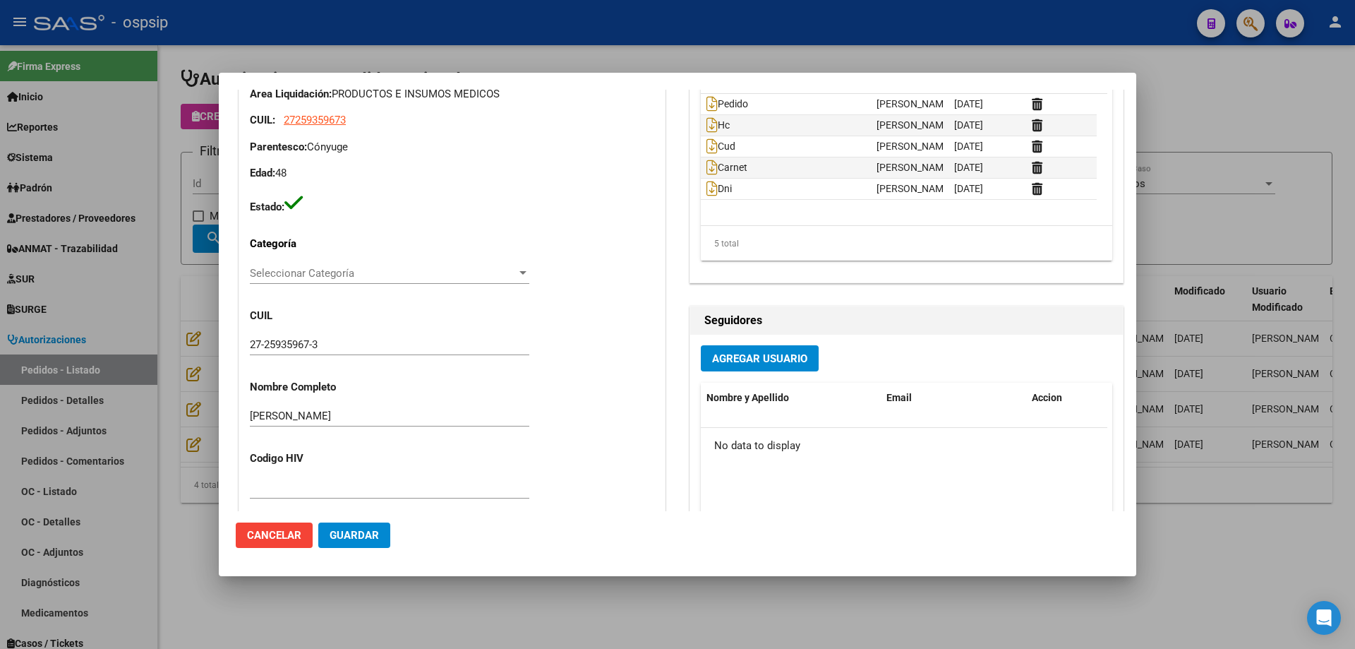
click at [287, 347] on input "27-25935967-3" at bounding box center [390, 344] width 280 height 13
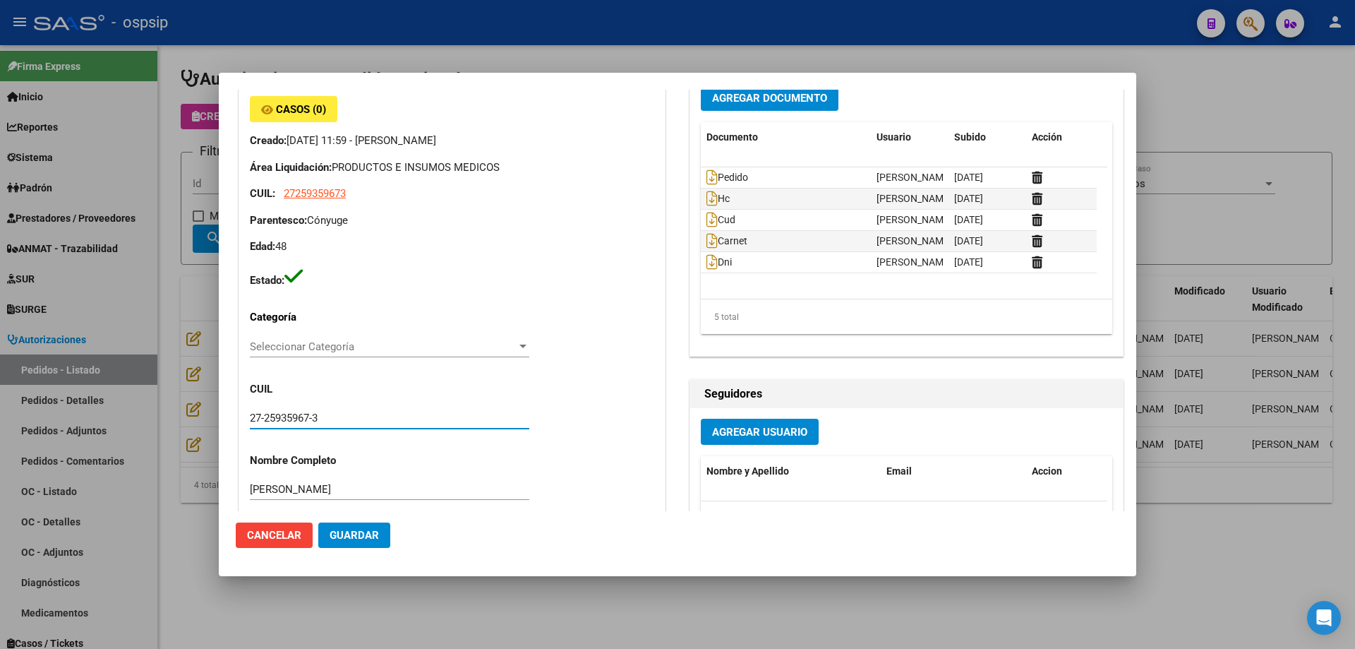
scroll to position [0, 0]
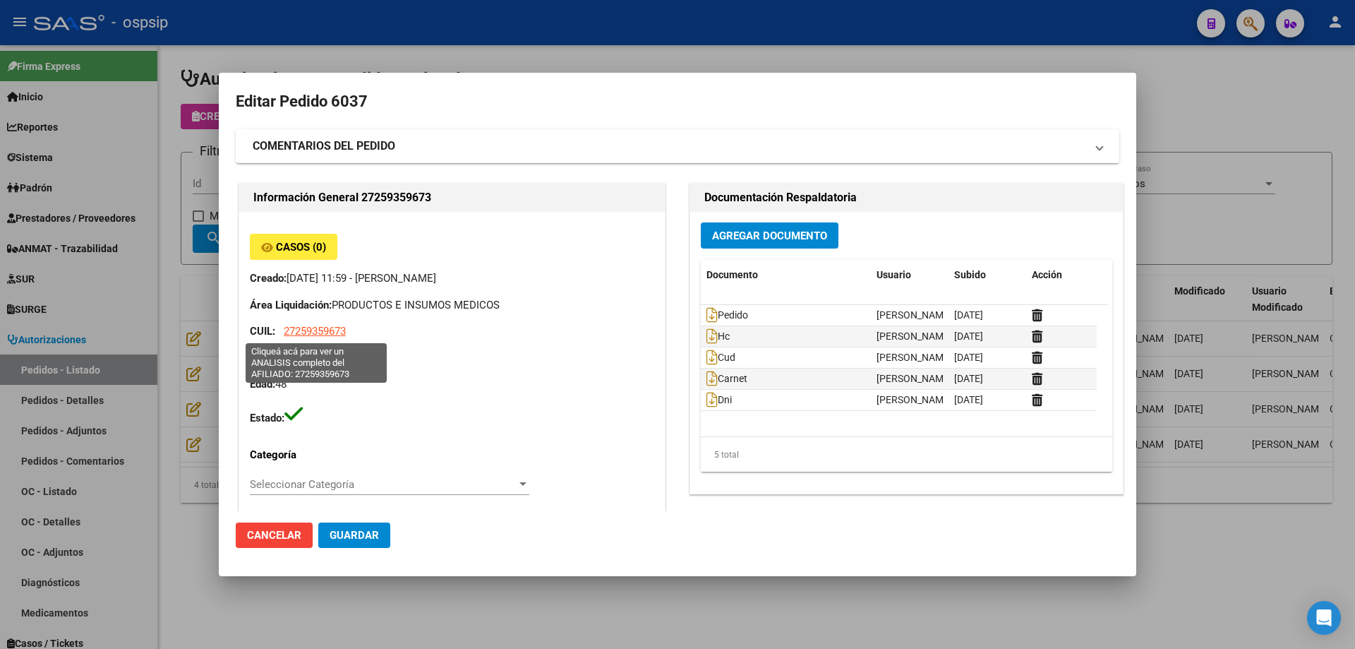
click at [328, 328] on span "27259359673" at bounding box center [315, 331] width 62 height 13
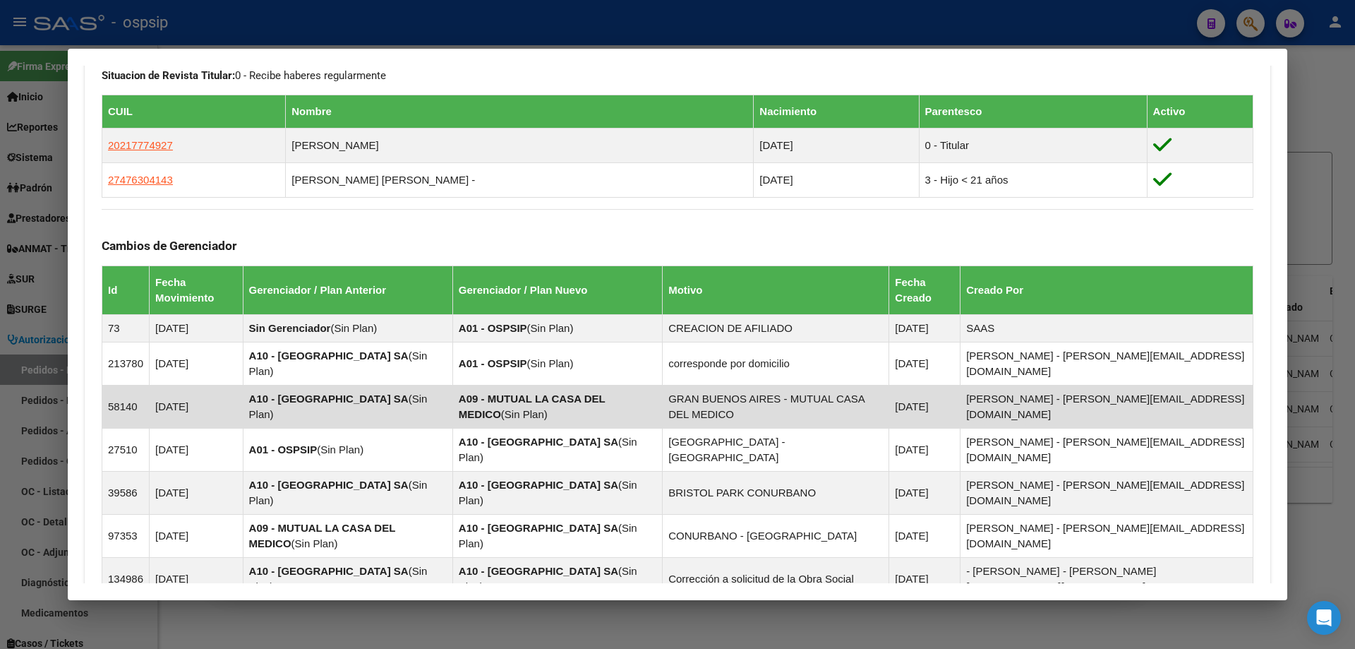
scroll to position [1017, 0]
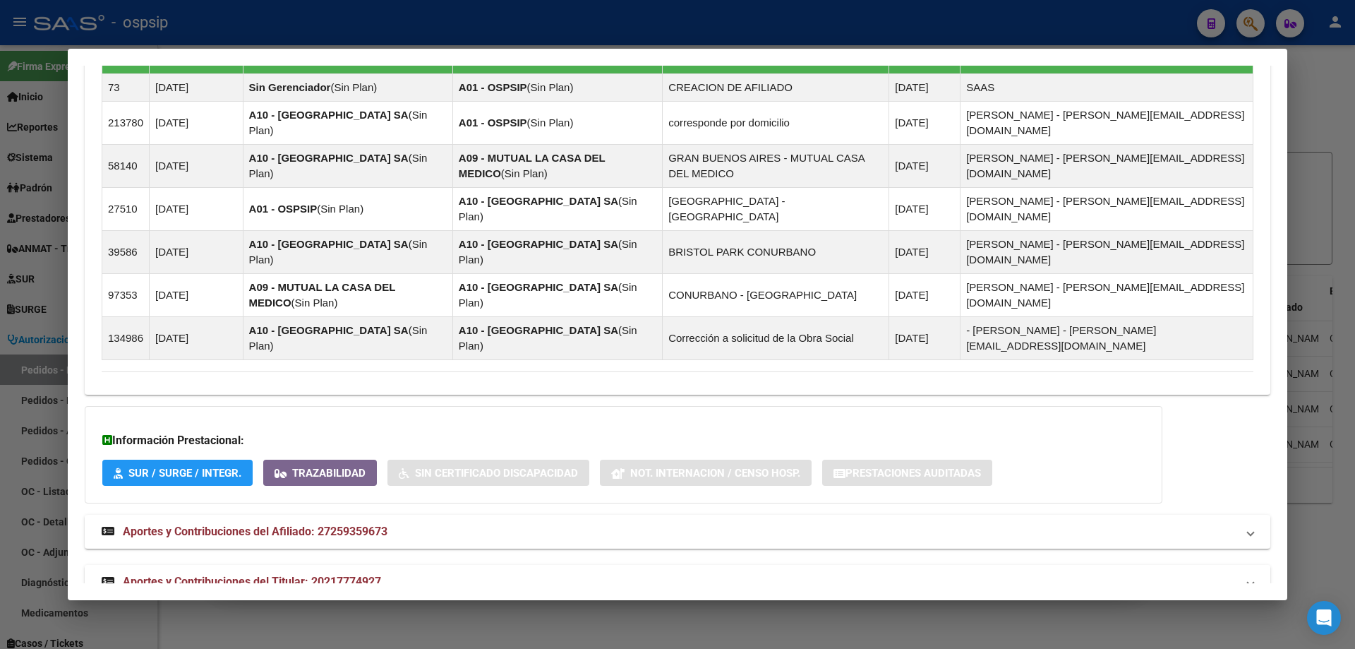
click at [247, 575] on span "Aportes y Contribuciones del Titular: 20217774927" at bounding box center [252, 581] width 258 height 13
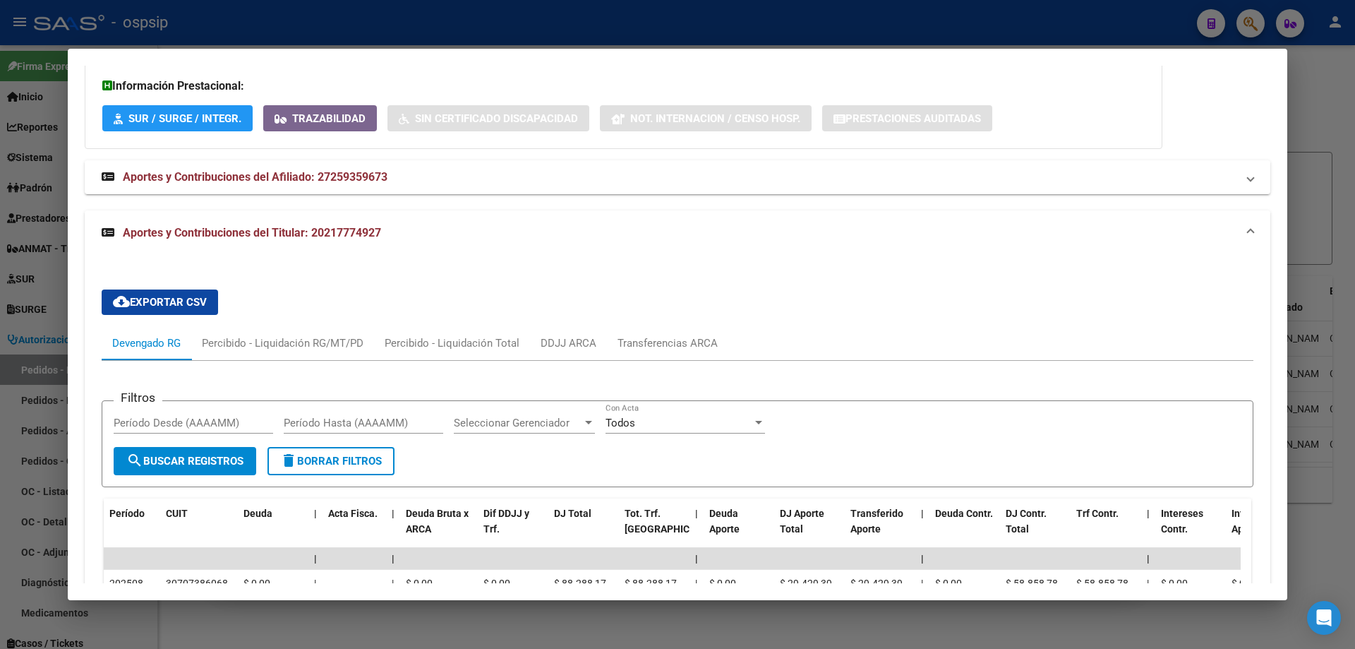
scroll to position [1654, 0]
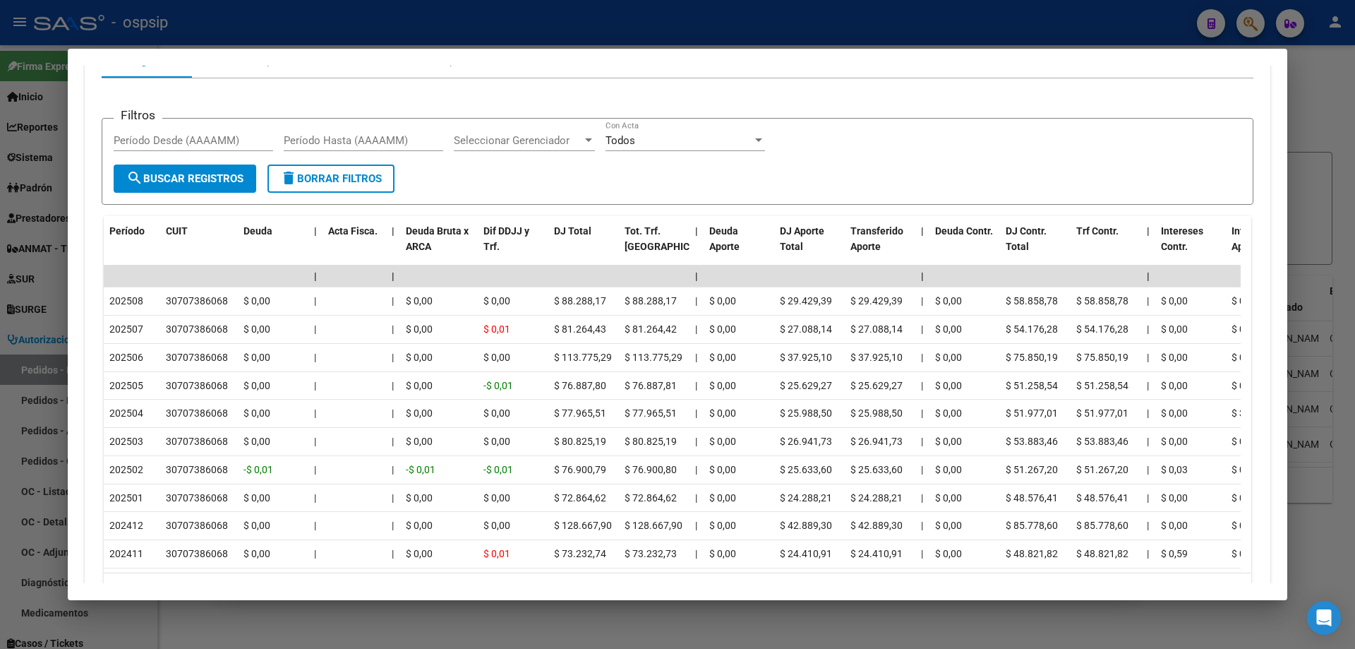
click at [50, 270] on div at bounding box center [677, 324] width 1355 height 649
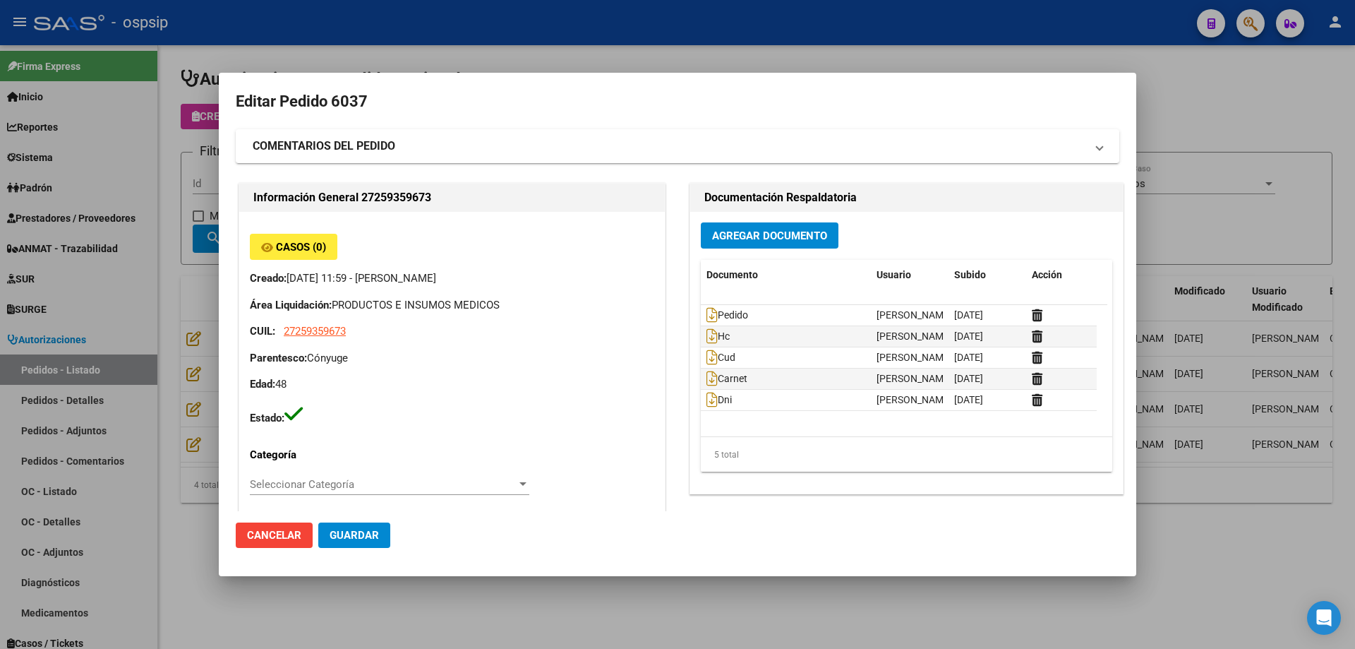
scroll to position [353, 0]
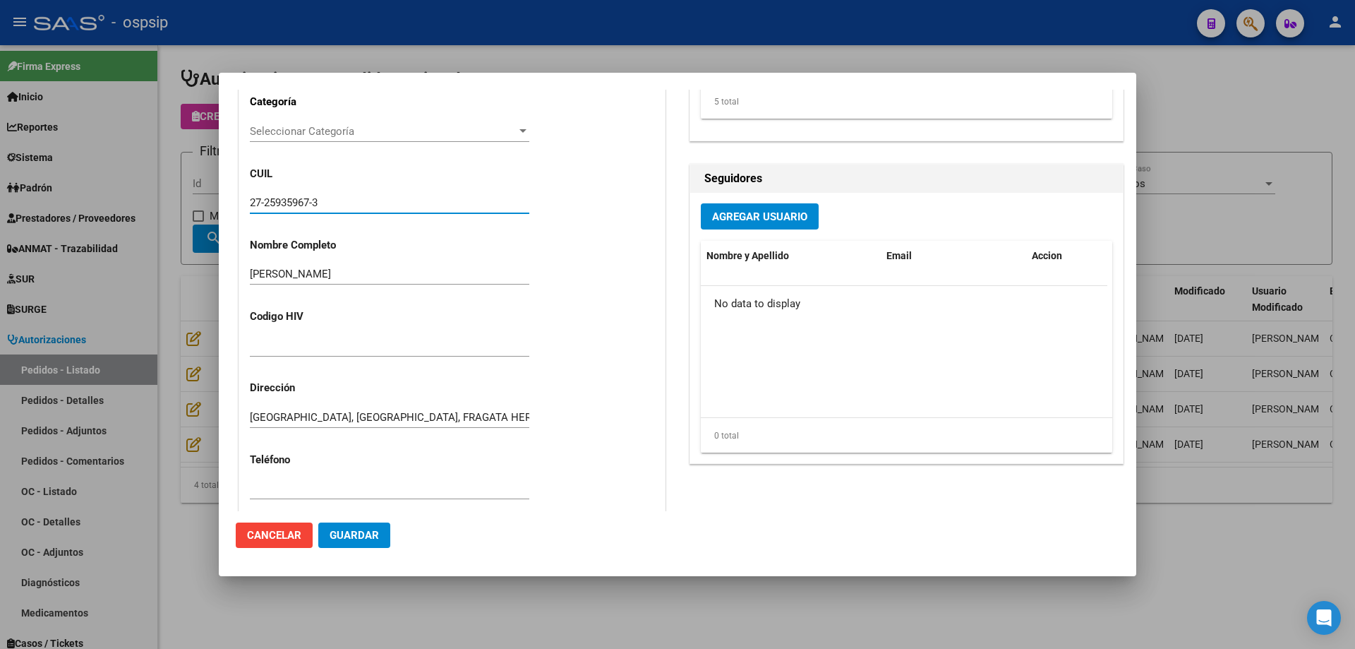
drag, startPoint x: 354, startPoint y: 203, endPoint x: 211, endPoint y: 204, distance: 142.6
click at [208, 205] on div "Editar Pedido 6037 COMENTARIOS DEL PEDIDO Escriba su comentario aquí. Enviar co…" at bounding box center [677, 324] width 1355 height 649
click at [182, 237] on div at bounding box center [677, 324] width 1355 height 649
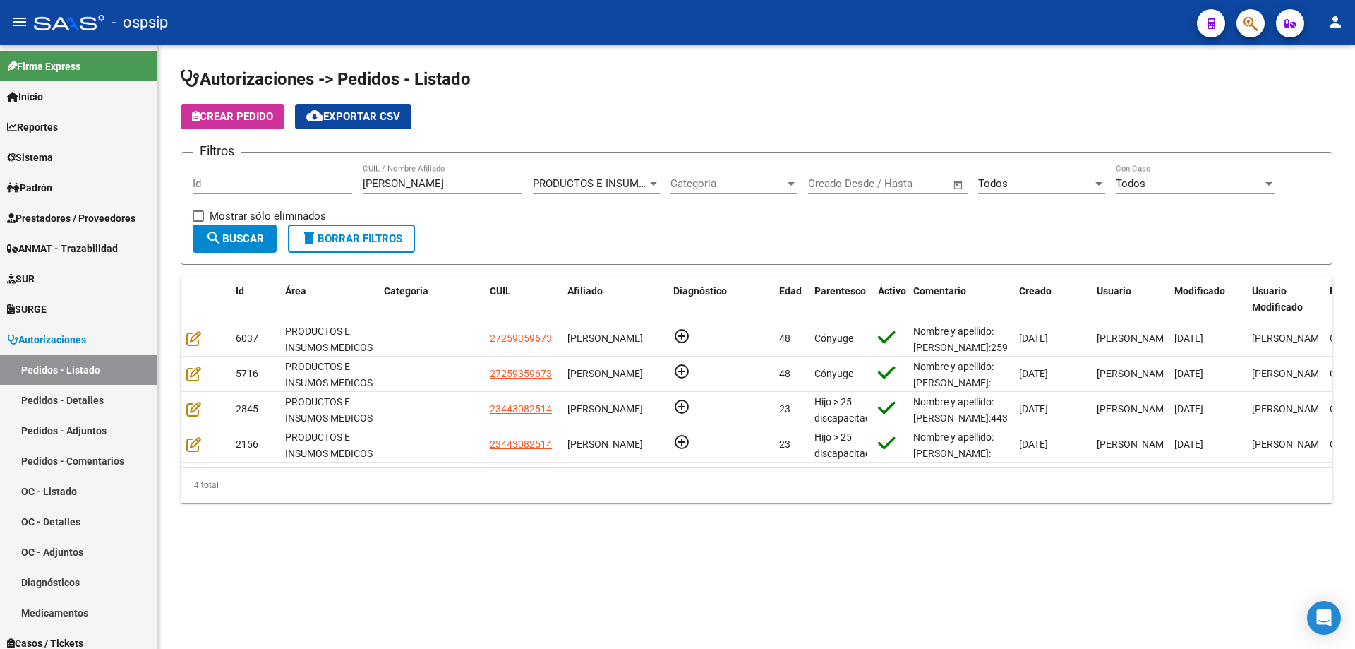
click at [249, 118] on span "Crear Pedido" at bounding box center [232, 116] width 81 height 13
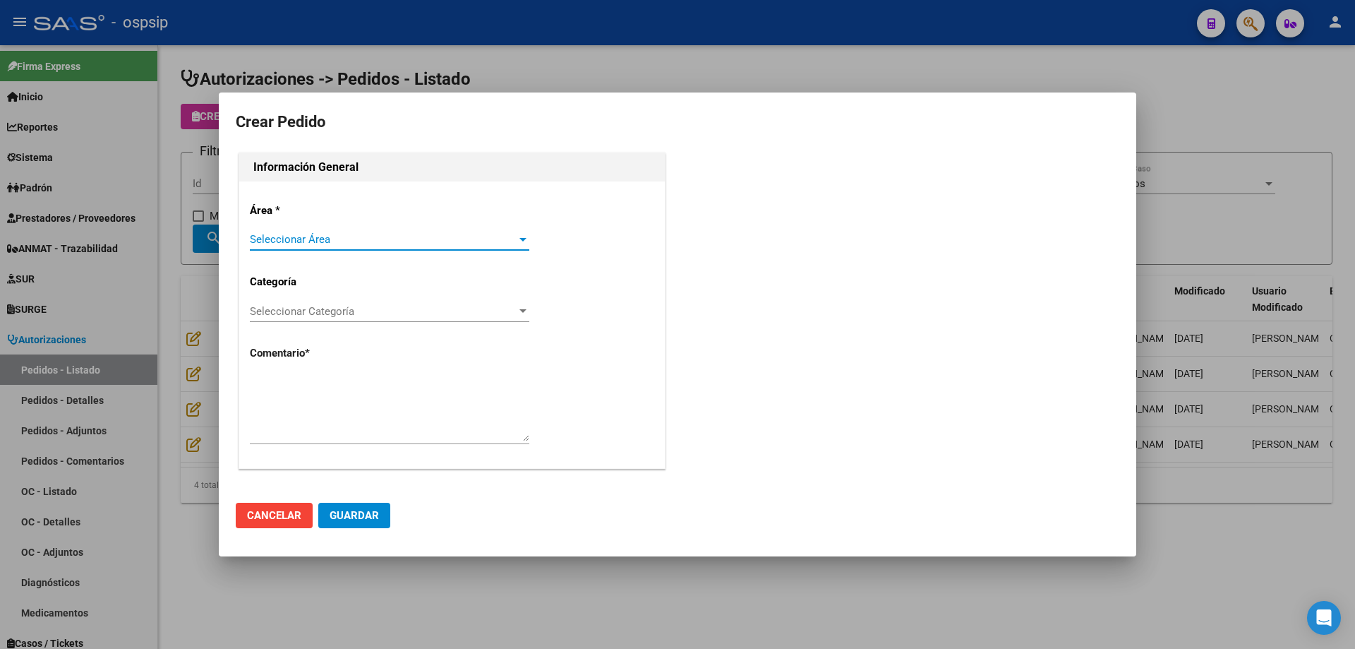
click at [339, 235] on span "Seleccionar Área" at bounding box center [383, 239] width 267 height 13
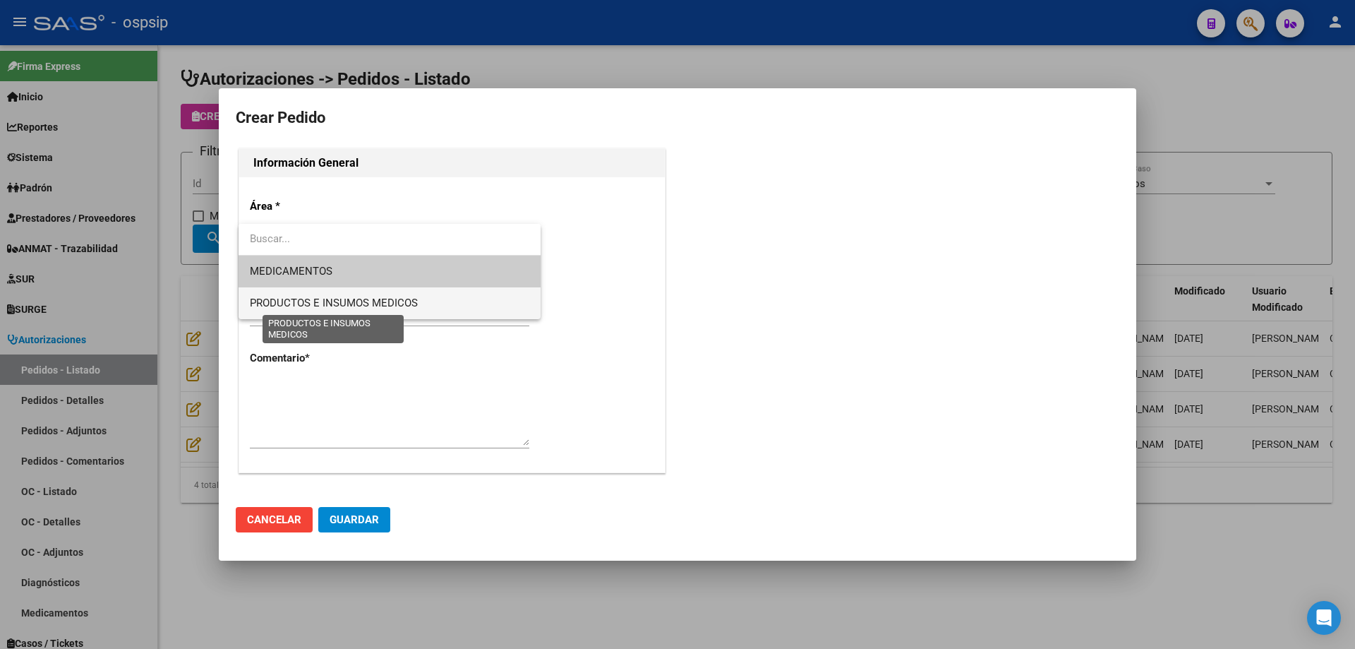
click at [320, 301] on span "PRODUCTOS E INSUMOS MEDICOS" at bounding box center [334, 303] width 168 height 13
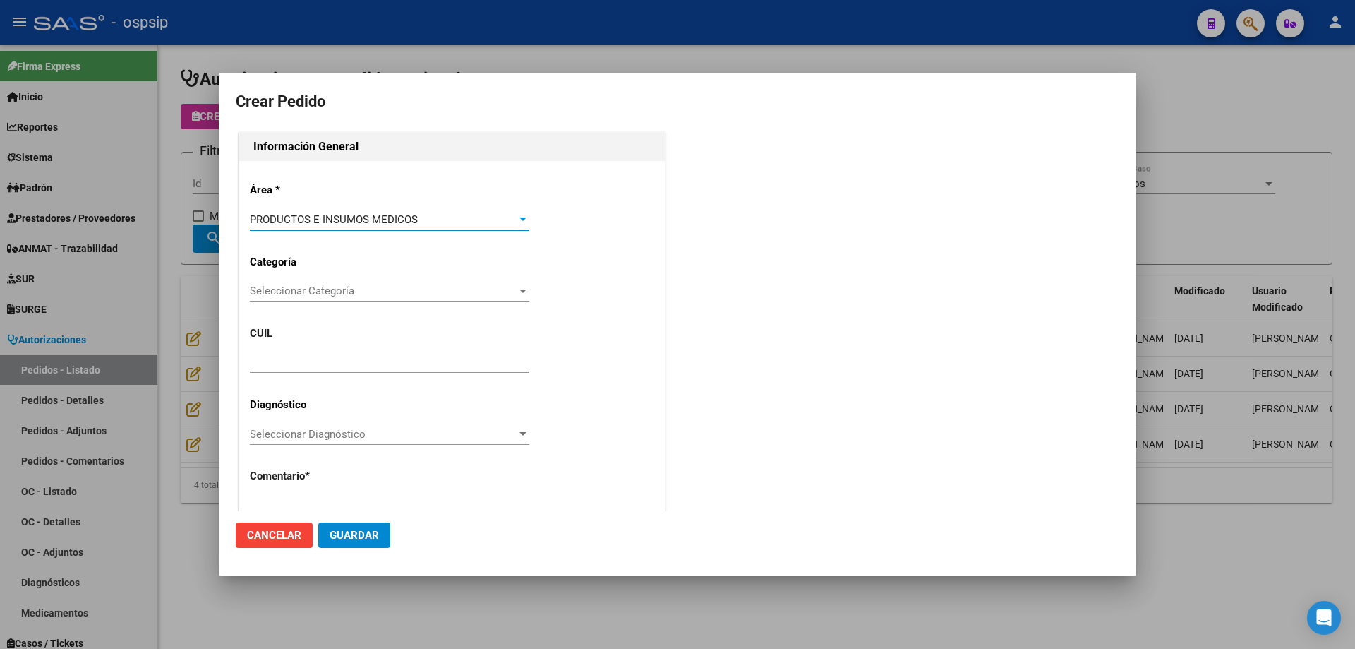
click at [324, 277] on div "Área * PRODUCTOS E INSUMOS MEDICOS Seleccionar Área Categoría Seleccionar Categ…" at bounding box center [452, 375] width 426 height 429
click at [323, 284] on div "Seleccionar Categoría Seleccionar Categoría" at bounding box center [390, 290] width 280 height 21
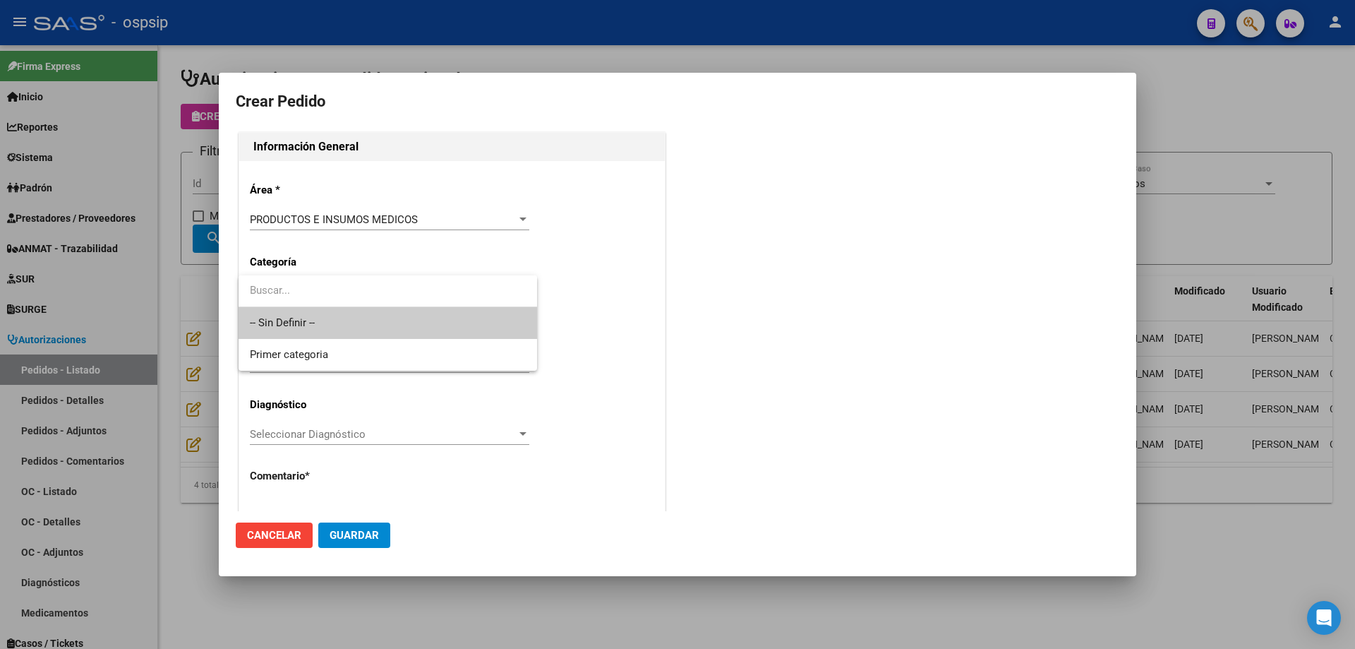
click at [311, 315] on span "-- Sin Definir --" at bounding box center [388, 323] width 276 height 32
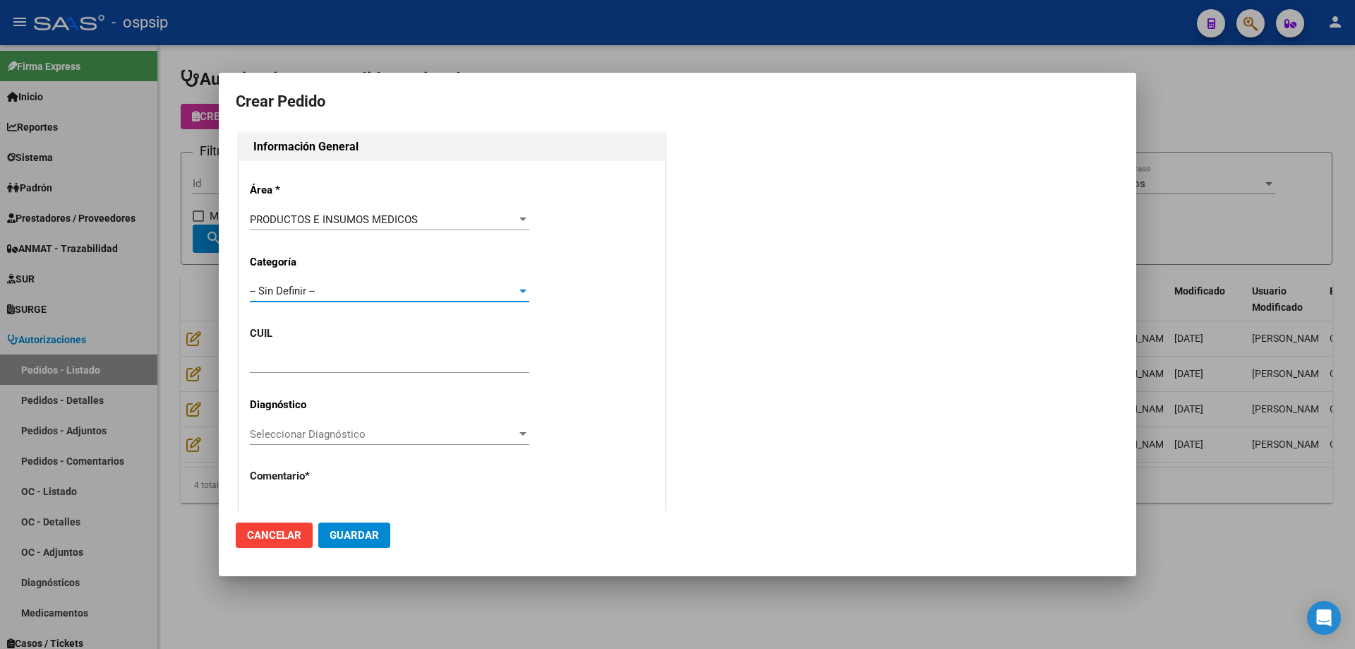
click at [295, 349] on div "Área * PRODUCTOS E INSUMOS MEDICOS Seleccionar Área Categoría -- Sin Definir --…" at bounding box center [452, 375] width 426 height 429
click at [289, 363] on input "text" at bounding box center [390, 362] width 280 height 13
paste input "27-25935967-3"
type input "27-25935967-3"
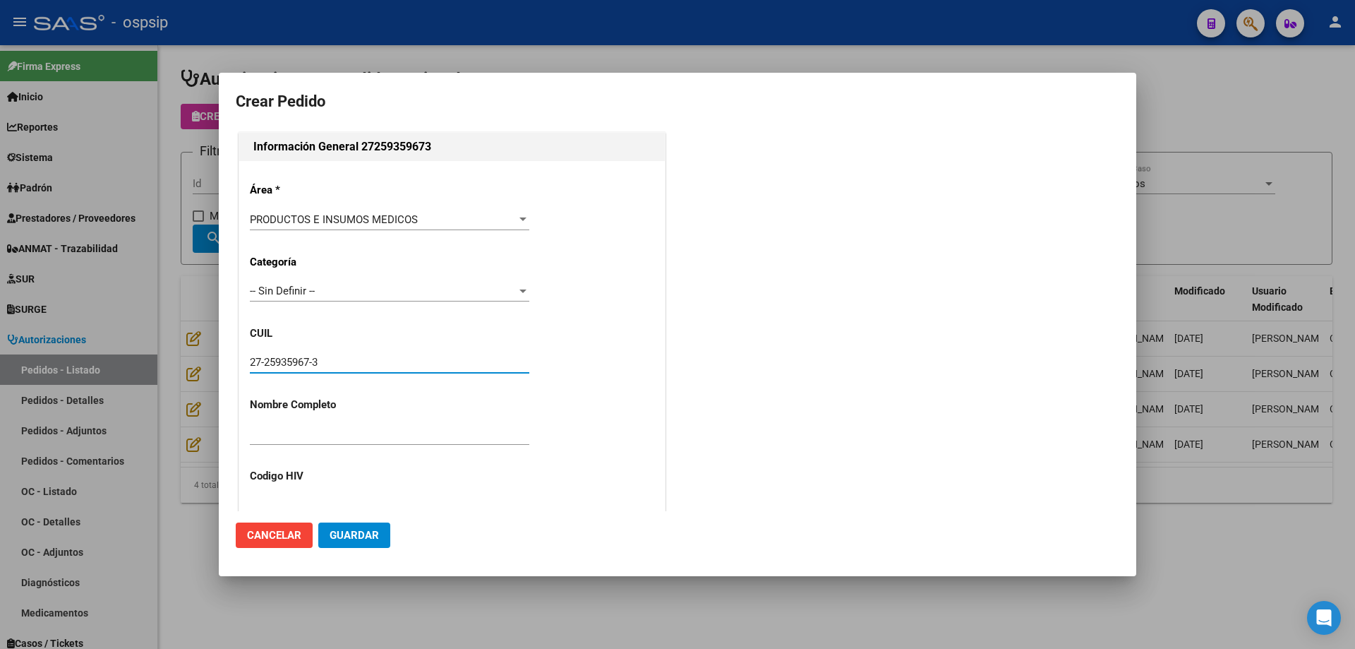
type input "[PERSON_NAME]"
type input "[GEOGRAPHIC_DATA], [GEOGRAPHIC_DATA], FRAGATA HEROINA 1432"
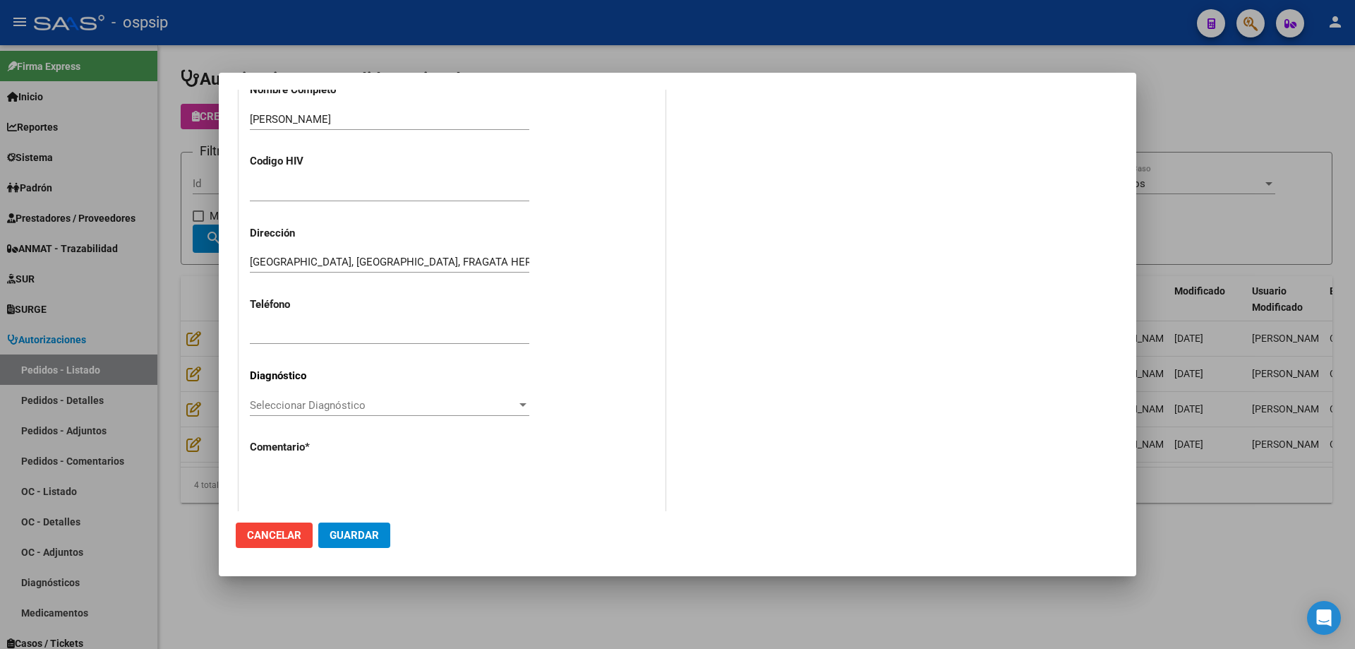
scroll to position [389, 0]
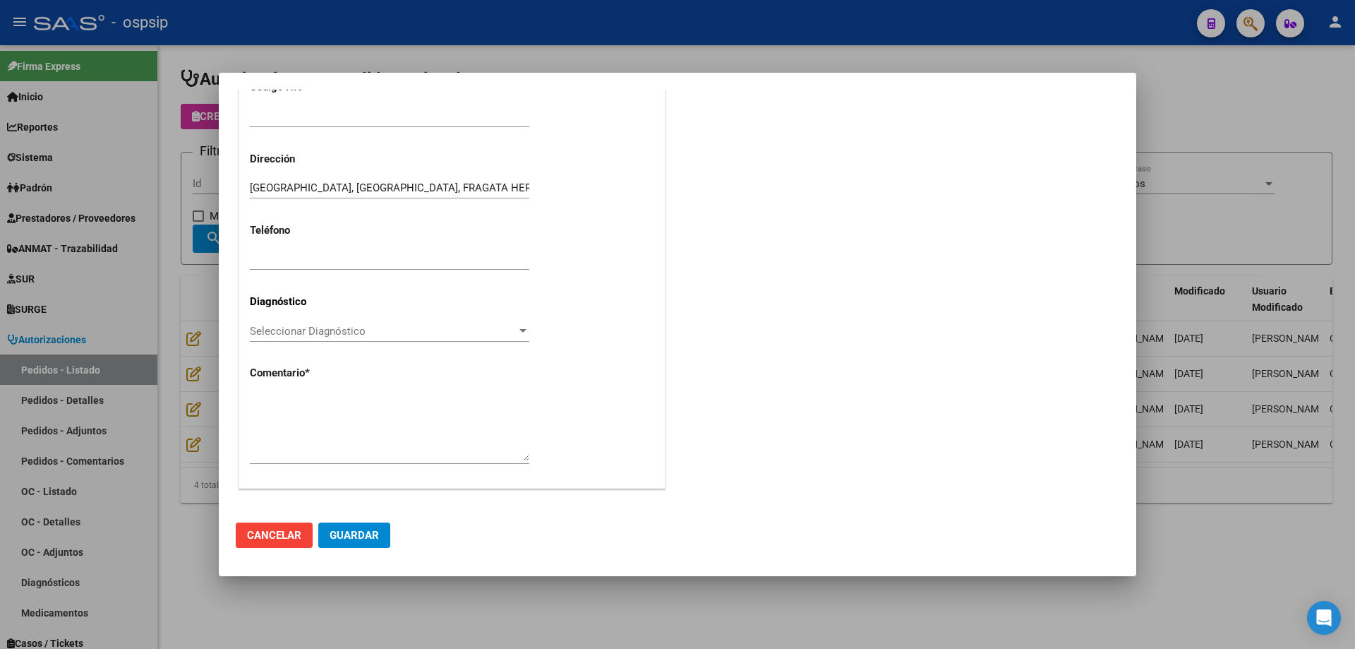
type input "27-25935967-3"
click at [352, 392] on div at bounding box center [390, 428] width 280 height 72
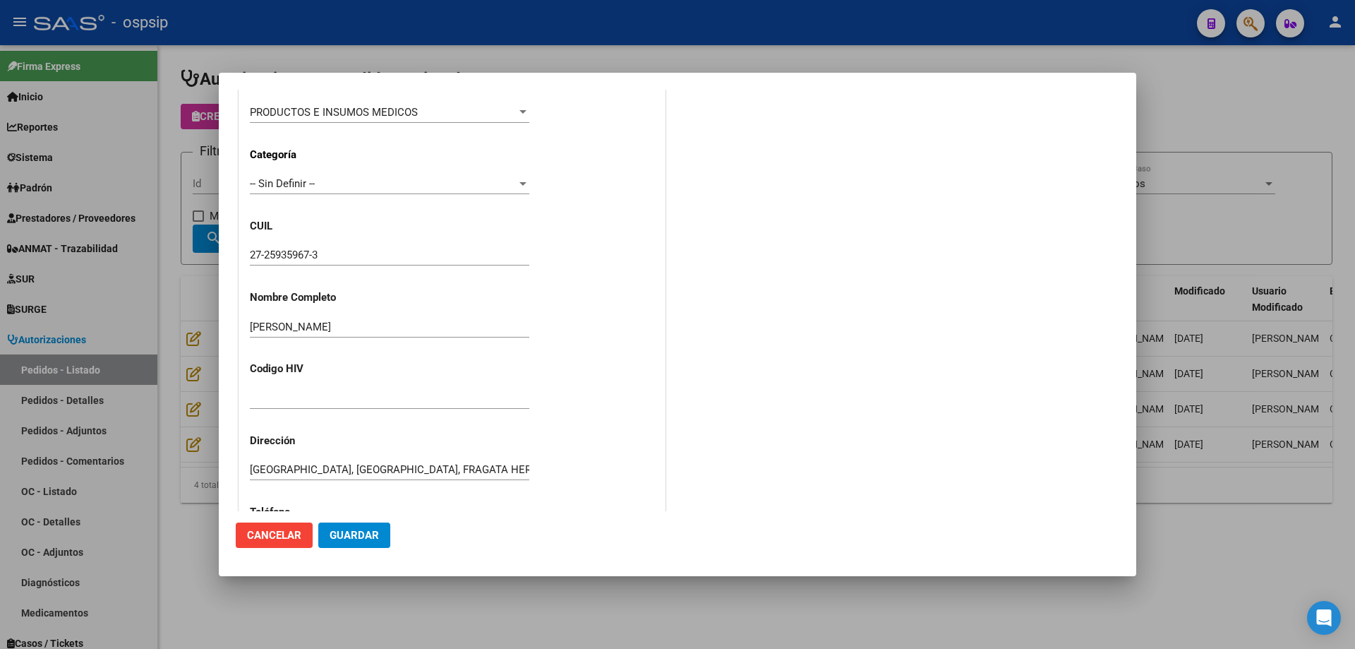
scroll to position [107, 0]
click at [292, 261] on input "27-25935967-3" at bounding box center [390, 255] width 280 height 13
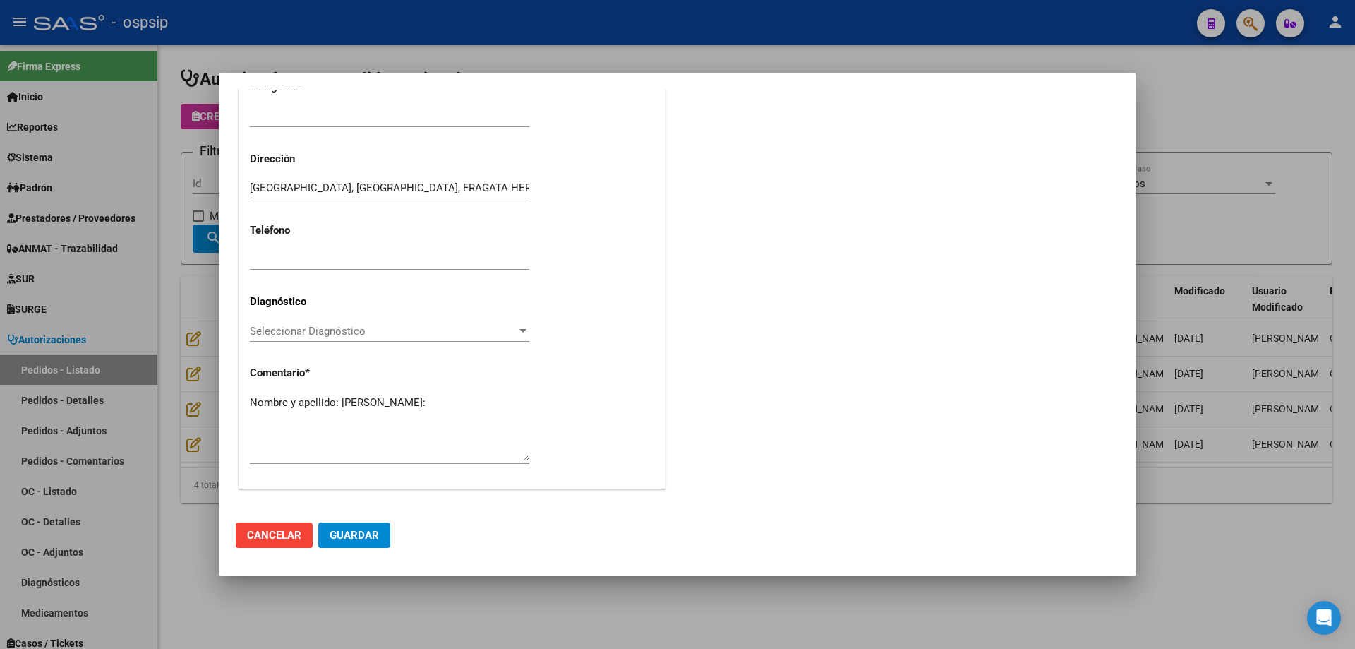
click at [327, 416] on textarea "Nombre y apellido: [PERSON_NAME]:" at bounding box center [390, 428] width 280 height 66
paste textarea "25935967"
click at [360, 534] on span "Guardar" at bounding box center [354, 535] width 49 height 13
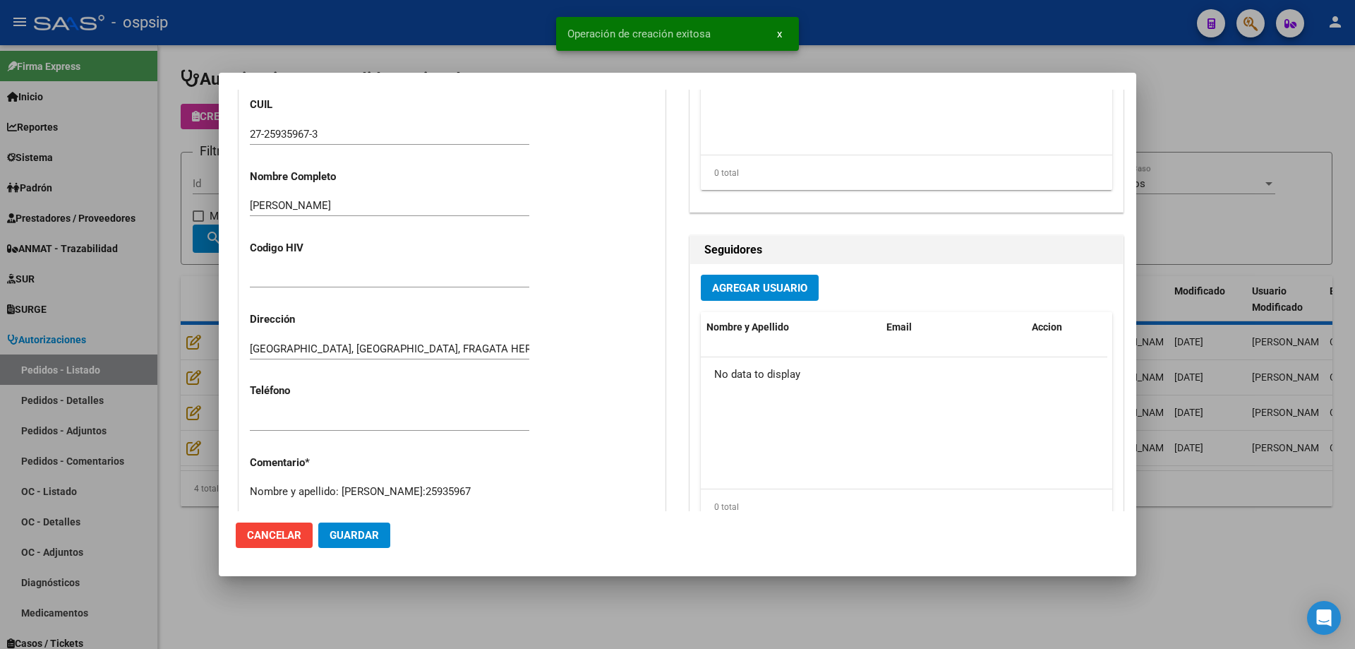
click at [362, 435] on div "Información General 27259359673 Casos () CUIL: 27259359673 Categoría -- Sin Def…" at bounding box center [452, 249] width 433 height 702
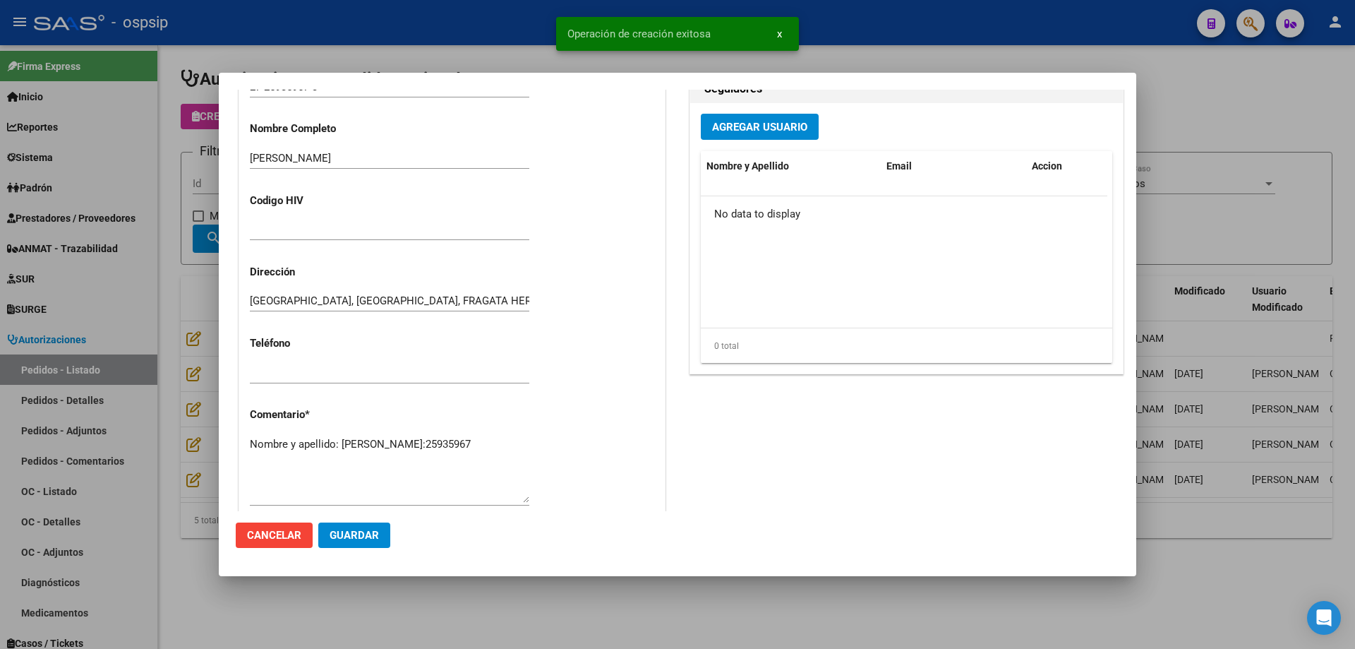
scroll to position [440, 0]
click at [332, 463] on textarea "Nombre y apellido: [PERSON_NAME]:25935967" at bounding box center [390, 472] width 280 height 66
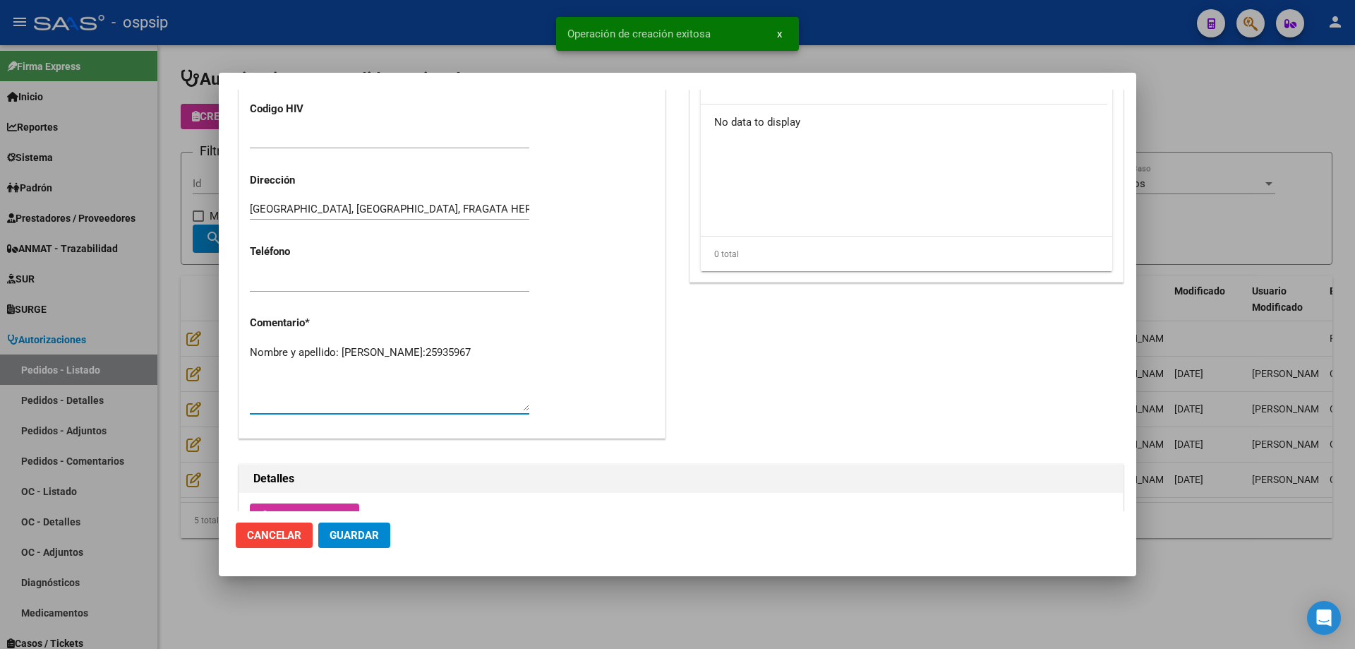
scroll to position [652, 0]
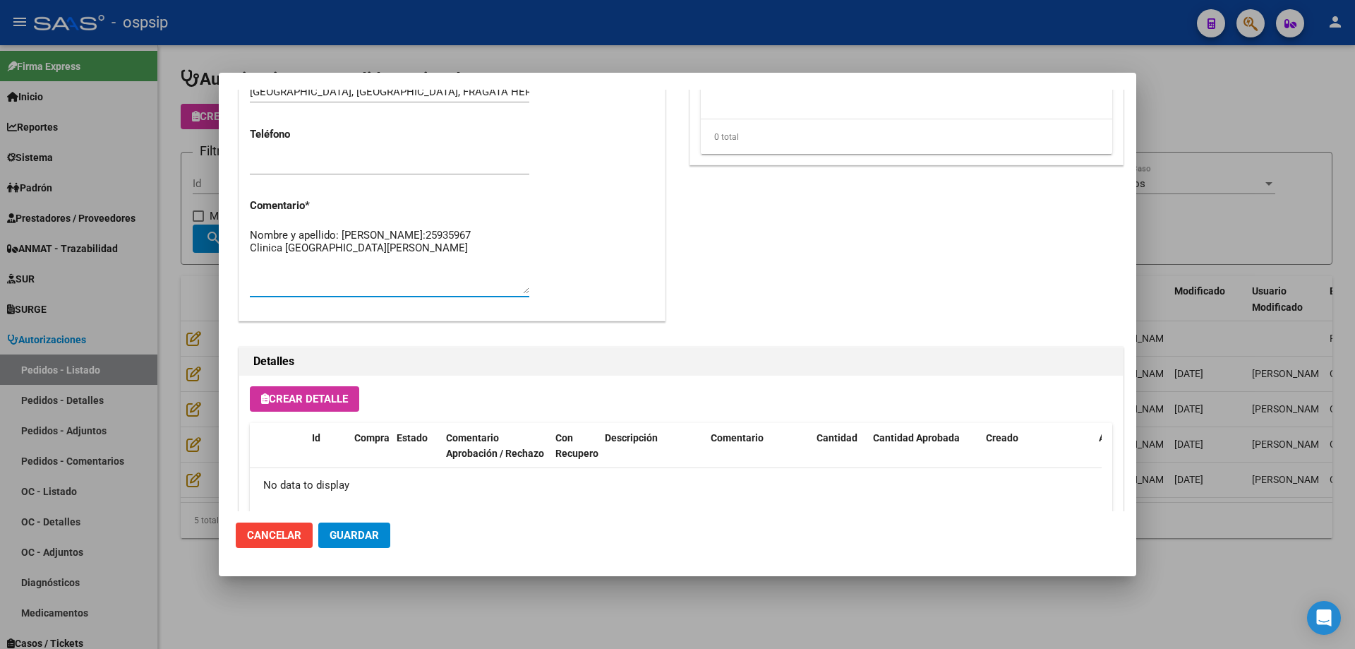
type textarea "Nombre y apellido: [PERSON_NAME]:25935967 Clinica [GEOGRAPHIC_DATA][PERSON_NAME]"
click at [381, 537] on button "Guardar" at bounding box center [354, 534] width 72 height 25
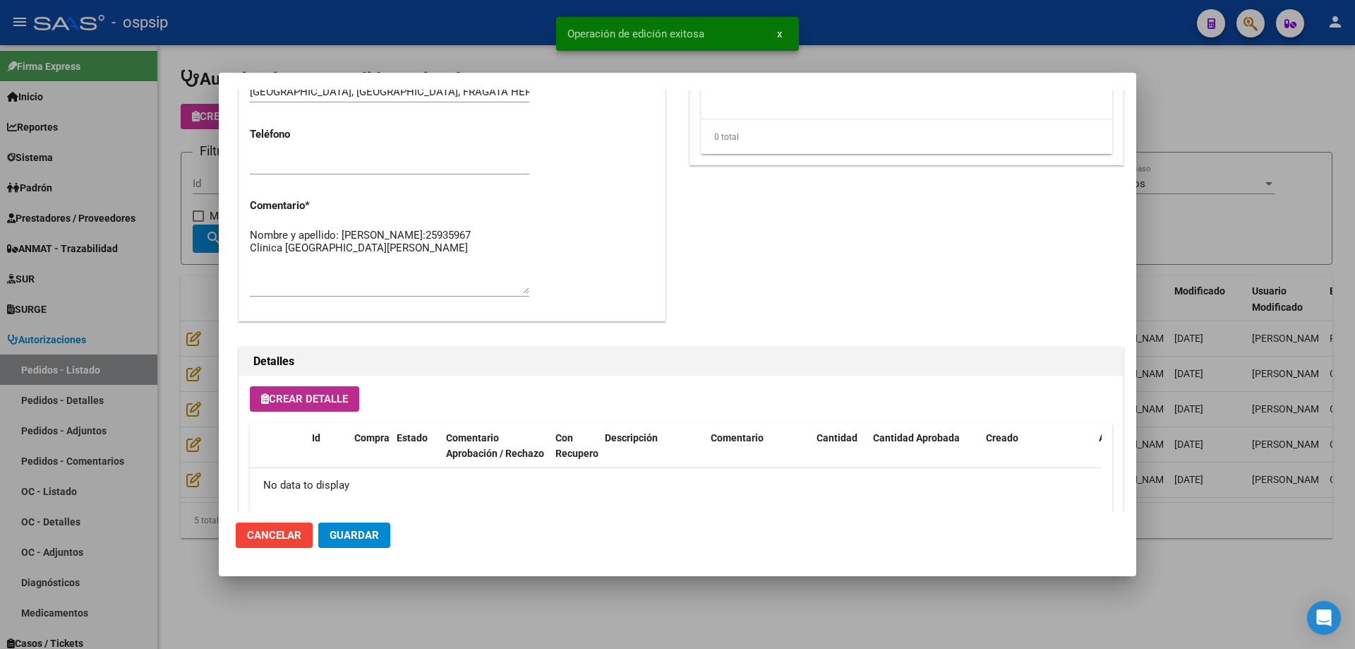
click at [330, 395] on span "Crear Detalle" at bounding box center [304, 399] width 87 height 13
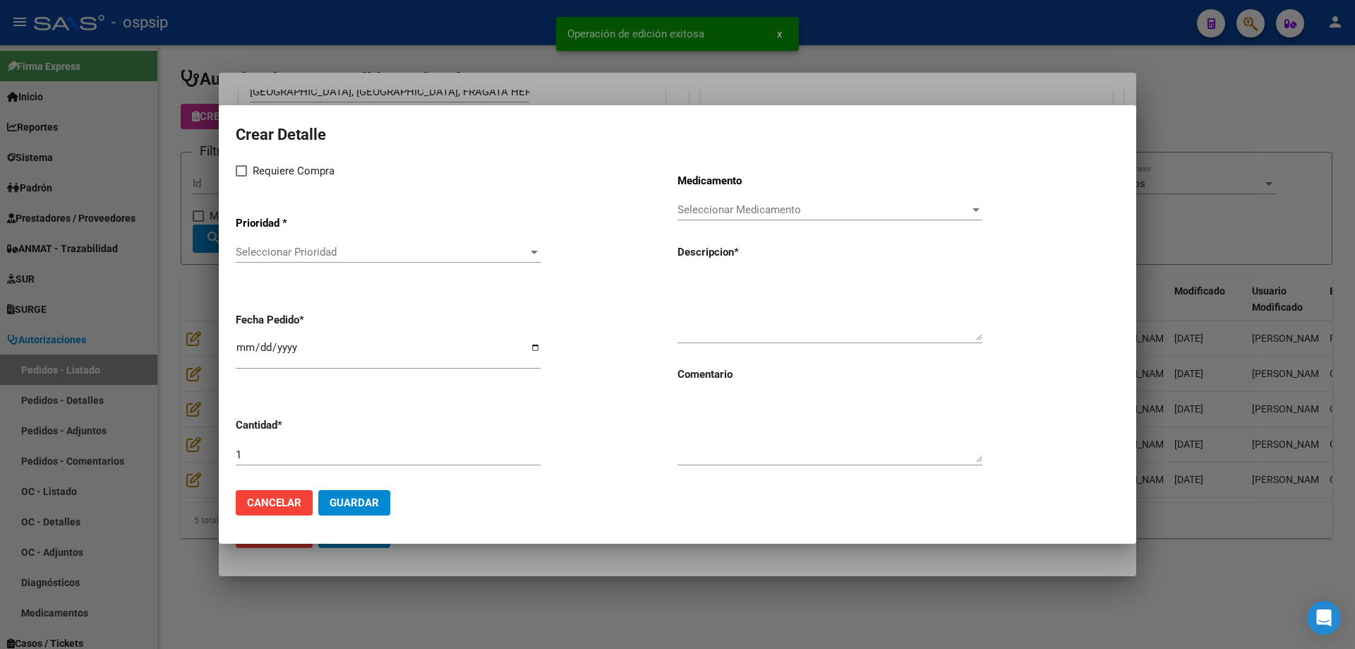
click at [341, 251] on span "Seleccionar Prioridad" at bounding box center [382, 252] width 292 height 13
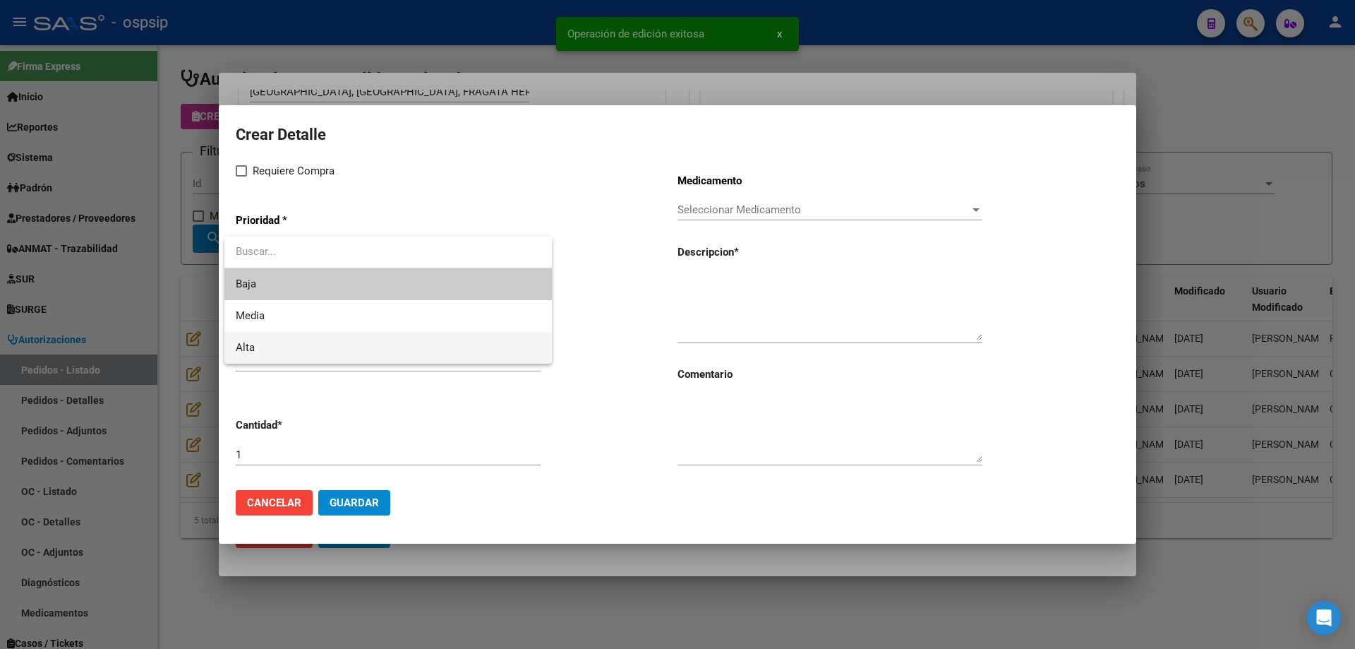
click at [289, 341] on span "Alta" at bounding box center [388, 348] width 305 height 32
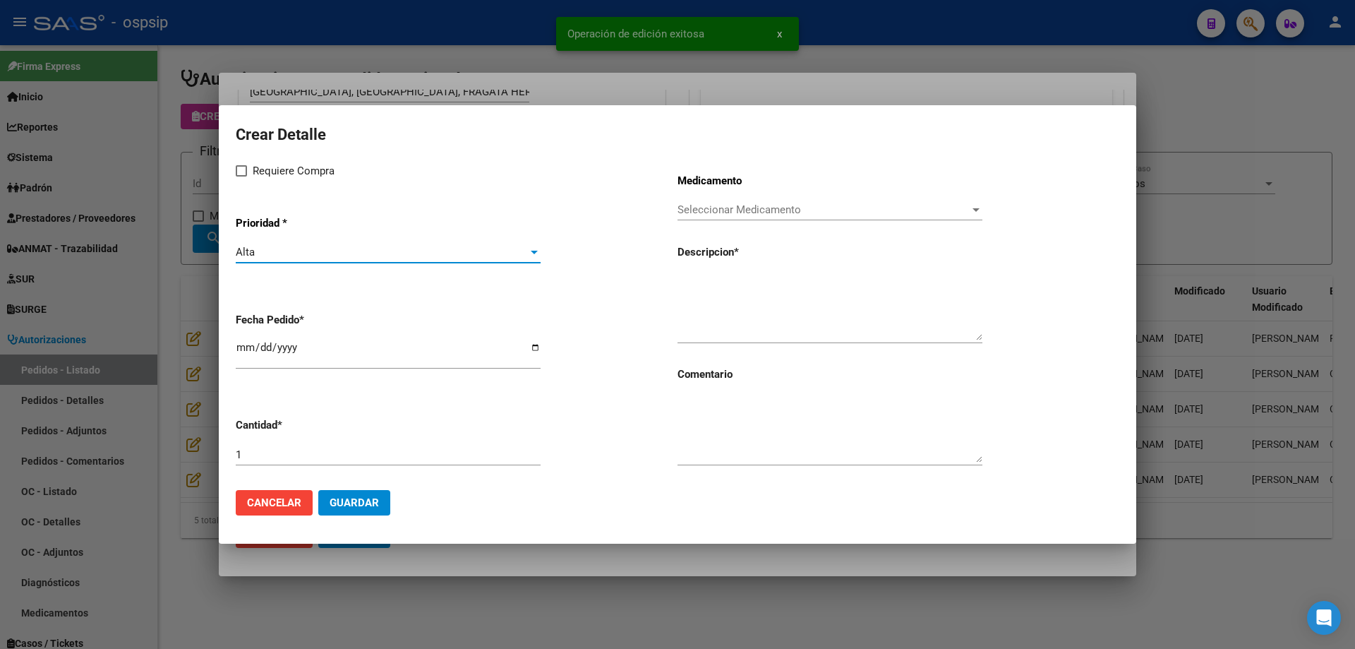
click at [271, 172] on span "Requiere Compra" at bounding box center [294, 170] width 82 height 17
click at [241, 176] on input "Requiere Compra" at bounding box center [241, 176] width 1 height 1
checkbox input "true"
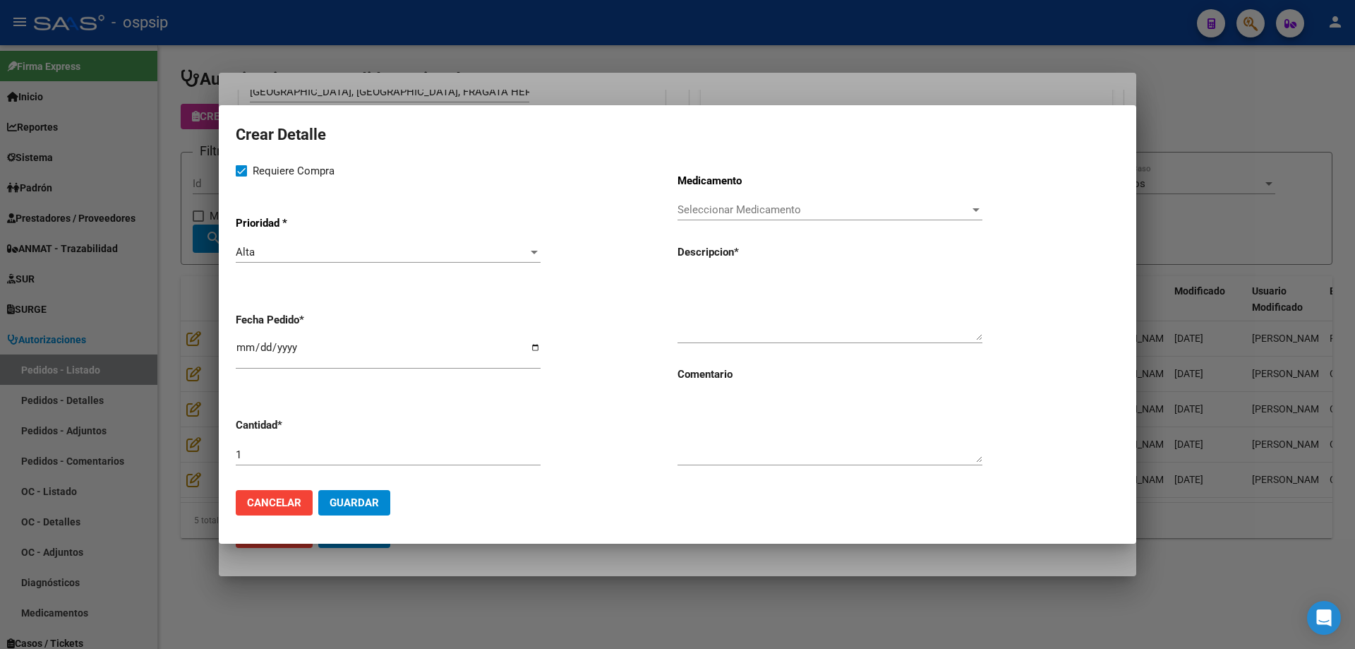
click at [244, 348] on input "[DATE]" at bounding box center [388, 353] width 305 height 23
type input "[DATE]"
click at [834, 204] on span "Seleccionar Medicamento" at bounding box center [824, 209] width 292 height 13
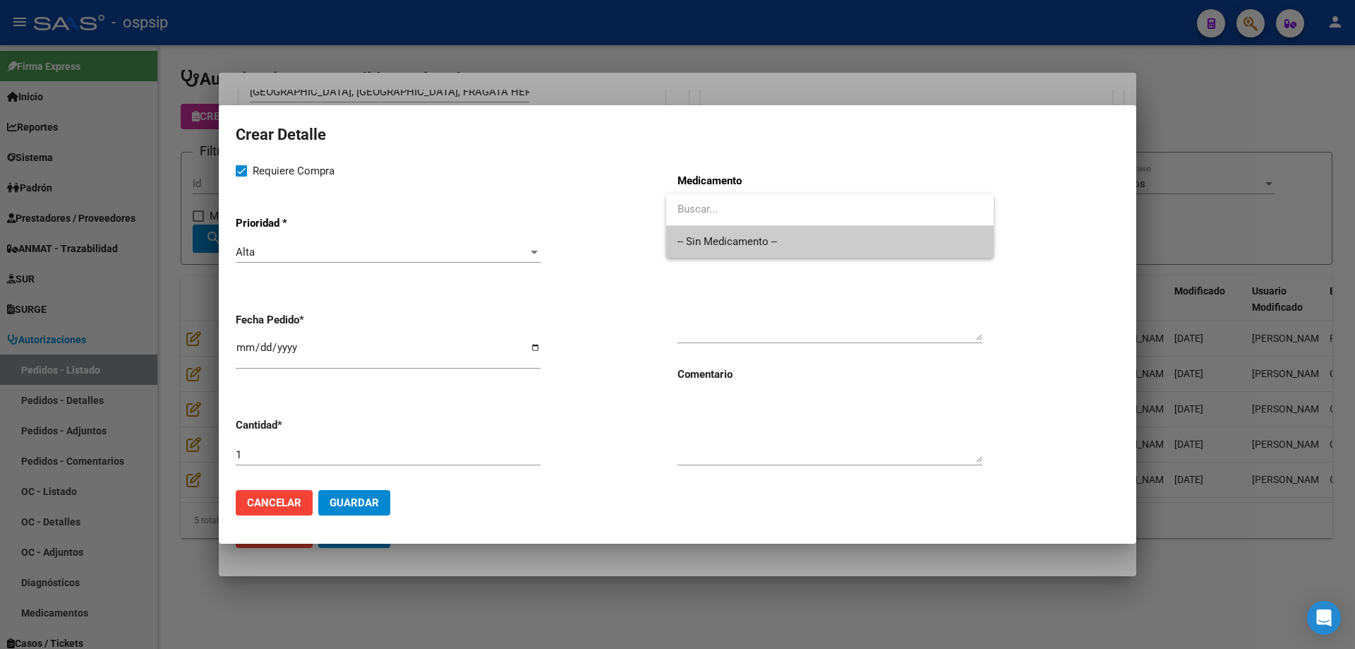
click at [823, 237] on span "-- Sin Medicamento --" at bounding box center [830, 242] width 305 height 32
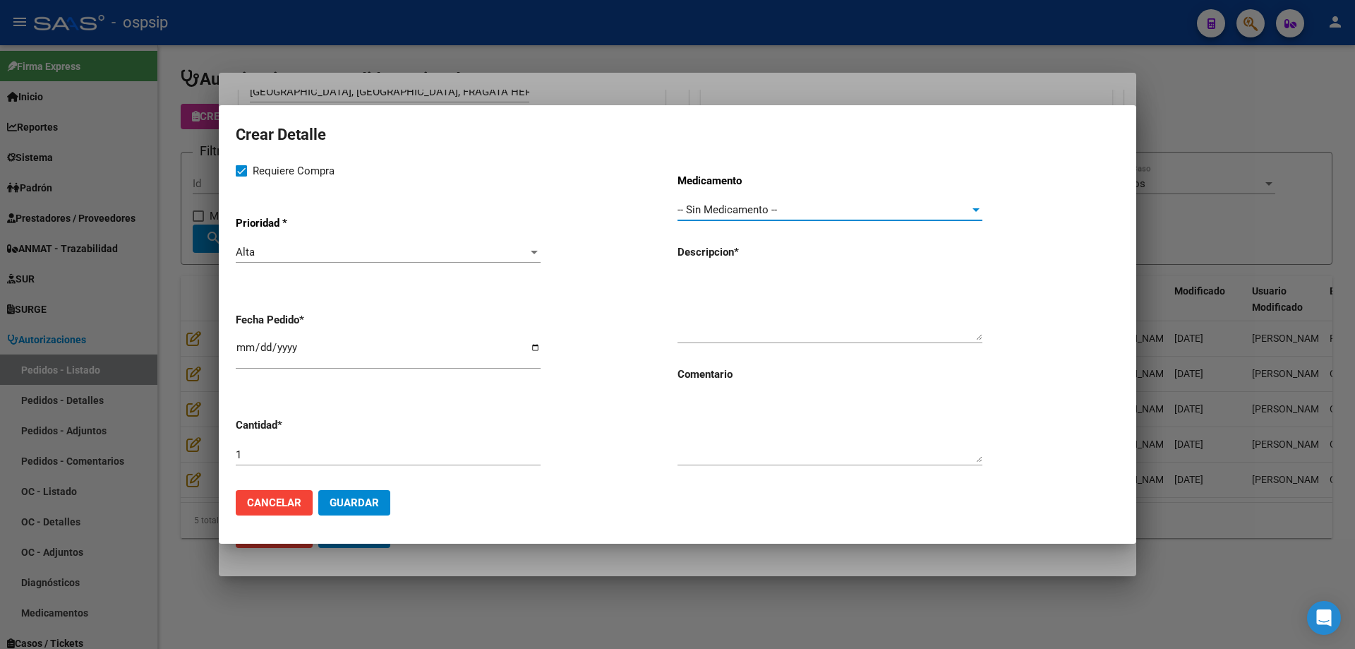
click at [796, 284] on textarea at bounding box center [830, 307] width 305 height 66
paste textarea "cabezal de fijacion tipo [PERSON_NAME]"
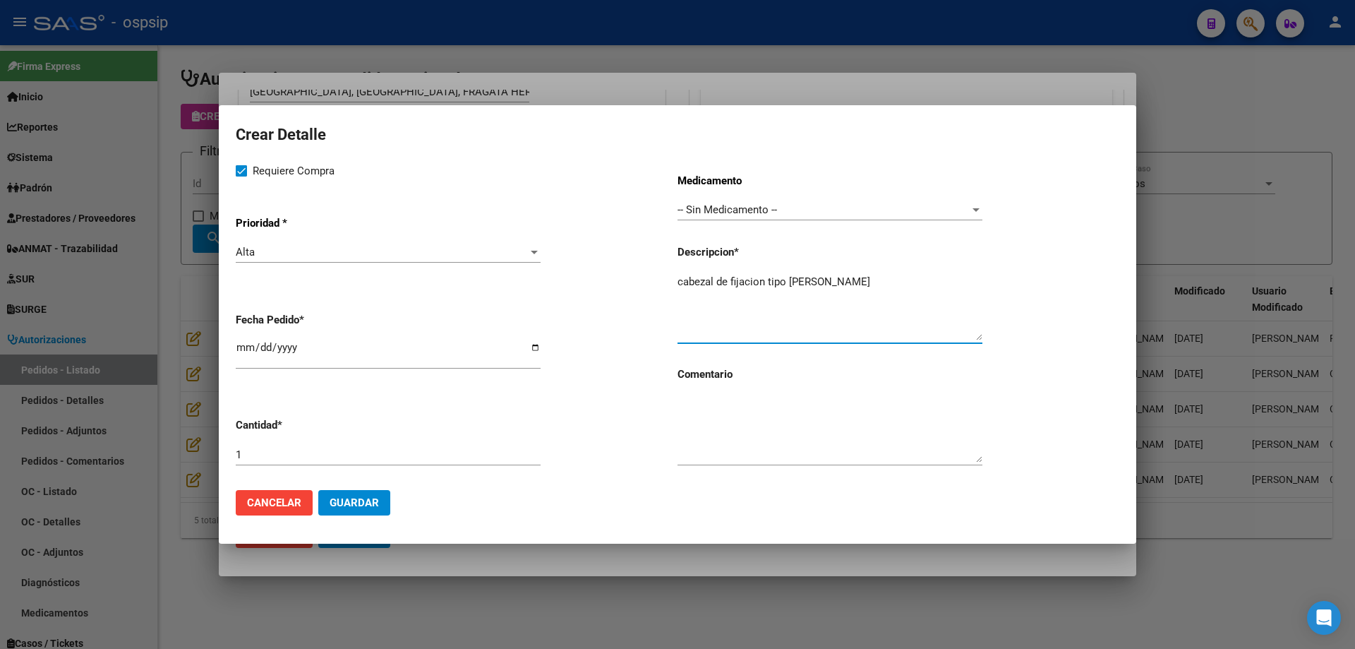
click at [688, 285] on textarea "cabezal de fijacion tipo [PERSON_NAME]" at bounding box center [830, 307] width 305 height 66
click at [856, 283] on textarea "Cabezal de fijación tipo [PERSON_NAME]" at bounding box center [830, 307] width 305 height 66
click at [804, 280] on textarea "Cabezal de fijación tipo [PERSON_NAME]" at bounding box center [830, 307] width 305 height 66
click at [887, 279] on textarea "Cabezal de fijación tipo [PERSON_NAME]" at bounding box center [830, 307] width 305 height 66
type textarea "Cabezal de fijación tipo [PERSON_NAME]"
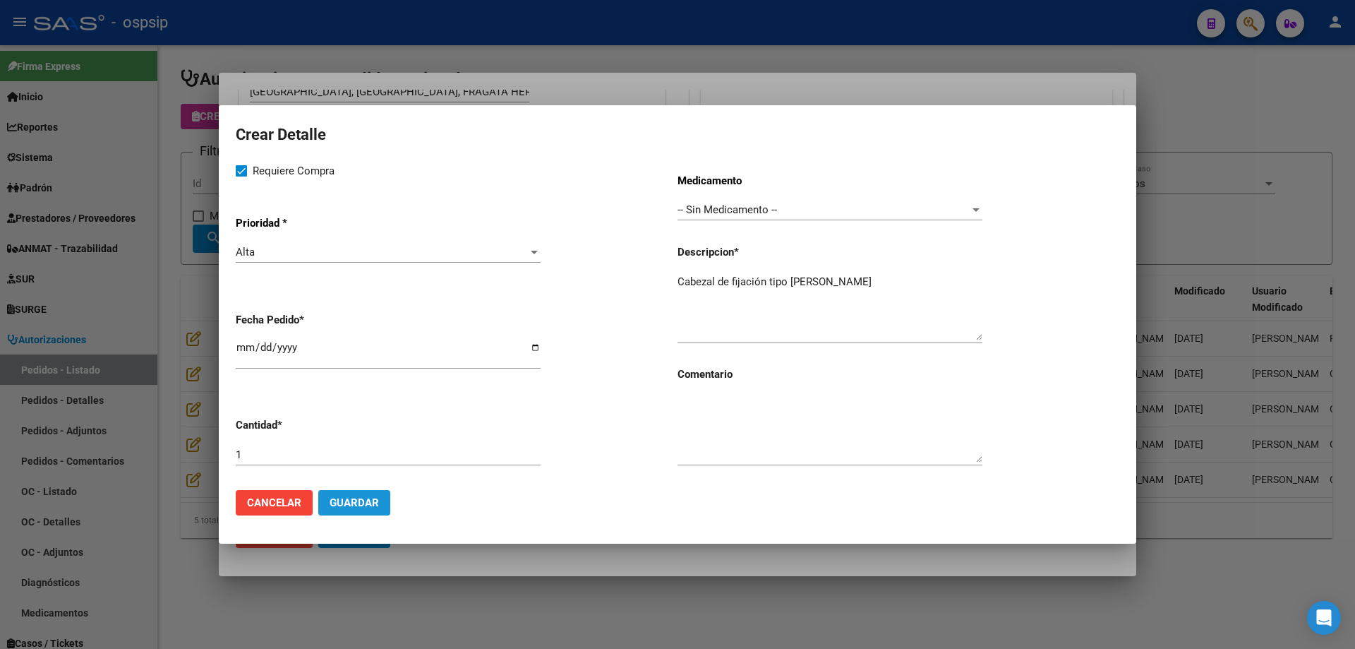
click at [352, 498] on span "Guardar" at bounding box center [354, 502] width 49 height 13
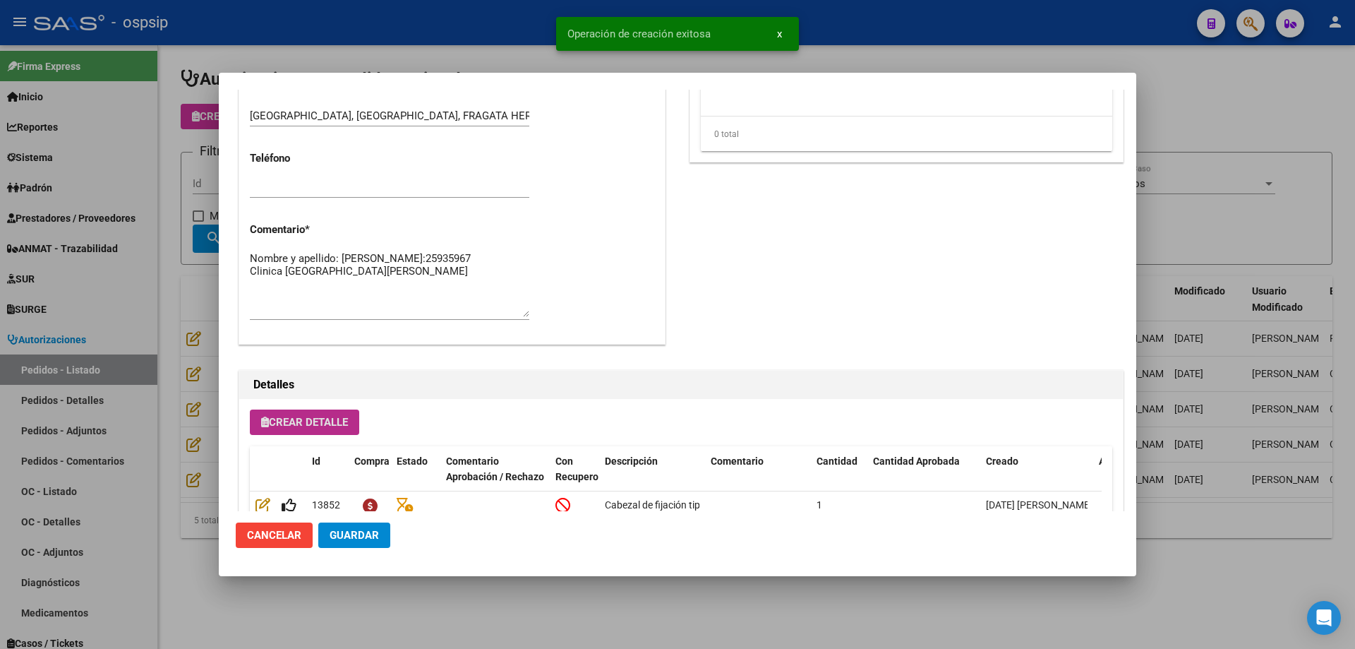
scroll to position [678, 0]
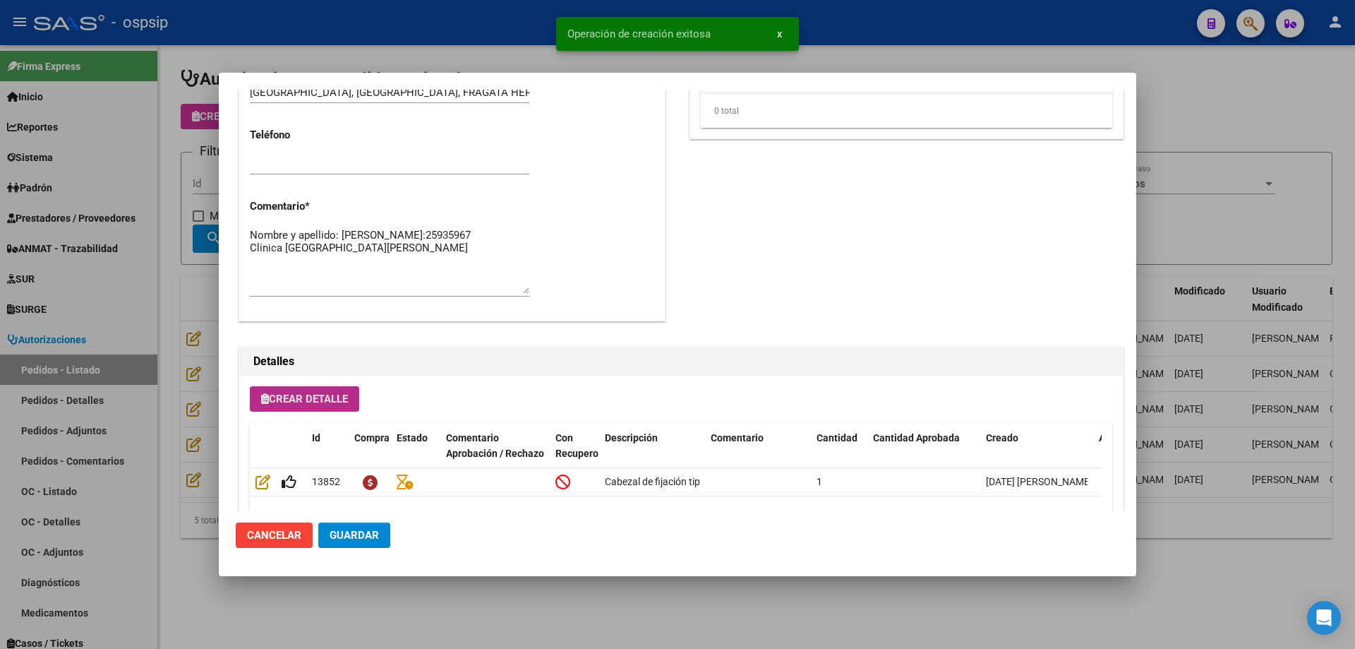
click at [303, 401] on span "Crear Detalle" at bounding box center [304, 399] width 87 height 13
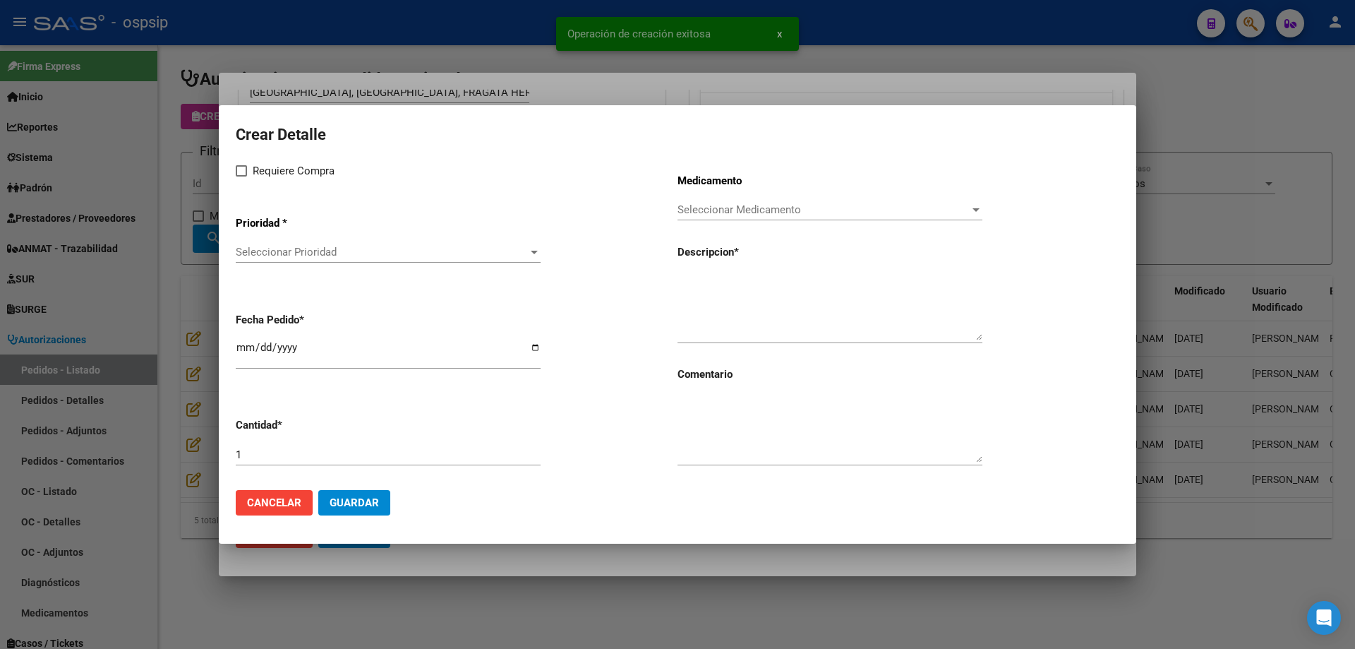
click at [309, 262] on div "Seleccionar Prioridad Seleccionar Prioridad" at bounding box center [388, 251] width 305 height 21
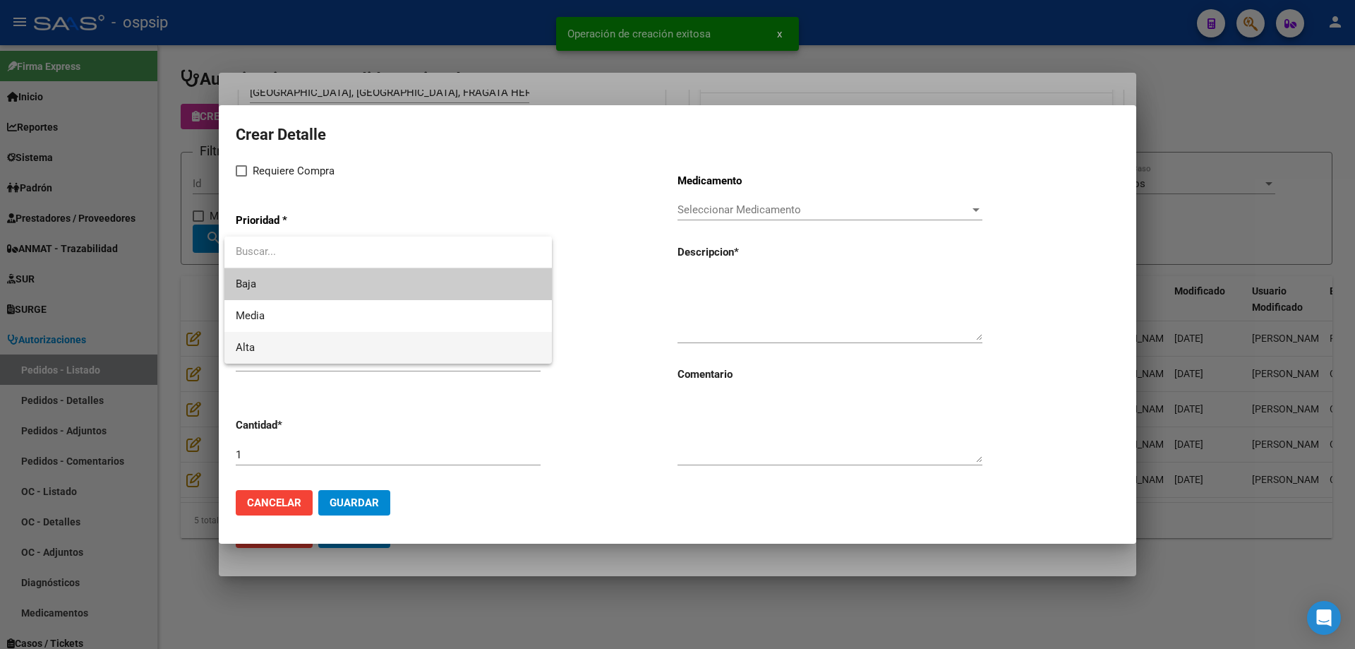
click at [285, 355] on span "Alta" at bounding box center [388, 348] width 305 height 32
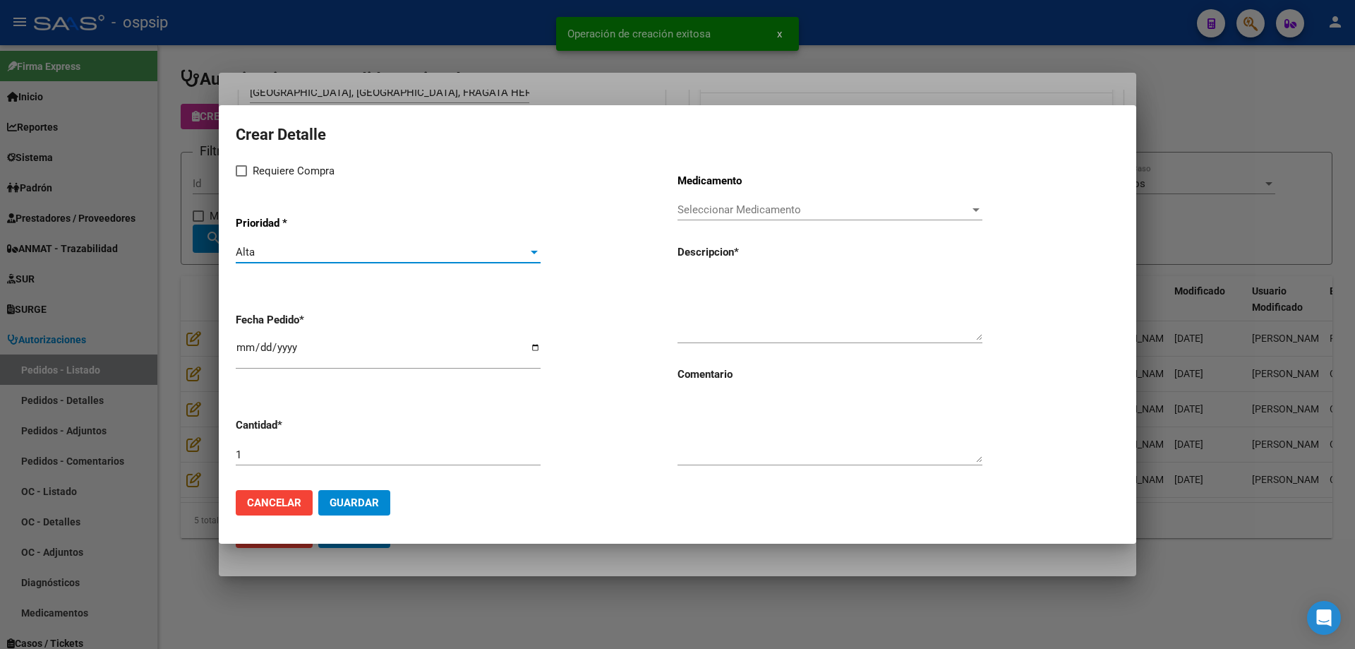
click at [258, 176] on span "Requiere Compra" at bounding box center [294, 170] width 82 height 17
click at [241, 176] on input "Requiere Compra" at bounding box center [241, 176] width 1 height 1
checkbox input "true"
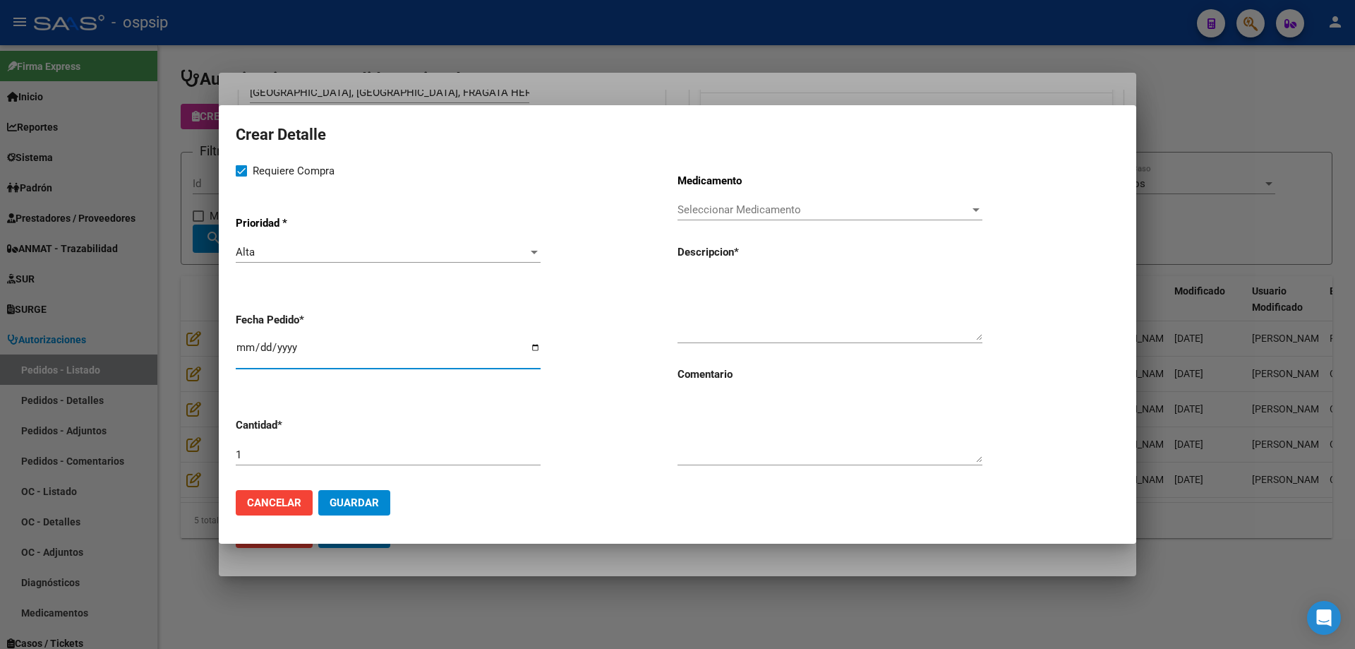
click at [242, 342] on input "[DATE]" at bounding box center [388, 353] width 305 height 23
type input "[DATE]"
click at [785, 207] on span "Seleccionar Medicamento" at bounding box center [824, 209] width 292 height 13
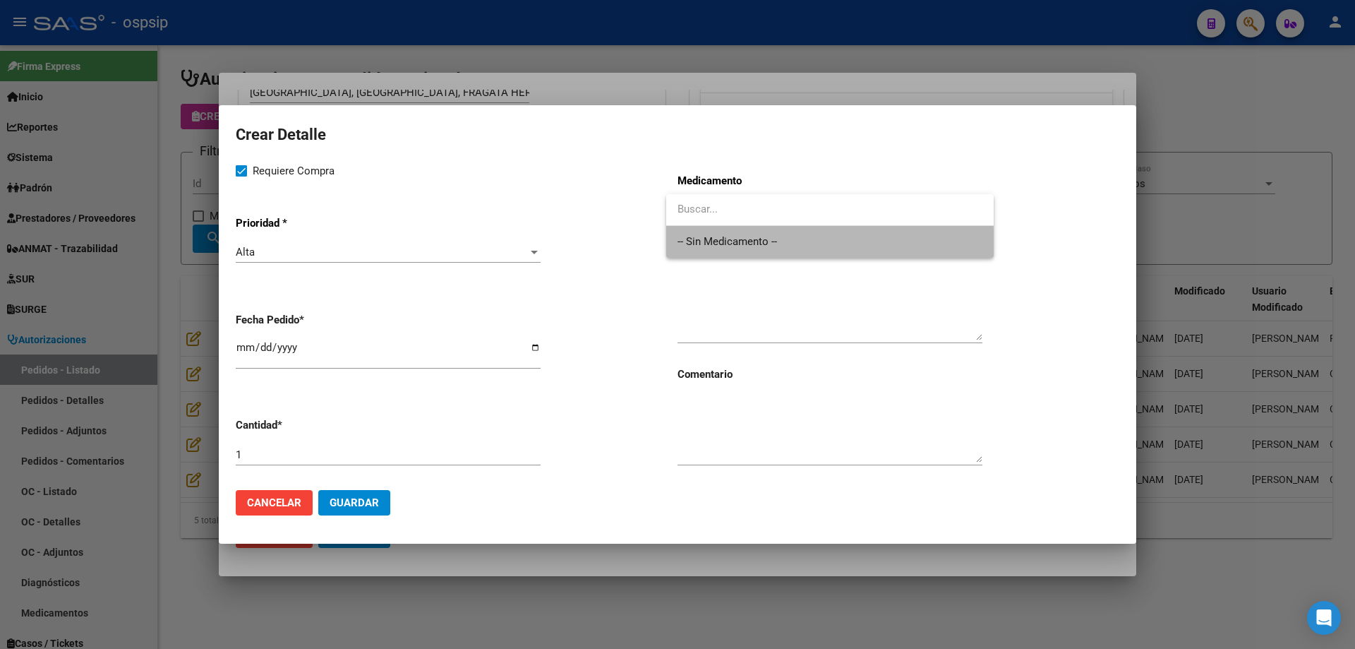
click at [786, 246] on span "-- Sin Medicamento --" at bounding box center [830, 242] width 305 height 32
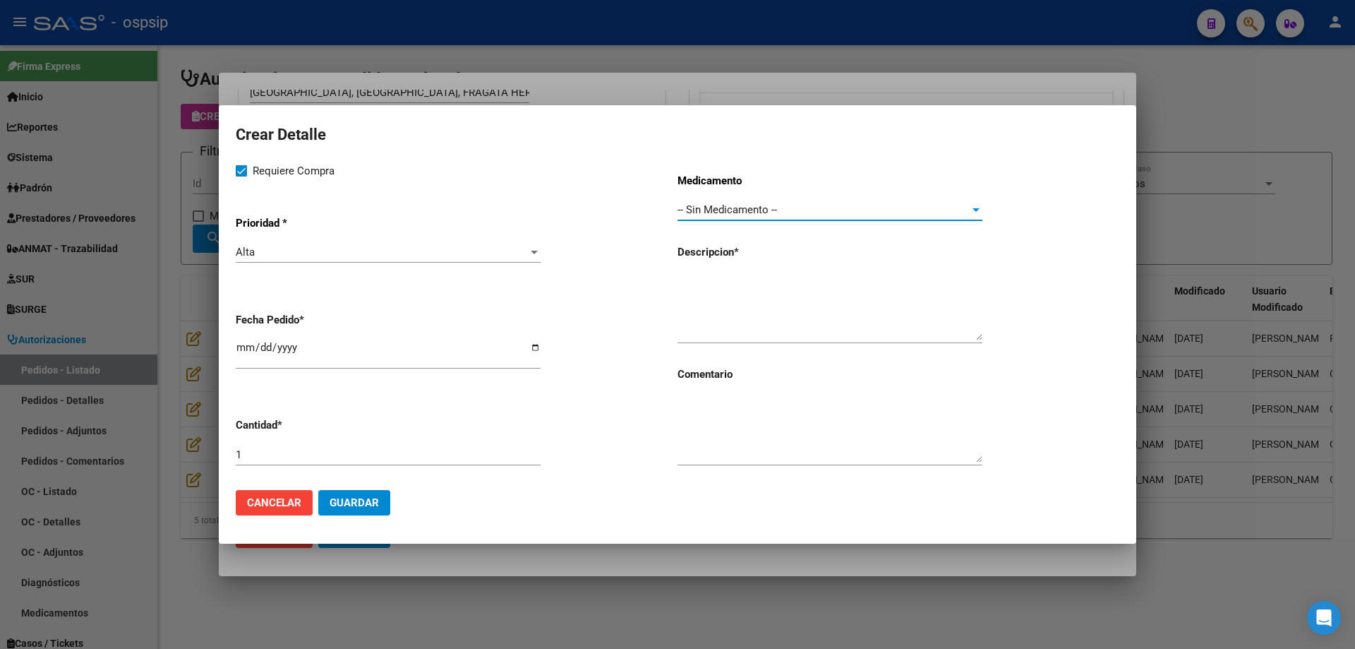
click at [763, 294] on textarea at bounding box center [830, 307] width 305 height 66
drag, startPoint x: 695, startPoint y: 282, endPoint x: 828, endPoint y: 265, distance: 134.4
click at [828, 265] on div "Medicamento -- Sin Medicamento -- Seleccionar Medicamento Descripcion * Craneot…" at bounding box center [899, 320] width 442 height 316
click at [801, 282] on textarea "Craneotomo eléctrico" at bounding box center [830, 307] width 305 height 66
type textarea "Craneotomo eléctrico"
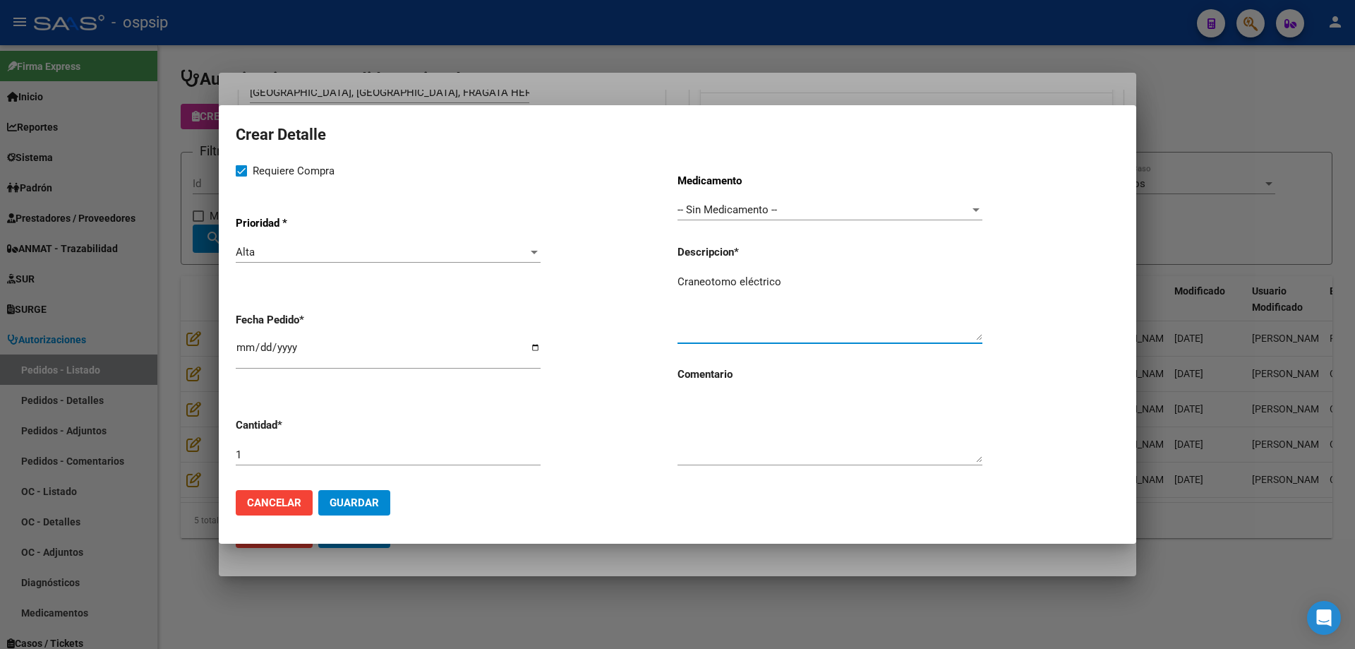
click at [369, 503] on span "Guardar" at bounding box center [354, 502] width 49 height 13
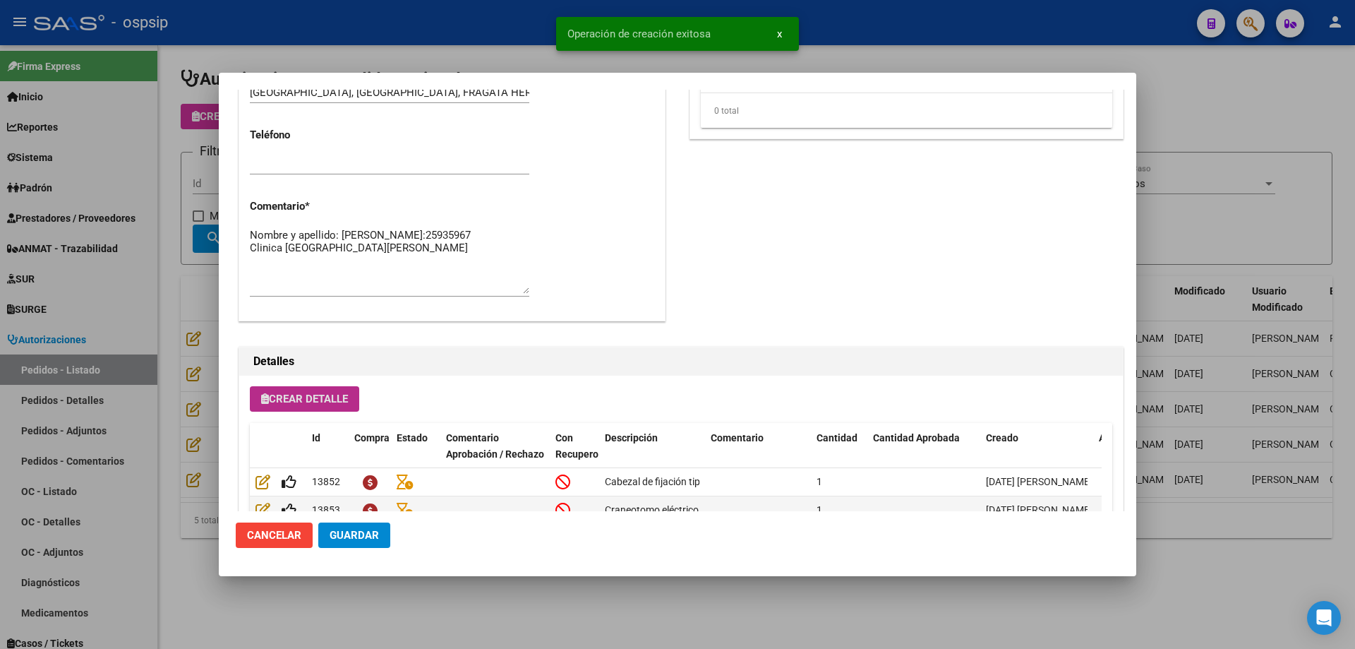
click at [304, 418] on div "Crear Detalle Id Compra Estado Comentario Aprobación / Rechazo Con Recupero Des…" at bounding box center [681, 516] width 884 height 281
click at [309, 407] on button "Crear Detalle" at bounding box center [304, 398] width 109 height 25
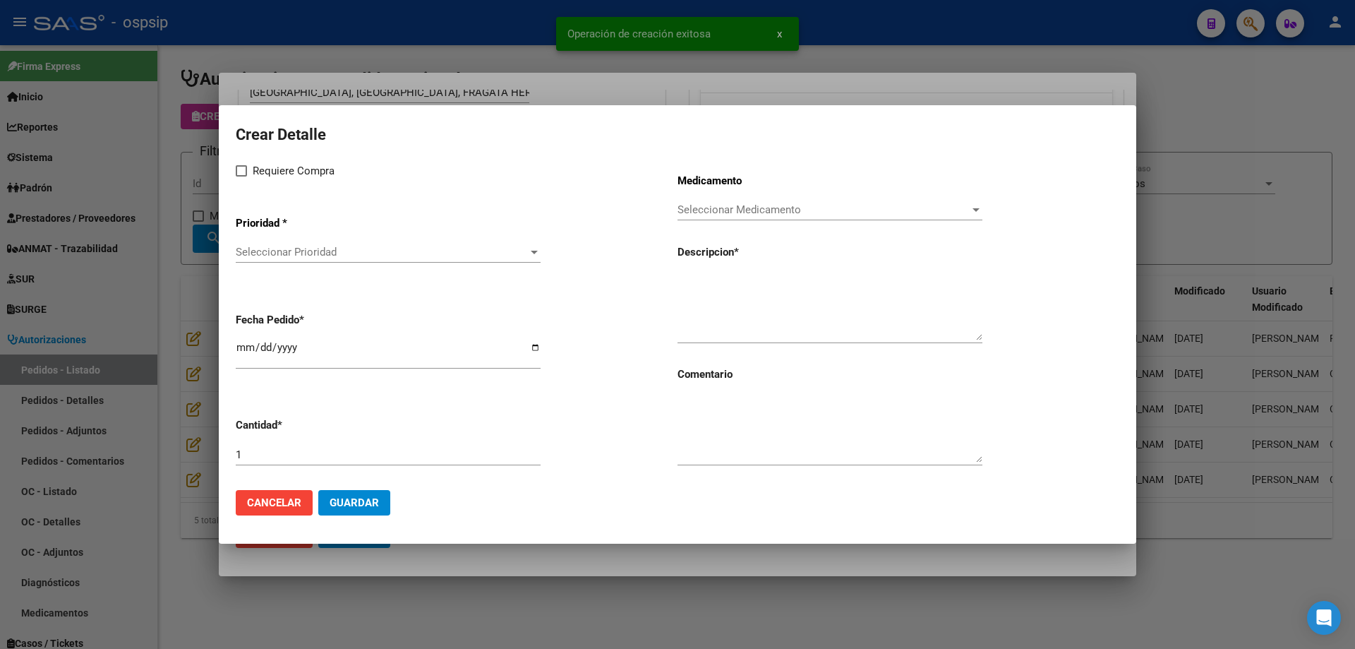
click at [318, 237] on app-drop-down-list "Prioridad * Seleccionar Prioridad Seleccionar Prioridad" at bounding box center [457, 240] width 442 height 71
click at [319, 257] on span "Seleccionar Prioridad" at bounding box center [382, 252] width 292 height 13
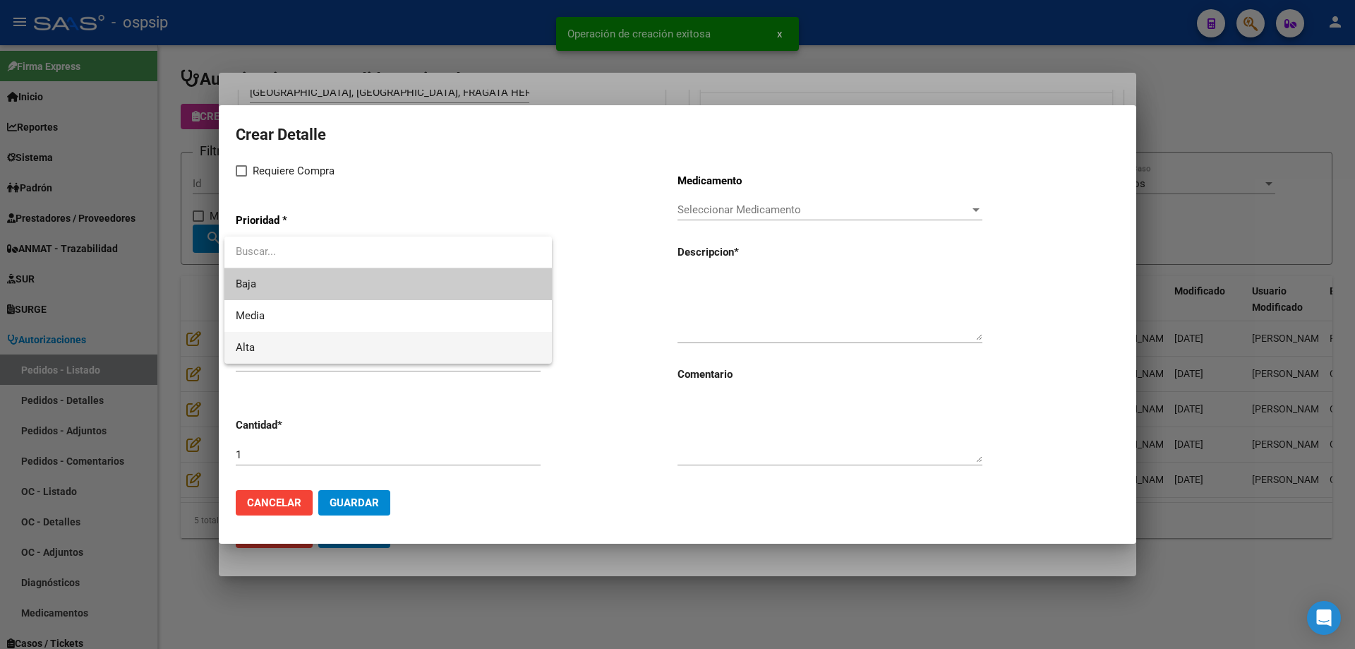
click at [269, 355] on span "Alta" at bounding box center [388, 348] width 305 height 32
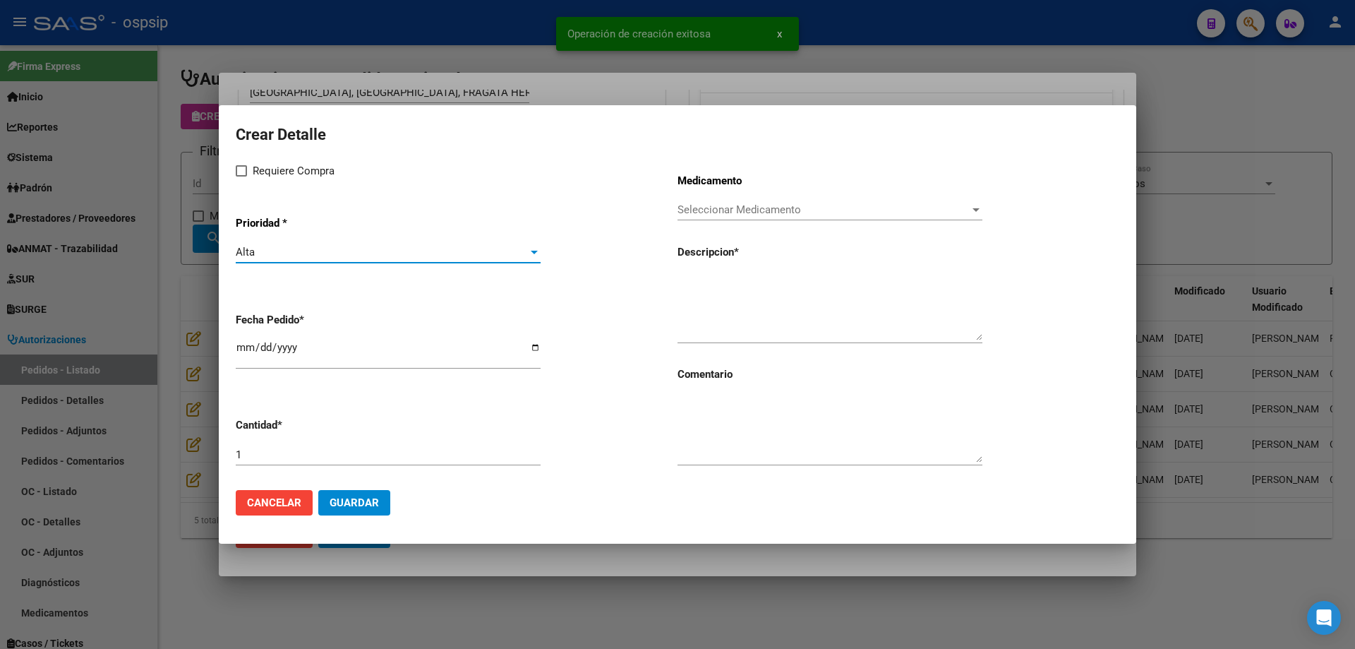
click at [258, 179] on span "Requiere Compra" at bounding box center [294, 170] width 82 height 17
click at [241, 177] on input "Requiere Compra" at bounding box center [241, 176] width 1 height 1
checkbox input "true"
click at [246, 347] on input "[DATE]" at bounding box center [388, 353] width 305 height 23
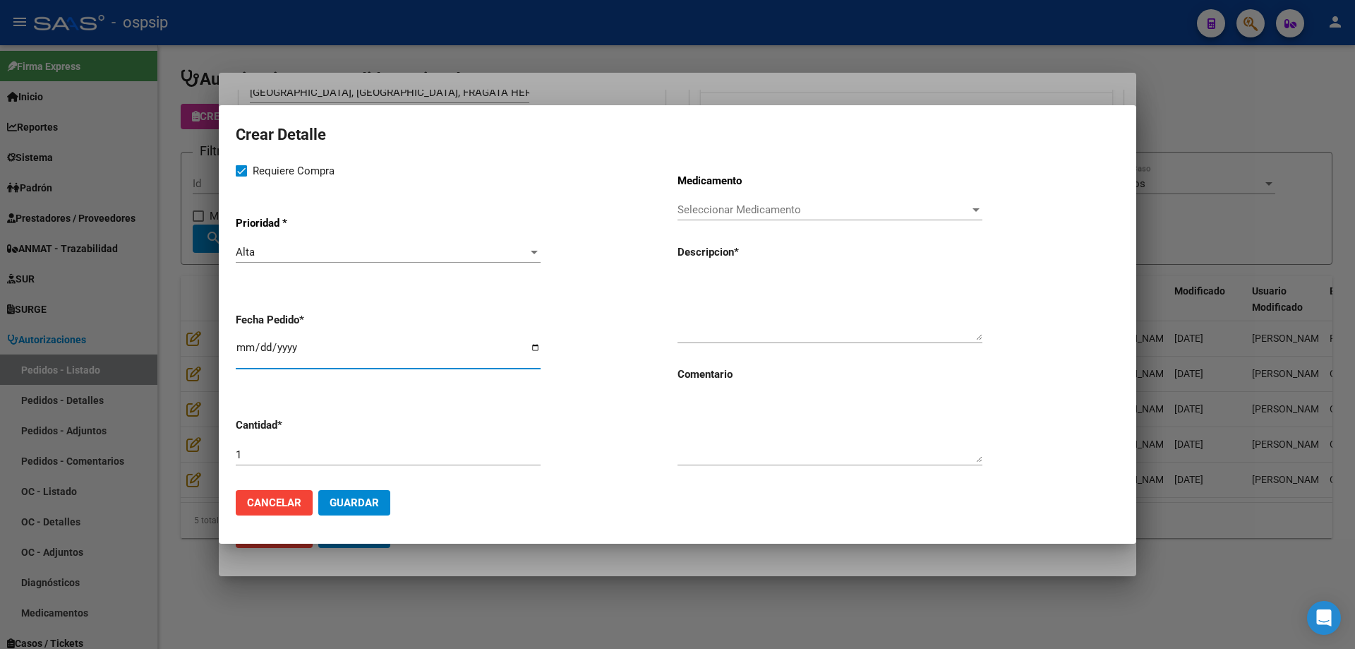
type input "[DATE]"
click at [792, 208] on span "Seleccionar Medicamento" at bounding box center [824, 209] width 292 height 13
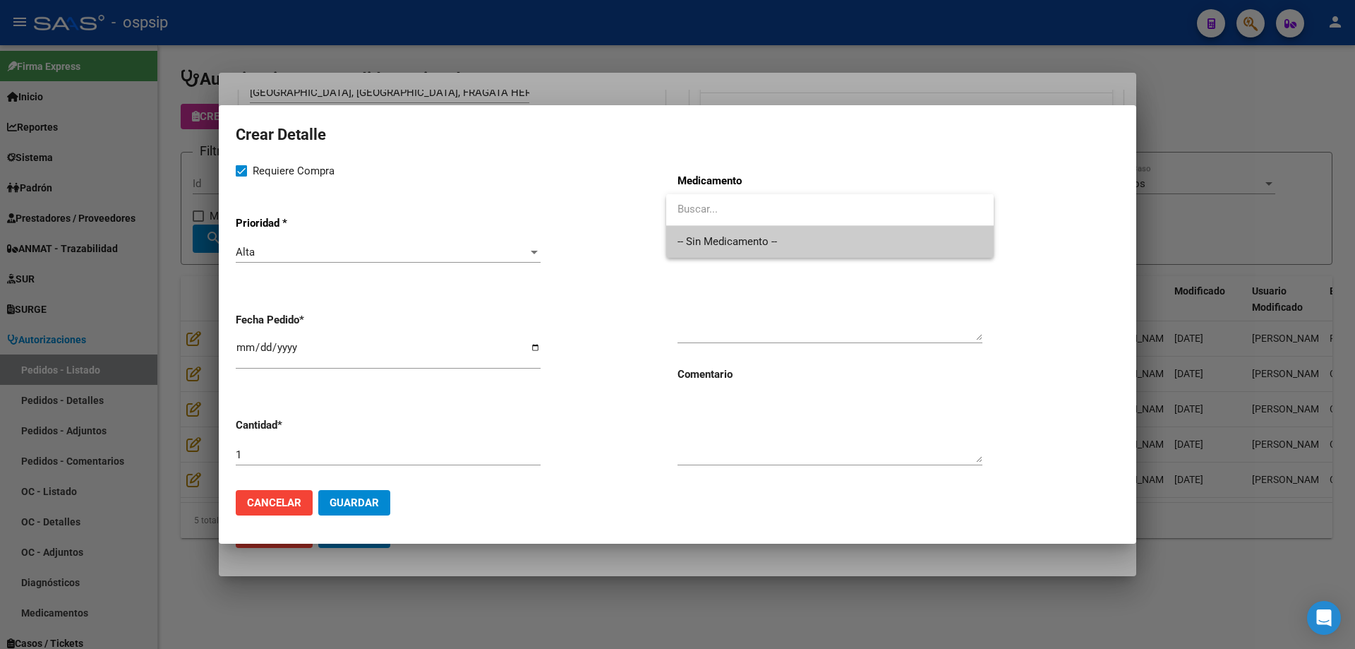
click at [779, 237] on span "-- Sin Medicamento --" at bounding box center [830, 242] width 305 height 32
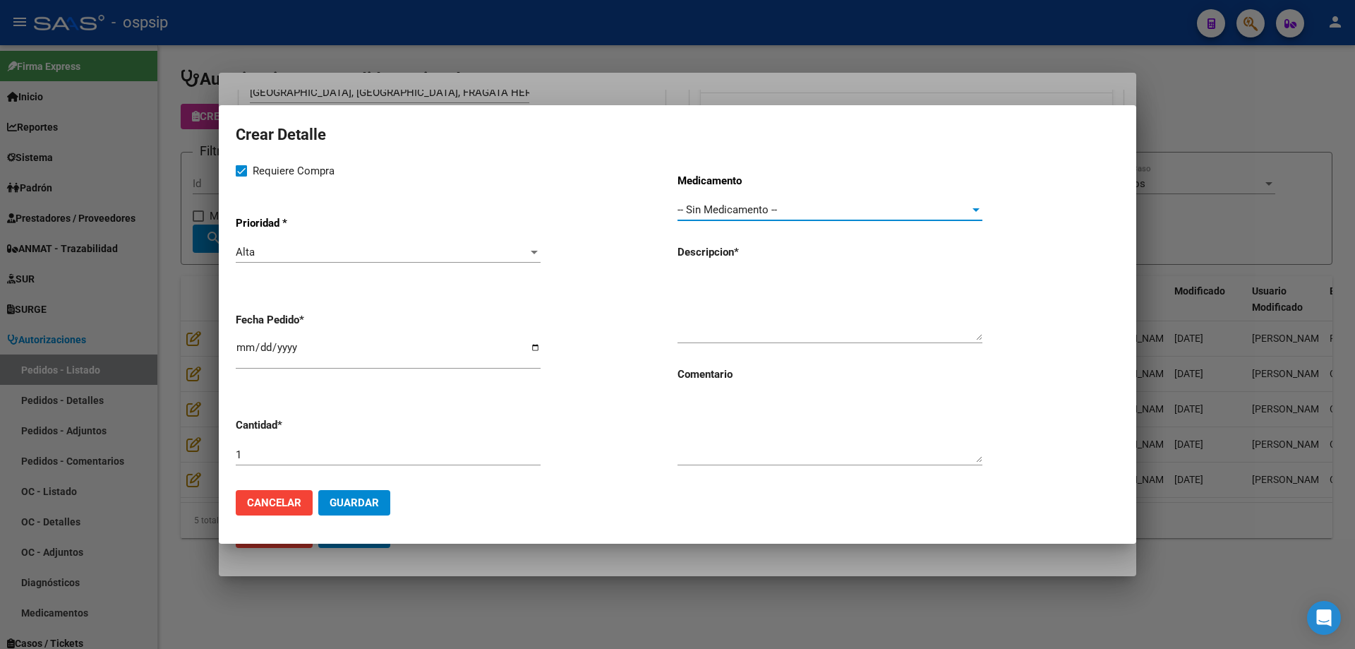
click at [759, 301] on textarea at bounding box center [830, 307] width 305 height 66
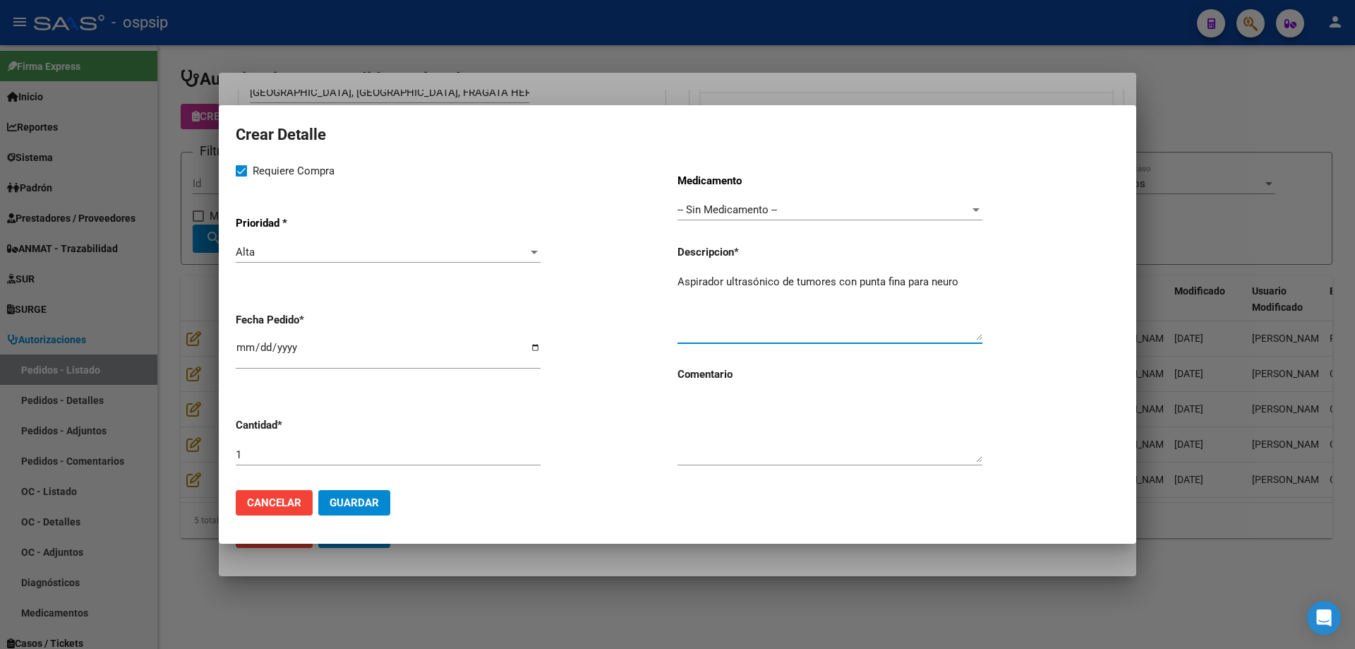
click at [964, 275] on textarea "Aspirador ultrasónico de tumores con punta fina para neuro" at bounding box center [830, 307] width 305 height 66
type textarea "Aspirador ultrasónico de tumores con punta fina para neuro"
click at [353, 503] on span "Guardar" at bounding box center [354, 502] width 49 height 13
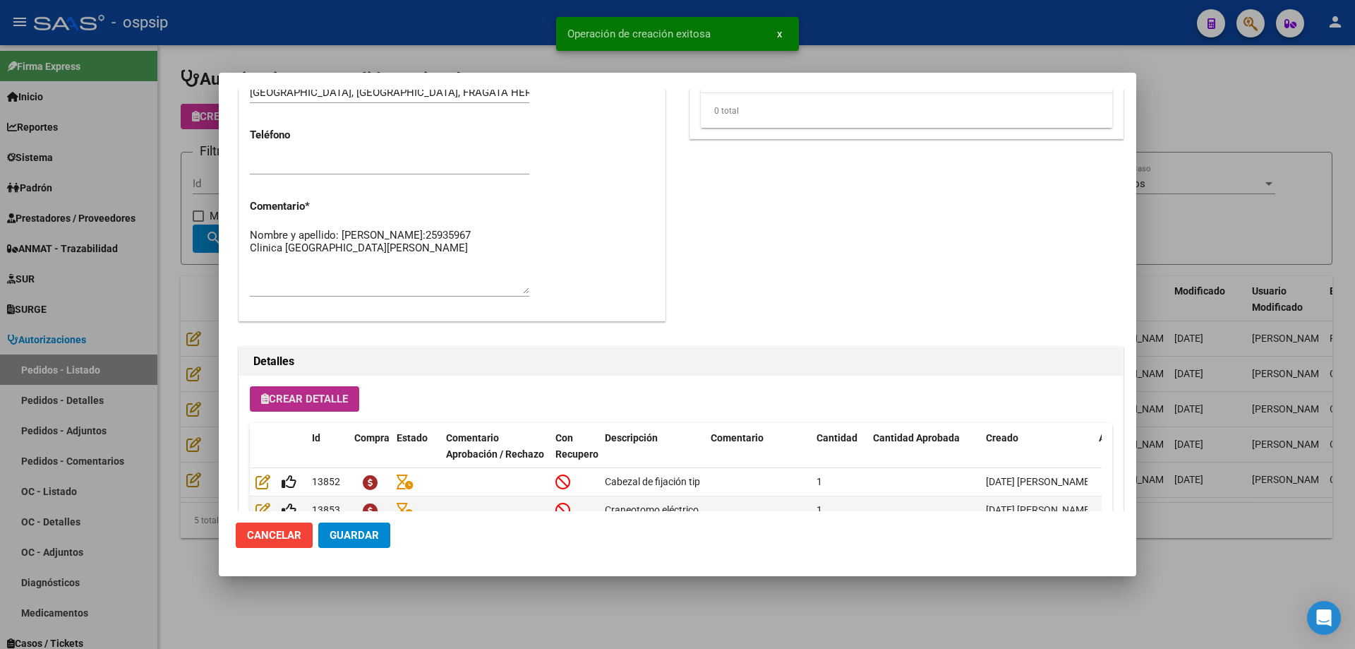
click at [287, 395] on span "Crear Detalle" at bounding box center [304, 399] width 87 height 13
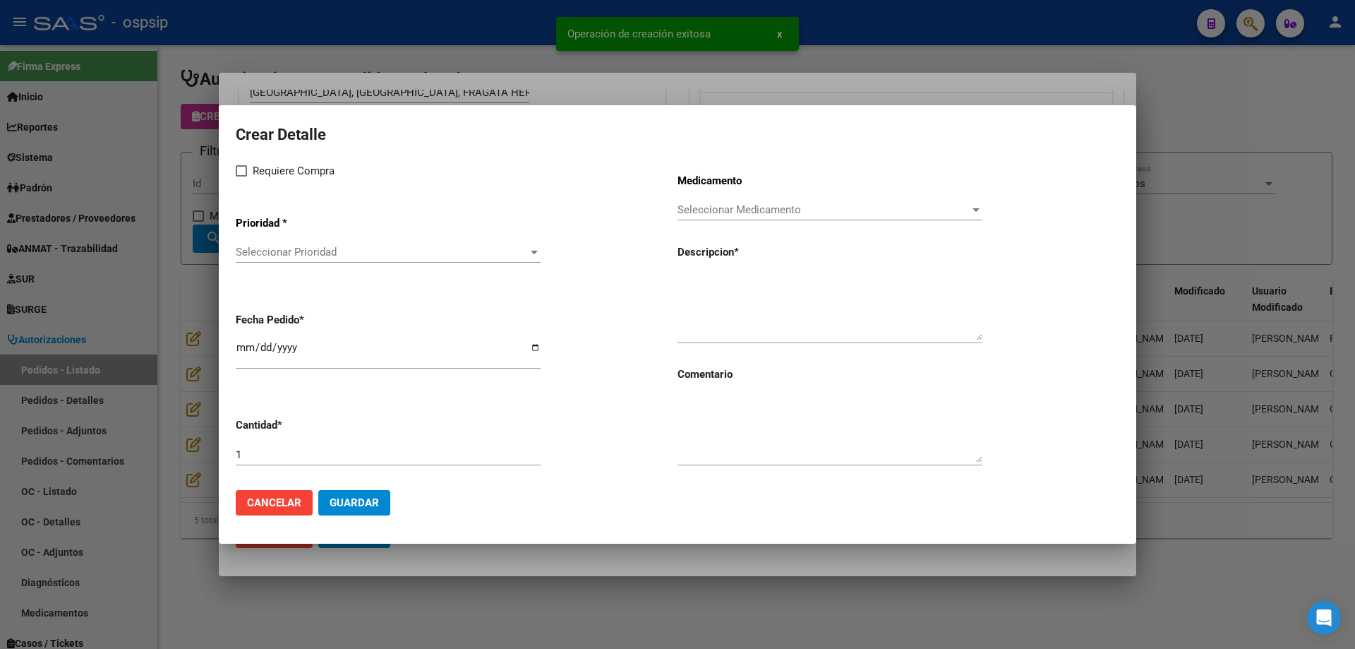
click at [324, 237] on app-drop-down-list "Prioridad * Seleccionar Prioridad Seleccionar Prioridad" at bounding box center [457, 240] width 442 height 71
click at [319, 254] on span "Seleccionar Prioridad" at bounding box center [382, 252] width 292 height 13
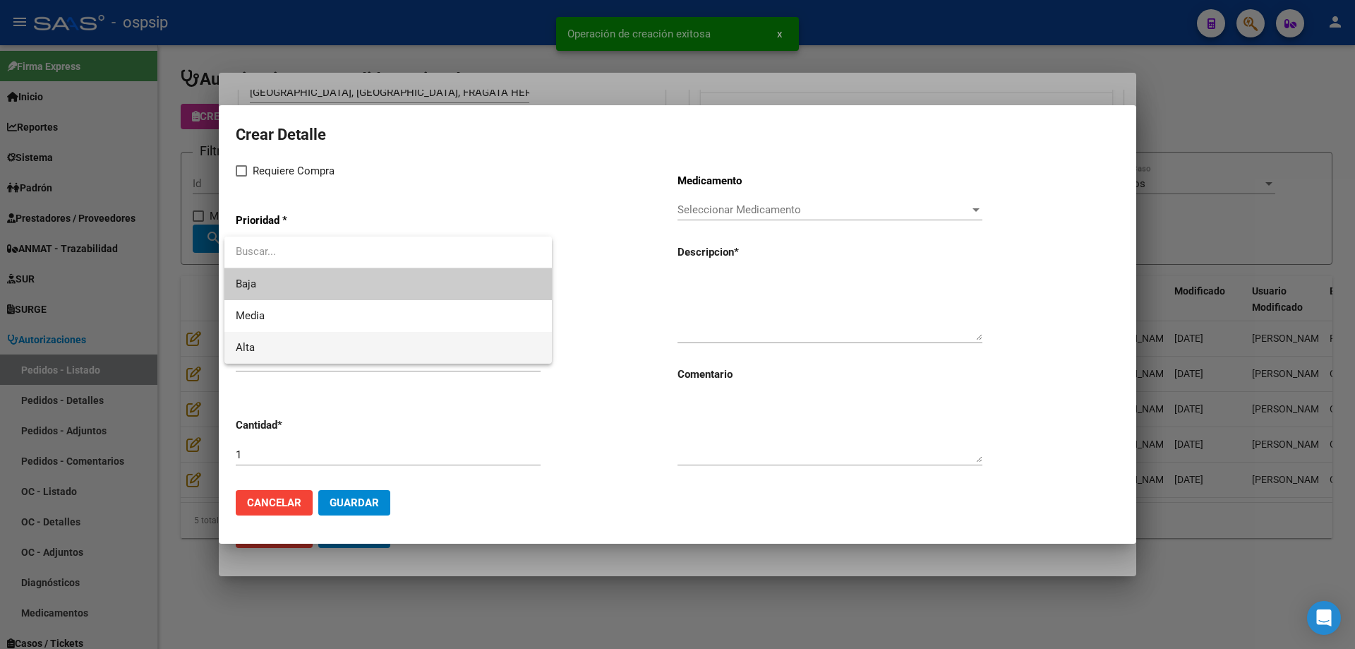
click at [307, 335] on span "Alta" at bounding box center [388, 348] width 305 height 32
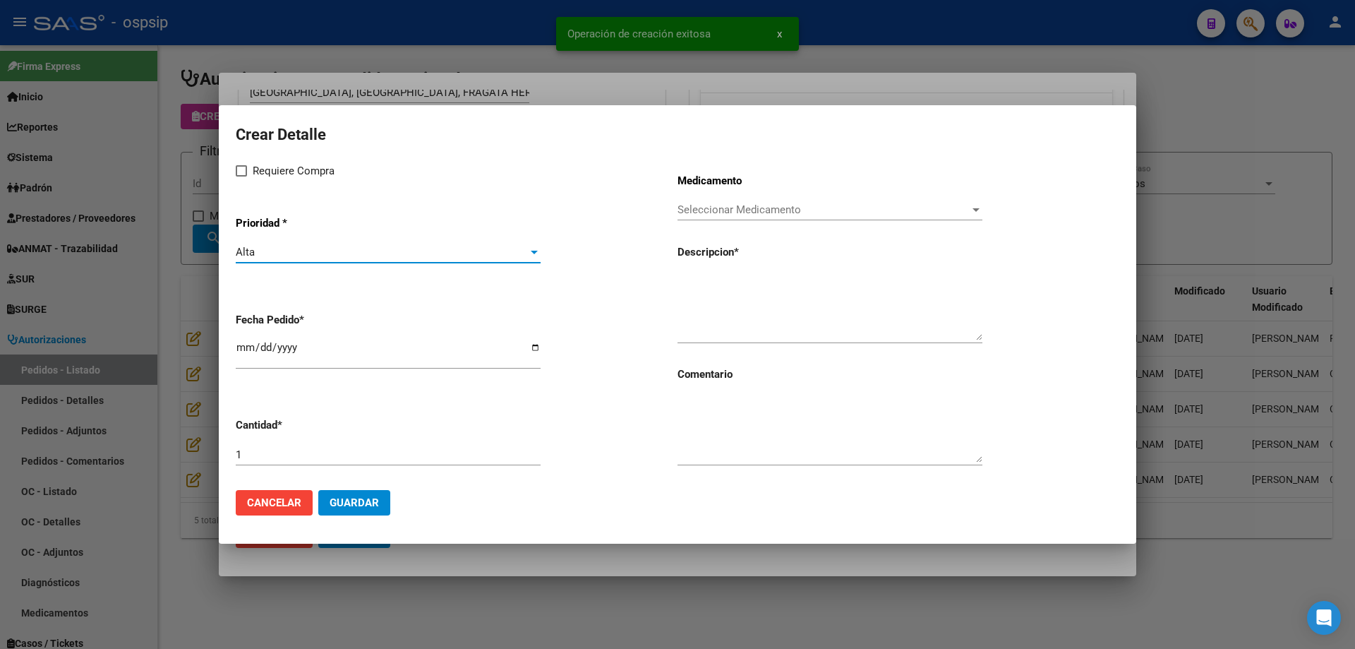
click at [273, 167] on span "Requiere Compra" at bounding box center [294, 170] width 82 height 17
click at [241, 176] on input "Requiere Compra" at bounding box center [241, 176] width 1 height 1
checkbox input "true"
click at [249, 351] on input "[DATE]" at bounding box center [388, 353] width 305 height 23
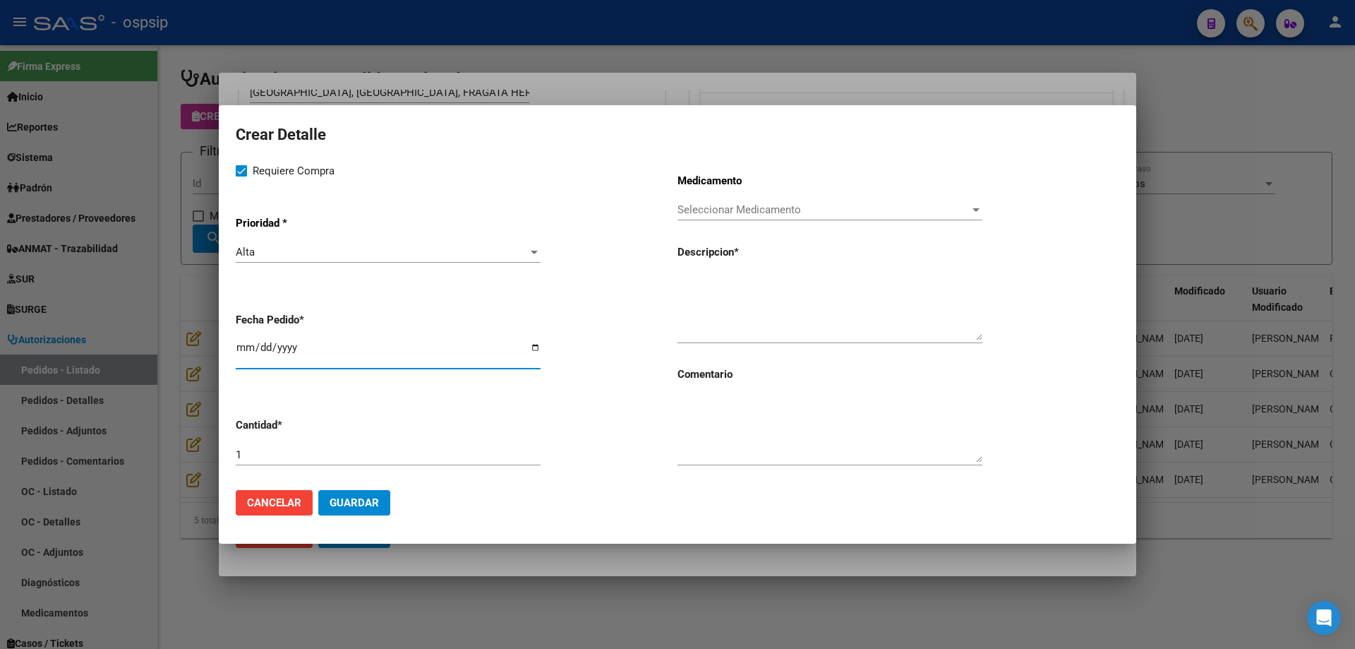
type input "[DATE]"
click at [720, 216] on span "Seleccionar Medicamento" at bounding box center [824, 209] width 292 height 13
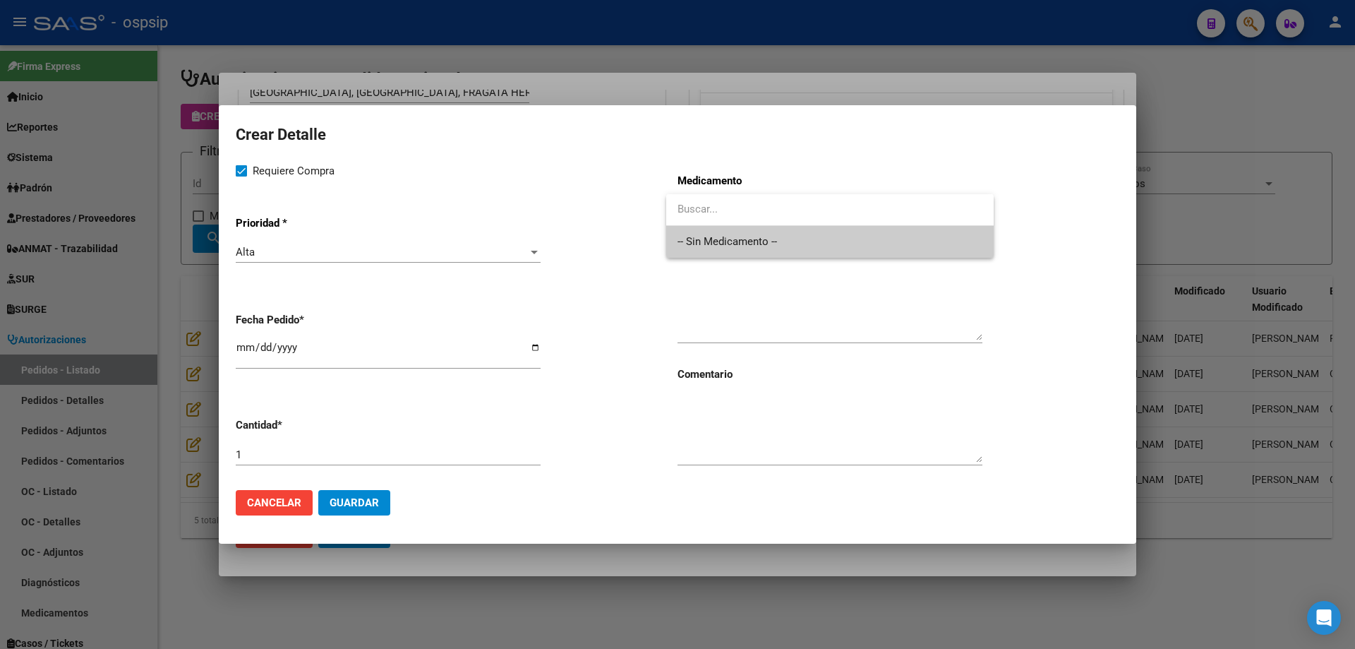
click at [707, 243] on span "-- Sin Medicamento --" at bounding box center [830, 242] width 305 height 32
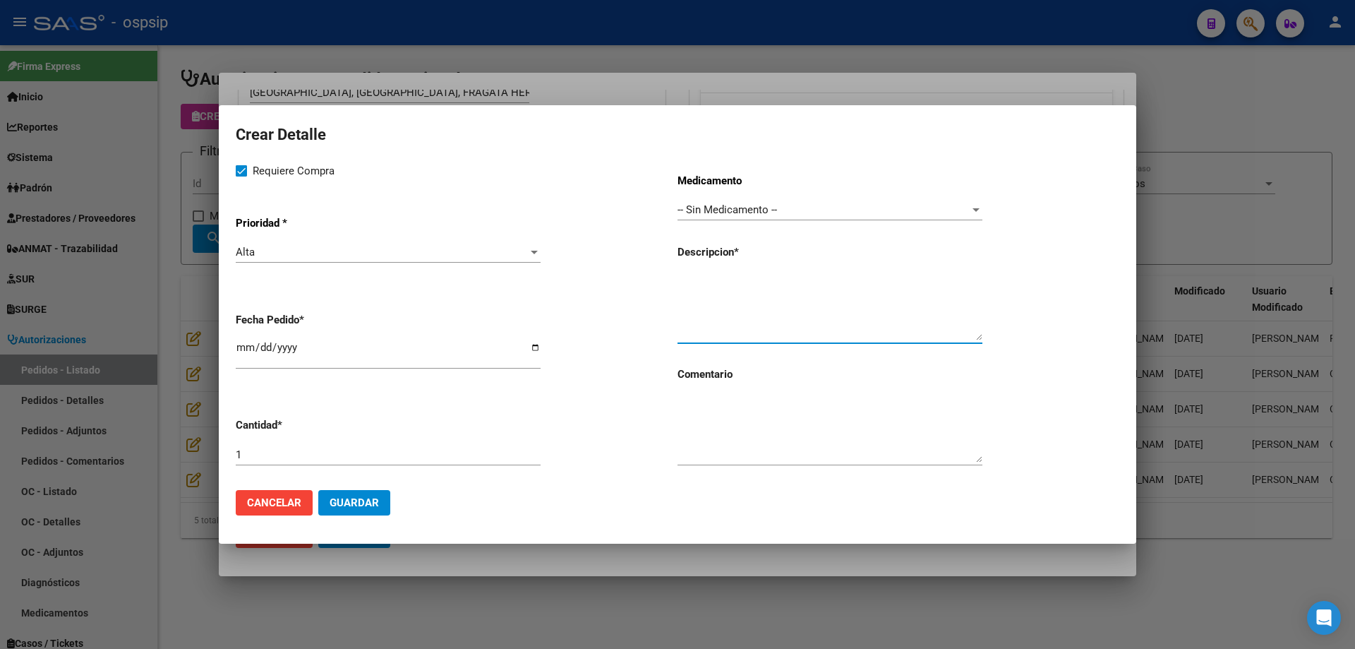
click at [706, 298] on textarea at bounding box center [830, 307] width 305 height 66
type textarea "Puntas bipolar descartables 0,5mm"
click at [371, 494] on button "Guardar" at bounding box center [354, 502] width 72 height 25
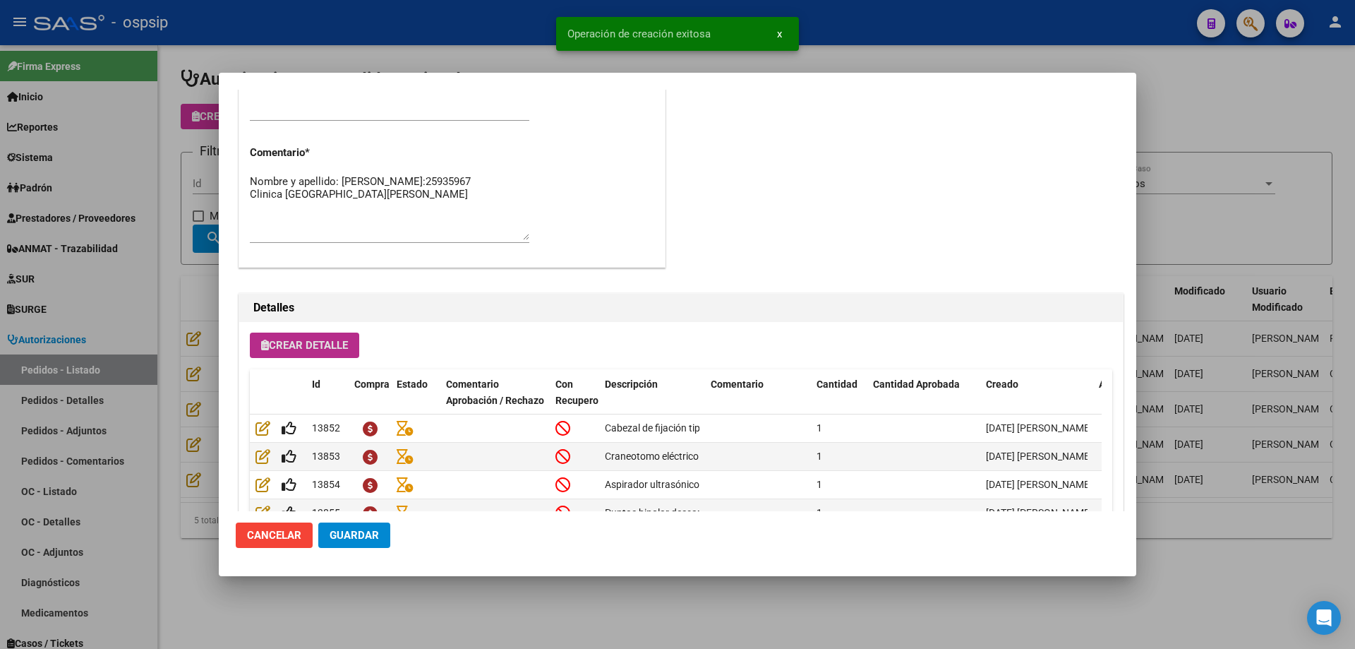
scroll to position [846, 0]
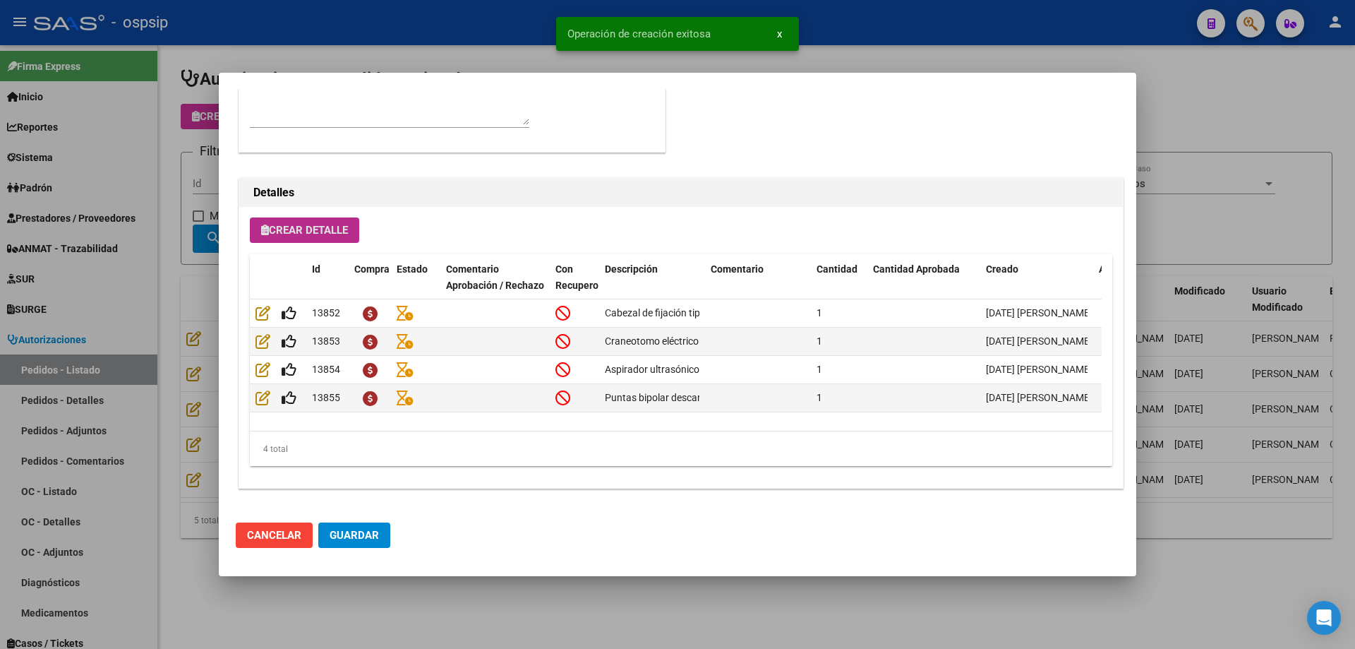
click at [317, 229] on span "Crear Detalle" at bounding box center [304, 230] width 87 height 13
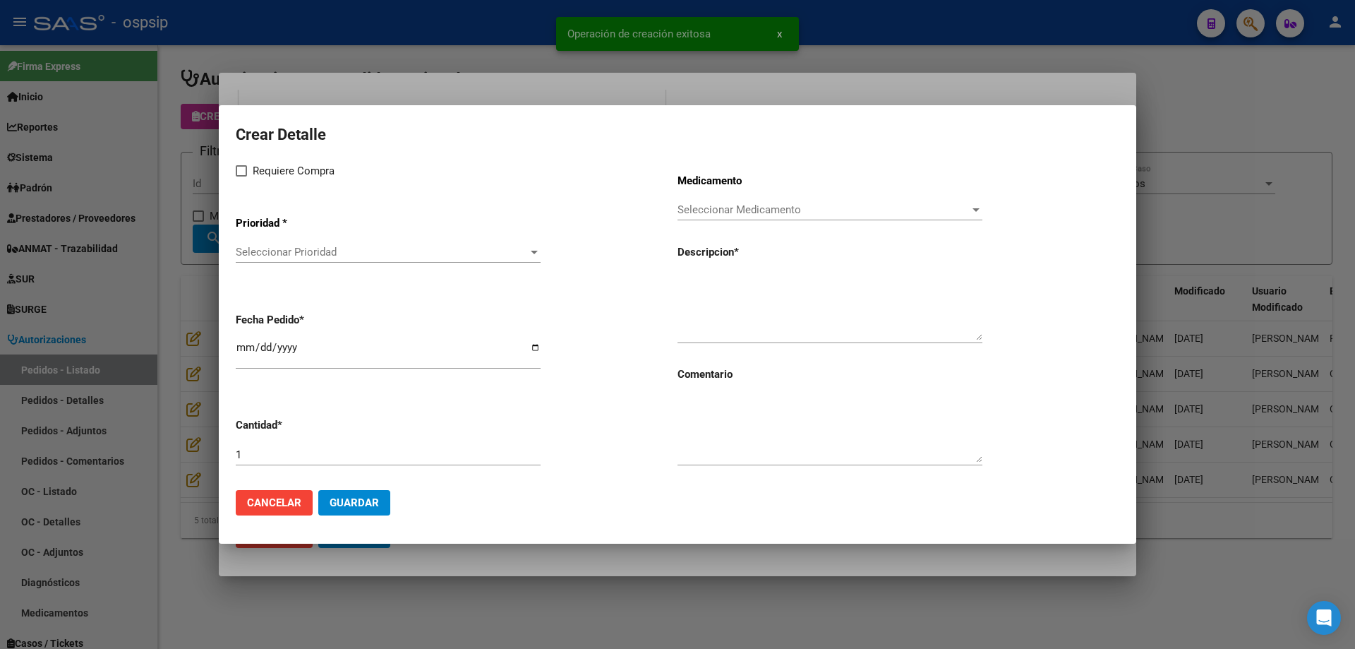
click at [314, 253] on span "Seleccionar Prioridad" at bounding box center [382, 252] width 292 height 13
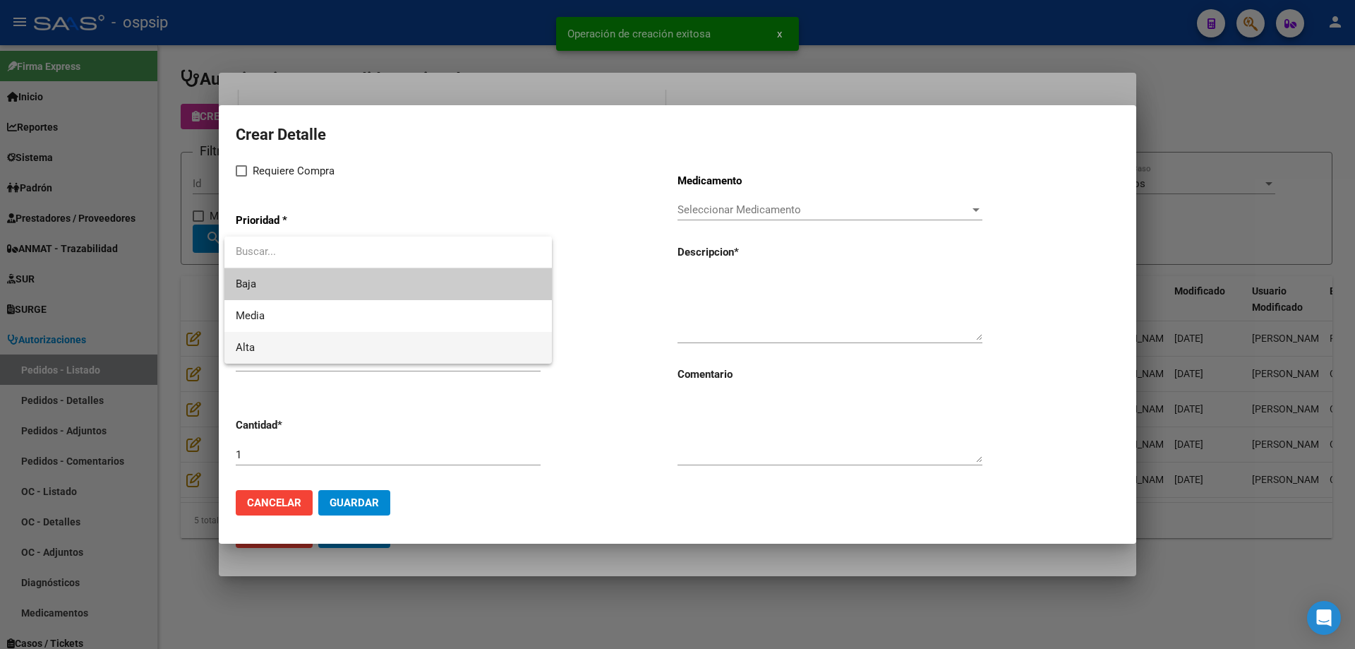
click at [296, 341] on span "Alta" at bounding box center [388, 348] width 305 height 32
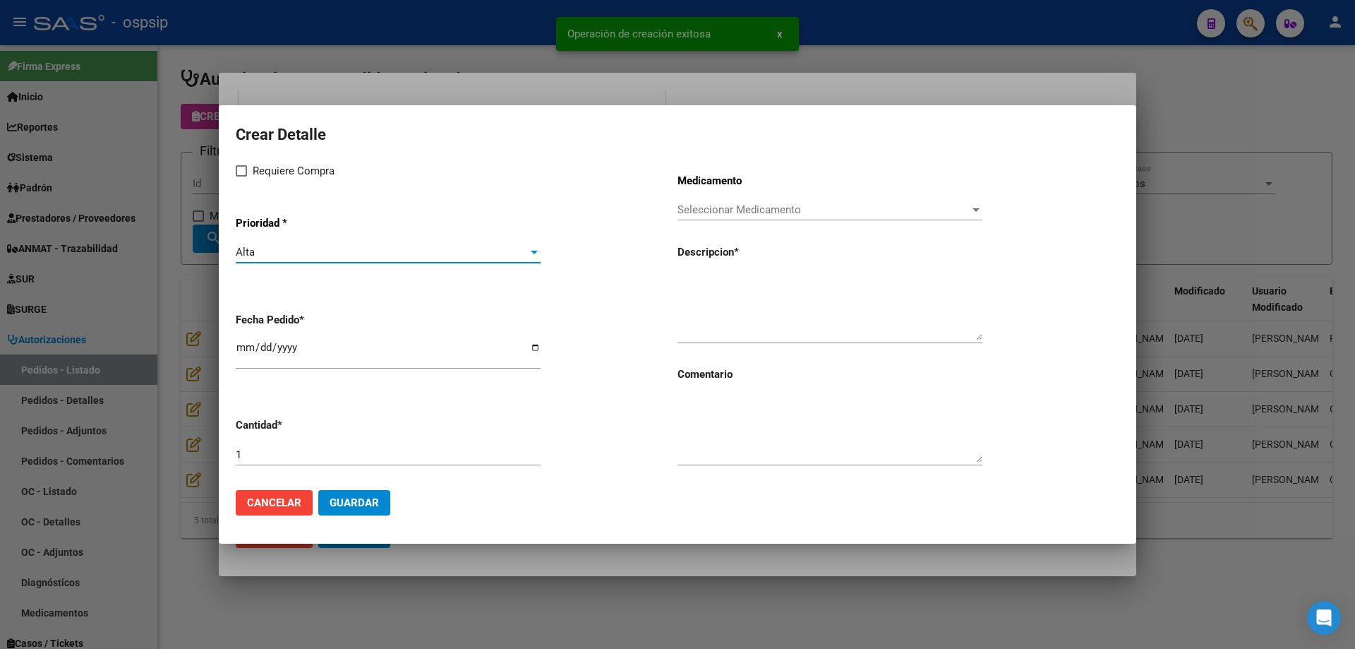
click at [267, 162] on span "Requiere Compra" at bounding box center [294, 170] width 82 height 17
click at [241, 176] on input "Requiere Compra" at bounding box center [241, 176] width 1 height 1
checkbox input "true"
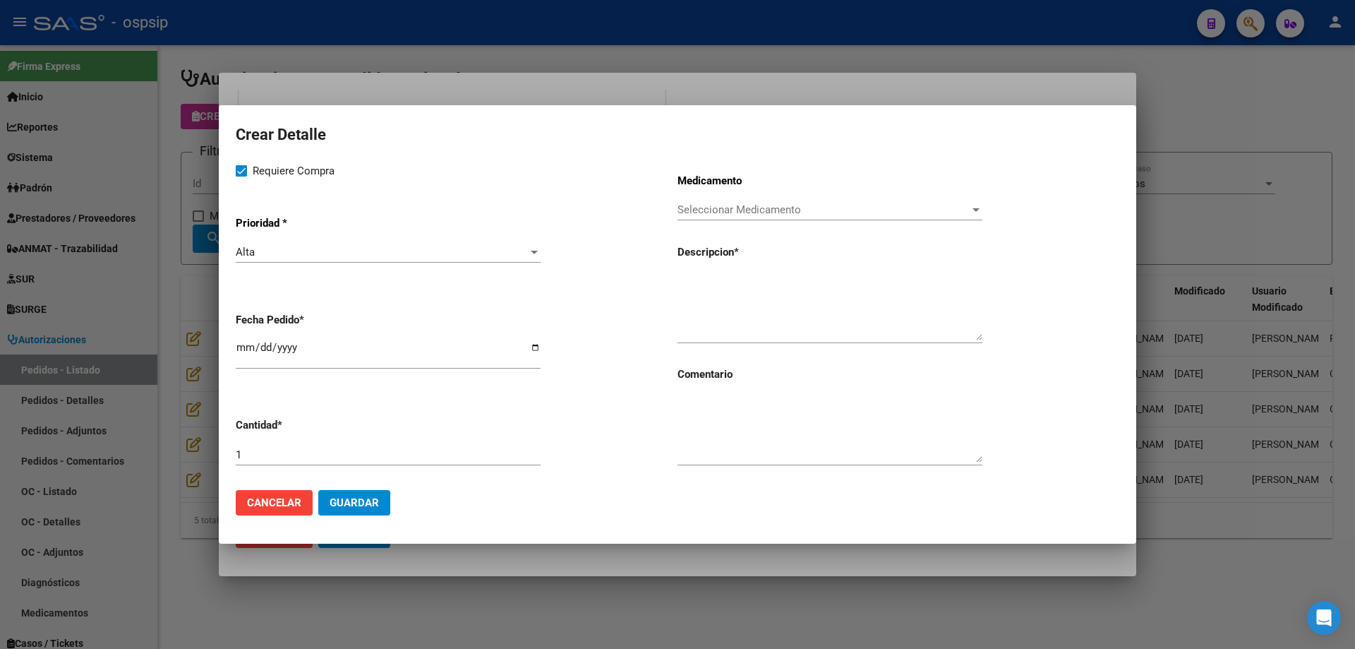
click at [238, 349] on input "[DATE]" at bounding box center [388, 353] width 305 height 23
type input "[DATE]"
click at [837, 215] on span "Seleccionar Medicamento" at bounding box center [824, 209] width 292 height 13
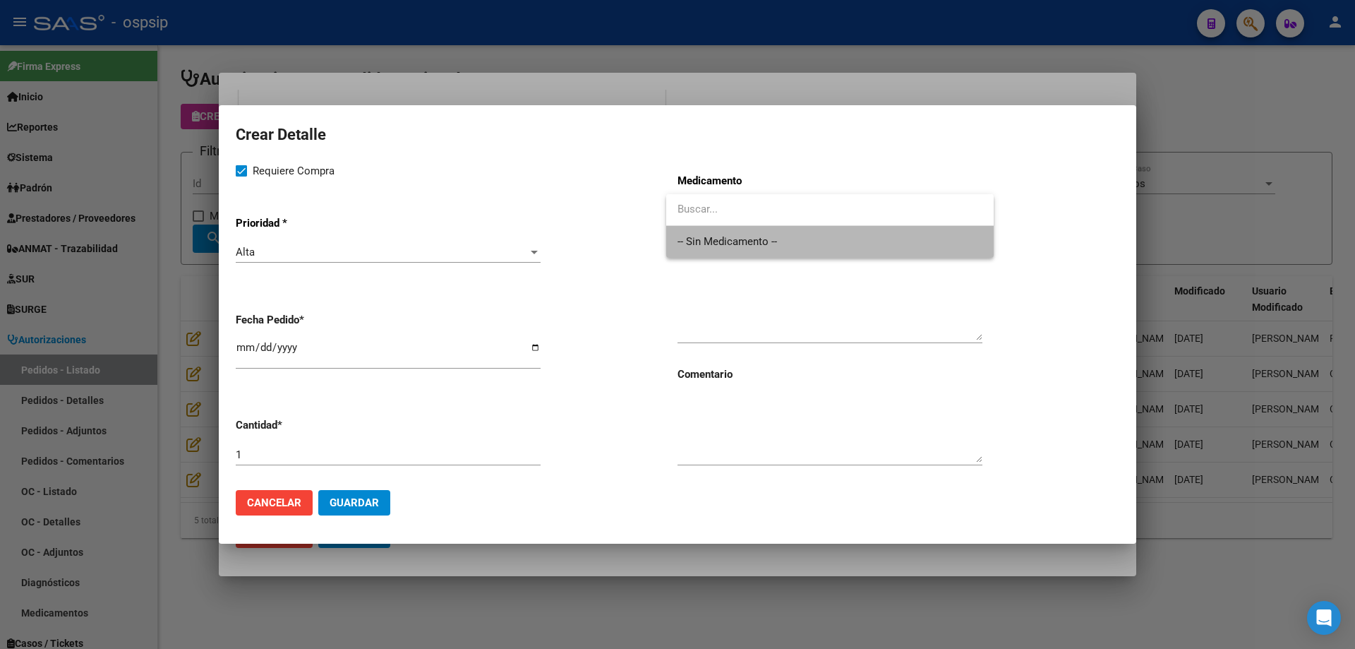
click at [824, 246] on span "-- Sin Medicamento --" at bounding box center [830, 242] width 305 height 32
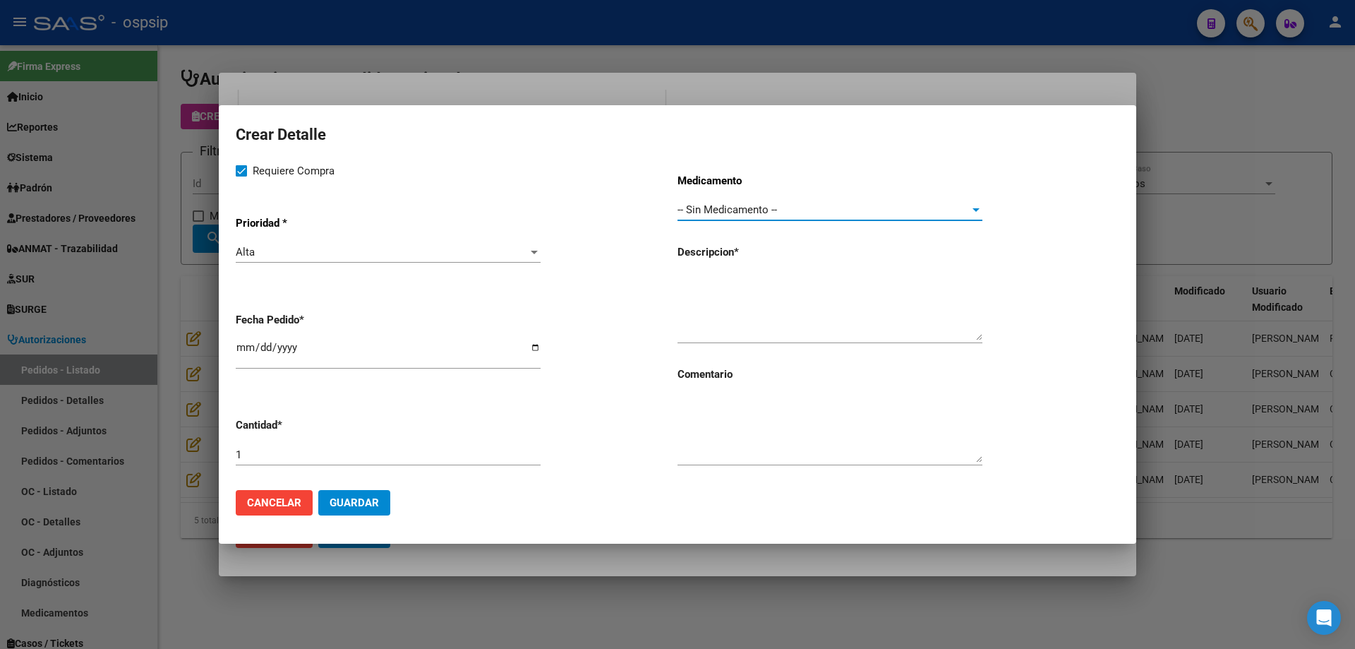
click at [813, 271] on div at bounding box center [830, 307] width 305 height 72
click at [811, 276] on textarea at bounding box center [830, 307] width 305 height 66
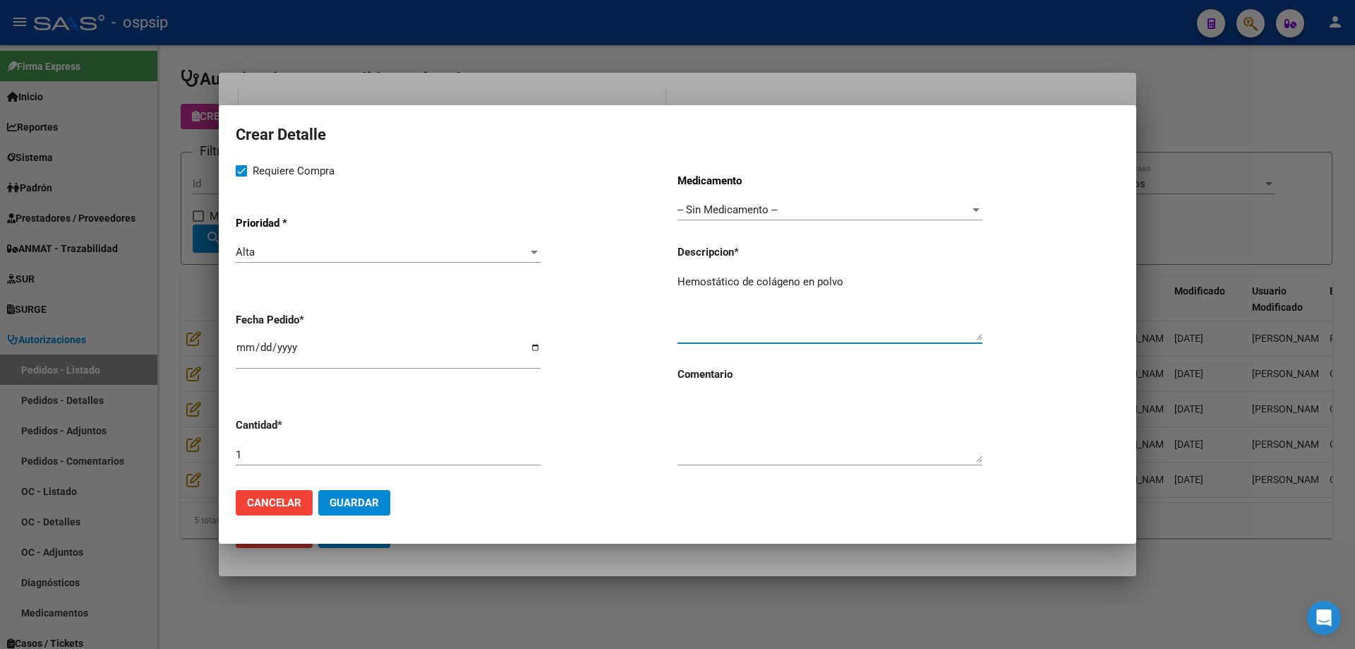
click at [864, 279] on textarea "Hemostático de colágeno en polvo" at bounding box center [830, 307] width 305 height 66
type textarea "Hemostático de colágeno en polvo"
click at [347, 510] on button "Guardar" at bounding box center [354, 502] width 72 height 25
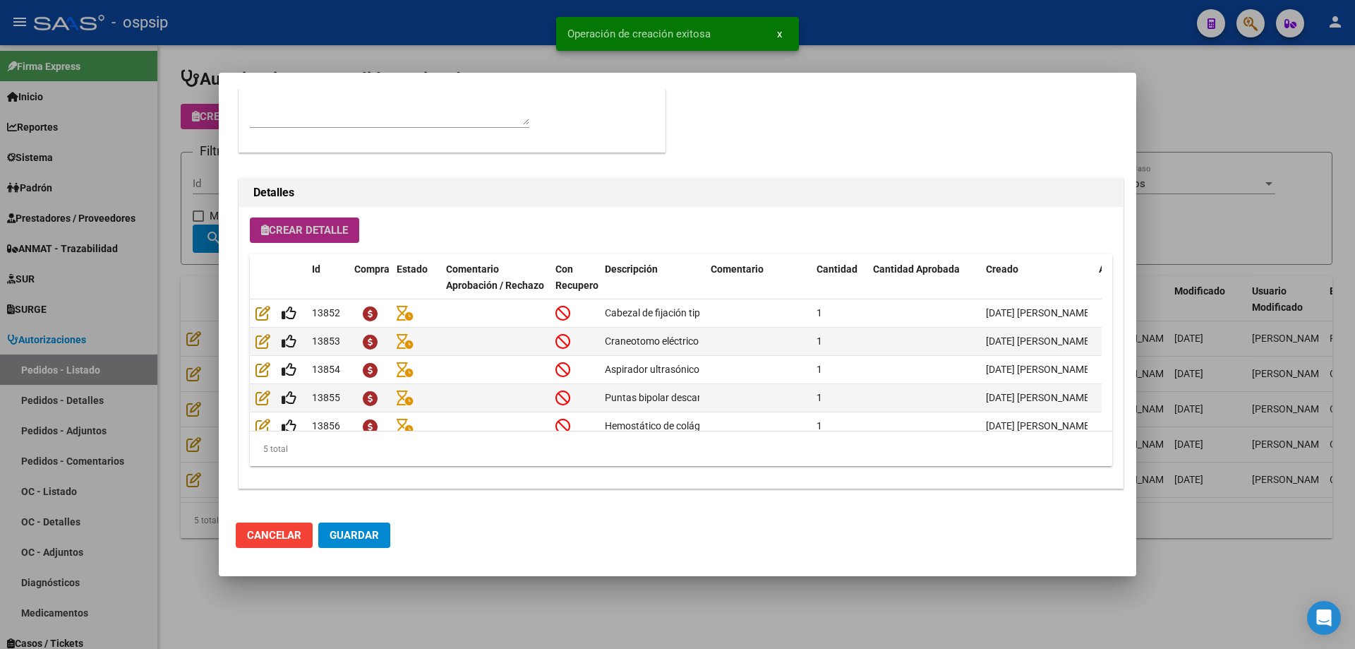
click at [332, 232] on span "Crear Detalle" at bounding box center [304, 230] width 87 height 13
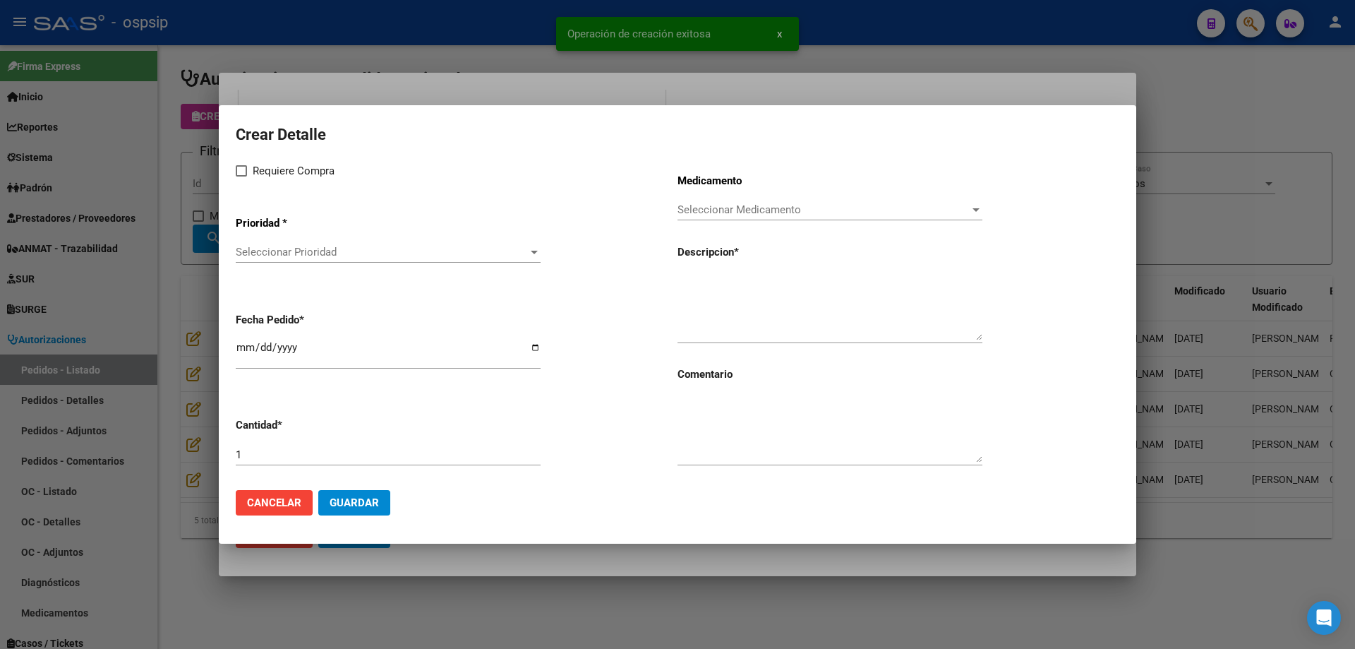
click at [341, 255] on span "Seleccionar Prioridad" at bounding box center [382, 252] width 292 height 13
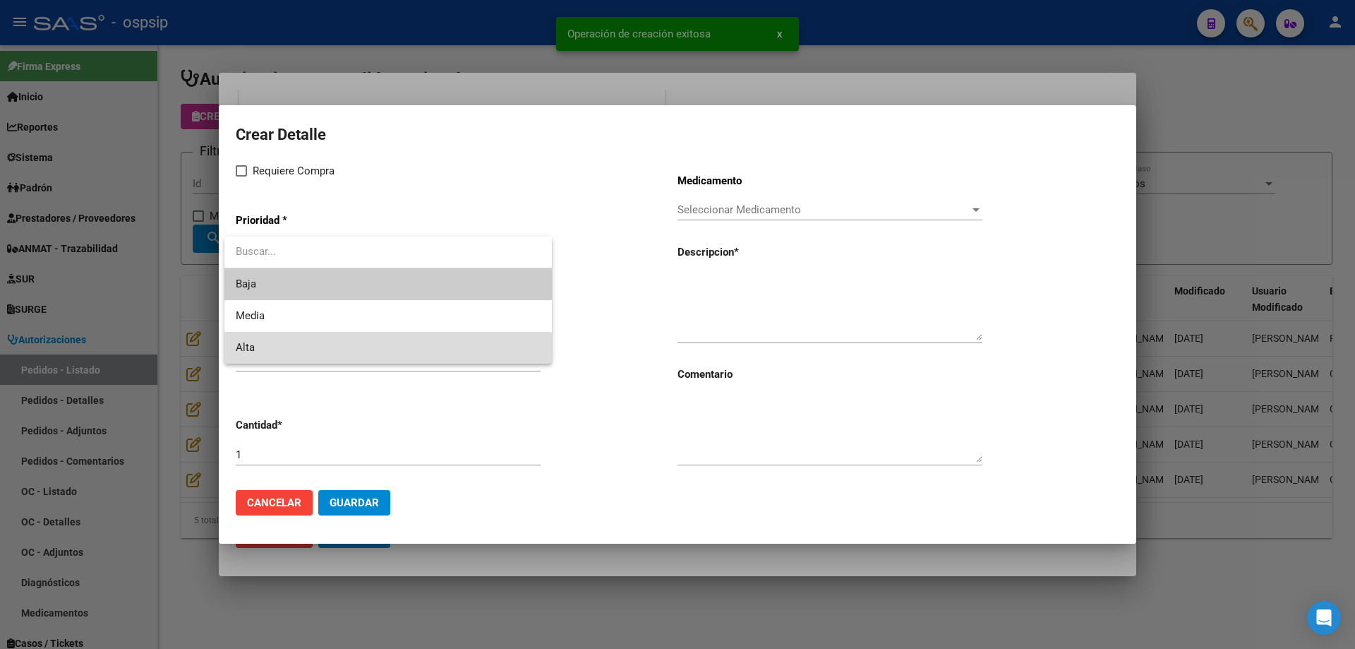
click at [312, 353] on span "Alta" at bounding box center [388, 348] width 305 height 32
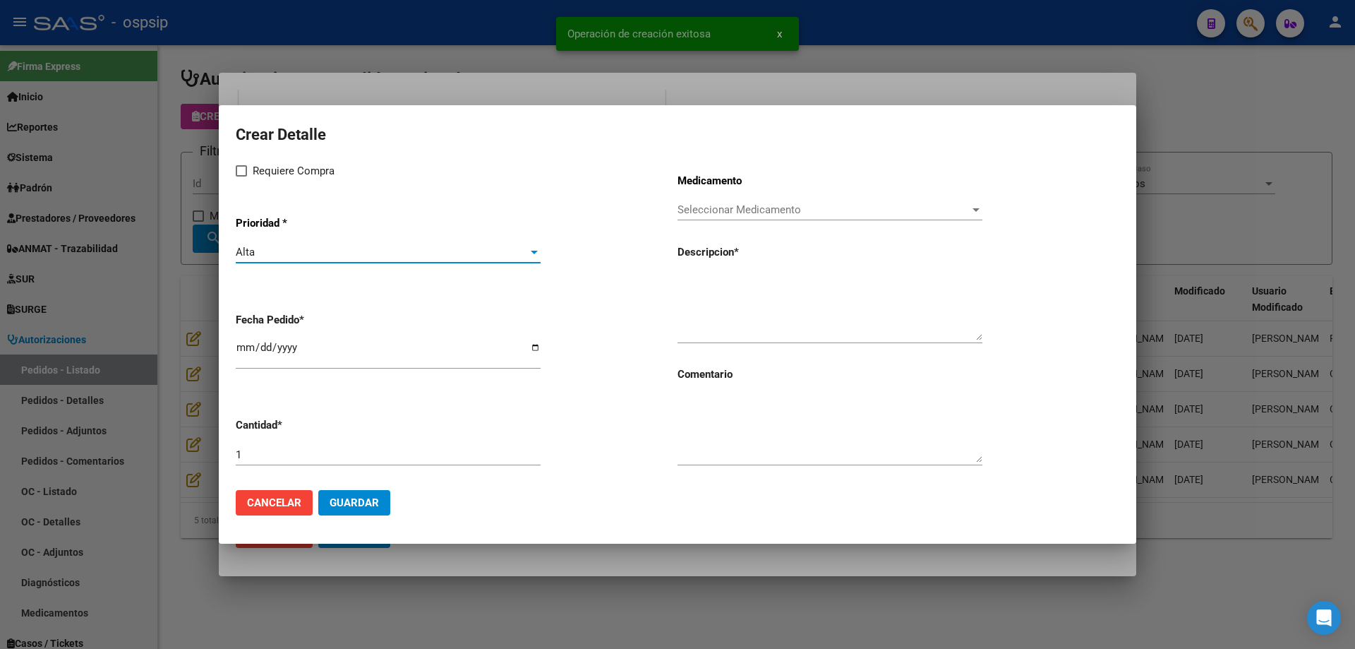
click at [274, 161] on div "Crear Detalle Requiere Compra Prioridad * Alta Seleccionar Prioridad Fecha Pedi…" at bounding box center [678, 299] width 884 height 357
click at [276, 173] on span "Requiere Compra" at bounding box center [294, 170] width 82 height 17
click at [241, 176] on input "Requiere Compra" at bounding box center [241, 176] width 1 height 1
checkbox input "true"
click at [247, 347] on input "[DATE]" at bounding box center [388, 353] width 305 height 23
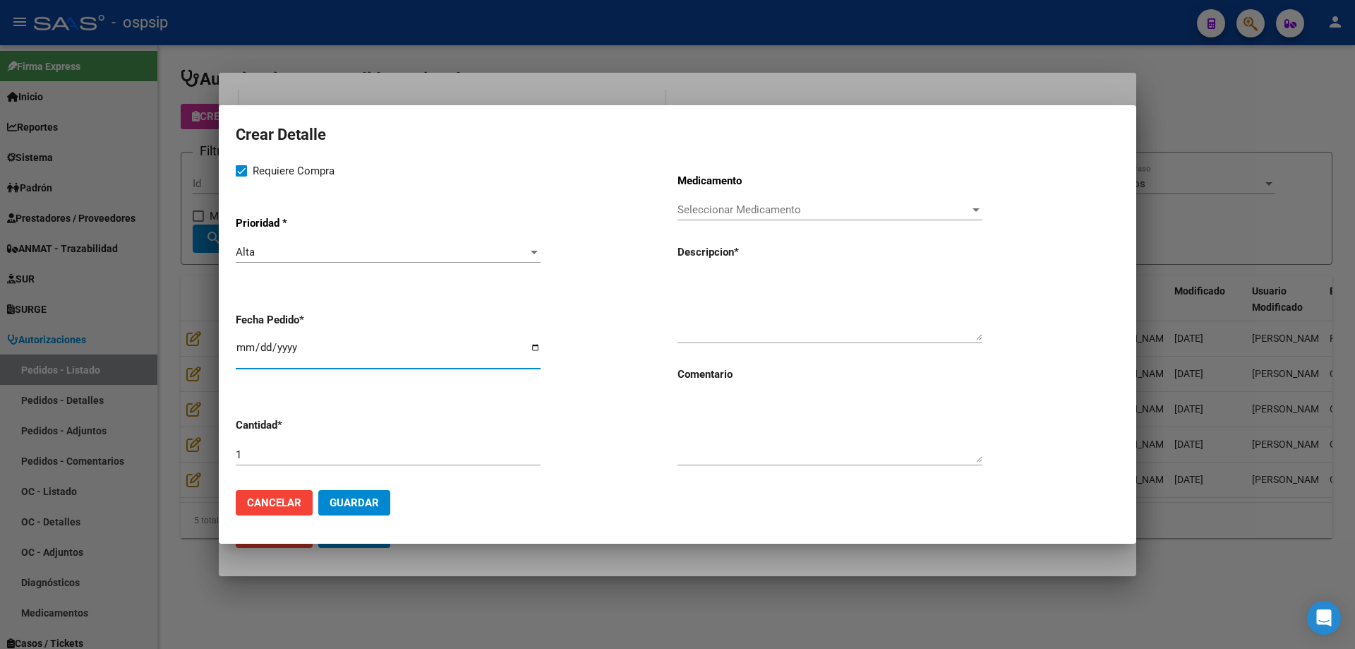
type input "[DATE]"
click at [838, 204] on span "Seleccionar Medicamento" at bounding box center [824, 209] width 292 height 13
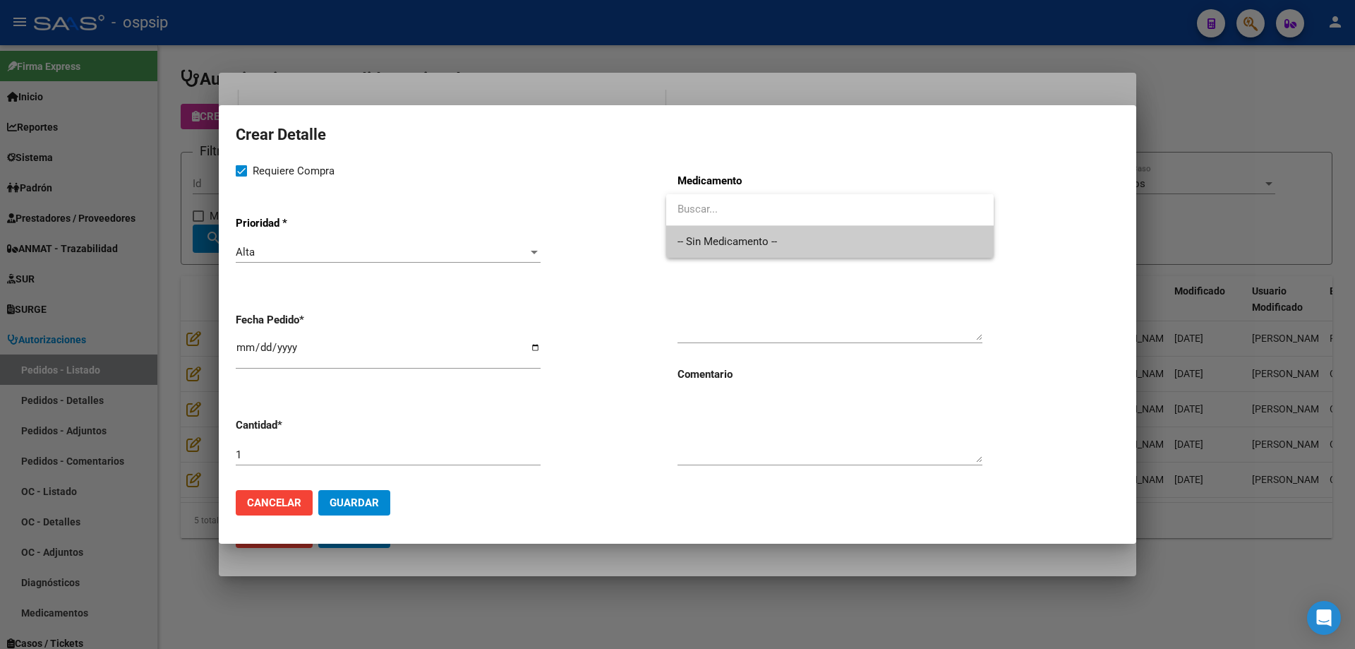
click at [815, 240] on span "-- Sin Medicamento --" at bounding box center [830, 242] width 305 height 32
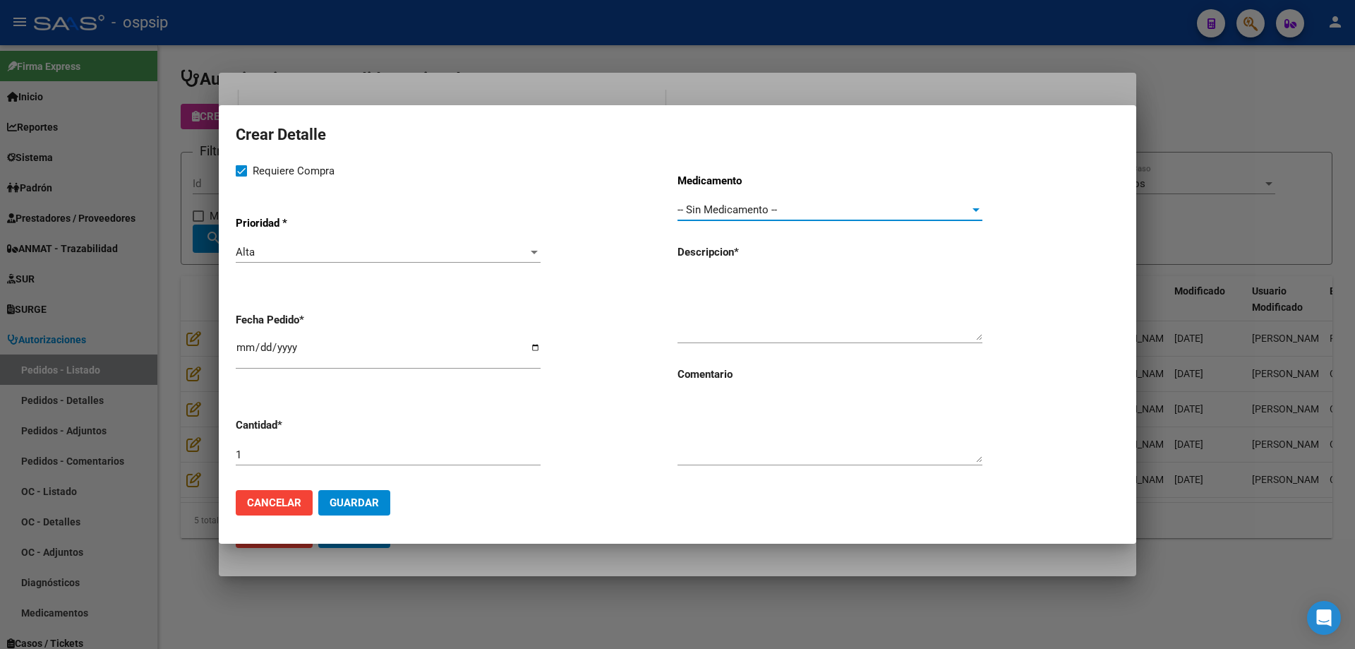
click at [796, 275] on textarea at bounding box center [830, 307] width 305 height 66
click at [830, 287] on textarea "Sustituto dural no suturable" at bounding box center [830, 307] width 305 height 66
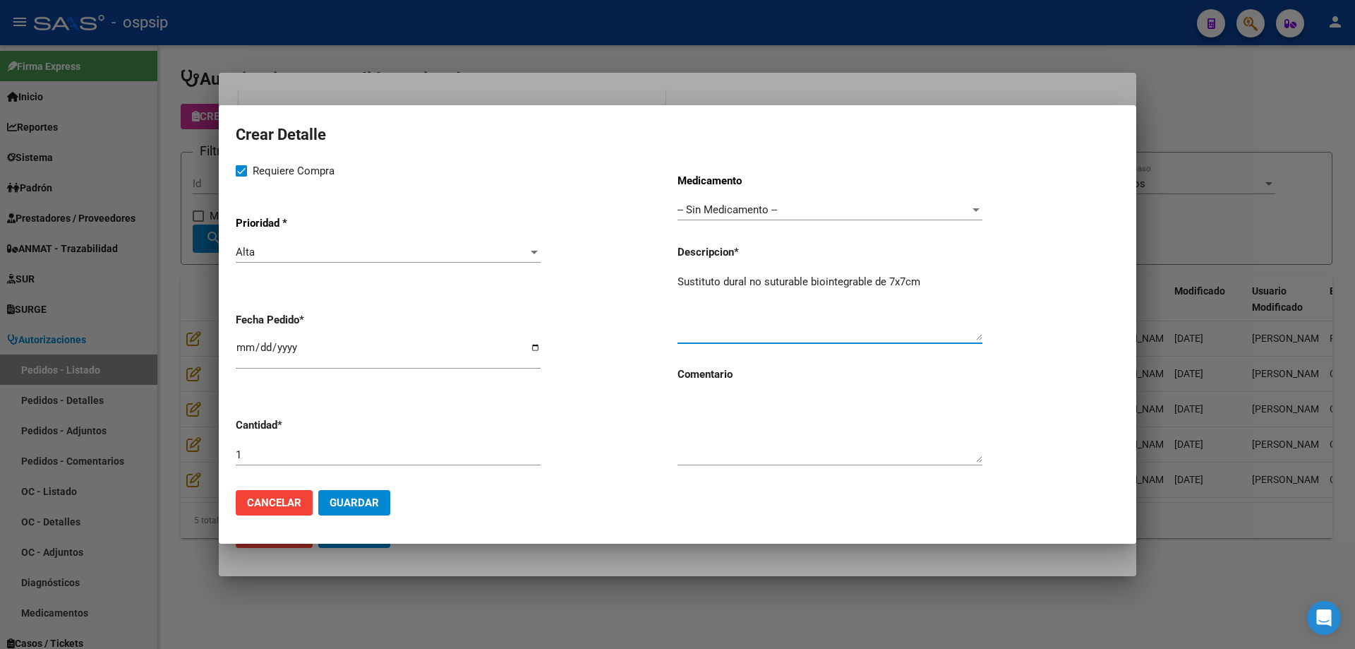
drag, startPoint x: 934, startPoint y: 285, endPoint x: 684, endPoint y: 279, distance: 250.0
click at [670, 282] on div "Requiere Compra Prioridad * Alta Seleccionar Prioridad Fecha Pedido * [DATE] Ca…" at bounding box center [678, 320] width 884 height 316
type textarea "Sustituto dural no suturable biointegrable de 7x7cm"
click at [373, 505] on span "Guardar" at bounding box center [354, 502] width 49 height 13
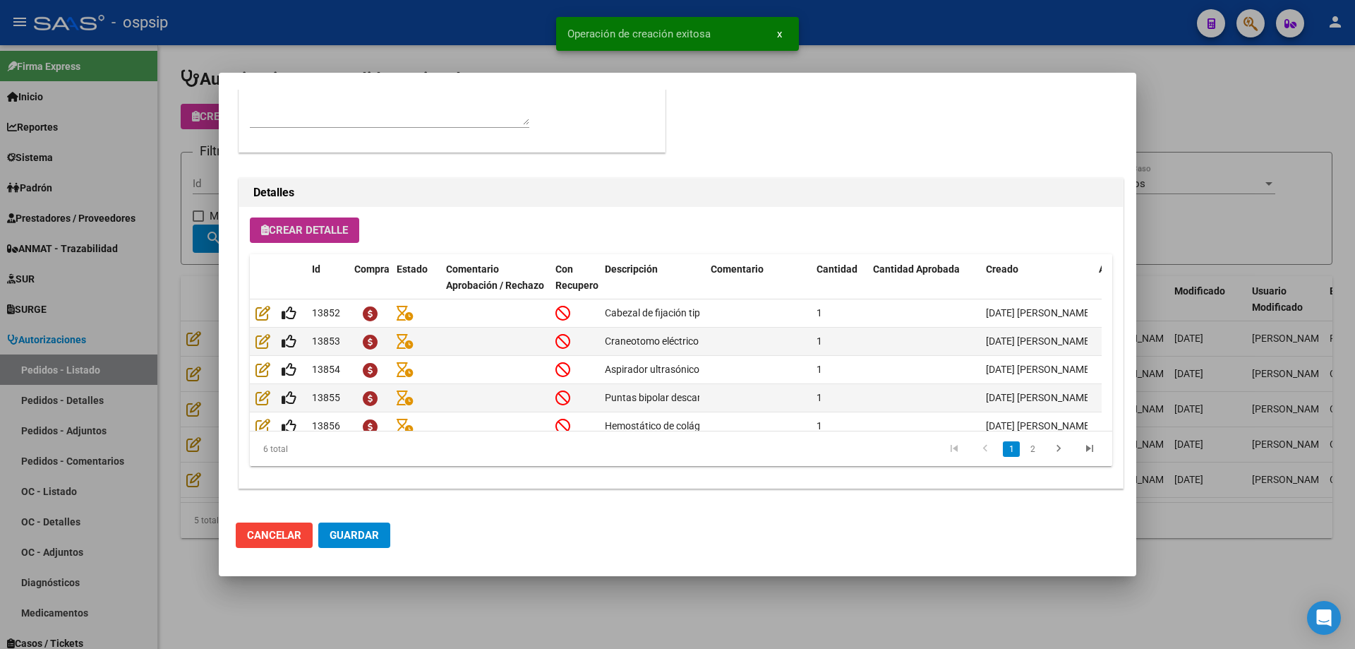
click at [346, 243] on button "Crear Detalle" at bounding box center [304, 229] width 109 height 25
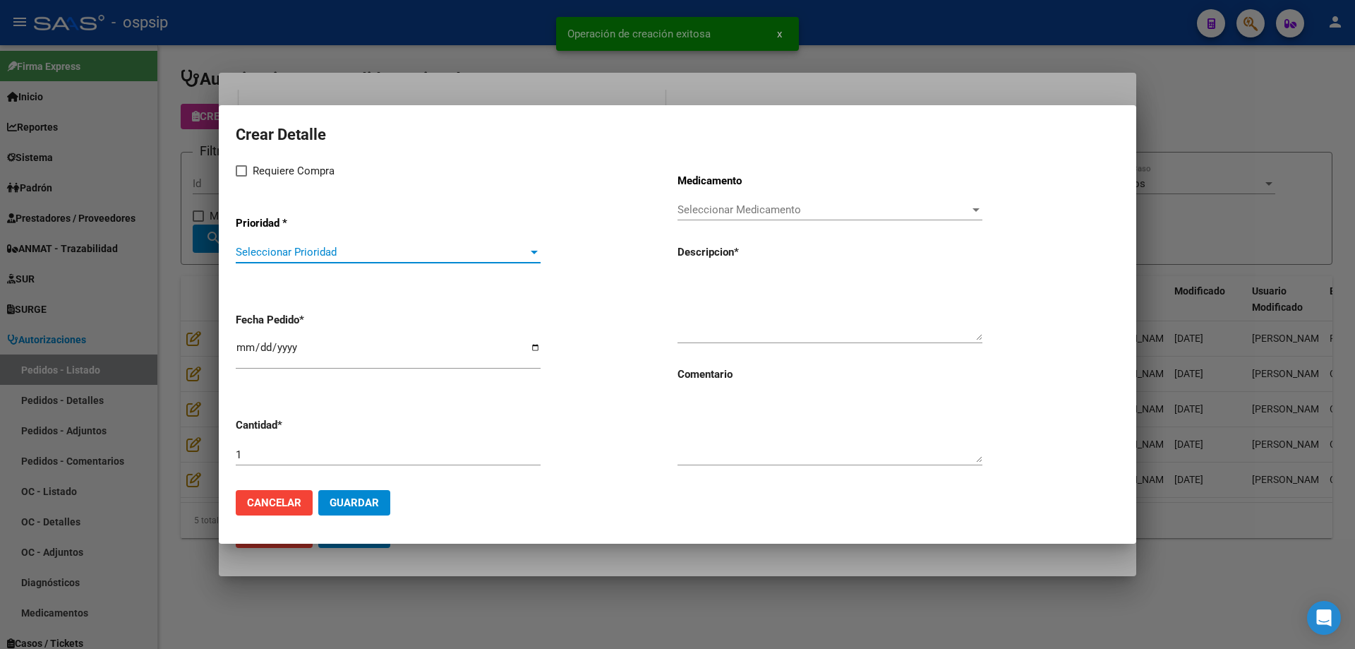
click at [328, 256] on span "Seleccionar Prioridad" at bounding box center [382, 252] width 292 height 13
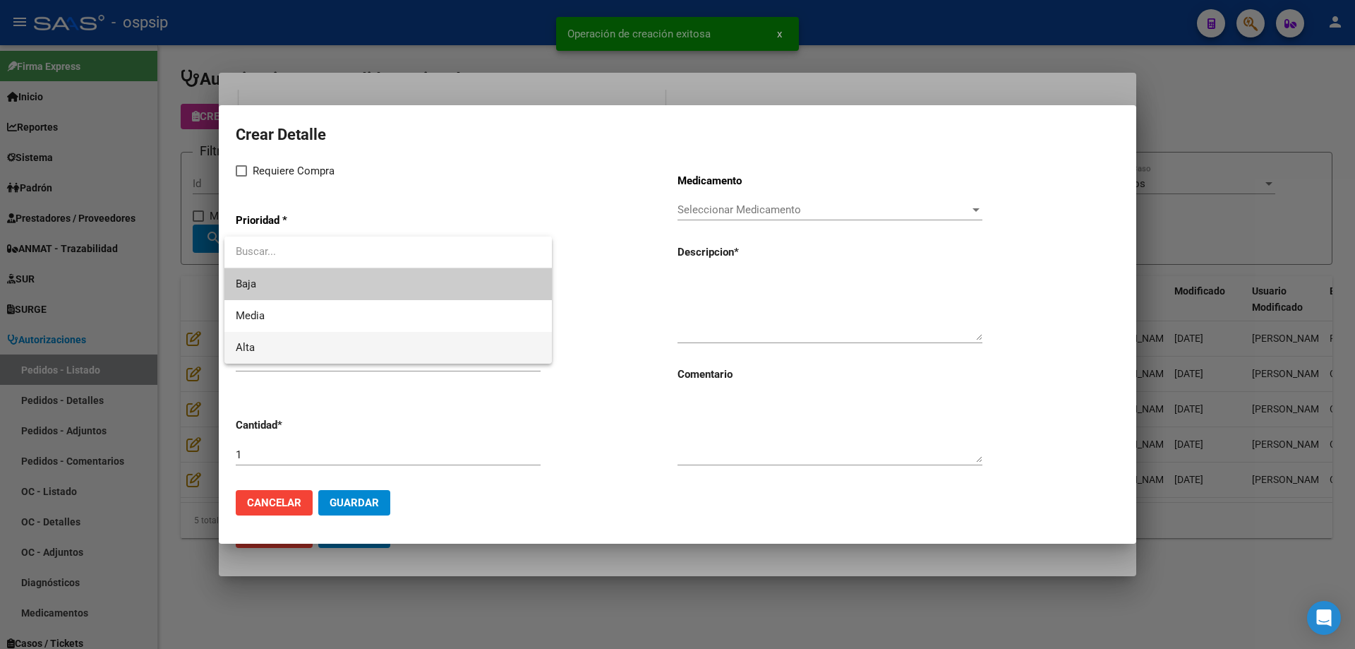
click at [292, 339] on span "Alta" at bounding box center [388, 348] width 305 height 32
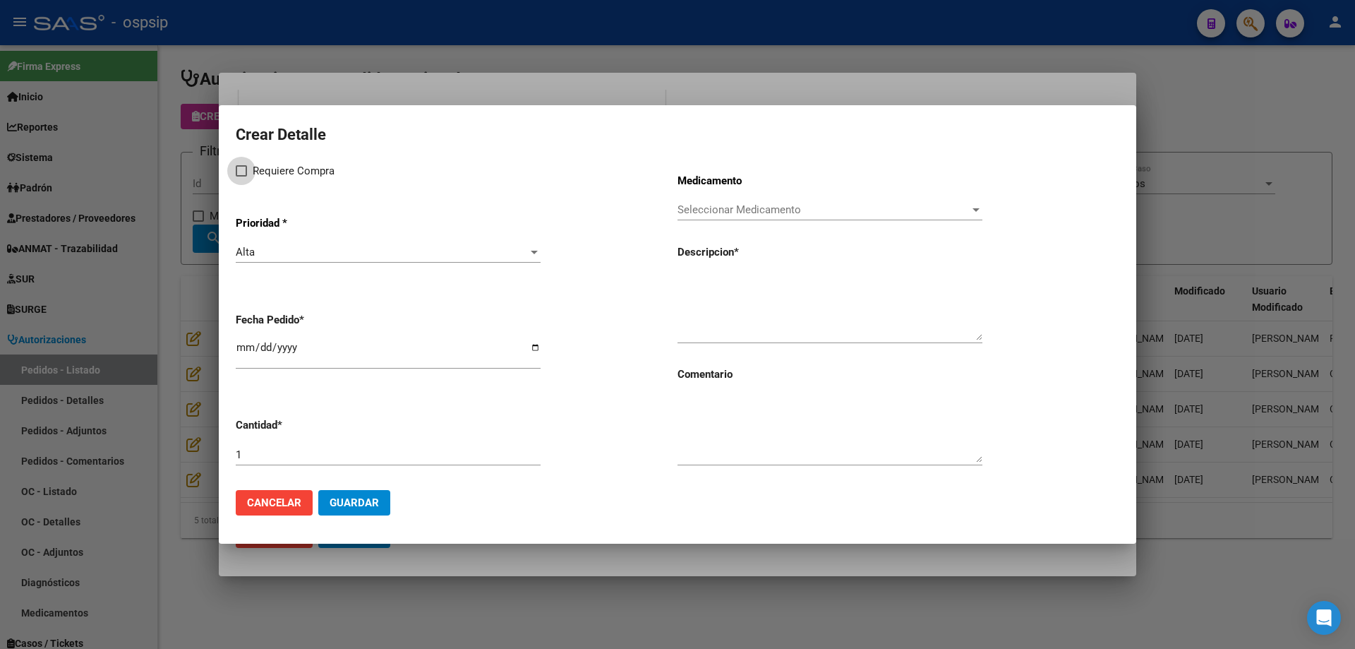
click at [251, 164] on label "Requiere Compra" at bounding box center [285, 170] width 99 height 17
click at [241, 176] on input "Requiere Compra" at bounding box center [241, 176] width 1 height 1
checkbox input "true"
click at [239, 354] on input "[DATE]" at bounding box center [388, 353] width 305 height 23
type input "[DATE]"
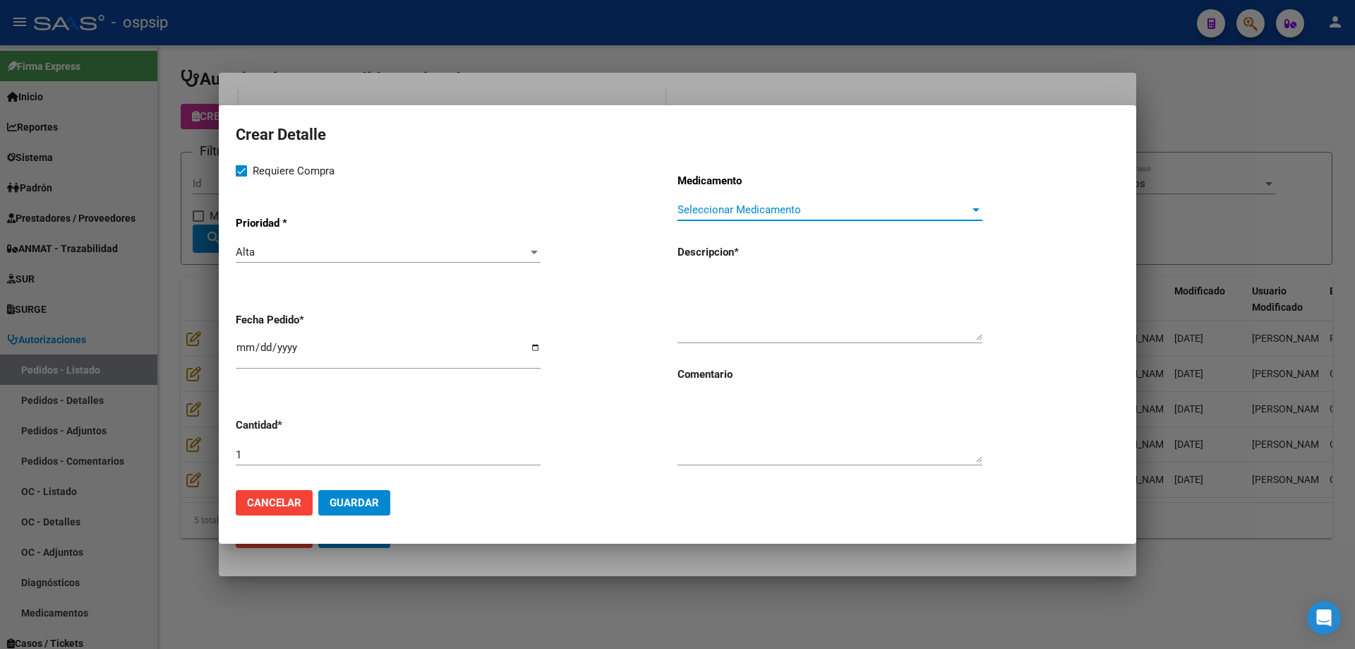
click at [850, 210] on span "Seleccionar Medicamento" at bounding box center [824, 209] width 292 height 13
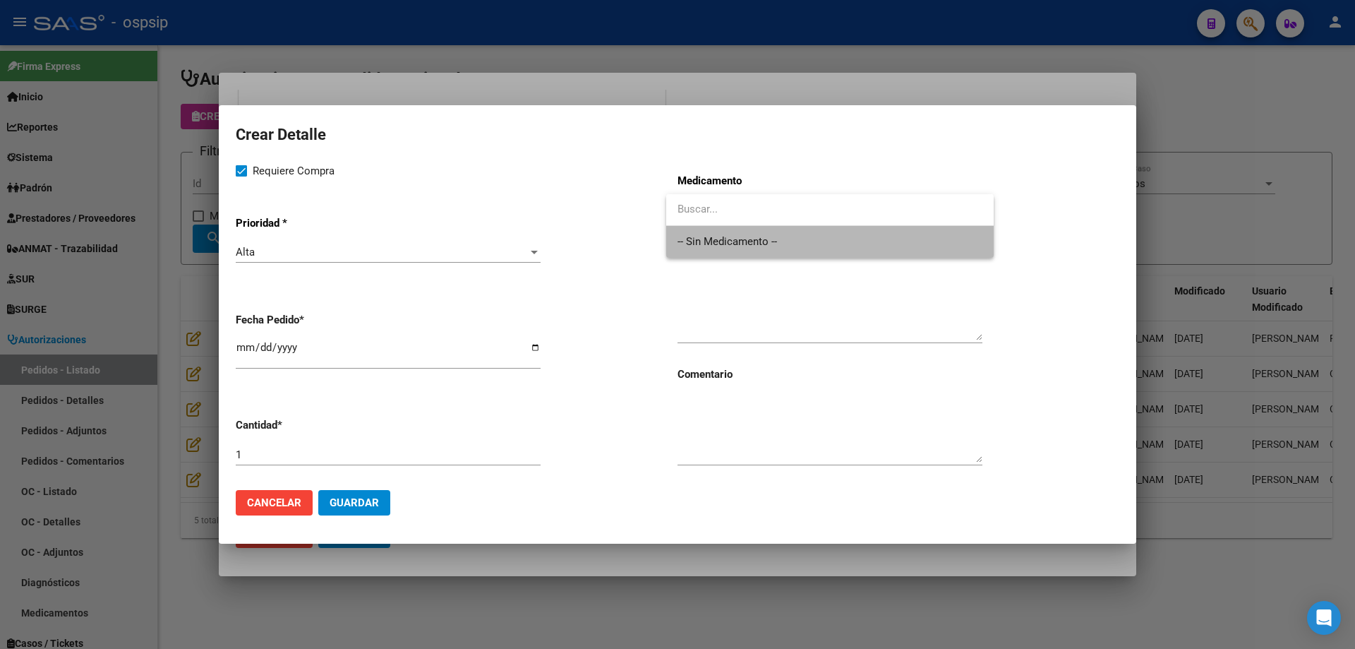
click at [837, 241] on span "-- Sin Medicamento --" at bounding box center [830, 242] width 305 height 32
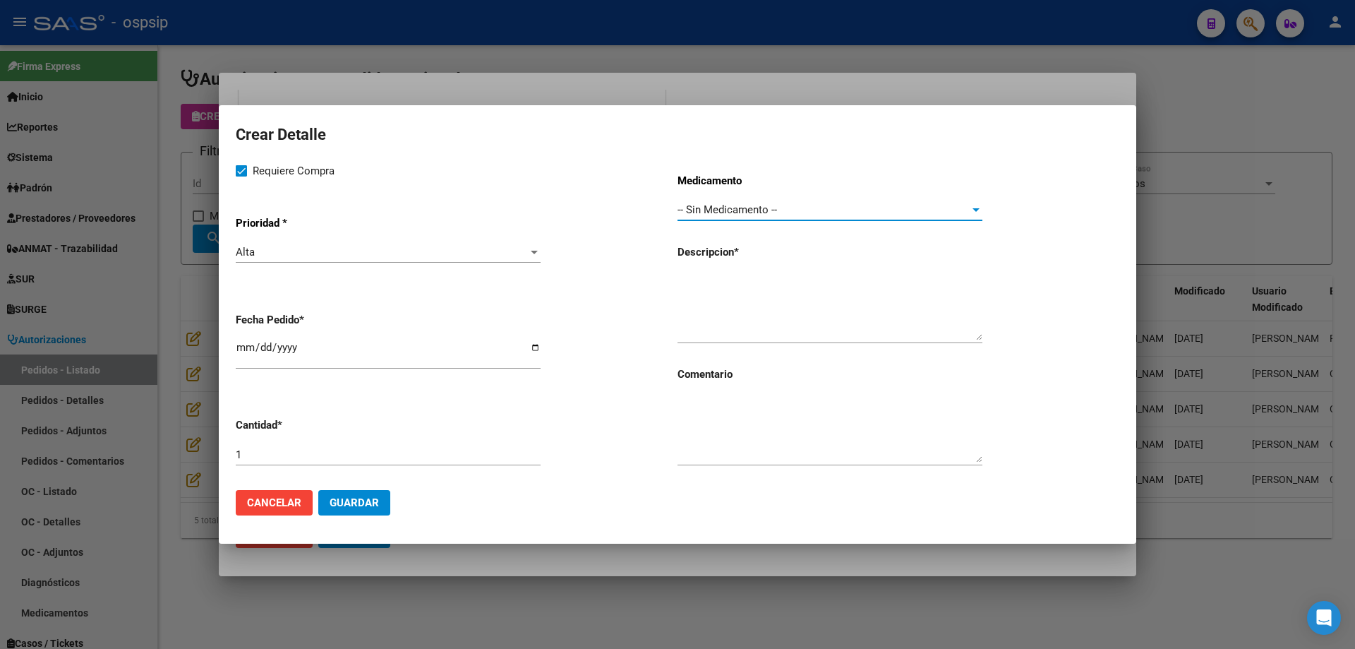
click at [816, 285] on textarea at bounding box center [830, 307] width 305 height 66
type textarea "Dosis de sellador dural"
click at [352, 503] on span "Guardar" at bounding box center [354, 502] width 49 height 13
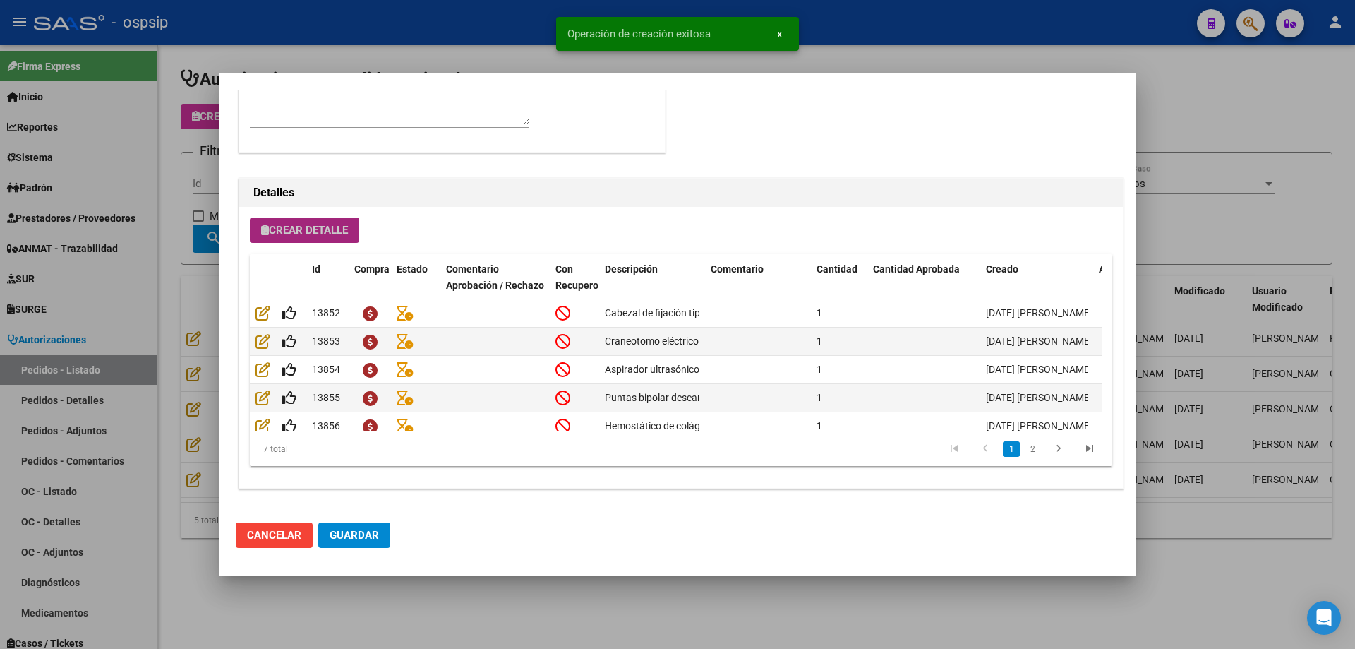
click at [332, 237] on button "Crear Detalle" at bounding box center [304, 229] width 109 height 25
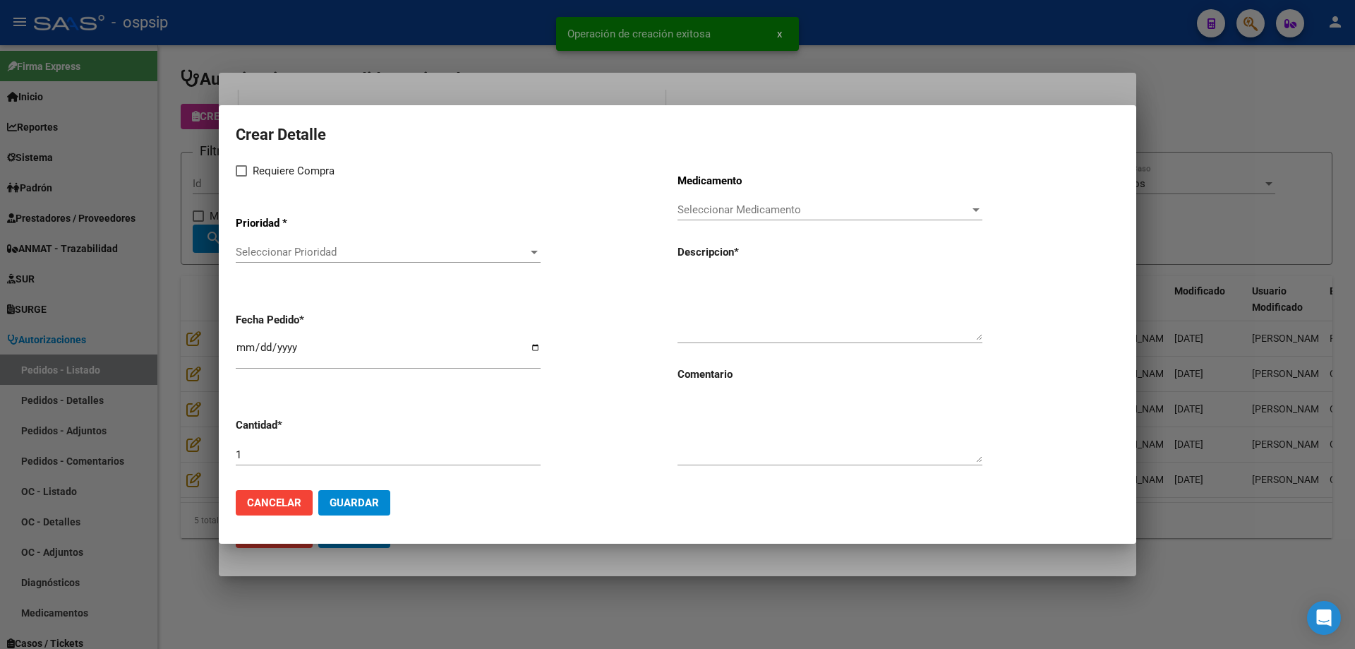
click at [318, 256] on span "Seleccionar Prioridad" at bounding box center [382, 252] width 292 height 13
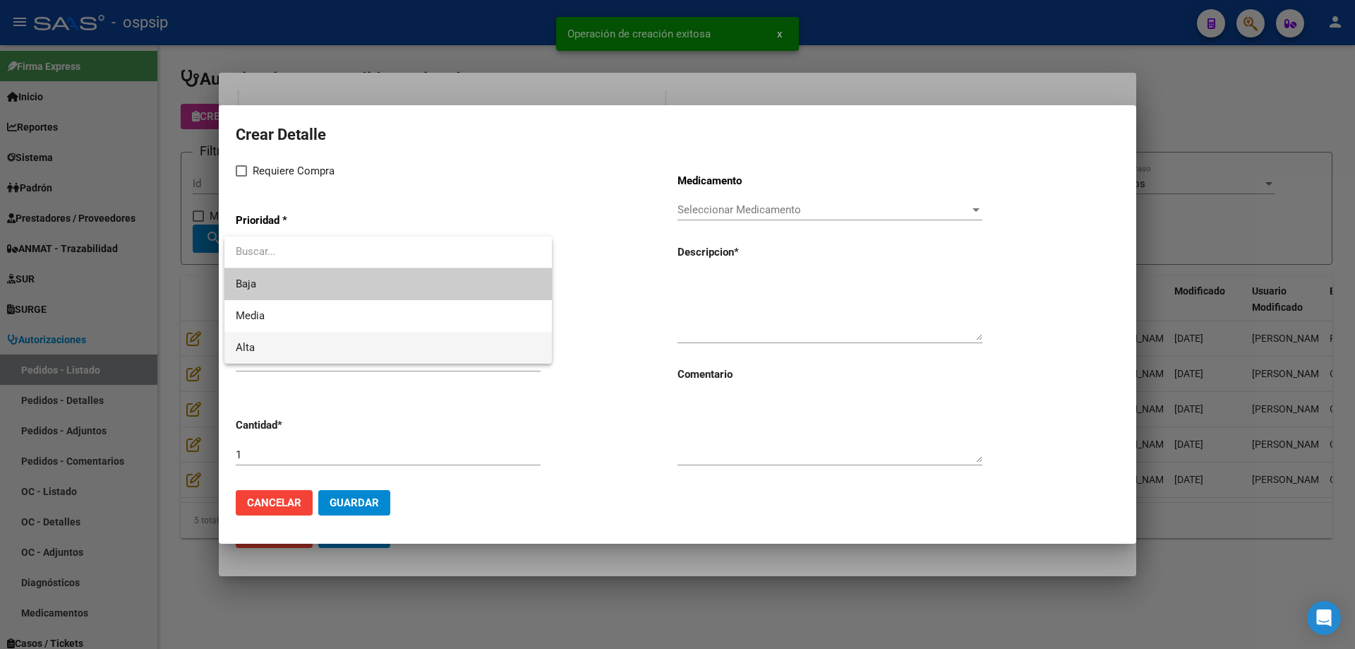
click at [278, 343] on span "Alta" at bounding box center [388, 348] width 305 height 32
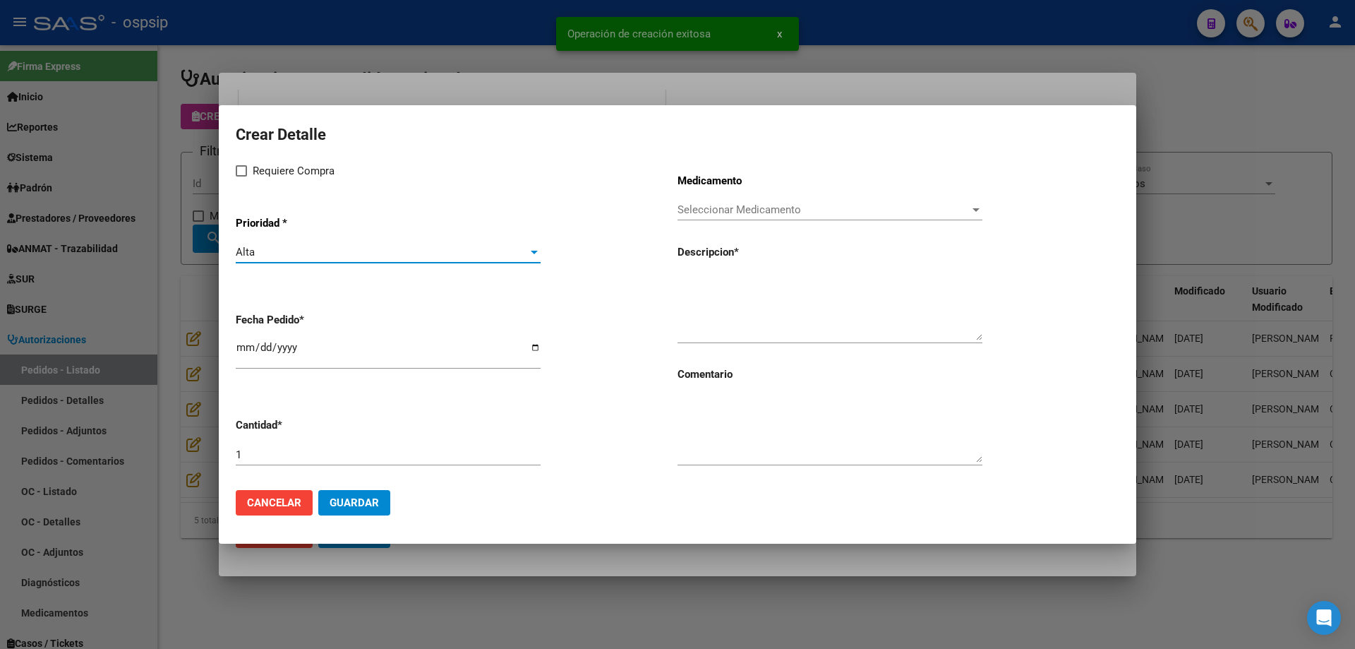
click at [254, 170] on span "Requiere Compra" at bounding box center [294, 170] width 82 height 17
click at [241, 176] on input "Requiere Compra" at bounding box center [241, 176] width 1 height 1
checkbox input "true"
click at [236, 339] on div "[DATE]" at bounding box center [388, 353] width 305 height 30
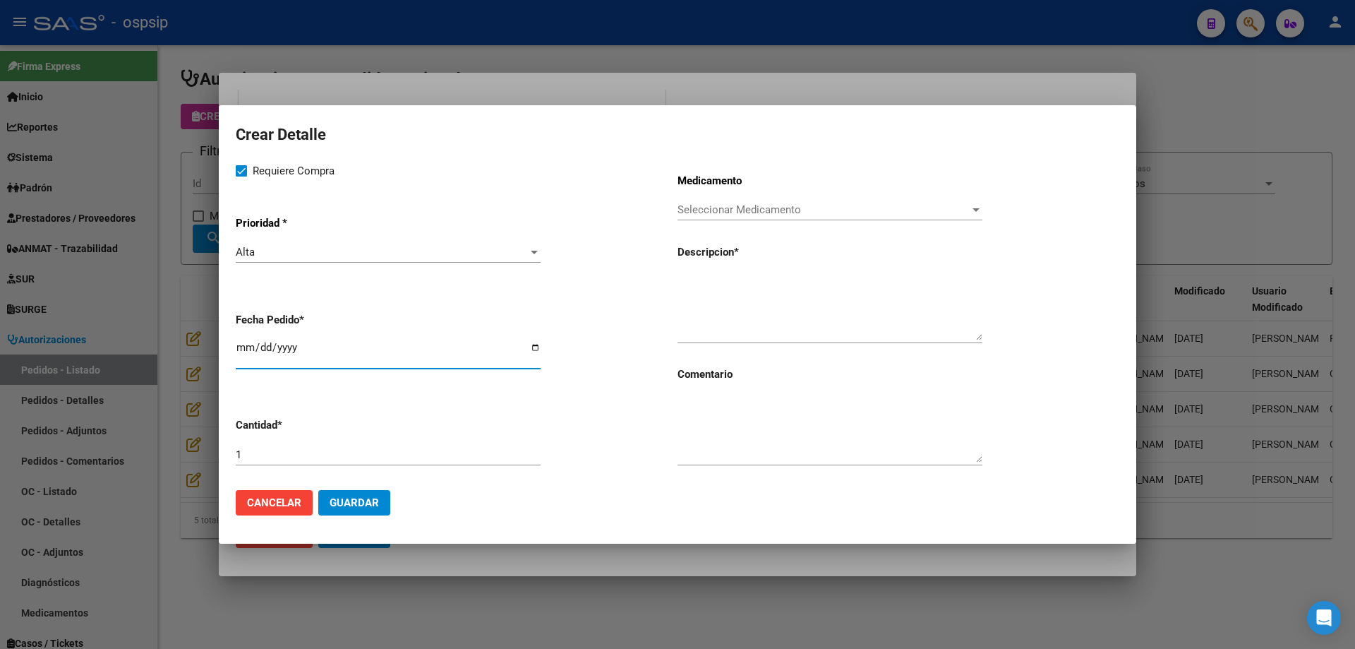
type input "[DATE]"
click at [693, 203] on span "Seleccionar Medicamento" at bounding box center [824, 209] width 292 height 13
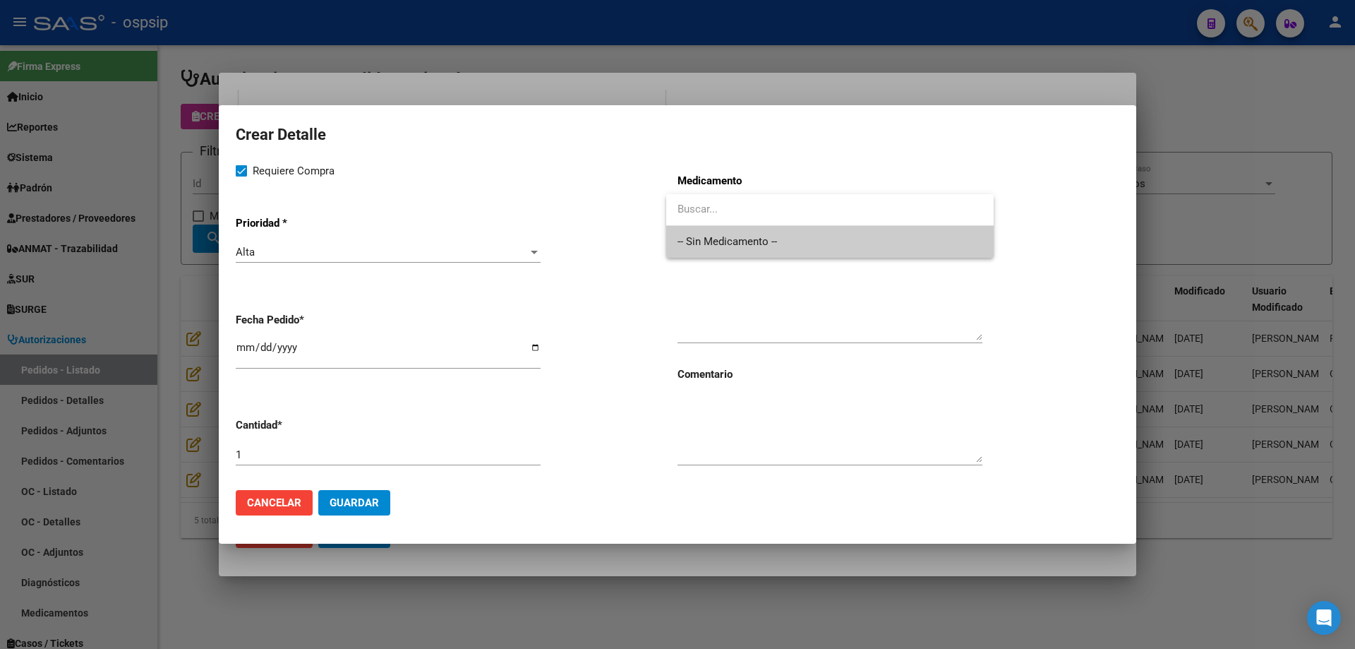
click at [702, 239] on span "-- Sin Medicamento --" at bounding box center [830, 242] width 305 height 32
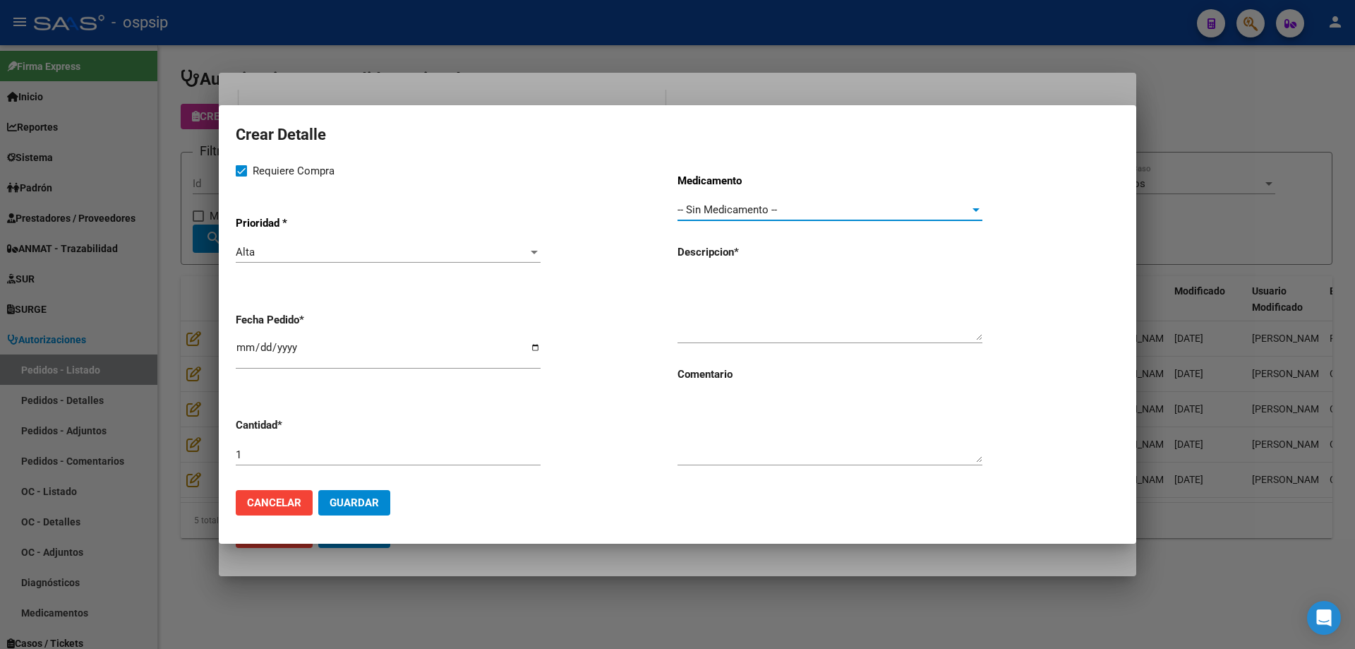
click at [708, 295] on textarea at bounding box center [830, 307] width 305 height 66
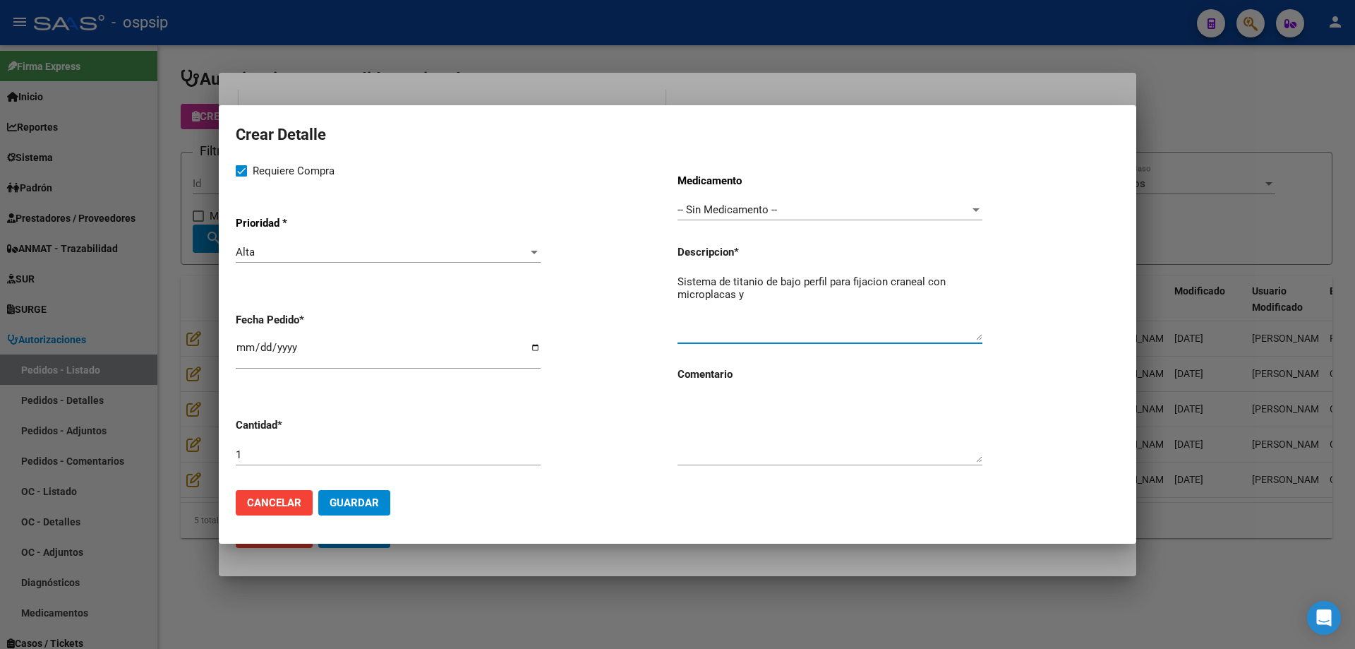
drag, startPoint x: 753, startPoint y: 292, endPoint x: 670, endPoint y: 284, distance: 83.0
click at [670, 284] on div "Requiere Compra Prioridad * Alta Seleccionar Prioridad Fecha Pedido * [DATE] Ca…" at bounding box center [678, 320] width 884 height 316
click at [779, 295] on textarea "Sistema de titanio de bajo perfil para fijacion craneal con microplacas y" at bounding box center [830, 307] width 305 height 66
drag, startPoint x: 724, startPoint y: 296, endPoint x: 703, endPoint y: 306, distance: 22.7
click at [703, 306] on textarea "Sistema de titanio de bajo perfil para fijacion craneal con microplacas y bur h…" at bounding box center [830, 307] width 305 height 66
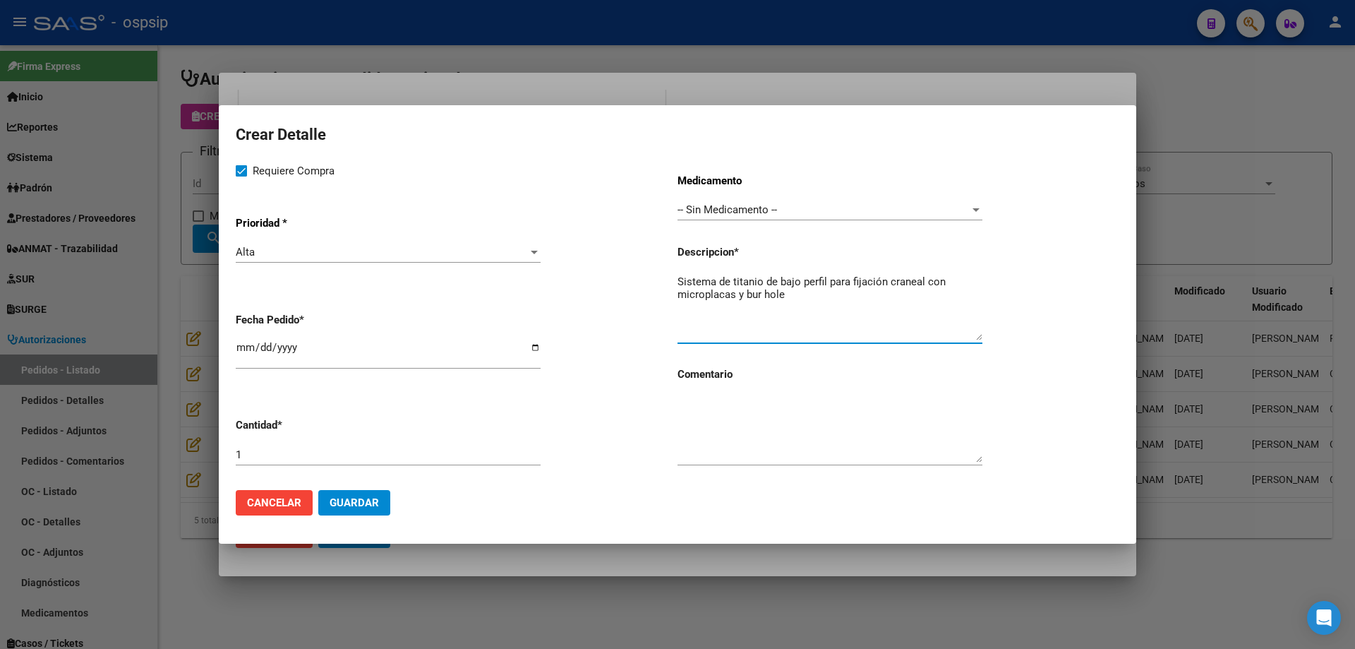
click at [880, 306] on textarea "Sistema de titanio de bajo perfil para fijación craneal con microplacas y bur h…" at bounding box center [830, 307] width 305 height 66
type textarea "Sistema de titanio de bajo perfil para fijación craneal con microplacas y bur h…"
click at [370, 501] on span "Guardar" at bounding box center [354, 502] width 49 height 13
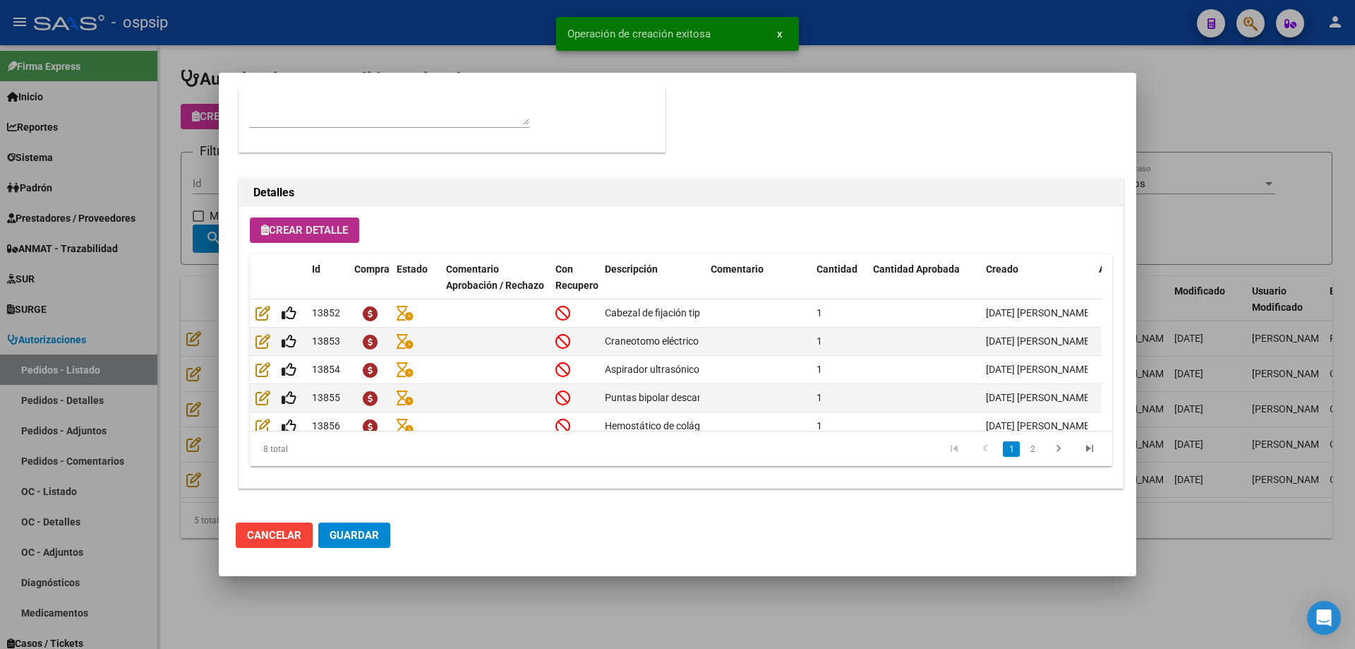
click at [374, 537] on span "Guardar" at bounding box center [354, 535] width 49 height 13
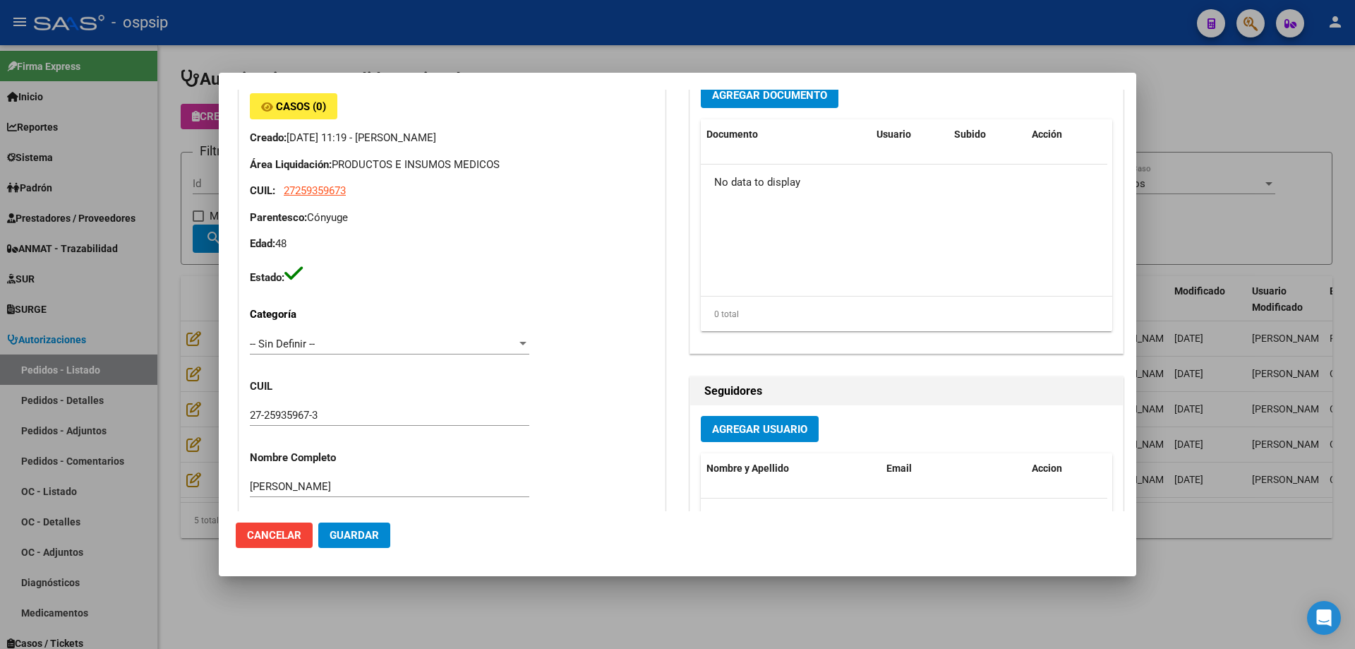
scroll to position [0, 0]
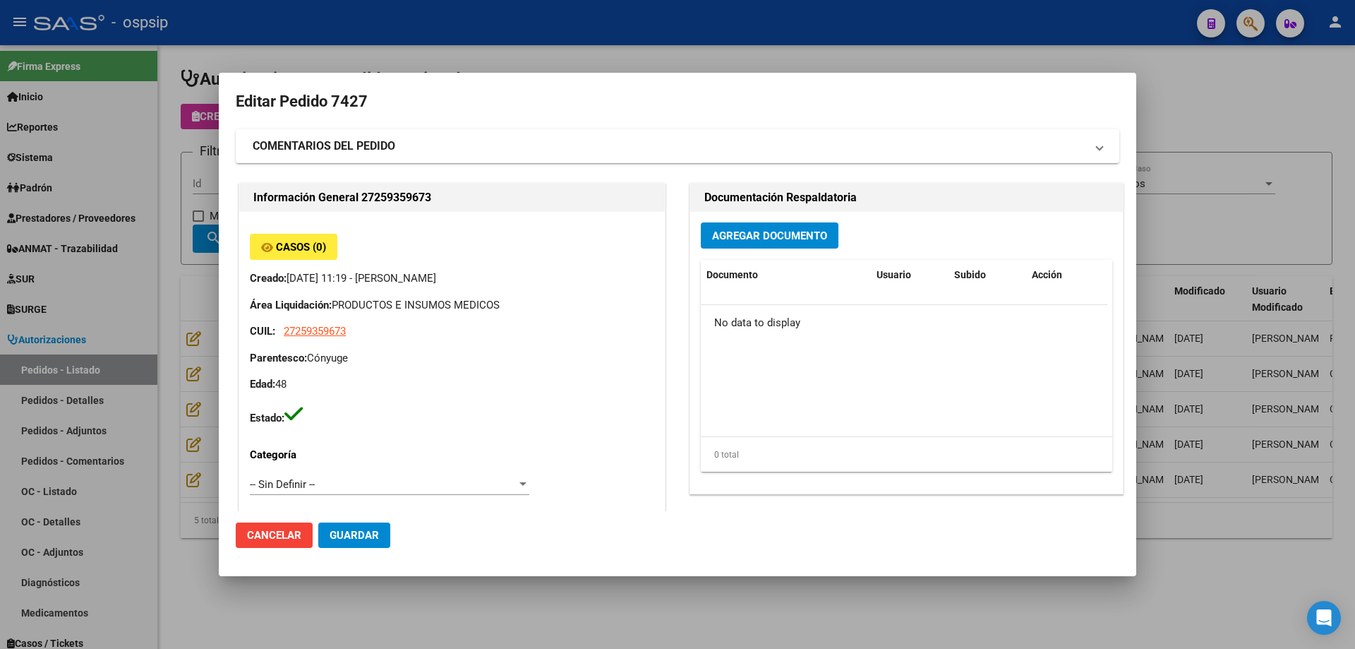
click at [366, 521] on mat-dialog-actions "Cancelar Guardar" at bounding box center [678, 535] width 884 height 48
click at [364, 533] on span "Guardar" at bounding box center [354, 535] width 49 height 13
click at [754, 247] on button "Agregar Documento" at bounding box center [770, 235] width 138 height 26
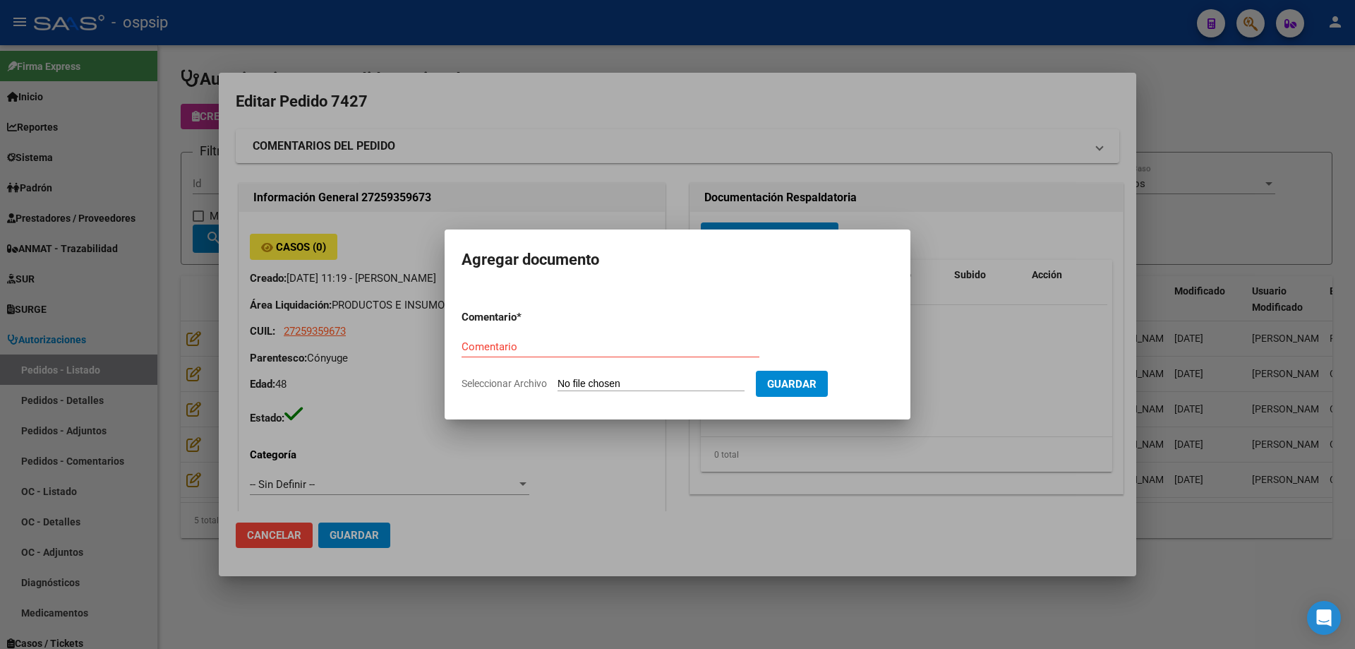
click at [687, 376] on form "Comentario * Comentario Seleccionar Archivo Guardar" at bounding box center [678, 350] width 432 height 103
click at [687, 383] on input "Seleccionar Archivo" at bounding box center [651, 384] width 187 height 13
type input "C:\fakepath\pedido [PERSON_NAME].jpg"
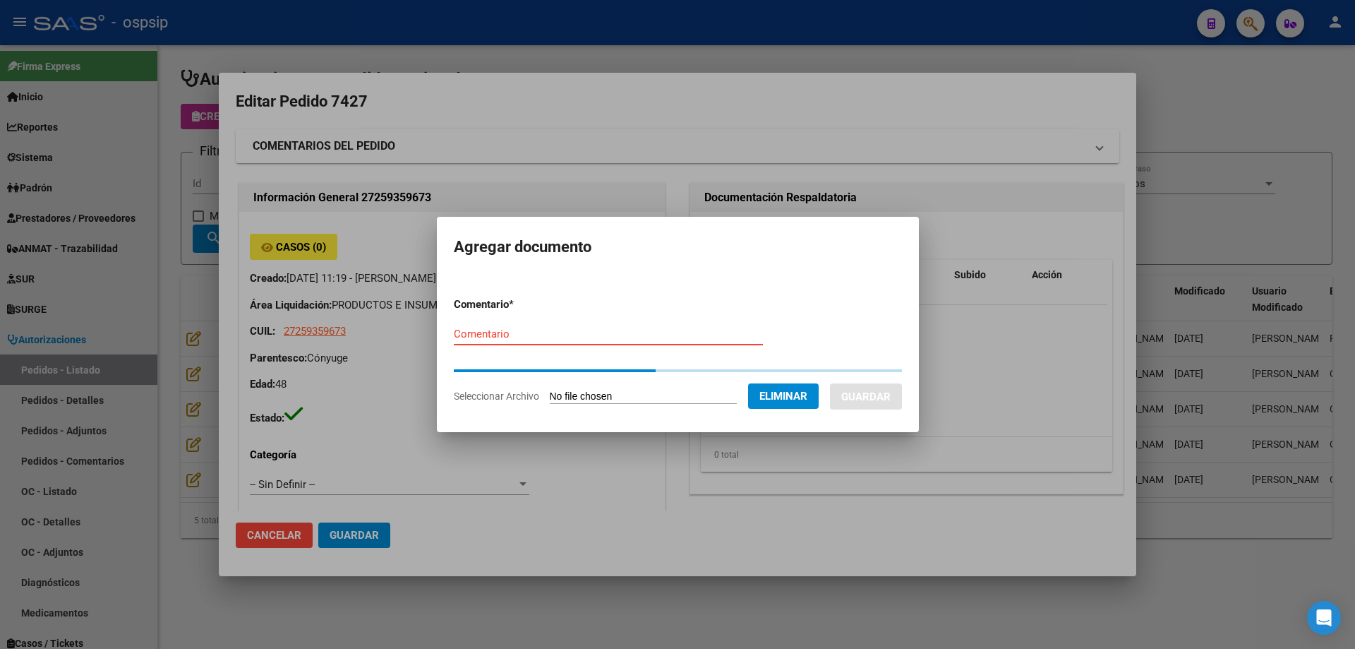
click at [484, 333] on input "Comentario" at bounding box center [608, 334] width 309 height 13
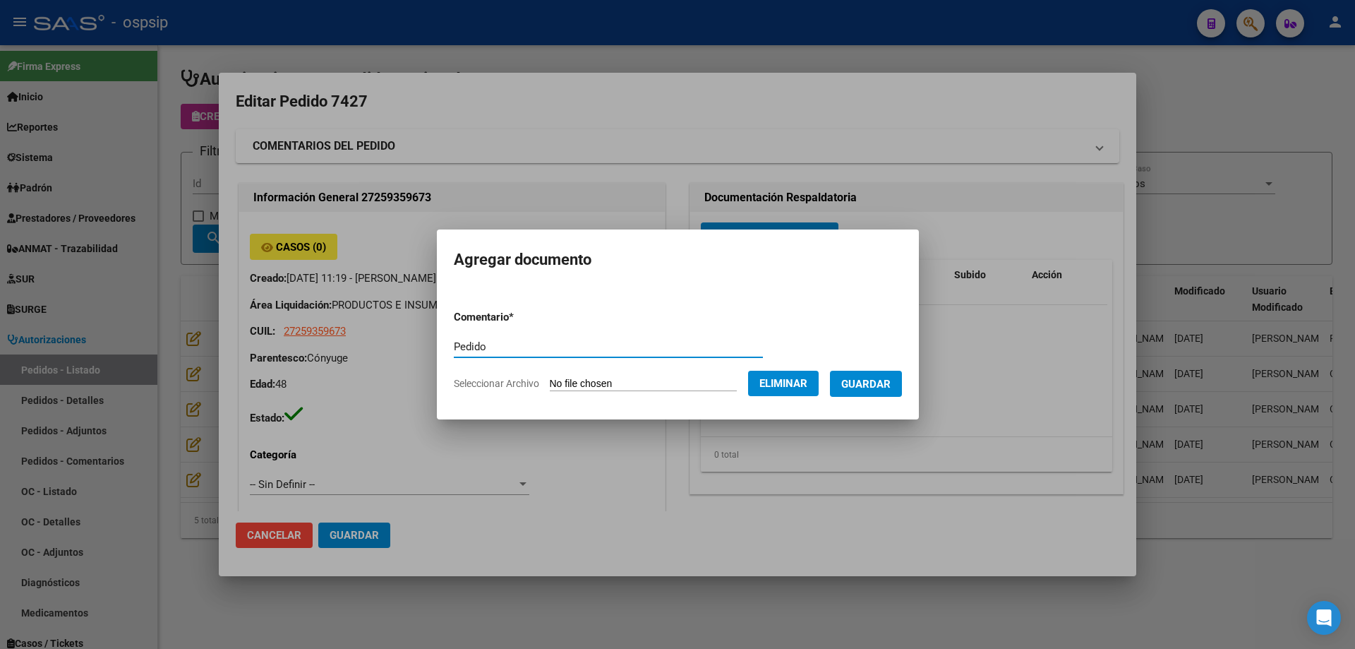
type input "Pedido"
click at [863, 377] on span "Guardar" at bounding box center [866, 383] width 49 height 13
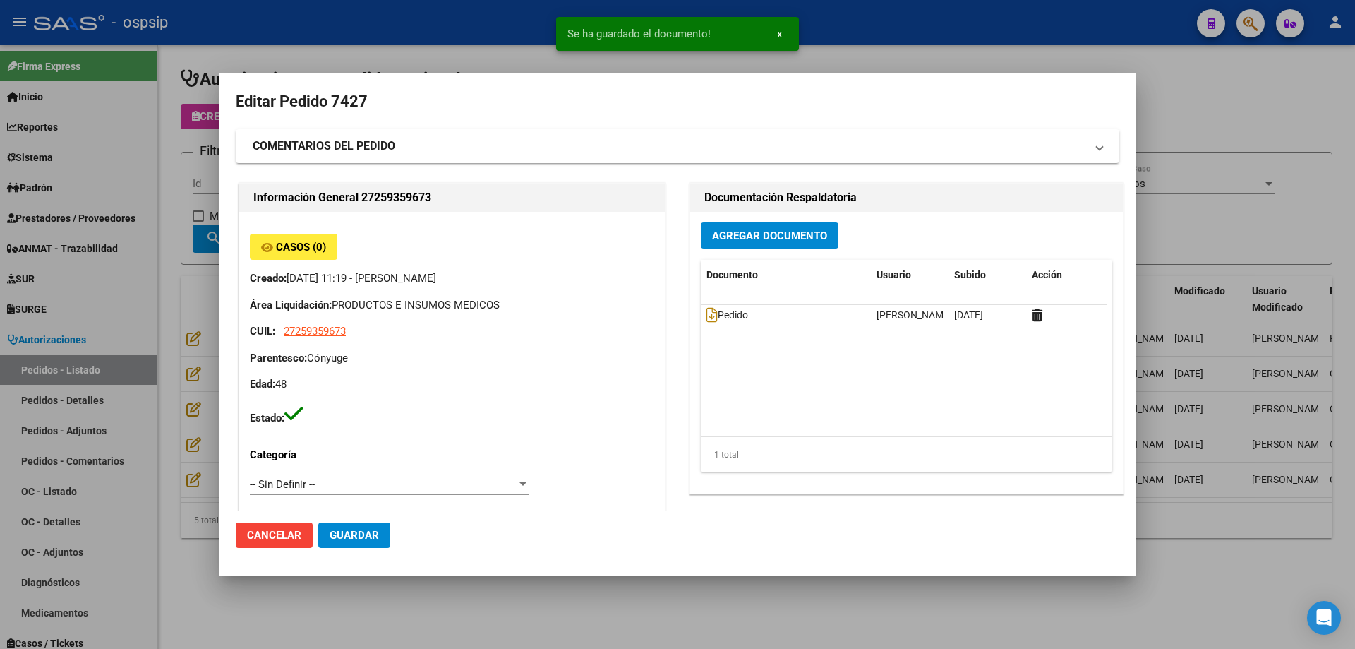
click at [753, 217] on div "Agregar Documento Documento Usuario Subido Acción Pedido [PERSON_NAME] [DATE] 1…" at bounding box center [906, 353] width 433 height 282
click at [746, 235] on span "Agregar Documento" at bounding box center [769, 235] width 115 height 13
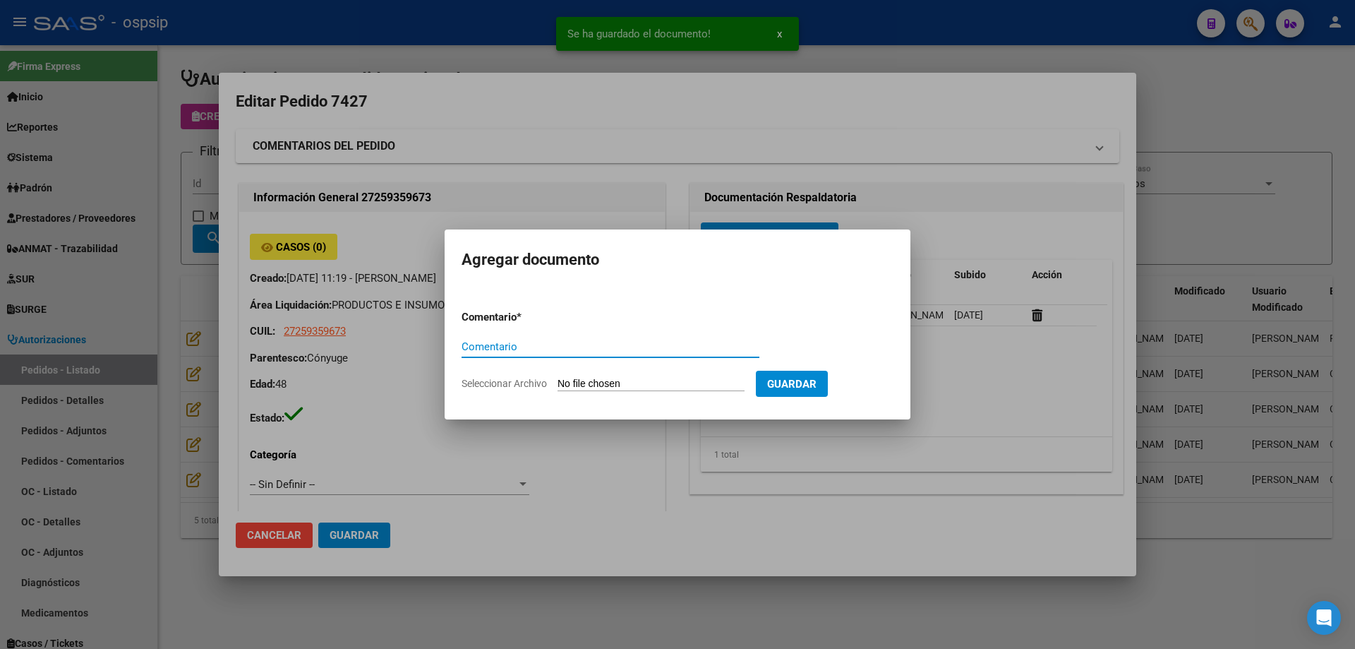
click at [618, 378] on input "Seleccionar Archivo" at bounding box center [651, 384] width 187 height 13
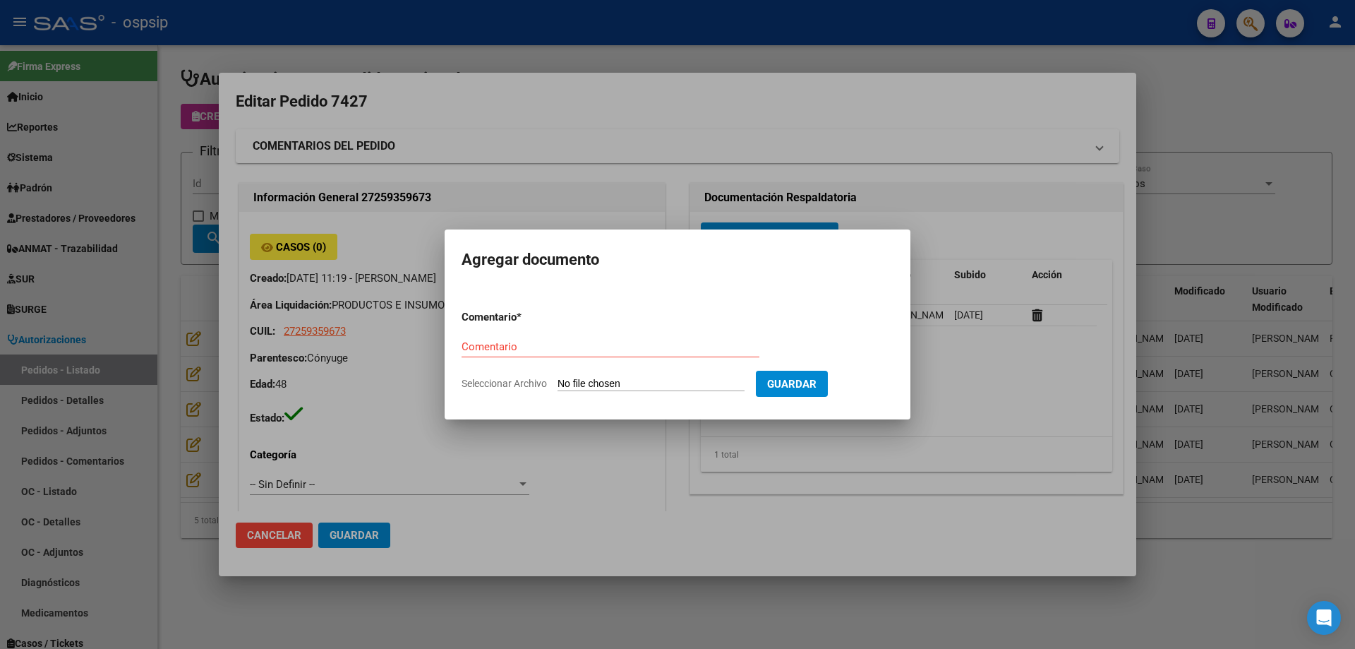
type input "C:\fakepath\hc [PERSON_NAME].jpeg"
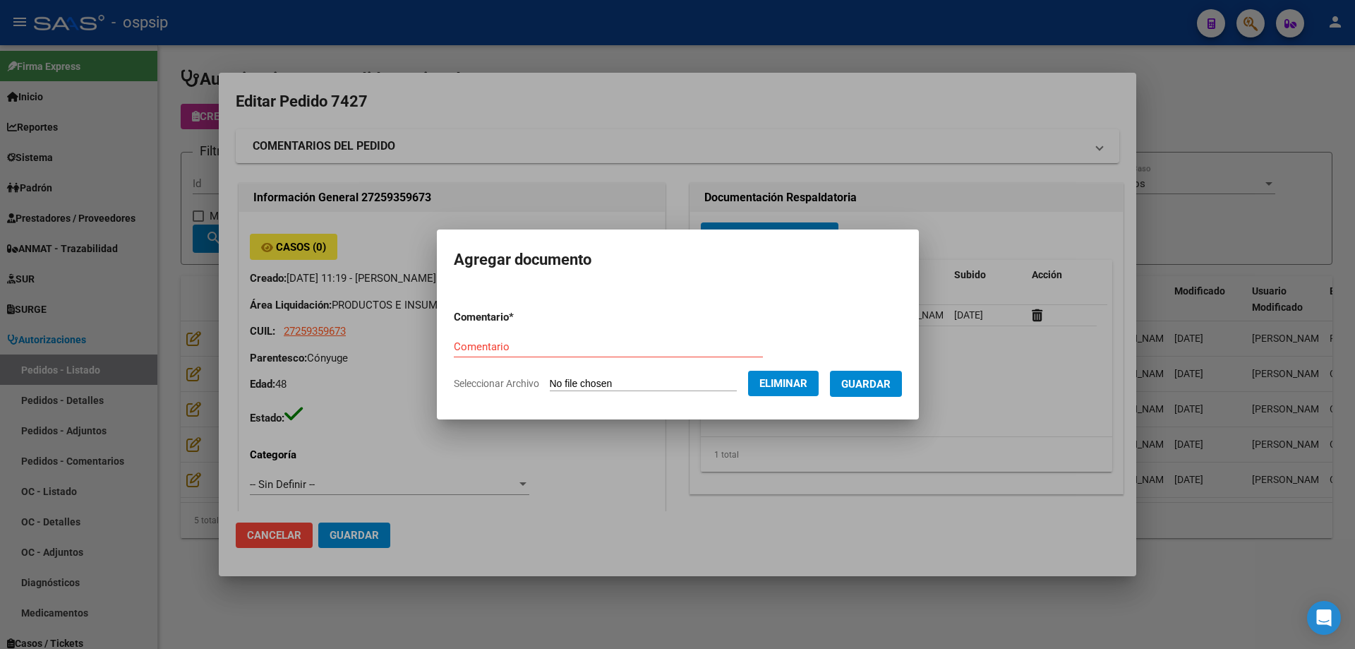
click at [465, 345] on input "Comentario" at bounding box center [608, 346] width 309 height 13
type input "Hc"
click at [881, 393] on button "Guardar" at bounding box center [866, 384] width 72 height 26
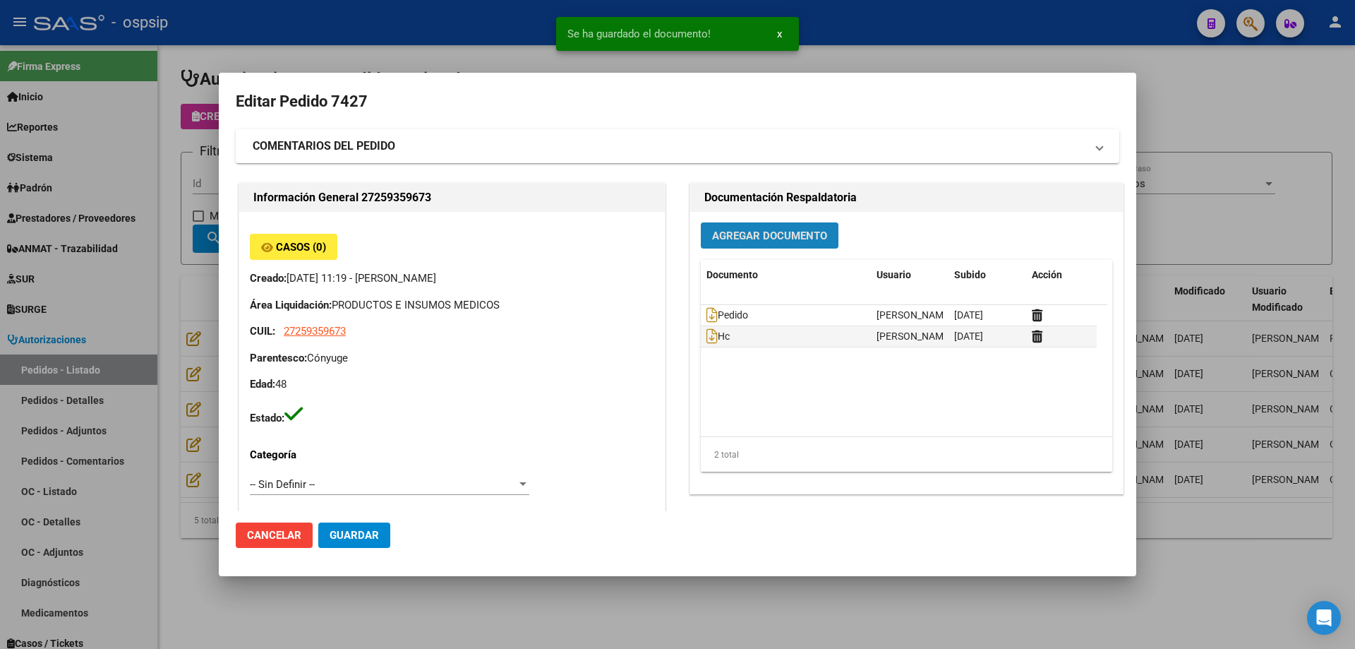
click at [775, 229] on span "Agregar Documento" at bounding box center [769, 235] width 115 height 13
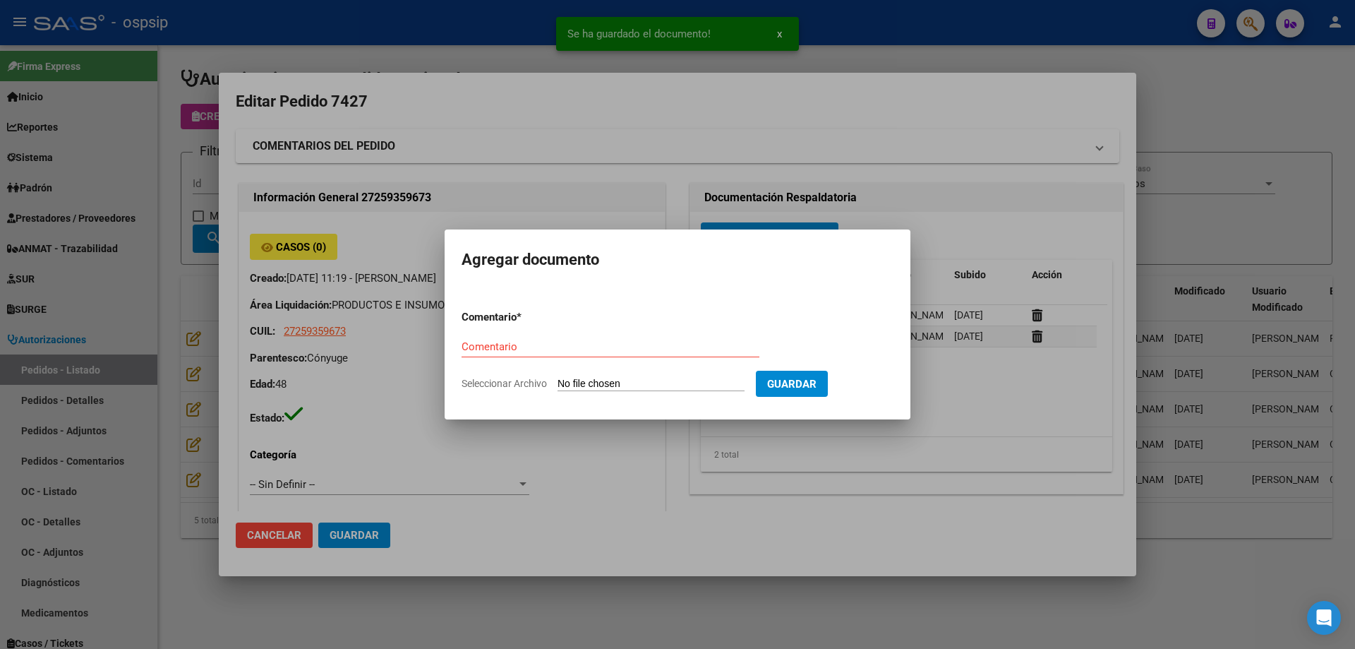
click at [633, 379] on input "Seleccionar Archivo" at bounding box center [651, 384] width 187 height 13
type input "C:\fakepath\autorizacion cx [PERSON_NAME].pdf"
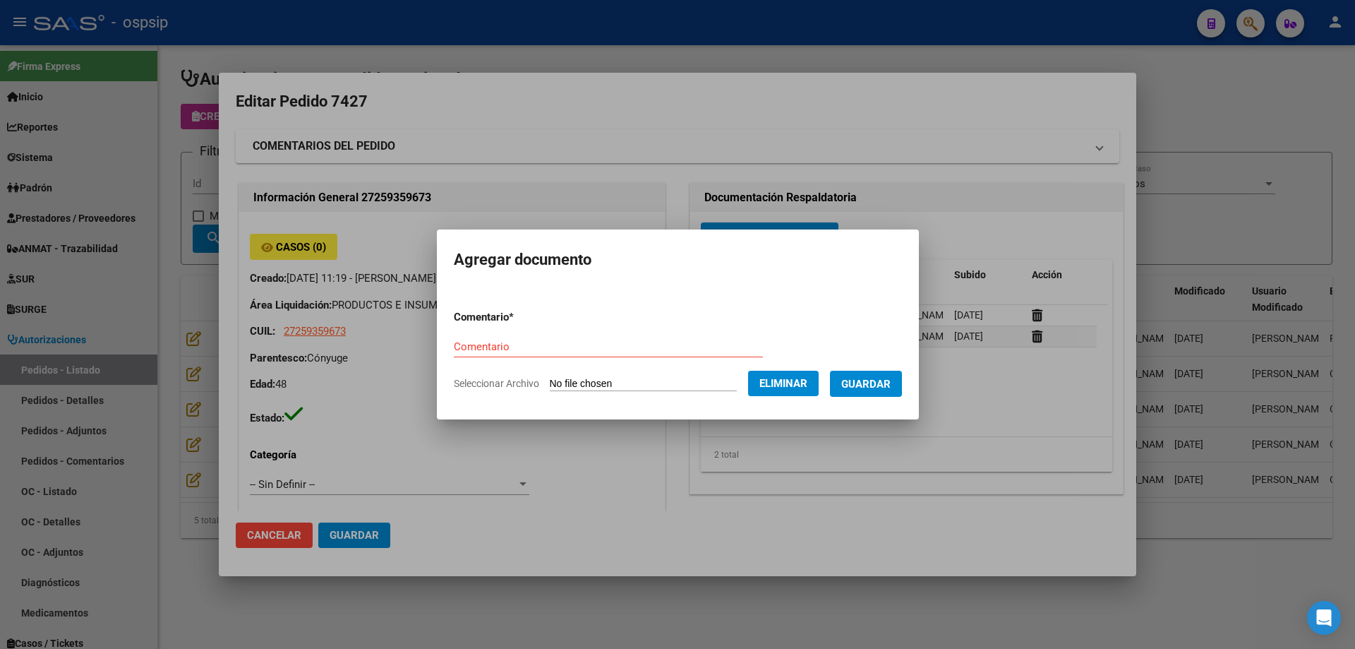
click at [475, 340] on input "Comentario" at bounding box center [608, 346] width 309 height 13
type input "Autorizacion cx"
click at [891, 387] on span "Guardar" at bounding box center [866, 384] width 49 height 13
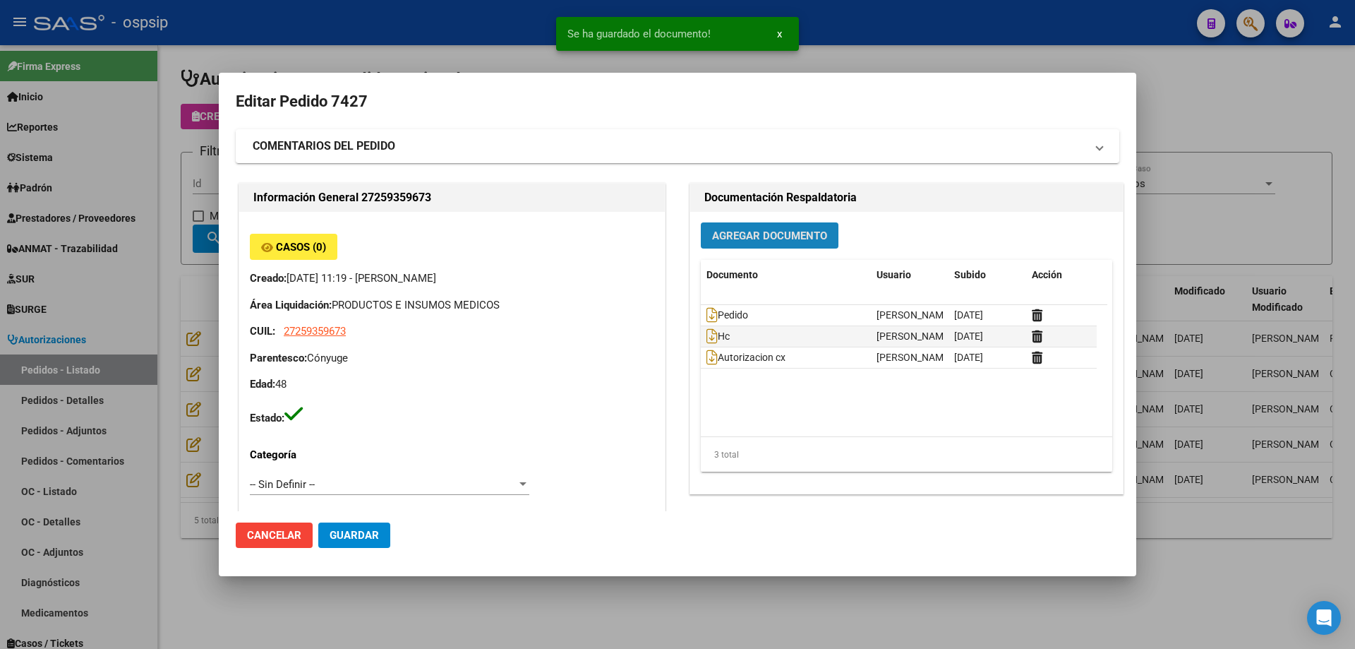
click at [797, 239] on span "Agregar Documento" at bounding box center [769, 235] width 115 height 13
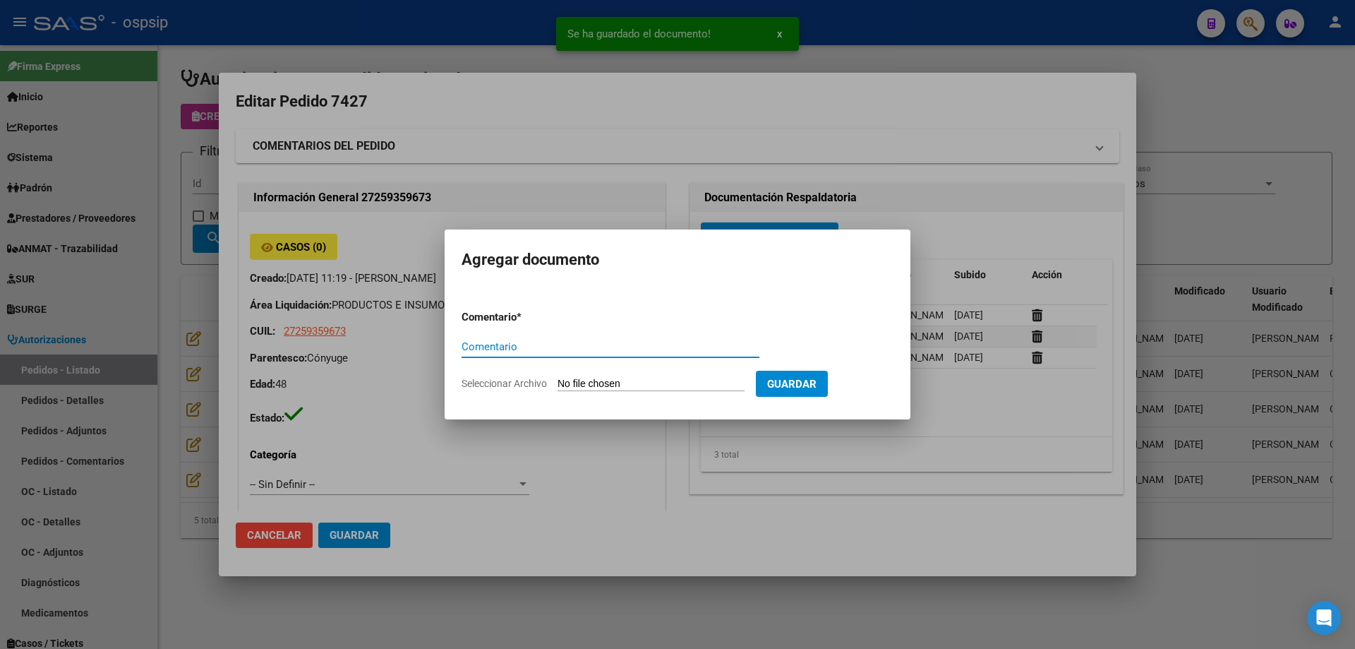
click at [656, 382] on input "Seleccionar Archivo" at bounding box center [651, 384] width 187 height 13
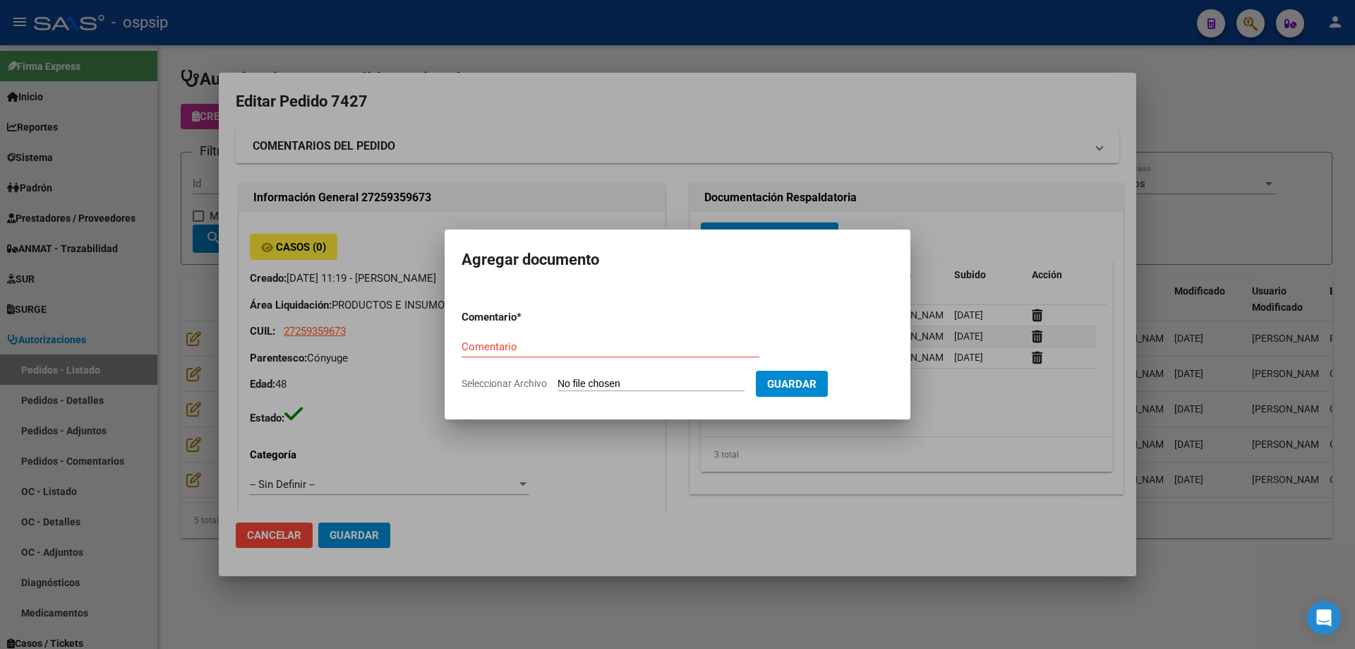
type input "C:\fakepath\cud [PERSON_NAME].jpg"
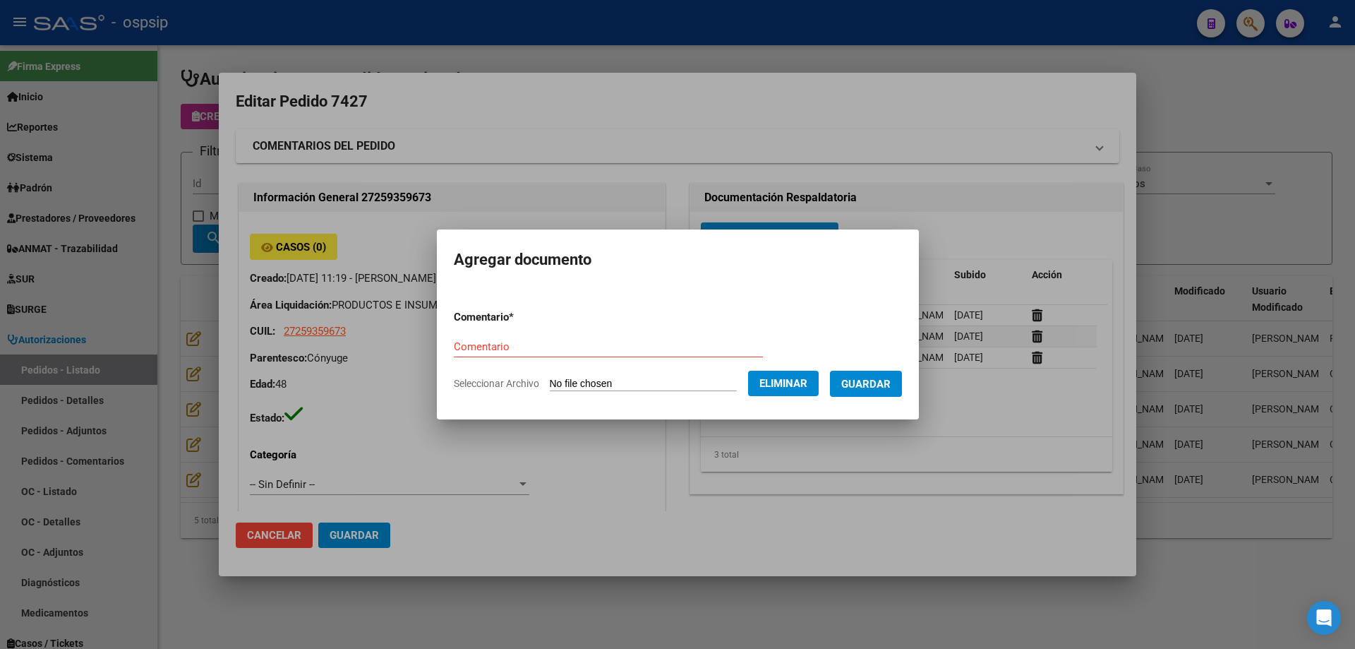
click at [475, 340] on input "Comentario" at bounding box center [608, 346] width 309 height 13
type input "CUD"
click at [863, 385] on span "Guardar" at bounding box center [866, 384] width 49 height 13
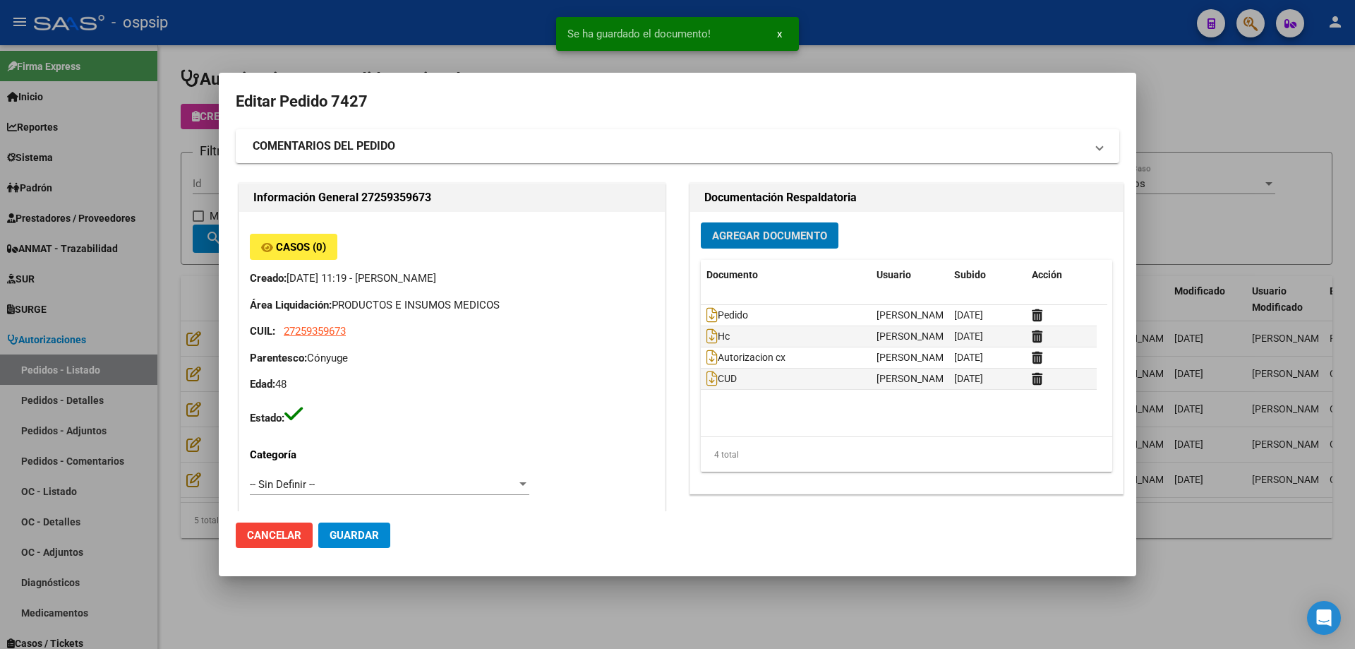
click at [766, 238] on span "Agregar Documento" at bounding box center [769, 235] width 115 height 13
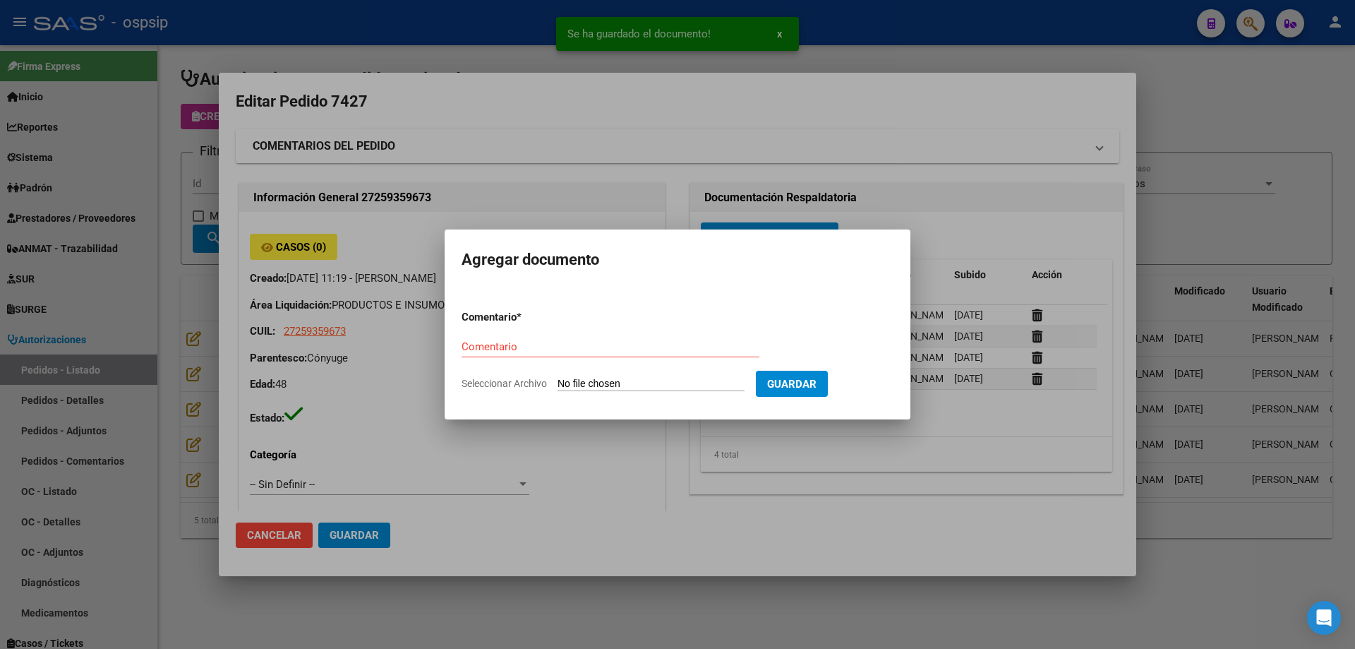
click at [609, 378] on input "Seleccionar Archivo" at bounding box center [651, 384] width 187 height 13
type input "C:\fakepath\dni [PERSON_NAME].jpg"
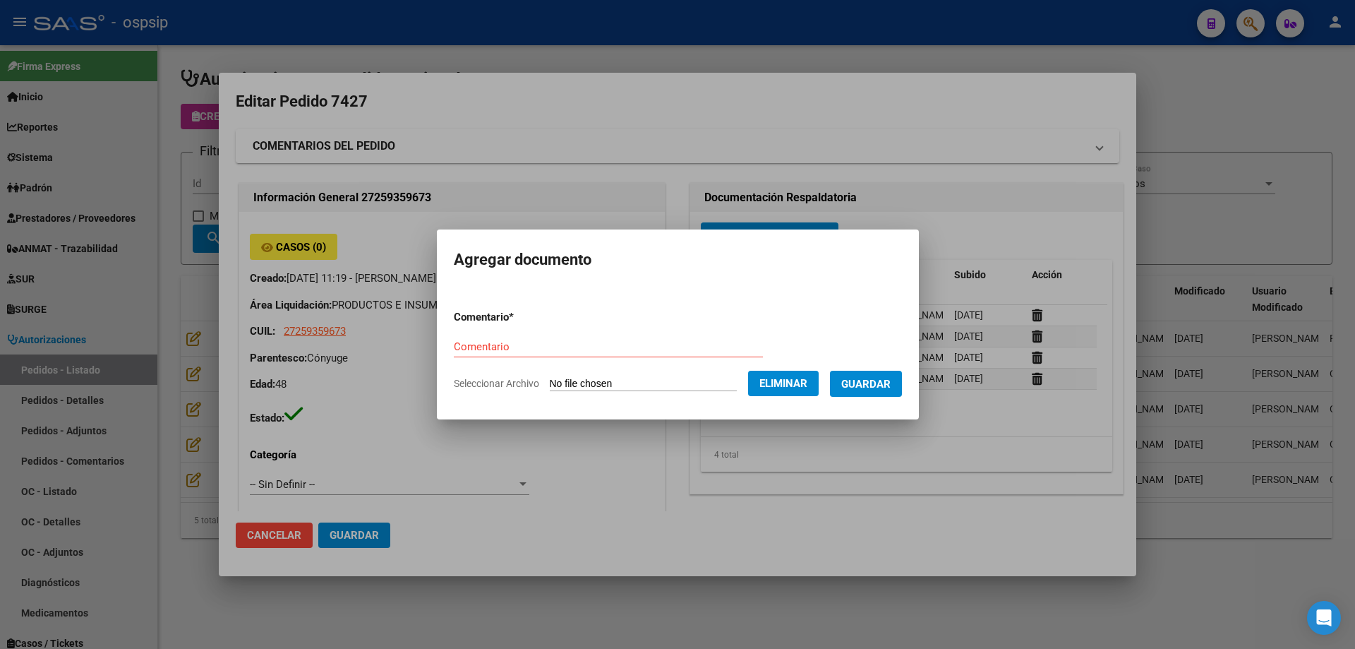
click at [501, 354] on div "Comentario" at bounding box center [608, 346] width 309 height 21
type input "Dni"
click at [870, 373] on button "Guardar" at bounding box center [866, 384] width 72 height 26
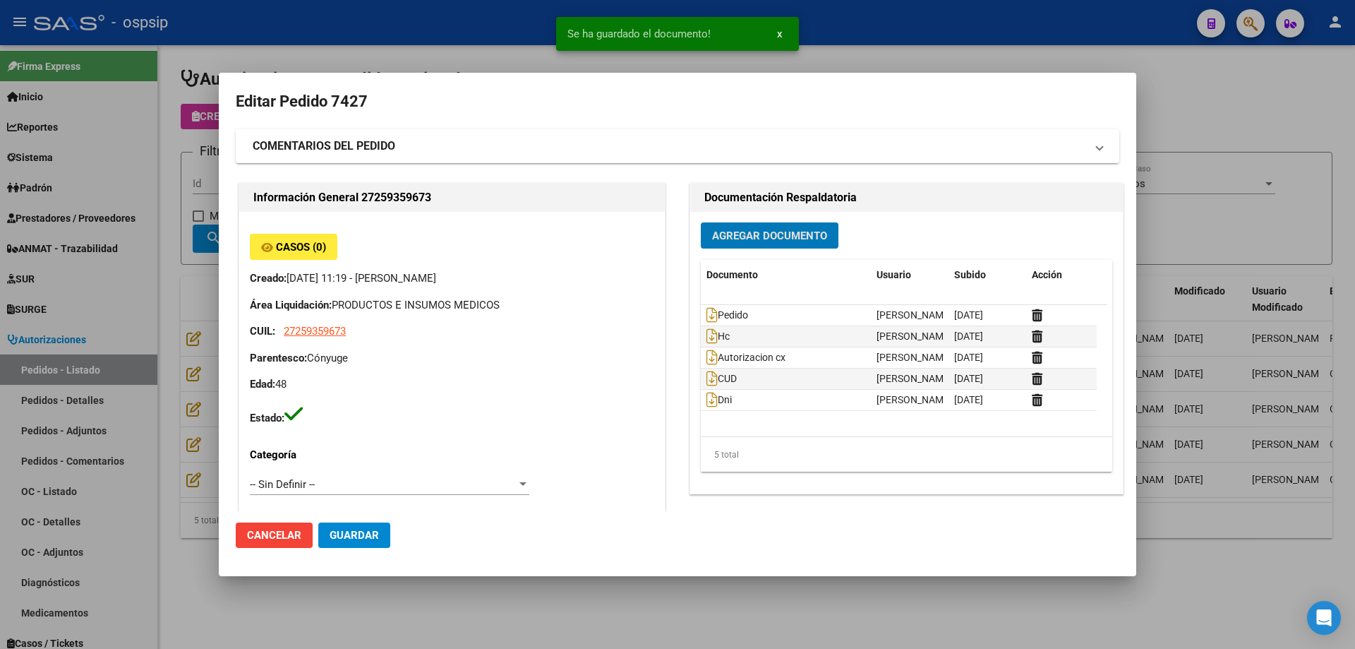
click at [355, 528] on button "Guardar" at bounding box center [354, 534] width 72 height 25
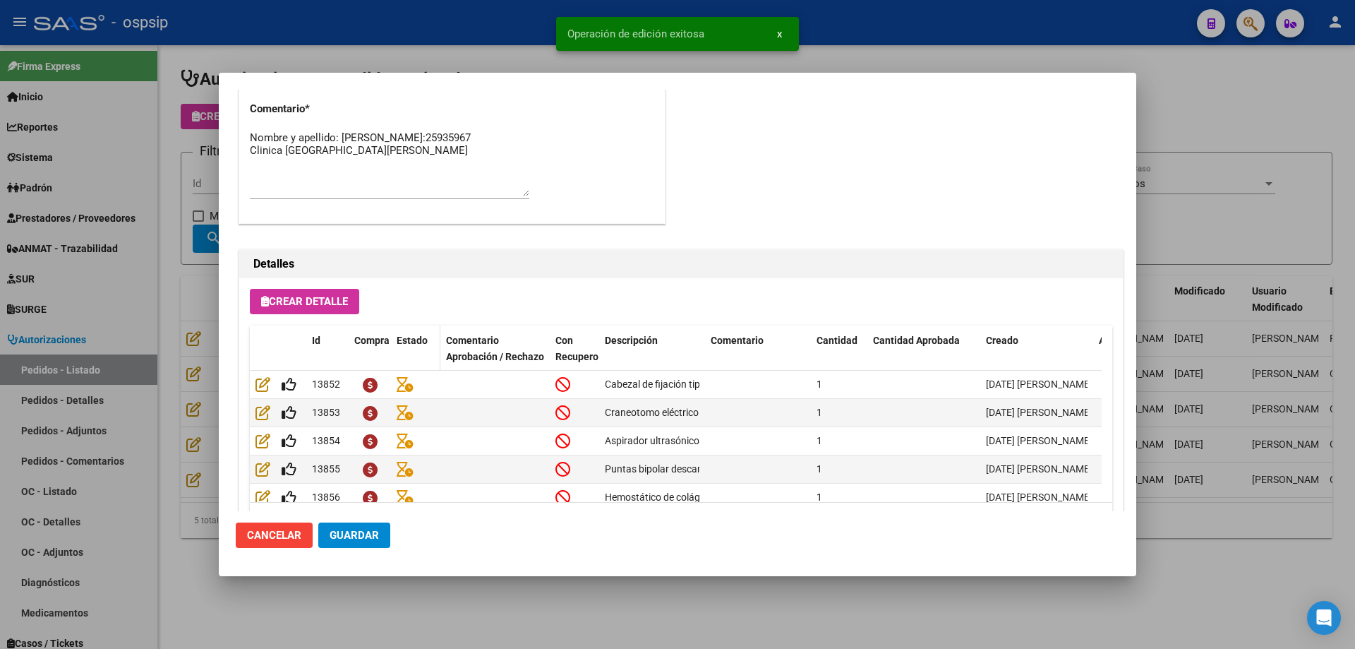
scroll to position [635, 0]
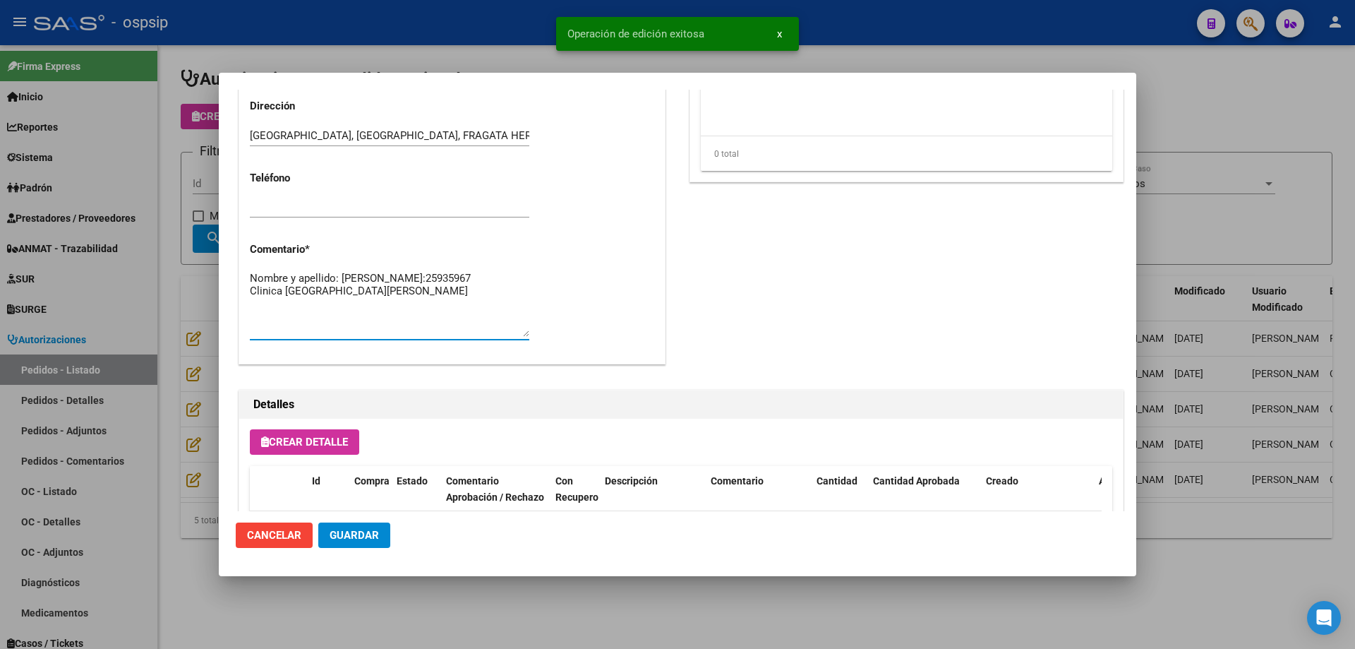
click at [361, 306] on textarea "Nombre y apellido: [PERSON_NAME]:25935967 Clinica [GEOGRAPHIC_DATA][PERSON_NAME]" at bounding box center [390, 303] width 280 height 66
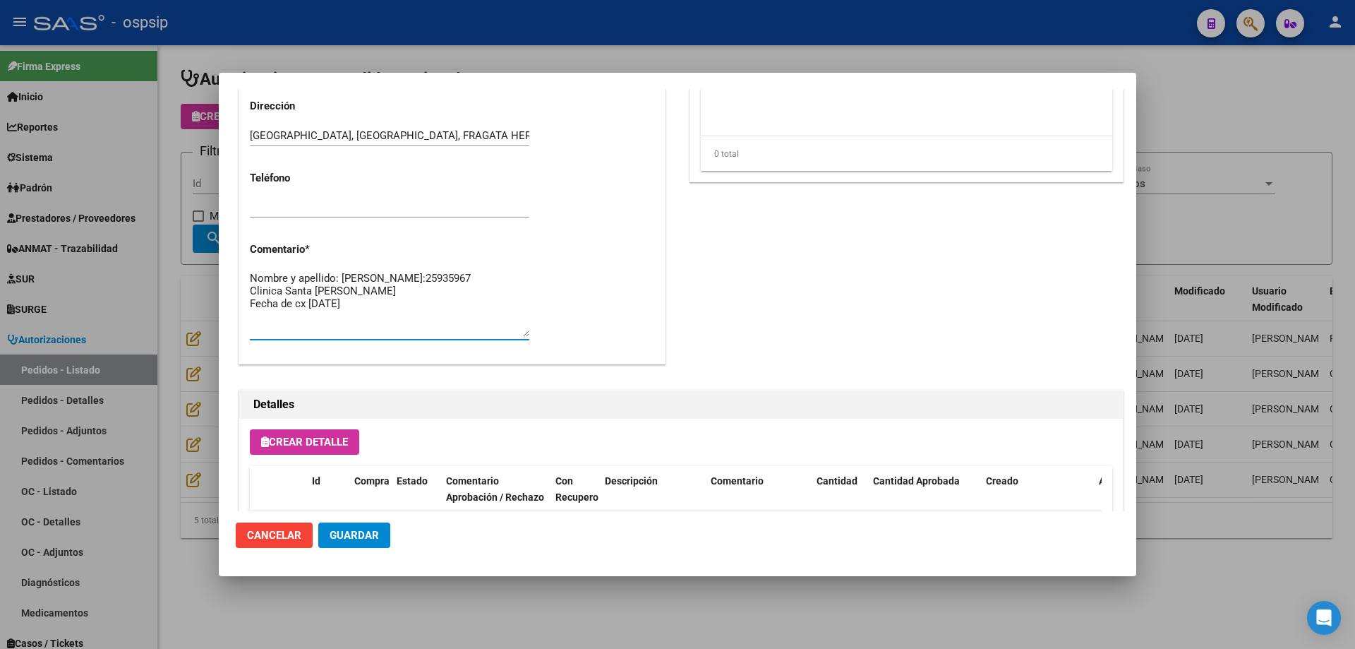
type textarea "Nombre y apellido: [PERSON_NAME]:25935967 Clinica Santa [PERSON_NAME] Fecha de …"
click at [335, 529] on span "Guardar" at bounding box center [354, 535] width 49 height 13
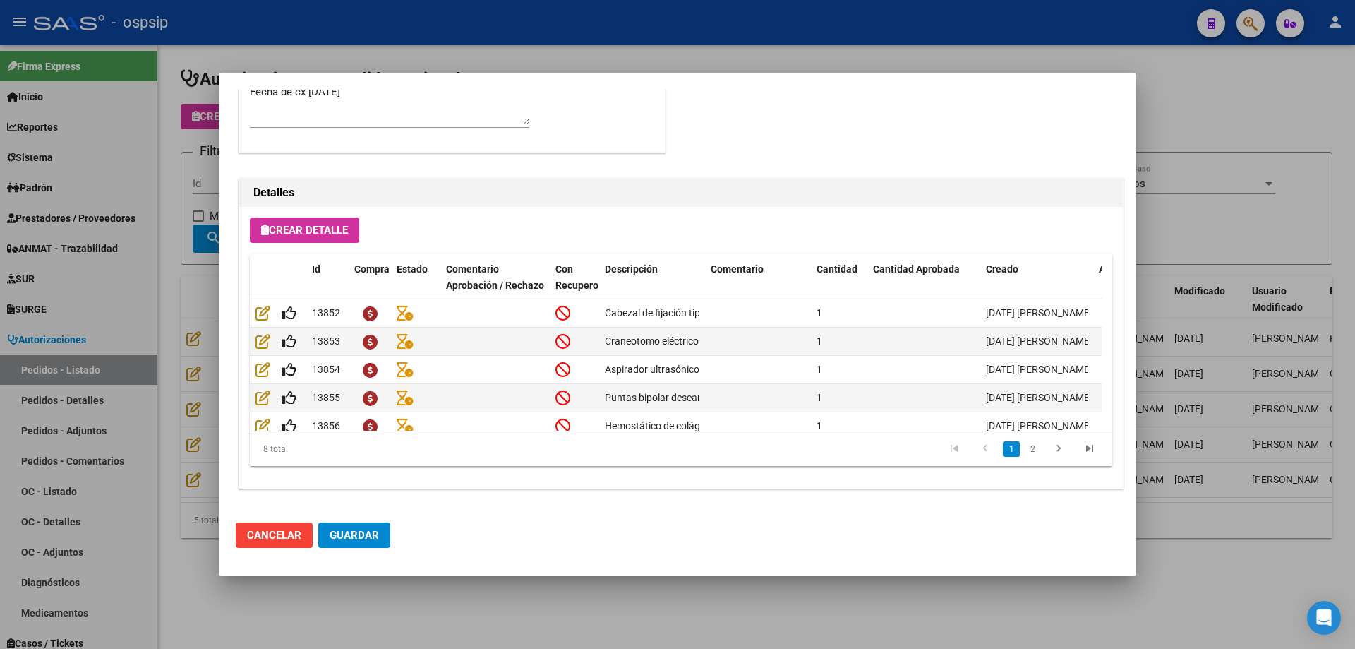
click at [361, 529] on span "Guardar" at bounding box center [354, 535] width 49 height 13
click at [138, 452] on div at bounding box center [677, 324] width 1355 height 649
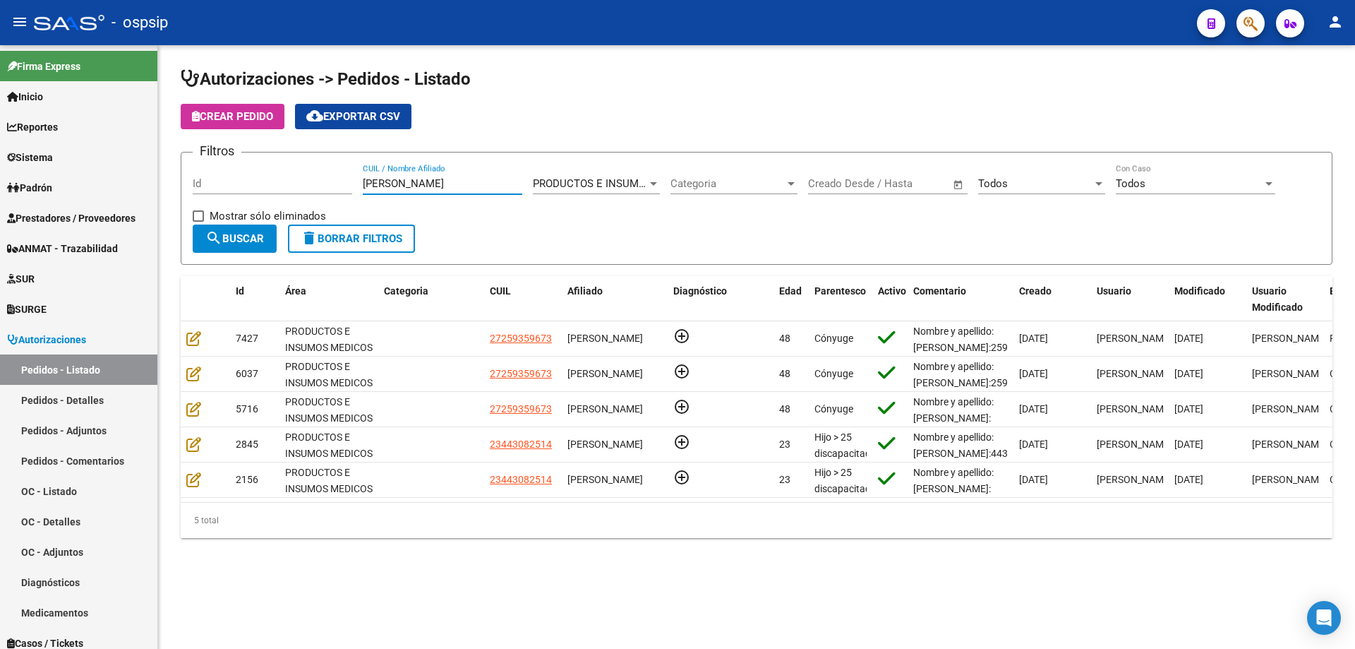
drag, startPoint x: 421, startPoint y: 185, endPoint x: 287, endPoint y: 192, distance: 133.6
click at [287, 192] on div "Filtros Id [PERSON_NAME] CUIL / Nombre Afiliado PRODUCTOS E INSUMOS MEDICOS Sel…" at bounding box center [757, 194] width 1128 height 61
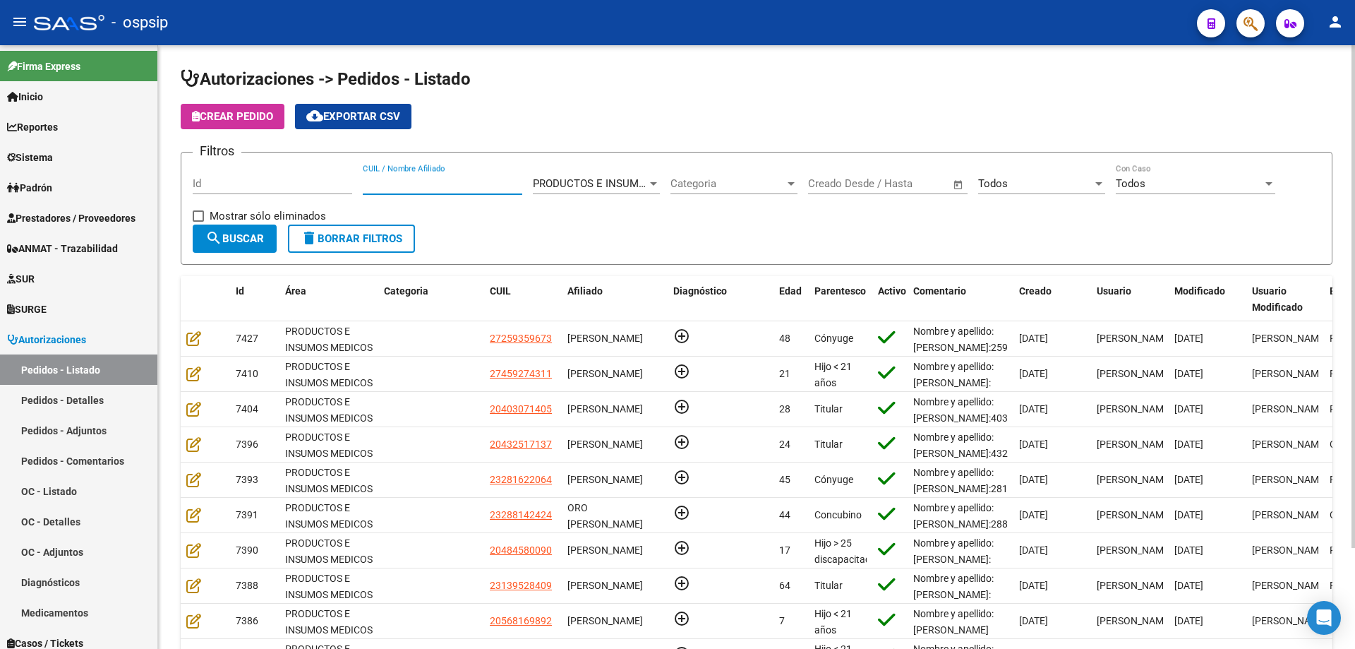
click at [308, 188] on input "Id" at bounding box center [273, 183] width 160 height 13
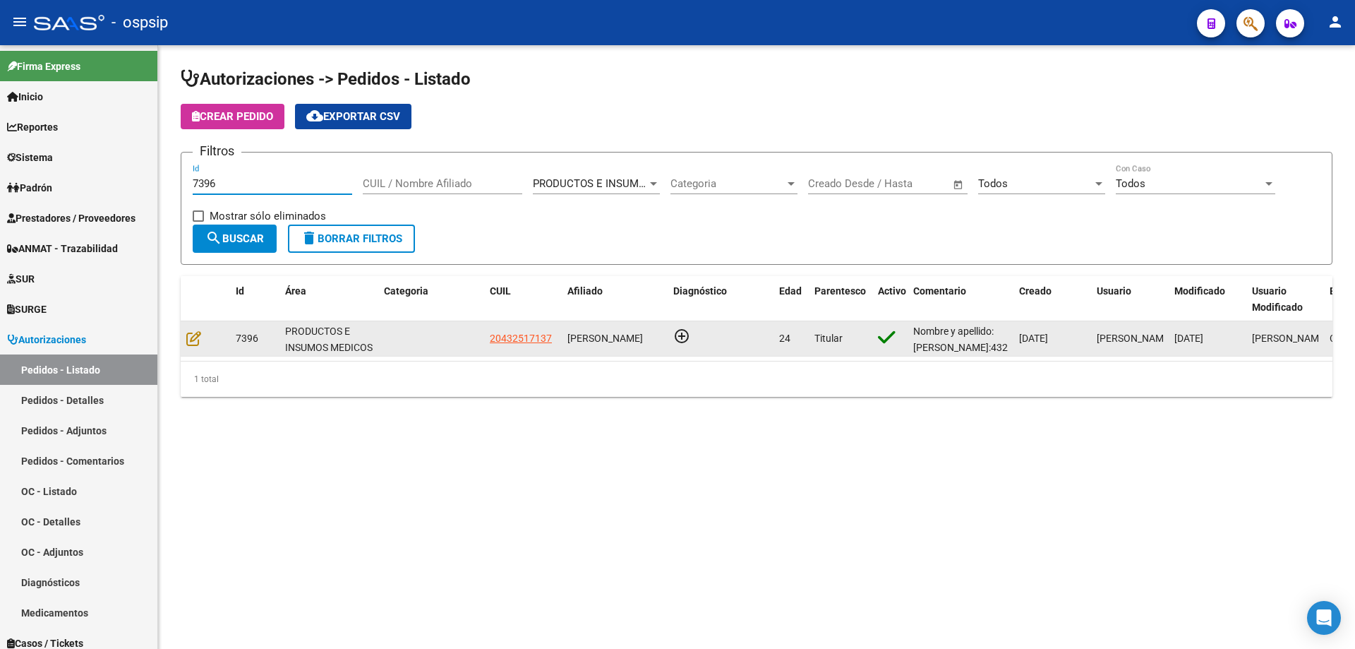
type input "7396"
click at [193, 347] on div at bounding box center [205, 338] width 38 height 16
click at [199, 333] on icon at bounding box center [193, 338] width 15 height 16
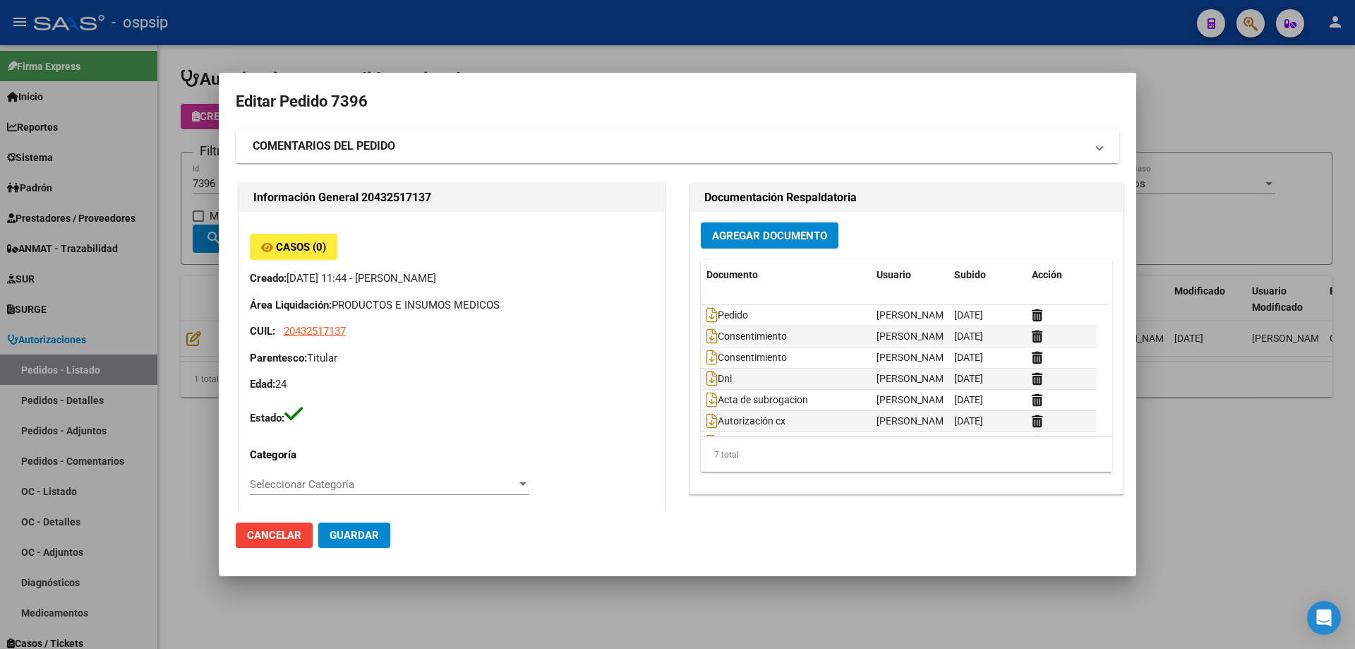
type input "[GEOGRAPHIC_DATA], PLATANOS, 37 3722, Piso: 0"
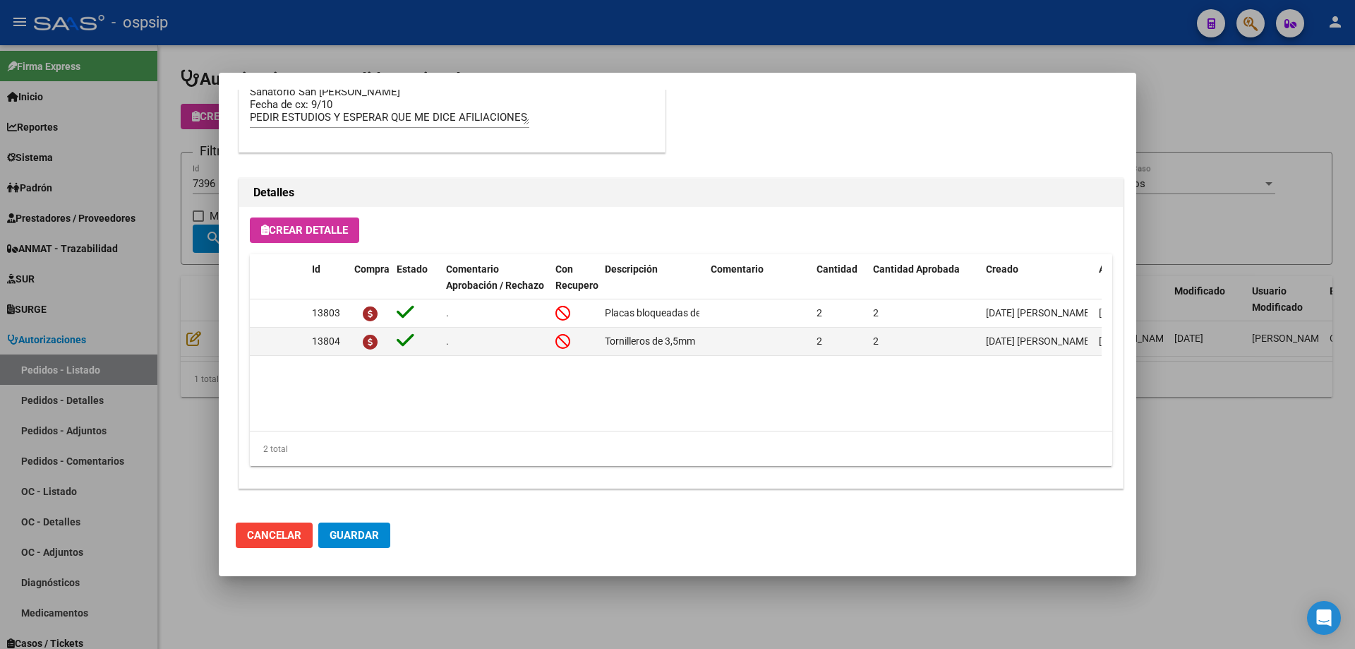
click at [221, 194] on mat-dialog-content "Editar Pedido 7396 COMENTARIOS DEL PEDIDO Escriba su comentario aquí. Enviar co…" at bounding box center [678, 300] width 918 height 421
click at [179, 212] on div at bounding box center [677, 324] width 1355 height 649
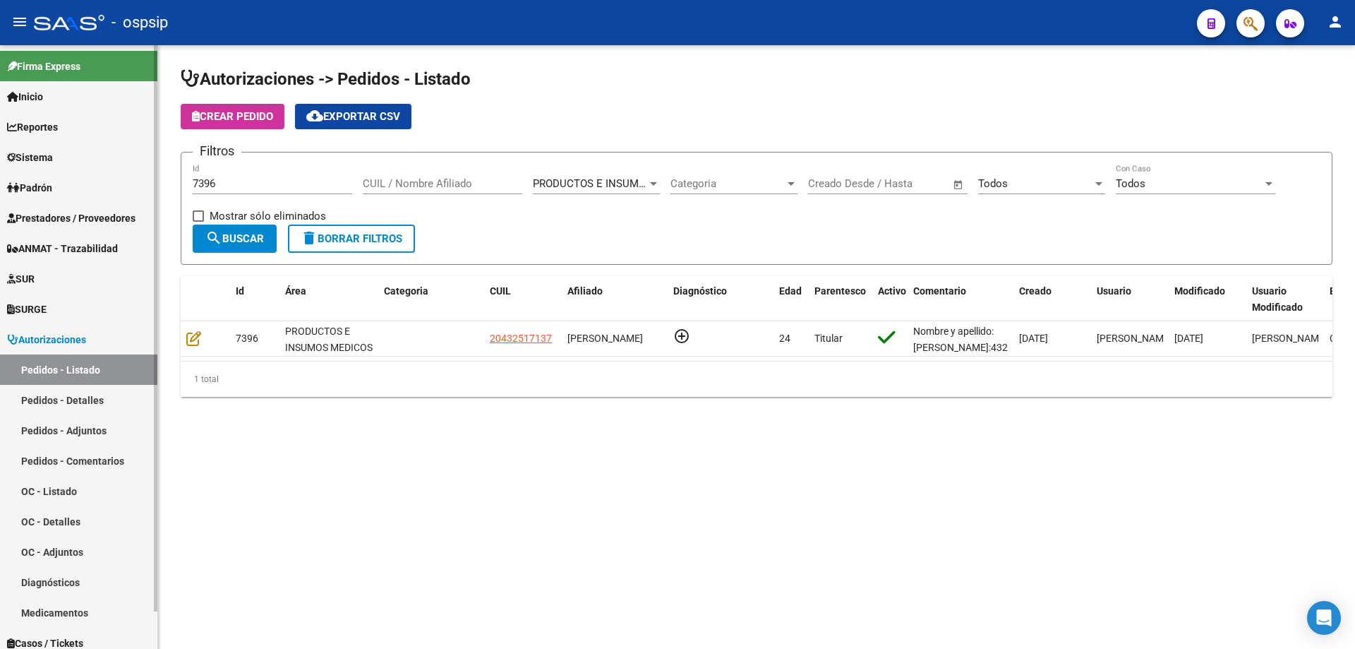
drag, startPoint x: 241, startPoint y: 181, endPoint x: 0, endPoint y: 160, distance: 242.4
click at [0, 161] on mat-sidenav-container "Firma Express Inicio Calendario SSS Instructivos Contacto OS Reportes Egresos D…" at bounding box center [677, 347] width 1355 height 604
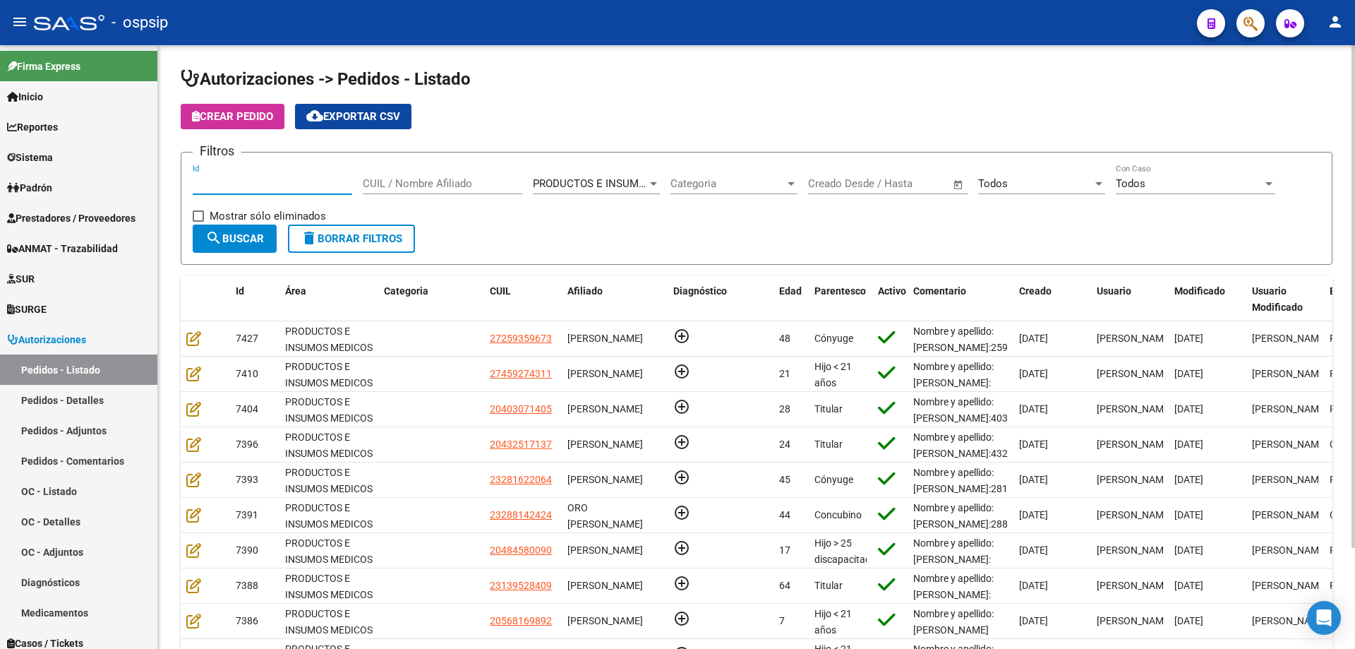
click at [1014, 177] on div "Todos" at bounding box center [1035, 183] width 114 height 13
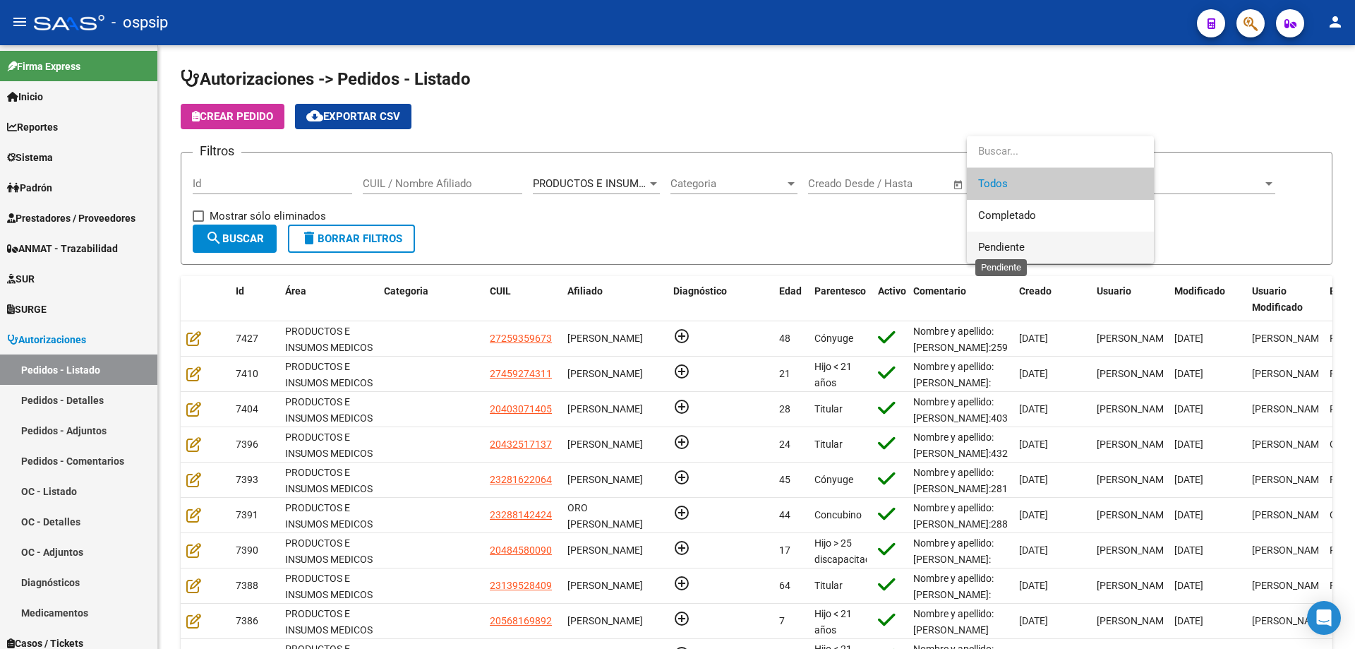
click at [990, 246] on span "Pendiente" at bounding box center [1001, 247] width 47 height 13
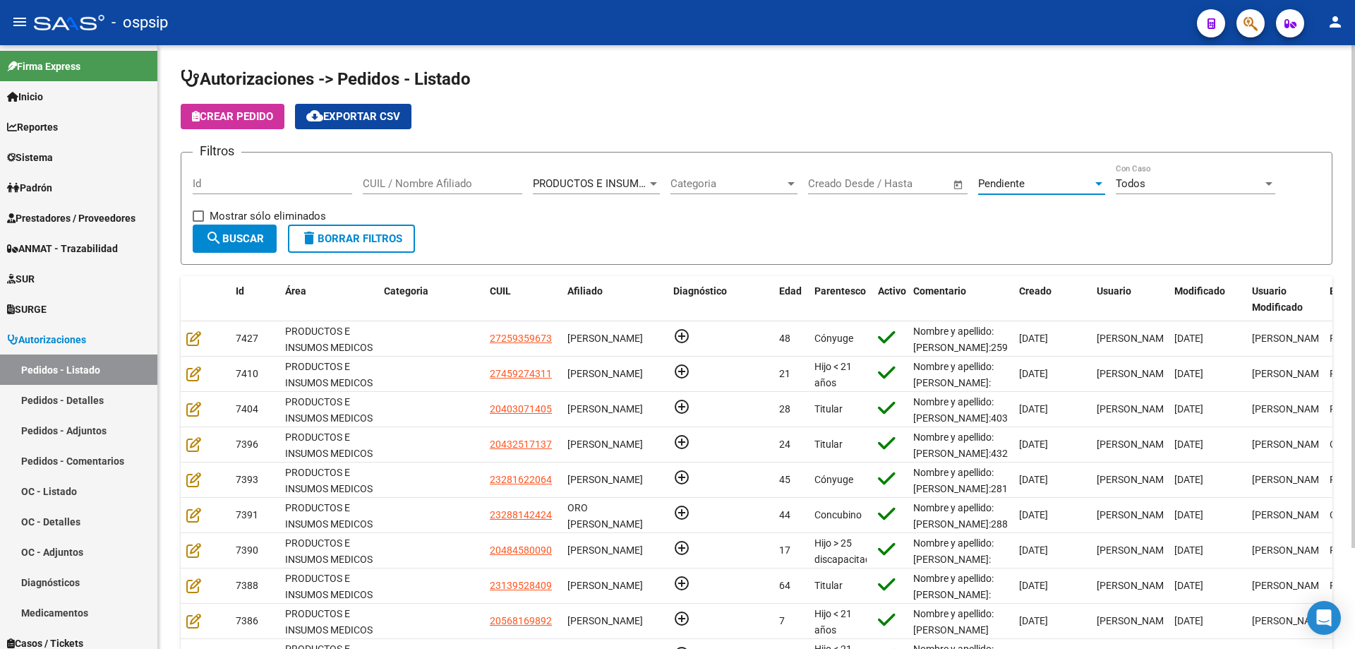
click at [249, 240] on span "search Buscar" at bounding box center [234, 238] width 59 height 13
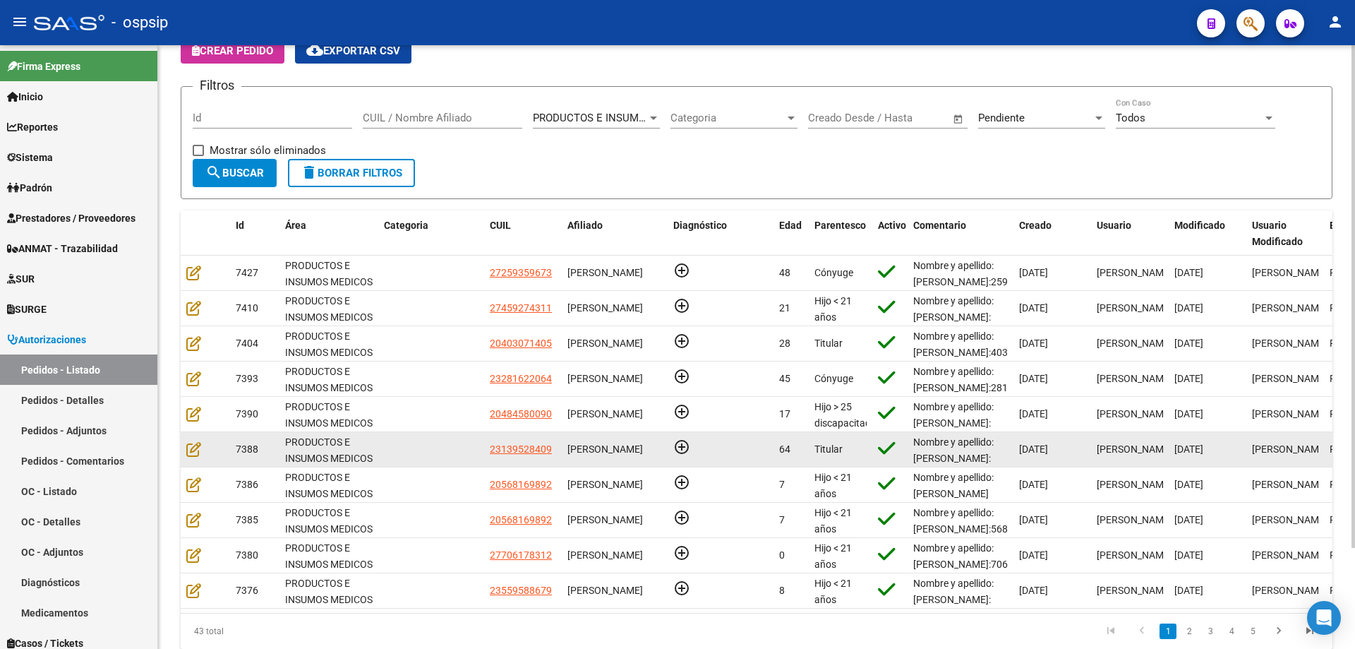
scroll to position [121, 0]
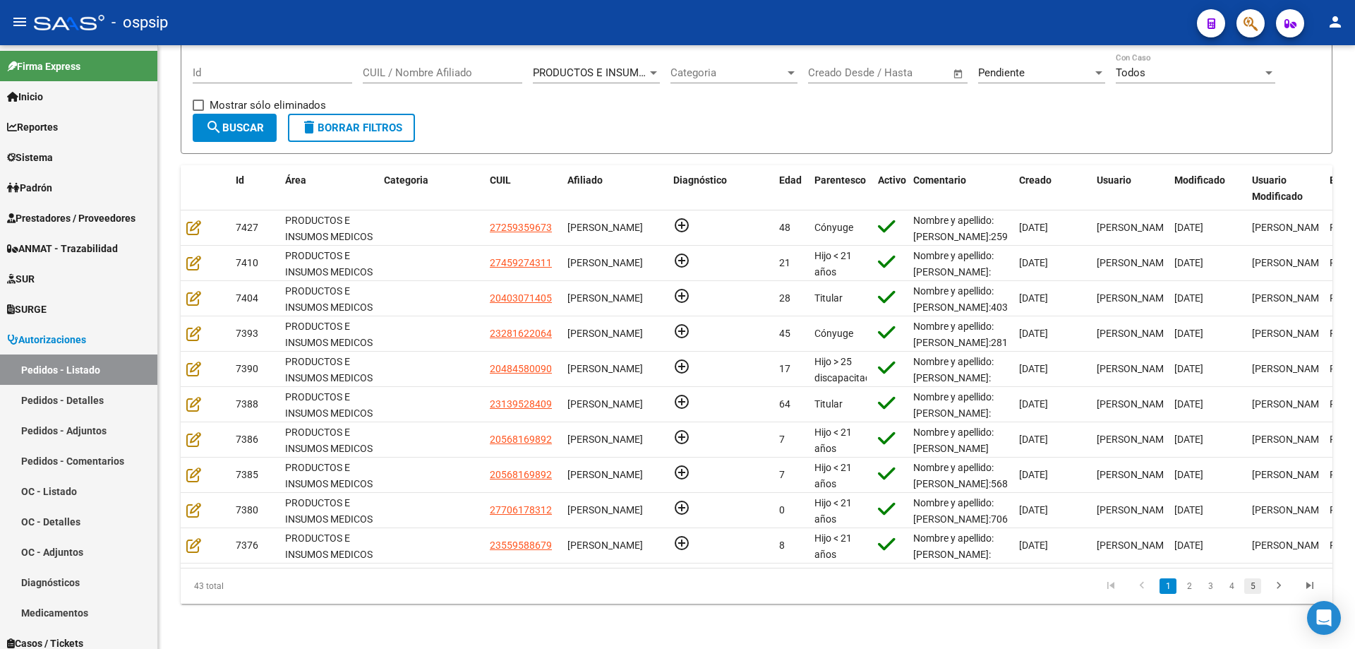
click at [1257, 580] on link "5" at bounding box center [1253, 586] width 17 height 16
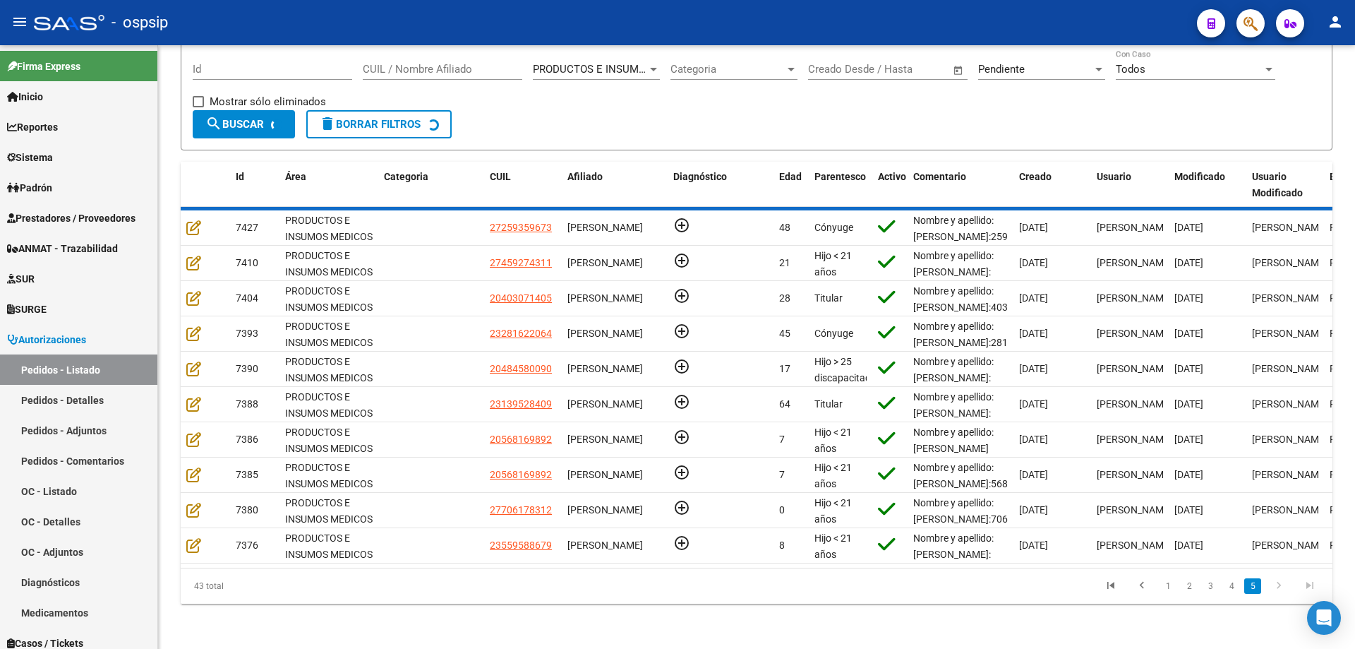
scroll to position [0, 0]
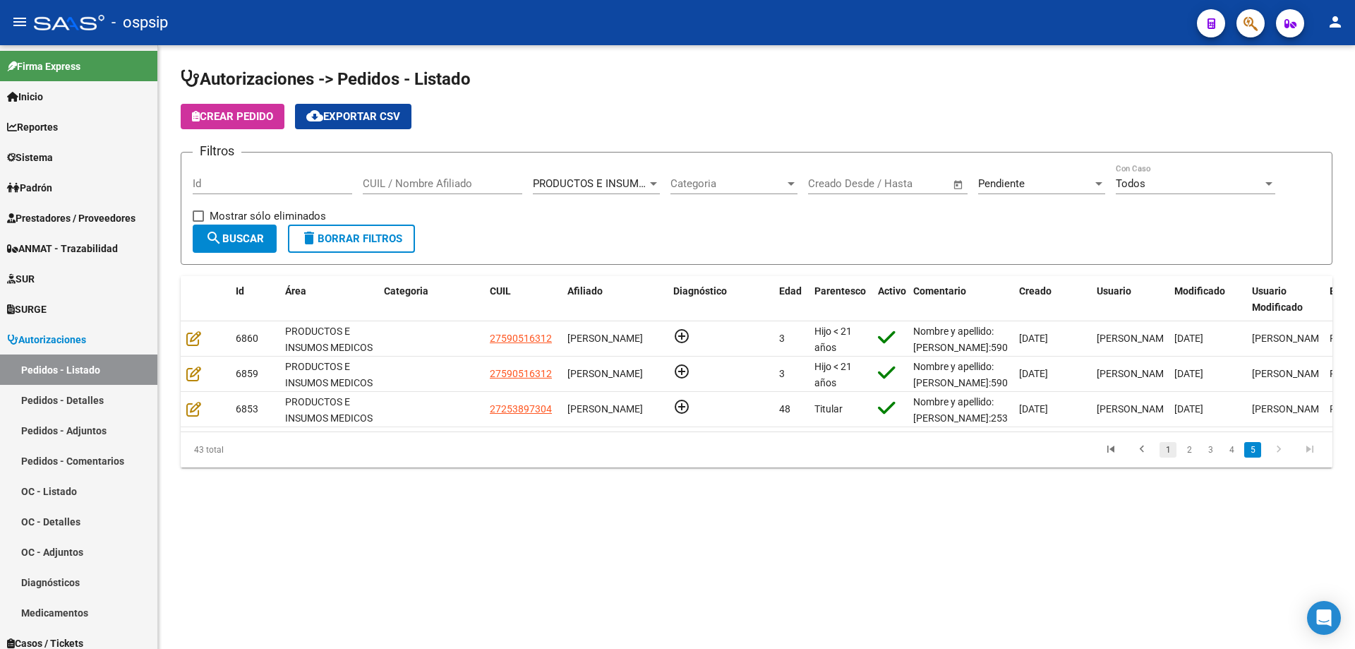
click at [1168, 457] on link "1" at bounding box center [1168, 450] width 17 height 16
